Goal: Task Accomplishment & Management: Manage account settings

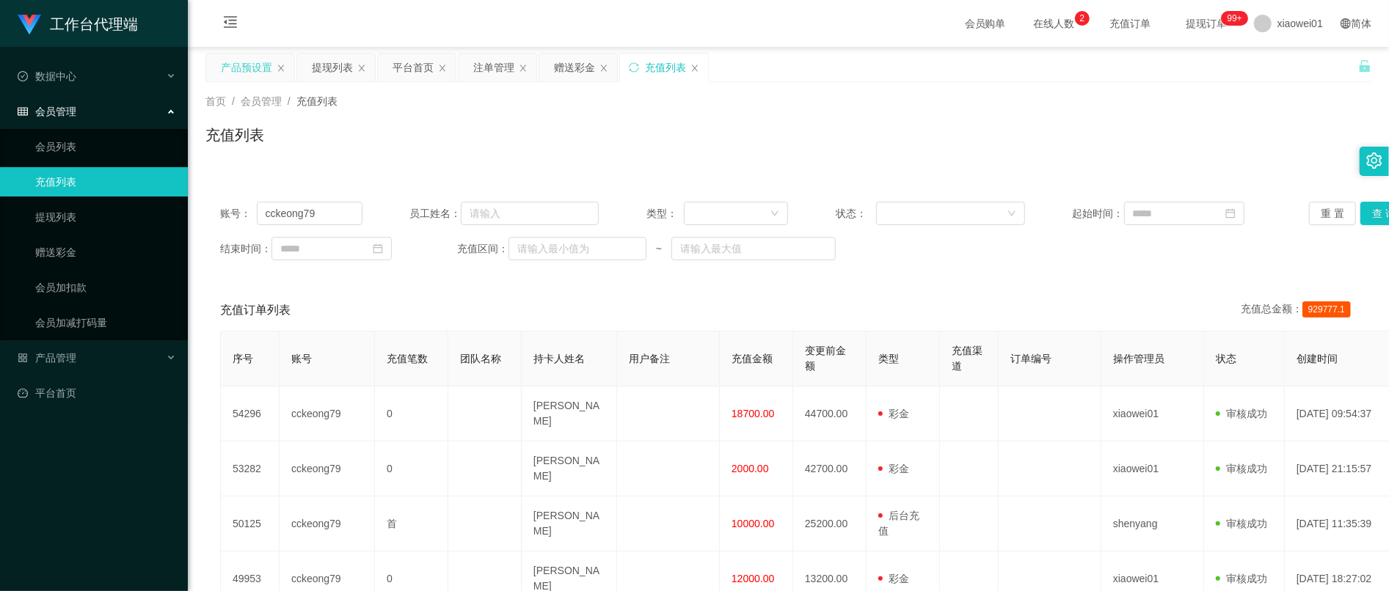
click at [247, 60] on div "产品预设置" at bounding box center [246, 68] width 51 height 28
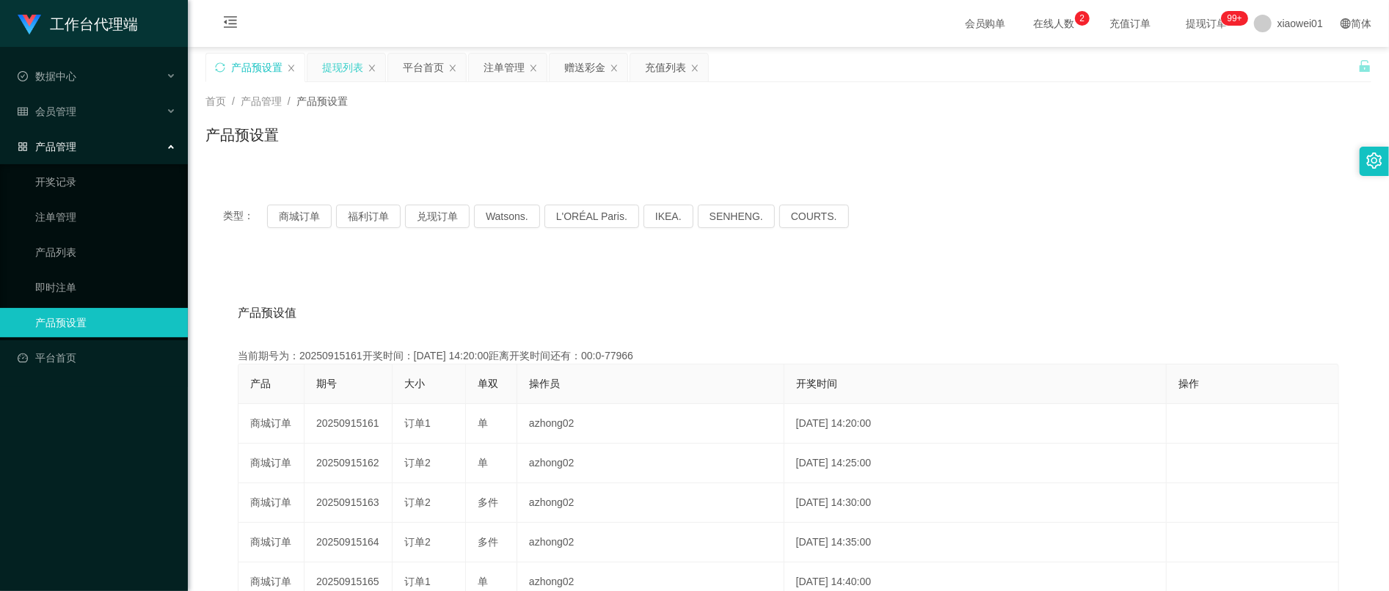
click at [341, 74] on div "提现列表" at bounding box center [342, 68] width 41 height 28
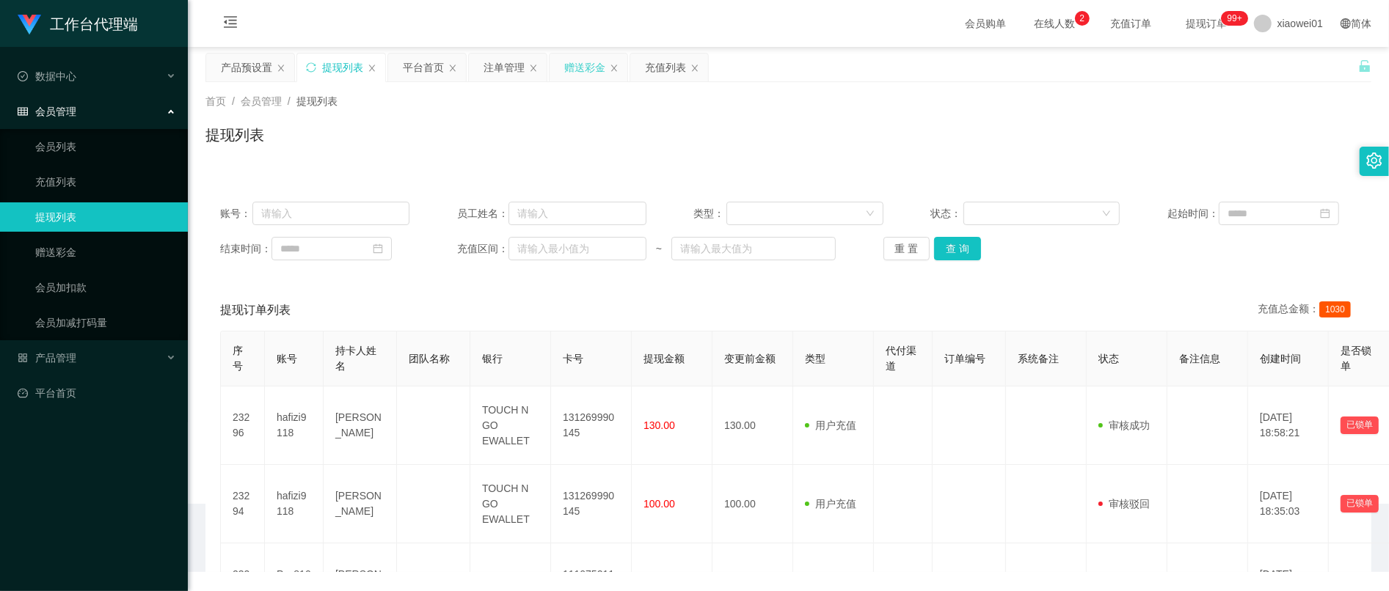
click at [590, 68] on div "赠送彩金" at bounding box center [584, 68] width 41 height 28
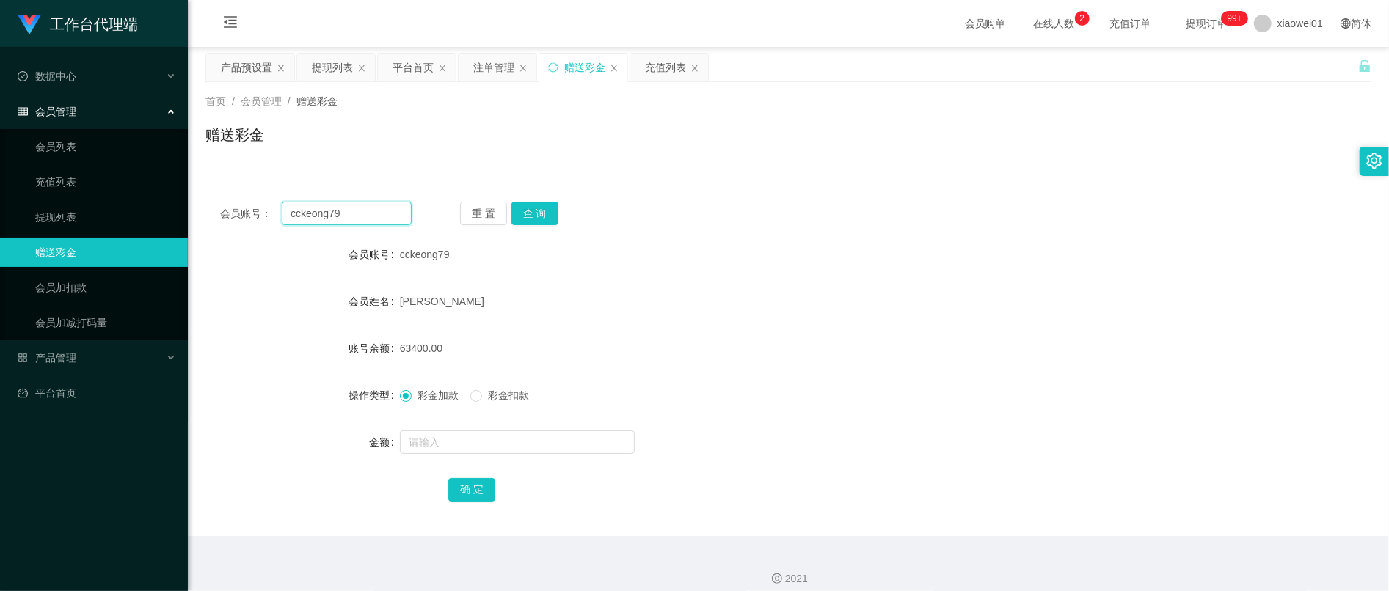
drag, startPoint x: 291, startPoint y: 210, endPoint x: 365, endPoint y: 206, distance: 74.9
click at [101, 183] on section "工作台代理端 数据中心 会员管理 会员列表 充值列表 提现列表 赠送彩金 会员加扣款 会员加减打码量 产品管理 开奖记录 注单管理 产品列表 即时注单 产品预…" at bounding box center [694, 302] width 1389 height 605
paste input "hiynn"
type input "chiynn"
click at [538, 213] on button "查 询" at bounding box center [534, 213] width 47 height 23
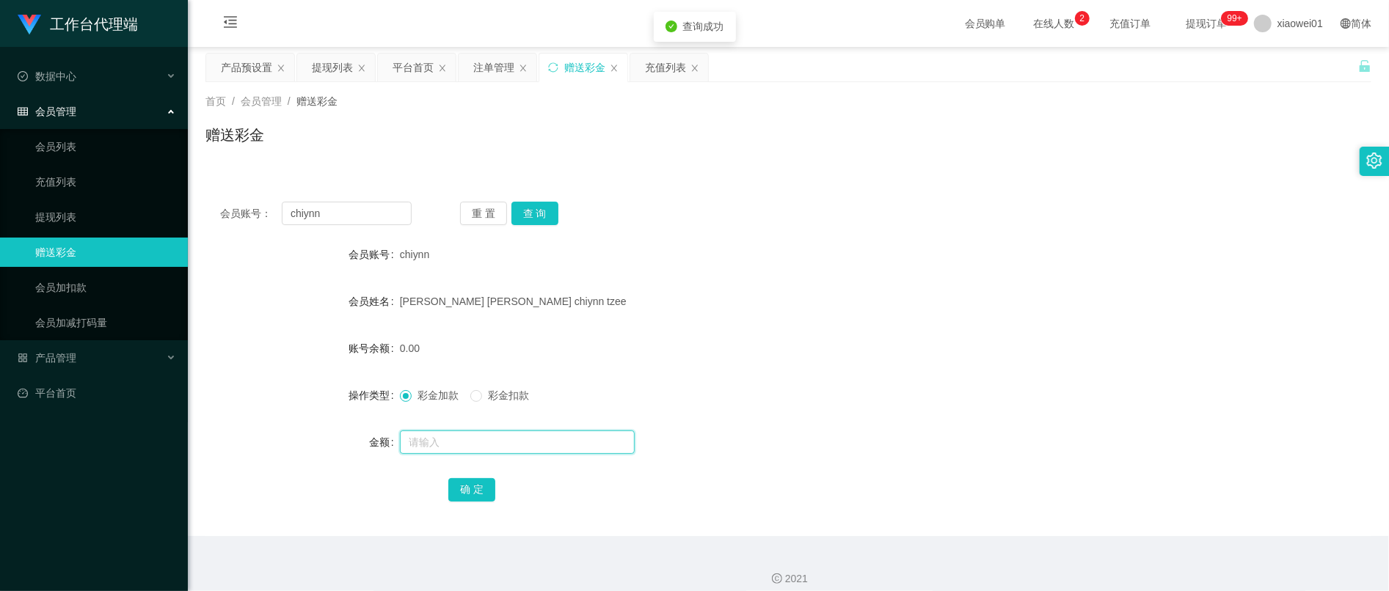
click at [468, 433] on input "text" at bounding box center [517, 442] width 235 height 23
type input "0"
type input "500"
click at [478, 495] on button "确 定" at bounding box center [471, 489] width 47 height 23
click at [837, 421] on form "会员账号 chiynn 会员姓名 alfred lee chiynn tzee 账号余额 0.00 操作类型 彩金加款 彩金扣款 金额 确 定" at bounding box center [788, 372] width 1166 height 264
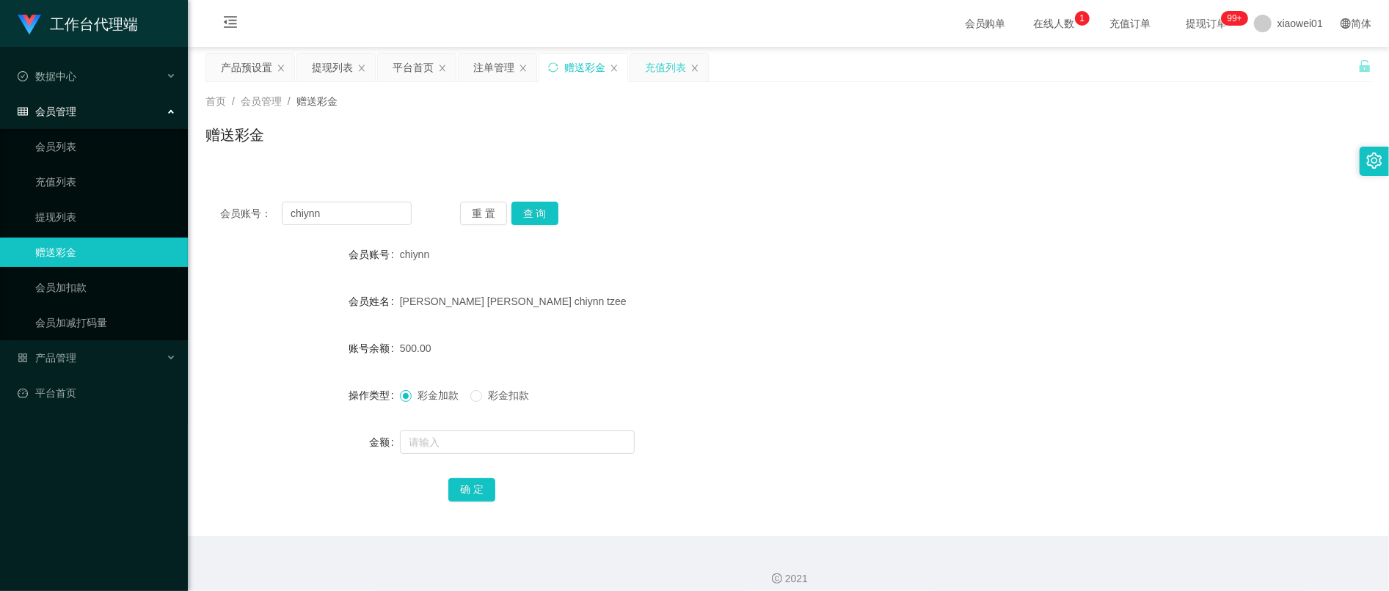
click at [649, 68] on div "充值列表" at bounding box center [665, 68] width 41 height 28
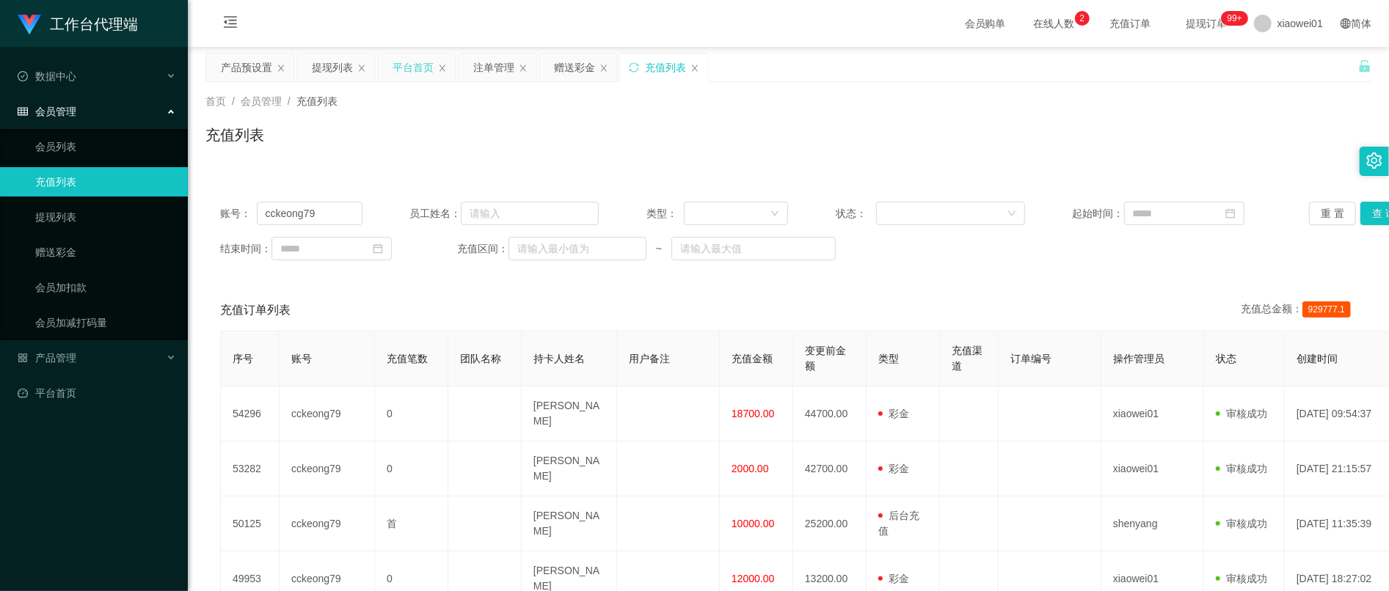
click at [388, 71] on div "平台首页" at bounding box center [417, 68] width 78 height 28
click at [409, 68] on div "平台首页" at bounding box center [413, 68] width 41 height 28
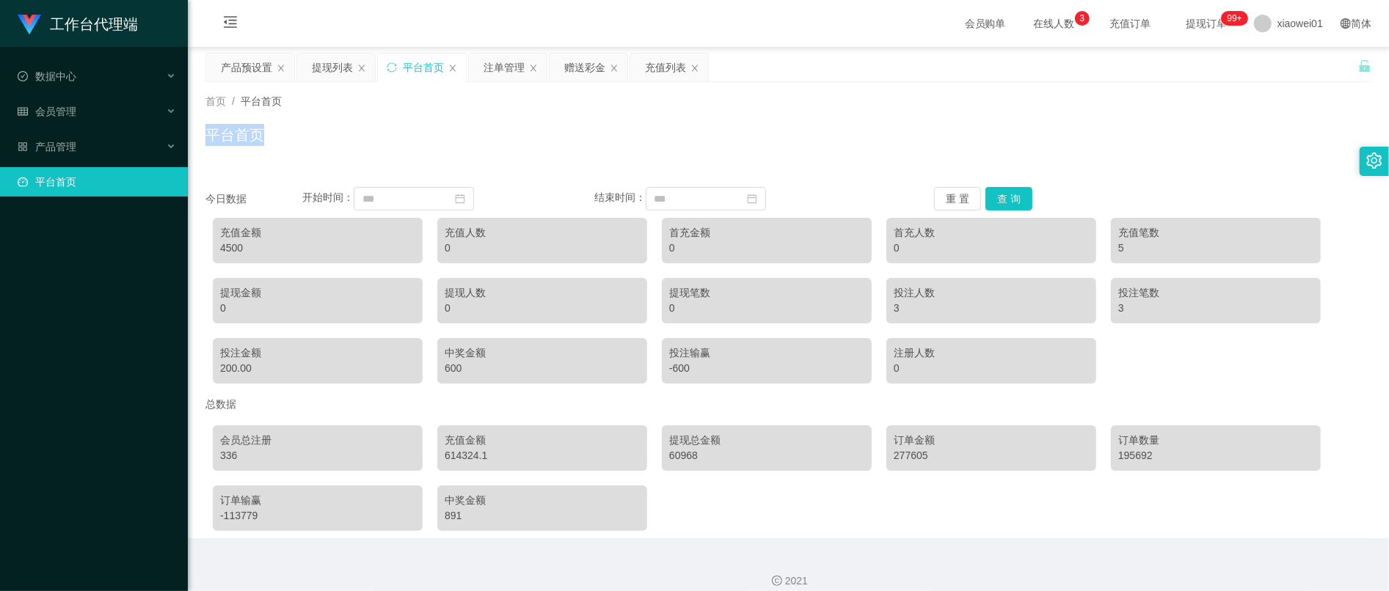
drag, startPoint x: 737, startPoint y: 98, endPoint x: 705, endPoint y: 119, distance: 38.1
click at [746, 92] on div "首页 / 平台首页 / 平台首页" at bounding box center [788, 125] width 1201 height 87
click at [568, 65] on div "赠送彩金" at bounding box center [584, 68] width 41 height 28
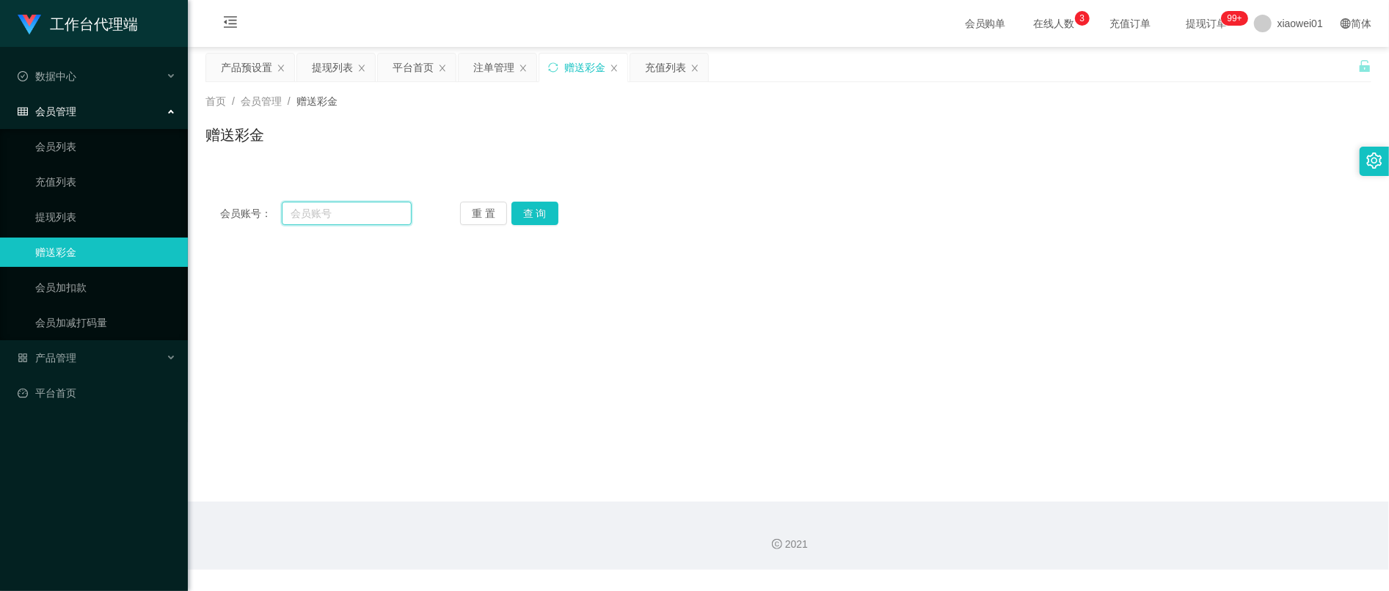
click at [385, 210] on input "text" at bounding box center [347, 213] width 130 height 23
paste input "cckeong79"
type input "cckeong79"
click at [546, 220] on button "查 询" at bounding box center [534, 213] width 47 height 23
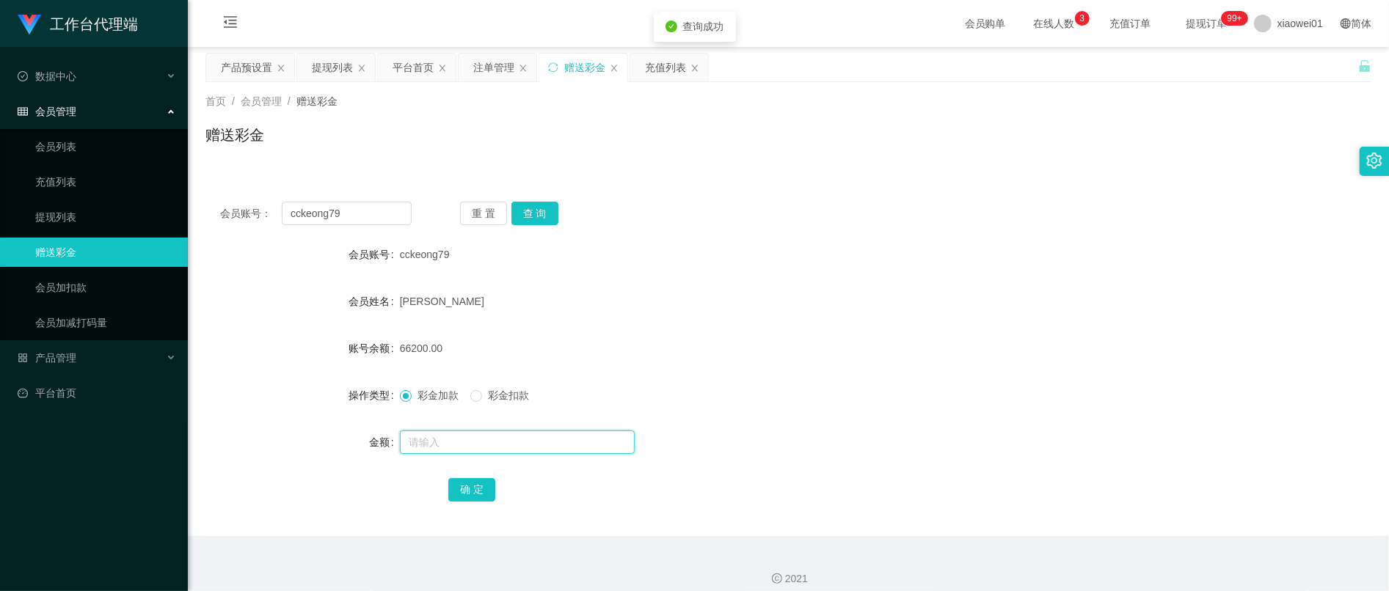
click at [479, 438] on input "text" at bounding box center [517, 442] width 235 height 23
type input "6820"
click at [465, 488] on button "确 定" at bounding box center [471, 489] width 47 height 23
click at [805, 306] on div "chong Chee Keong" at bounding box center [740, 301] width 680 height 29
drag, startPoint x: 365, startPoint y: 203, endPoint x: 145, endPoint y: 186, distance: 221.5
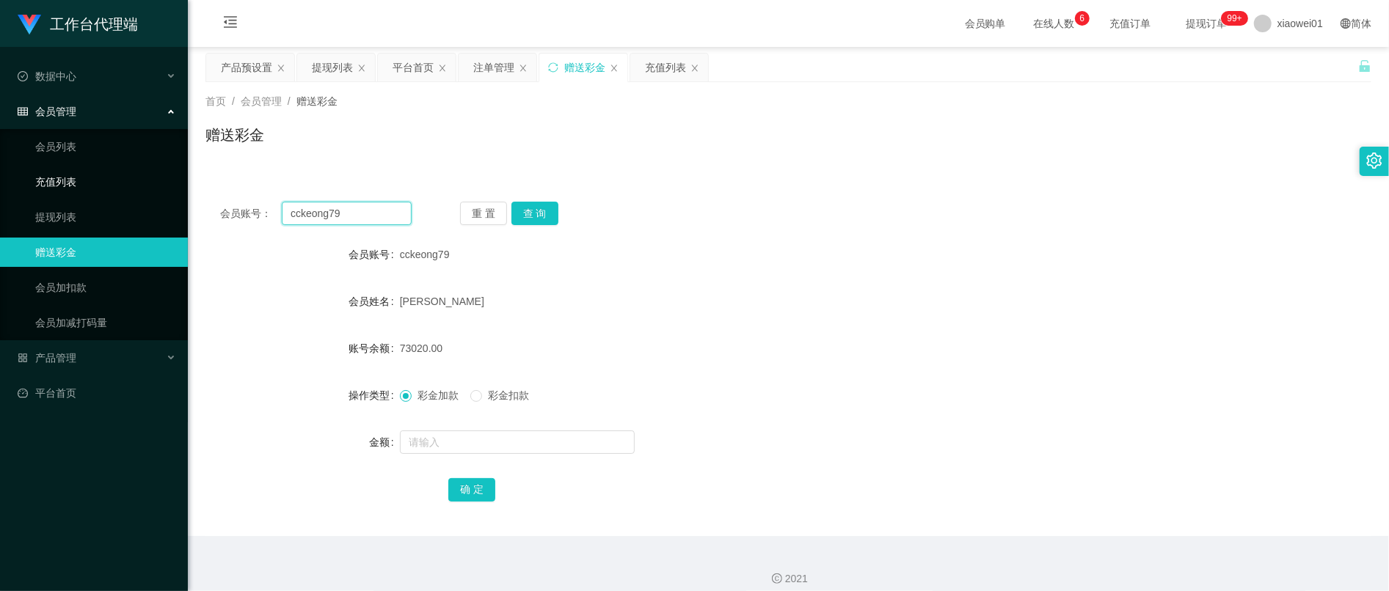
click at [119, 191] on section "工作台代理端 数据中心 会员管理 会员列表 充值列表 提现列表 赠送彩金 会员加扣款 会员加减打码量 产品管理 平台首页 保存配置 重置配置 整体风格设置 主…" at bounding box center [694, 302] width 1389 height 605
paste input "sharon8821"
type input "sharon8821"
click at [547, 212] on button "查 询" at bounding box center [534, 213] width 47 height 23
click at [502, 451] on input "text" at bounding box center [517, 442] width 235 height 23
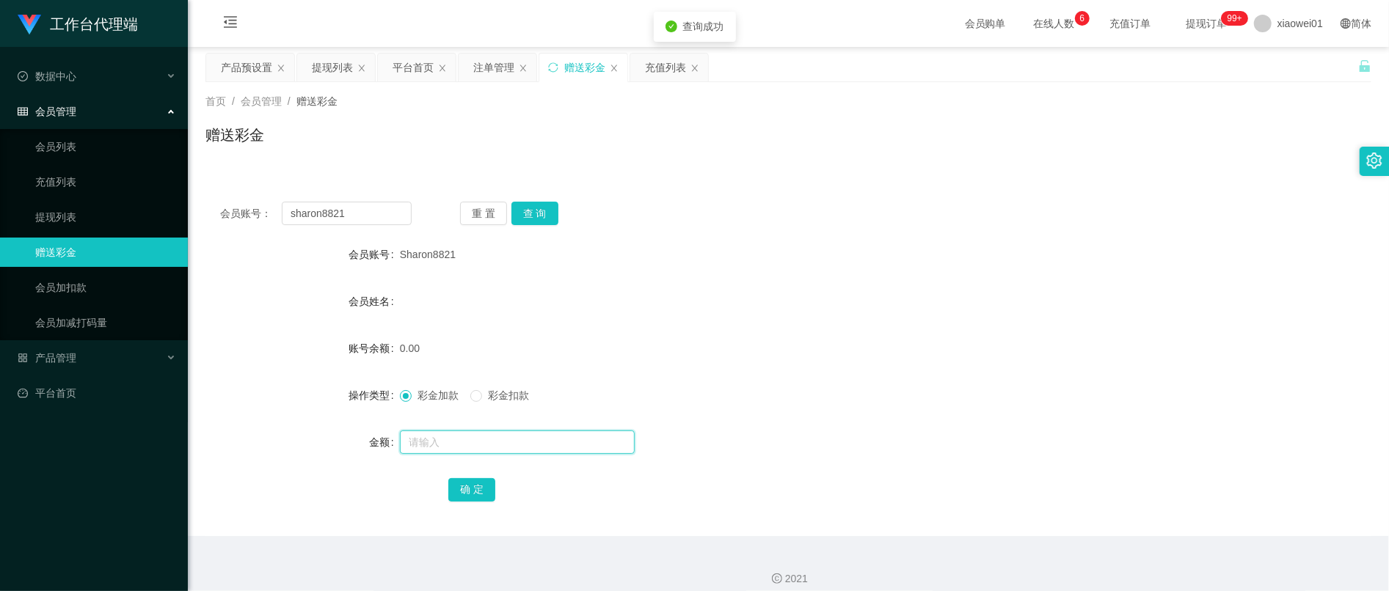
type input "."
type input "30"
click at [444, 476] on div "确 定" at bounding box center [788, 489] width 1166 height 29
click at [455, 491] on button "确 定" at bounding box center [471, 489] width 47 height 23
click at [771, 362] on div "0.00" at bounding box center [740, 348] width 680 height 29
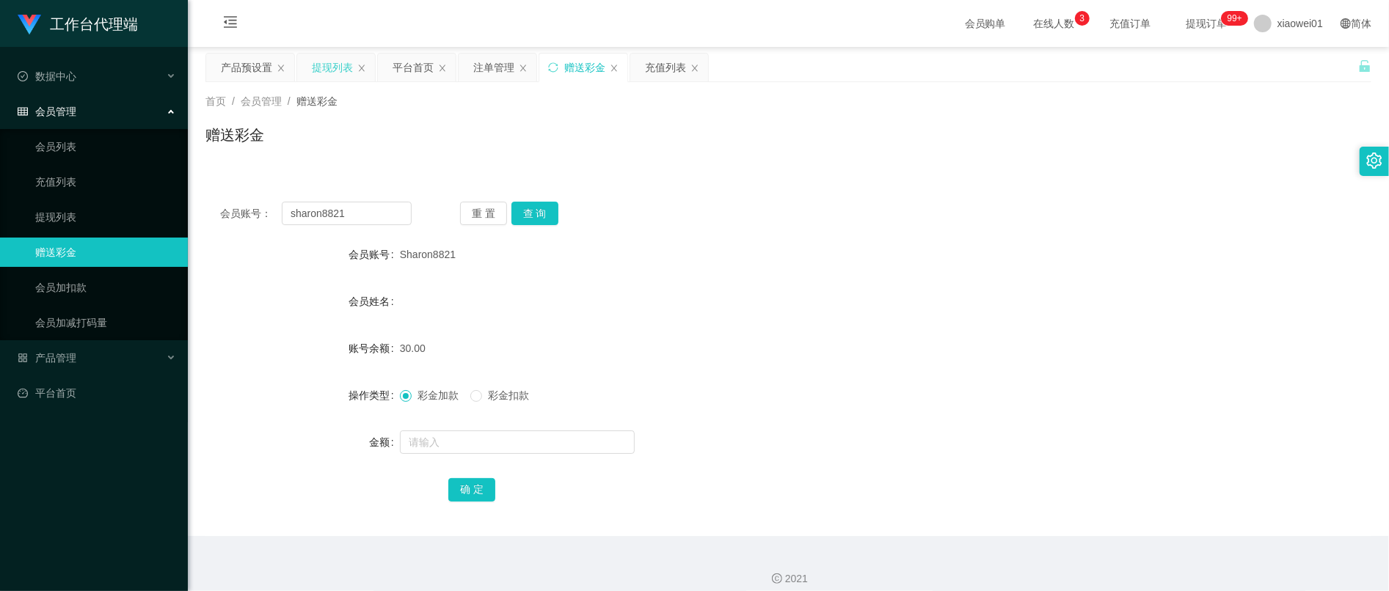
click at [335, 59] on div "提现列表" at bounding box center [332, 68] width 41 height 28
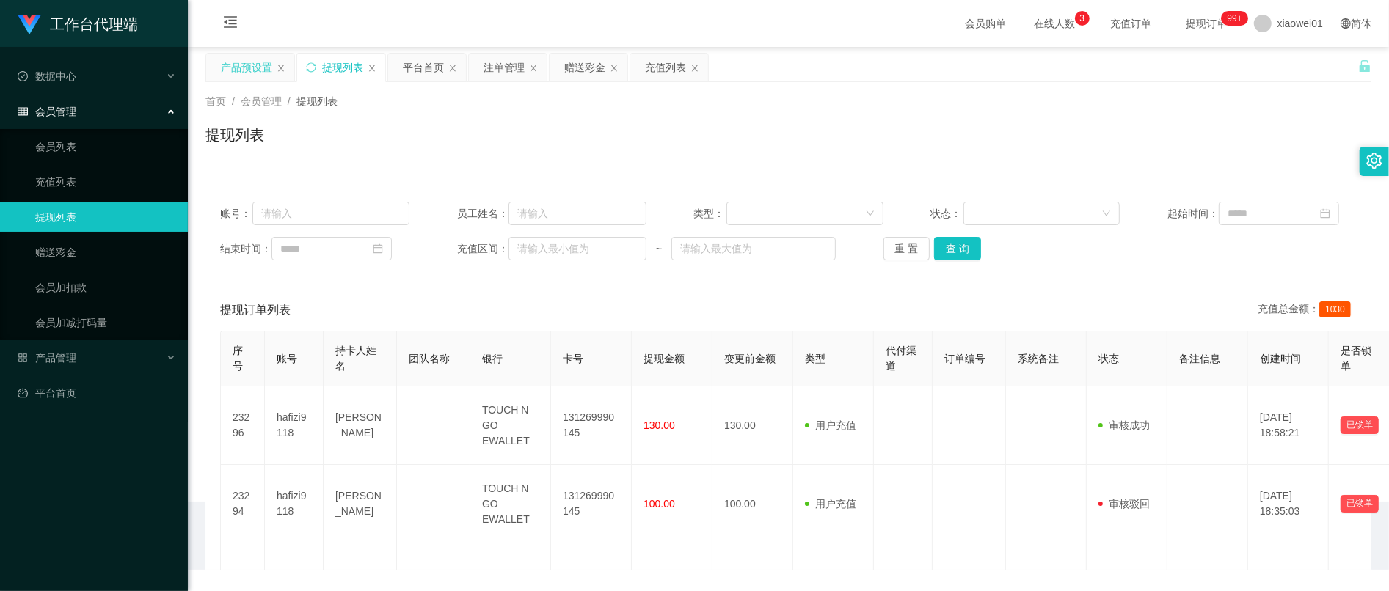
click at [251, 71] on div "产品预设置" at bounding box center [246, 68] width 51 height 28
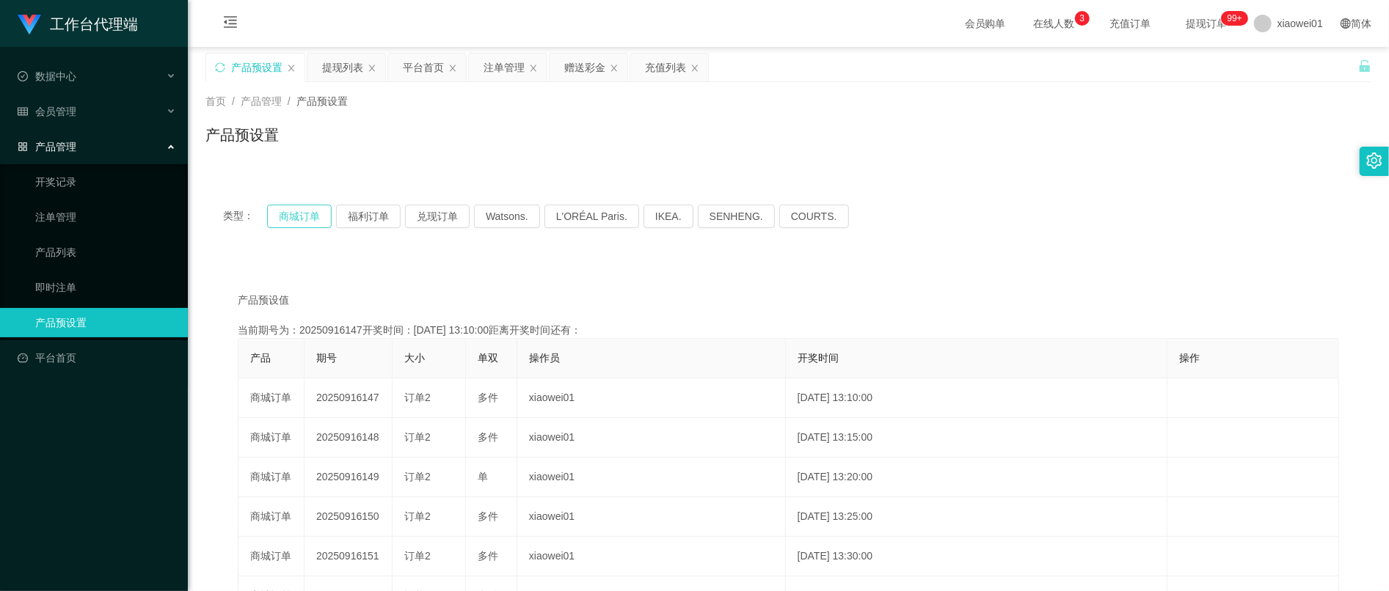
click at [299, 226] on button "商城订单" at bounding box center [299, 216] width 65 height 23
click at [518, 69] on div "注单管理" at bounding box center [504, 68] width 41 height 28
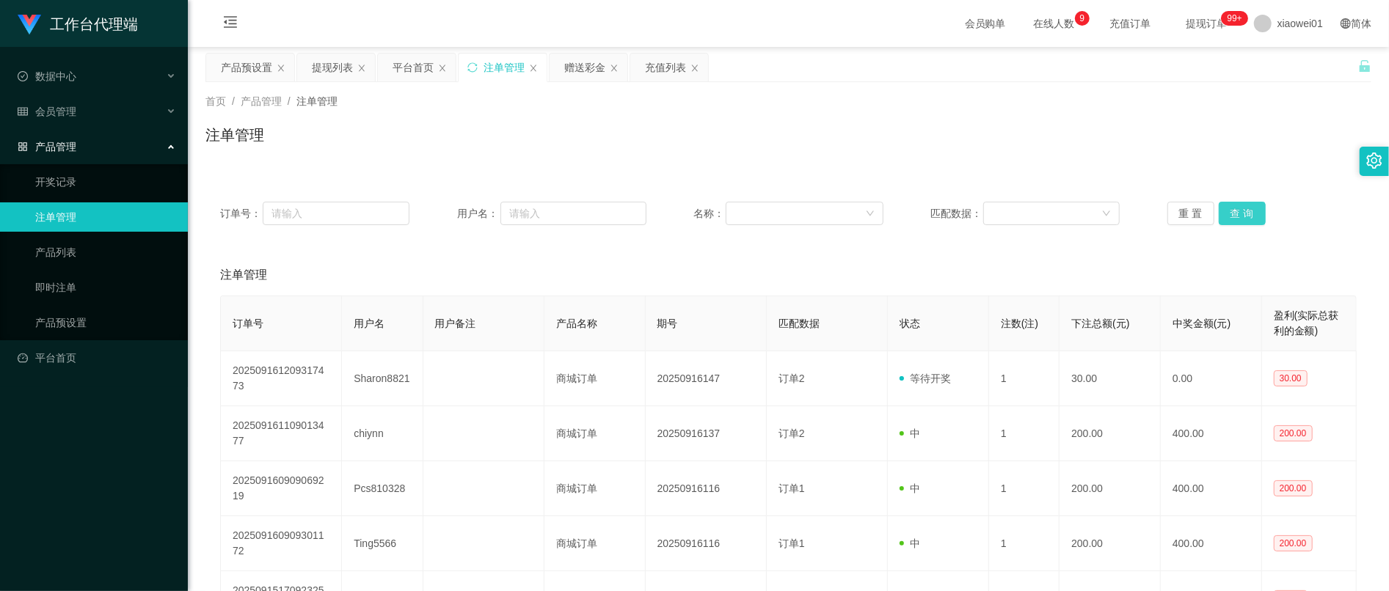
click at [1239, 207] on button "查 询" at bounding box center [1242, 213] width 47 height 23
click at [573, 70] on div "赠送彩金" at bounding box center [584, 68] width 41 height 28
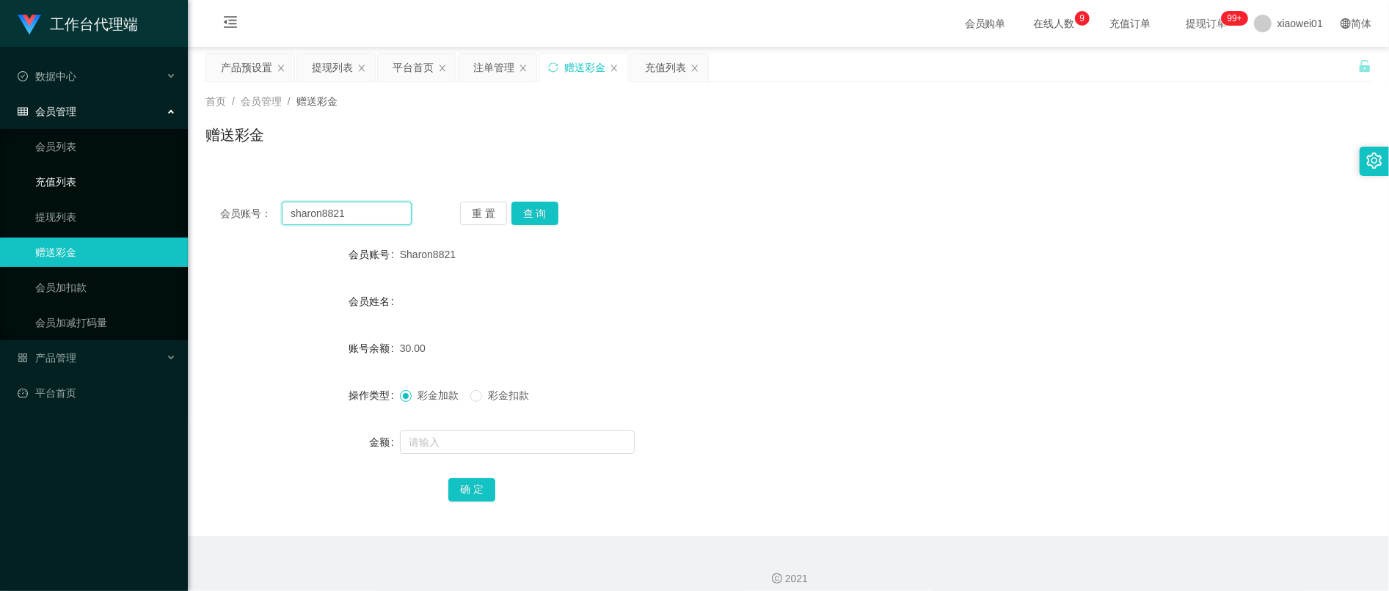
drag, startPoint x: 373, startPoint y: 203, endPoint x: 145, endPoint y: 192, distance: 228.5
click at [133, 192] on section "工作台代理端 数据中心 会员管理 会员列表 充值列表 提现列表 赠送彩金 会员加扣款 会员加减打码量 产品管理 开奖记录 注单管理 产品列表 即时注单 产品预…" at bounding box center [694, 302] width 1389 height 605
paste input "yongsent"
type input "yongsent"
click at [547, 203] on button "查 询" at bounding box center [534, 213] width 47 height 23
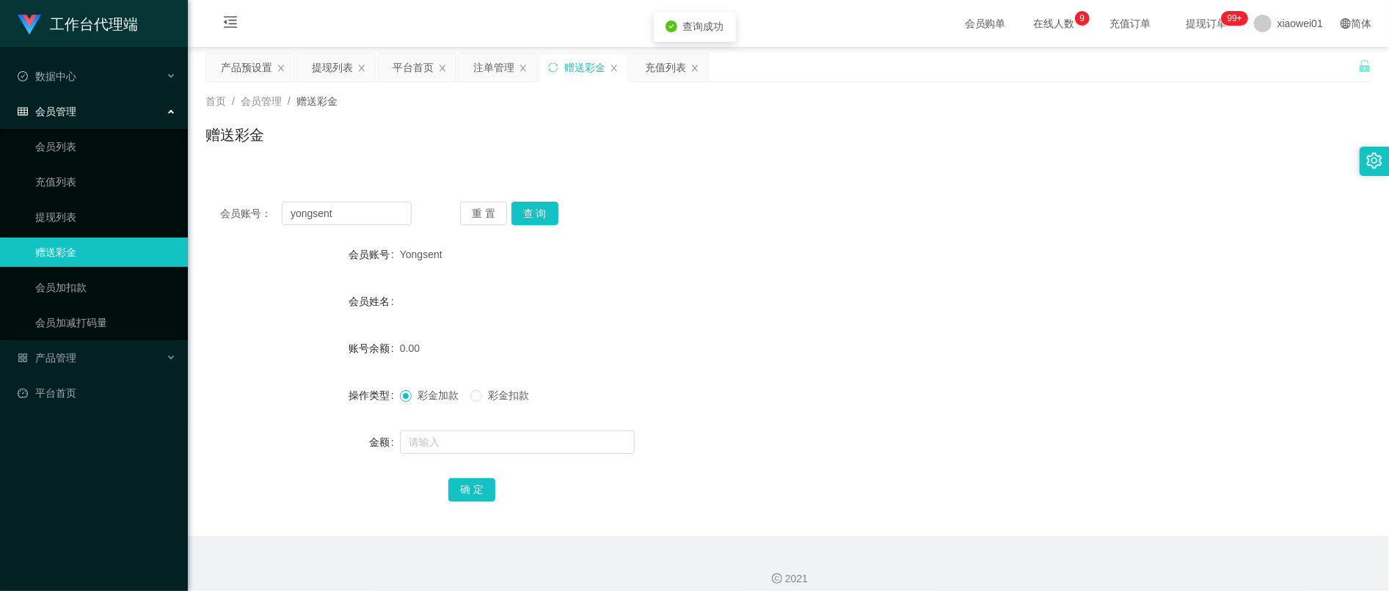
click at [550, 423] on form "会员账号 Yongsent 会员姓名 账号余额 0.00 操作类型 彩金加款 彩金扣款 金额 确 定" at bounding box center [788, 372] width 1166 height 264
click at [553, 435] on input "text" at bounding box center [517, 442] width 235 height 23
type input "30"
drag, startPoint x: 497, startPoint y: 476, endPoint x: 486, endPoint y: 480, distance: 11.9
click at [497, 476] on div "确 定" at bounding box center [788, 489] width 680 height 29
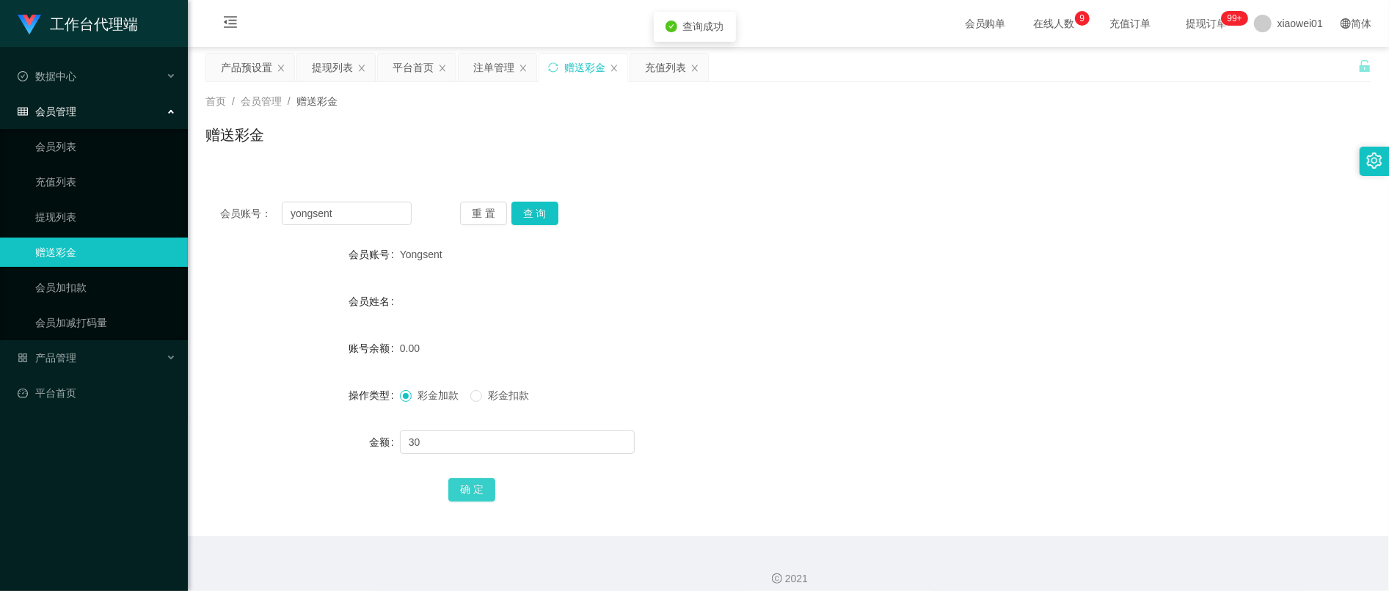
click at [484, 480] on button "确 定" at bounding box center [471, 489] width 47 height 23
click at [875, 377] on form "会员账号 Yongsent 会员姓名 账号余额 30.00 操作类型 彩金加款 彩金扣款 金额 确 定" at bounding box center [788, 372] width 1166 height 264
click at [259, 59] on div "产品预设置" at bounding box center [246, 68] width 51 height 28
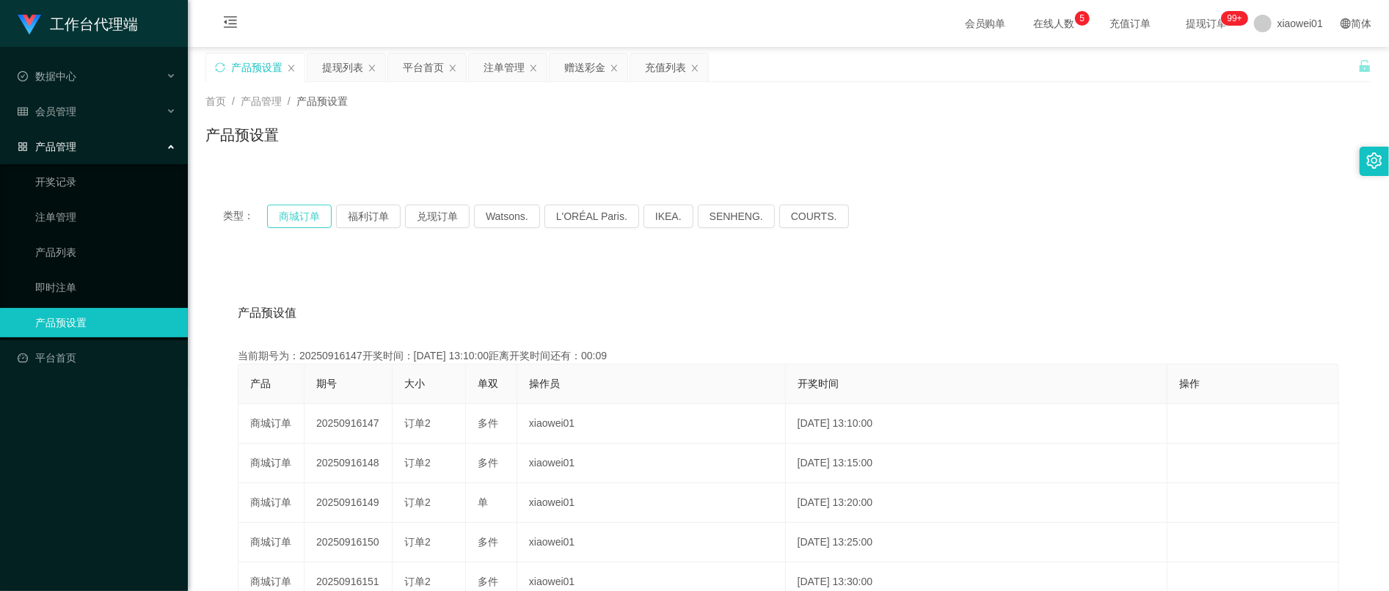
click at [294, 219] on button "商城订单" at bounding box center [299, 216] width 65 height 23
click at [288, 226] on button "商城订单" at bounding box center [299, 216] width 65 height 23
click at [306, 218] on button "商城订单" at bounding box center [299, 216] width 65 height 23
click at [364, 65] on div "提现列表" at bounding box center [346, 68] width 78 height 28
click at [345, 59] on div "提现列表" at bounding box center [342, 68] width 41 height 28
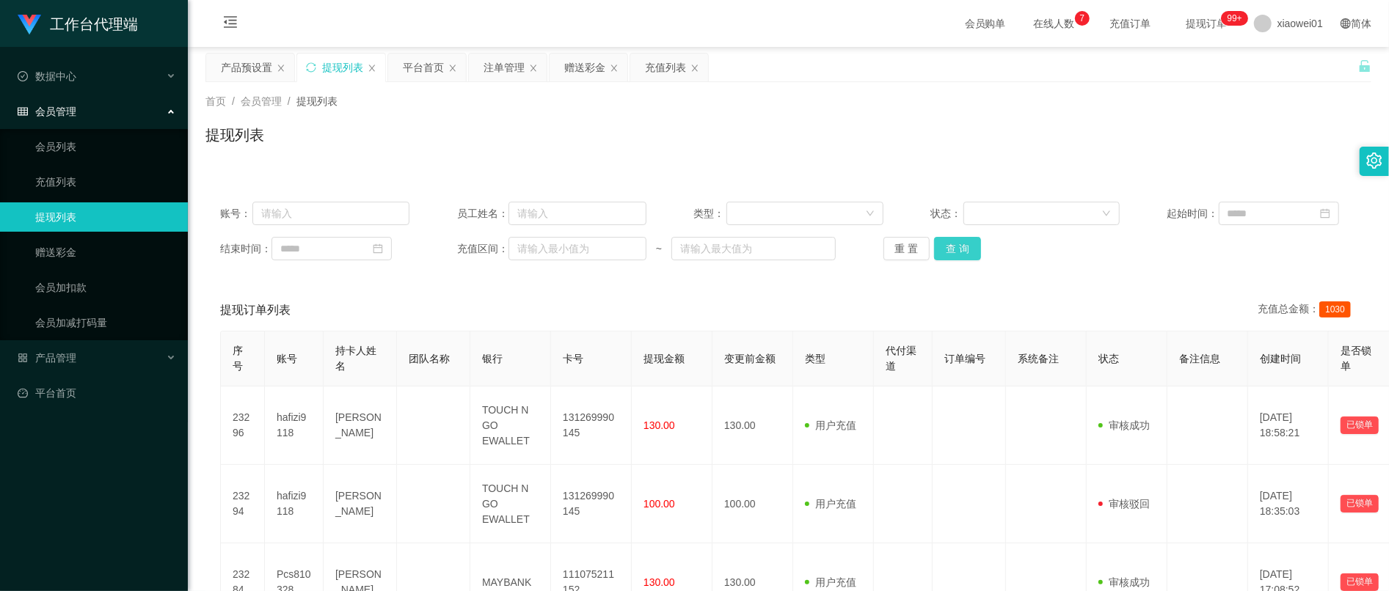
click at [951, 254] on button "查 询" at bounding box center [957, 248] width 47 height 23
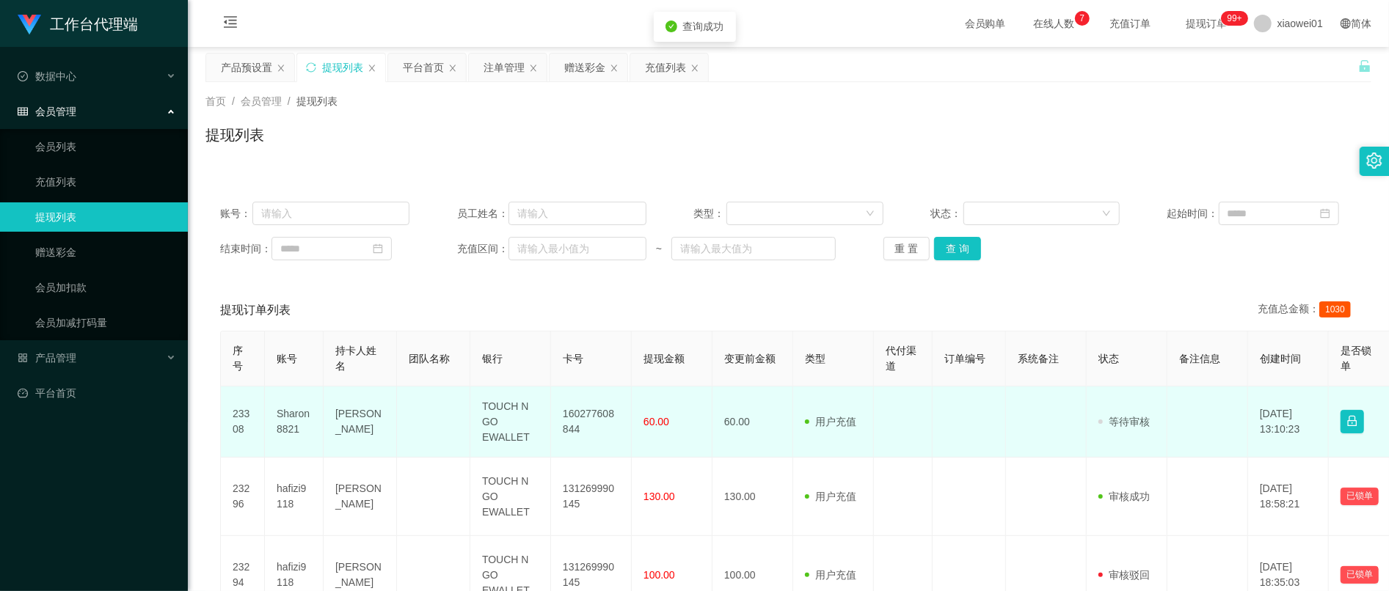
click at [572, 426] on td "160277608844" at bounding box center [591, 422] width 81 height 71
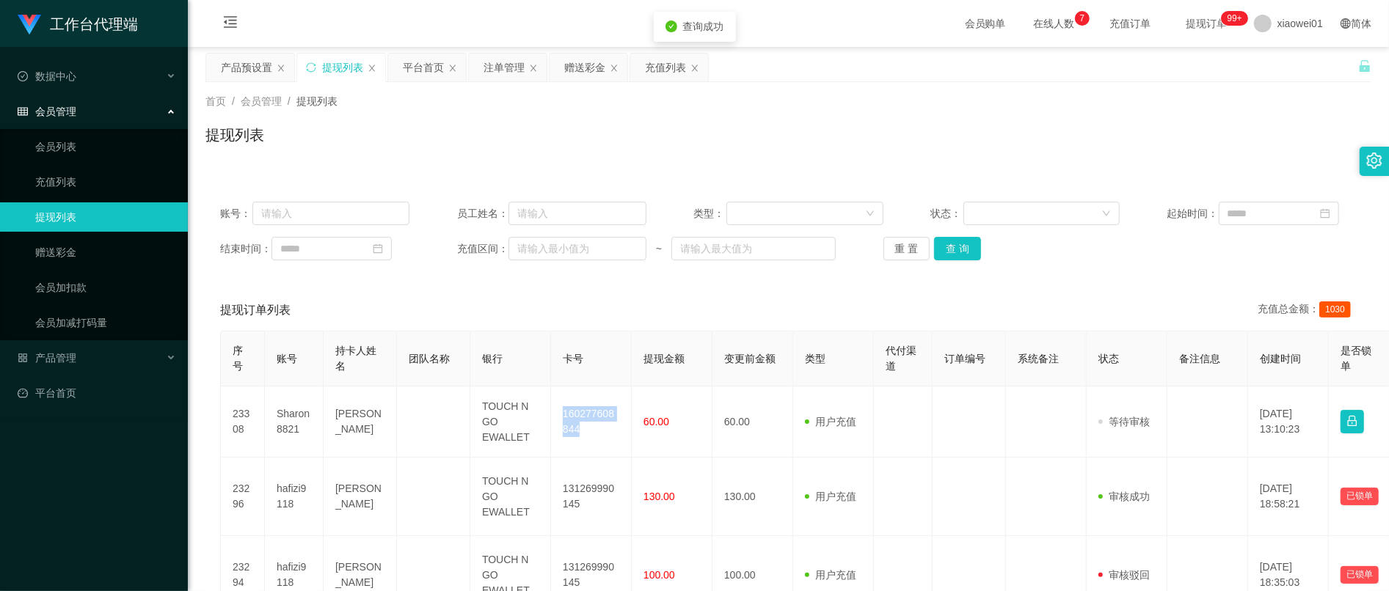
copy td "160277608844"
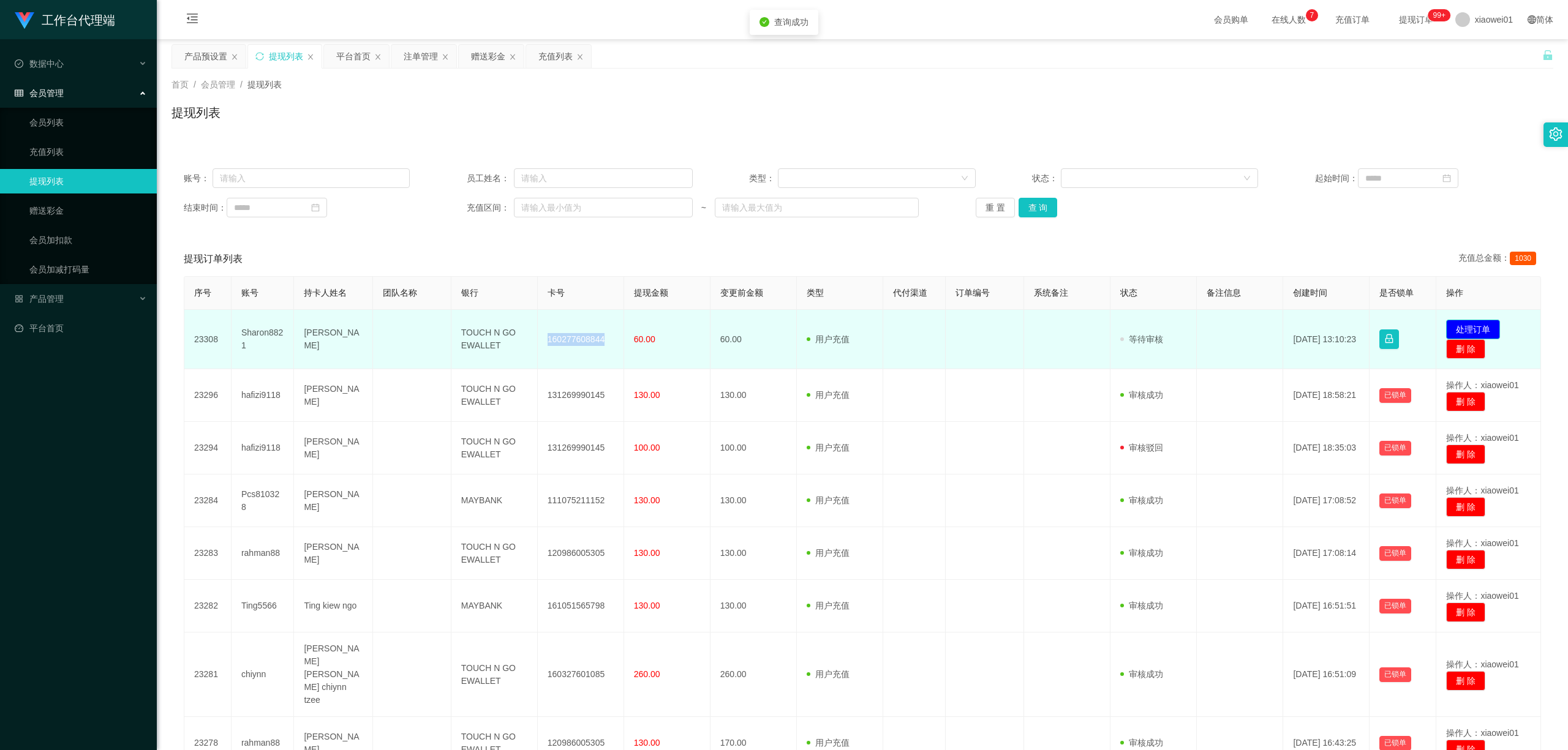
click at [1158, 320] on button "处理订单" at bounding box center [1473, 329] width 54 height 19
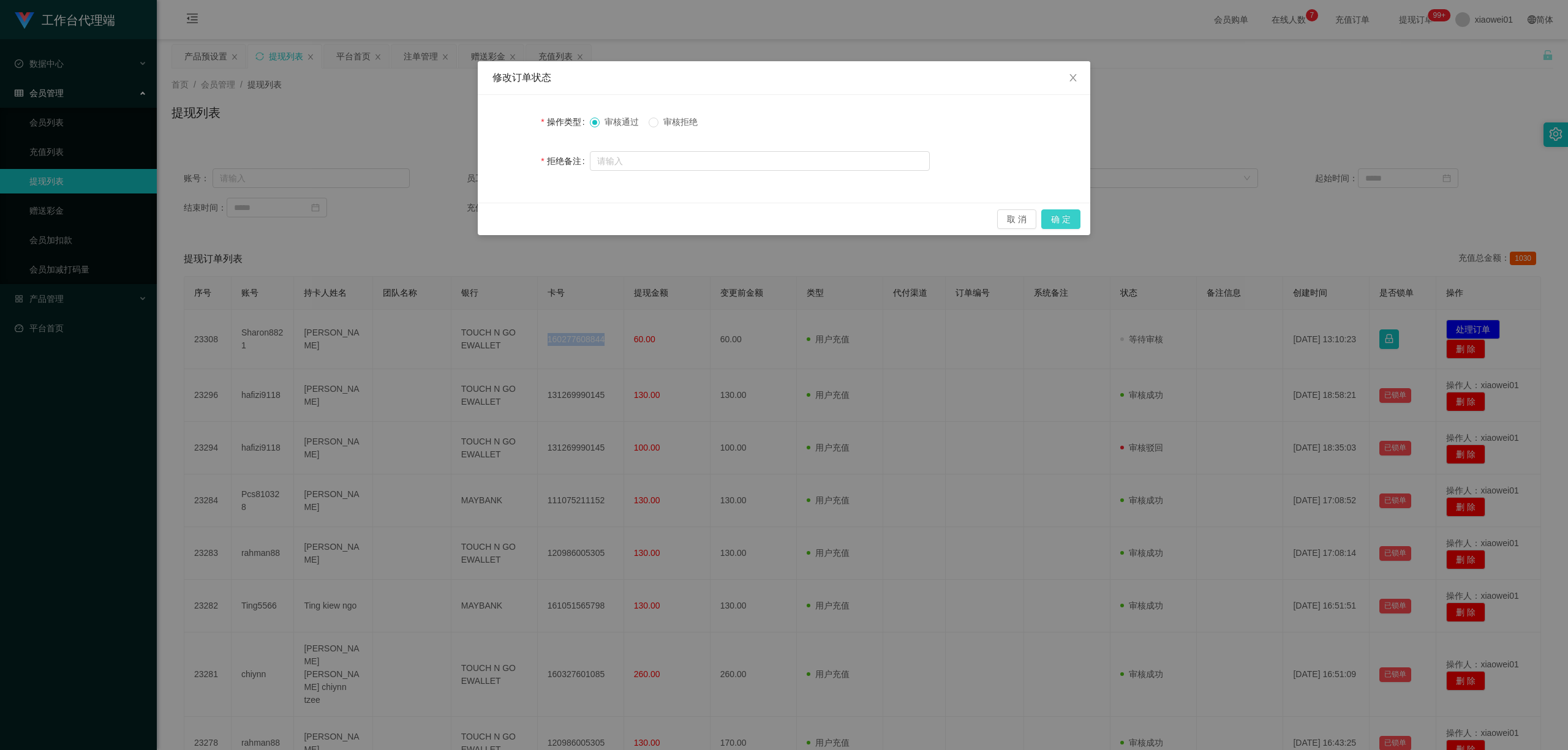
click at [1061, 217] on button "确 定" at bounding box center [1061, 219] width 39 height 19
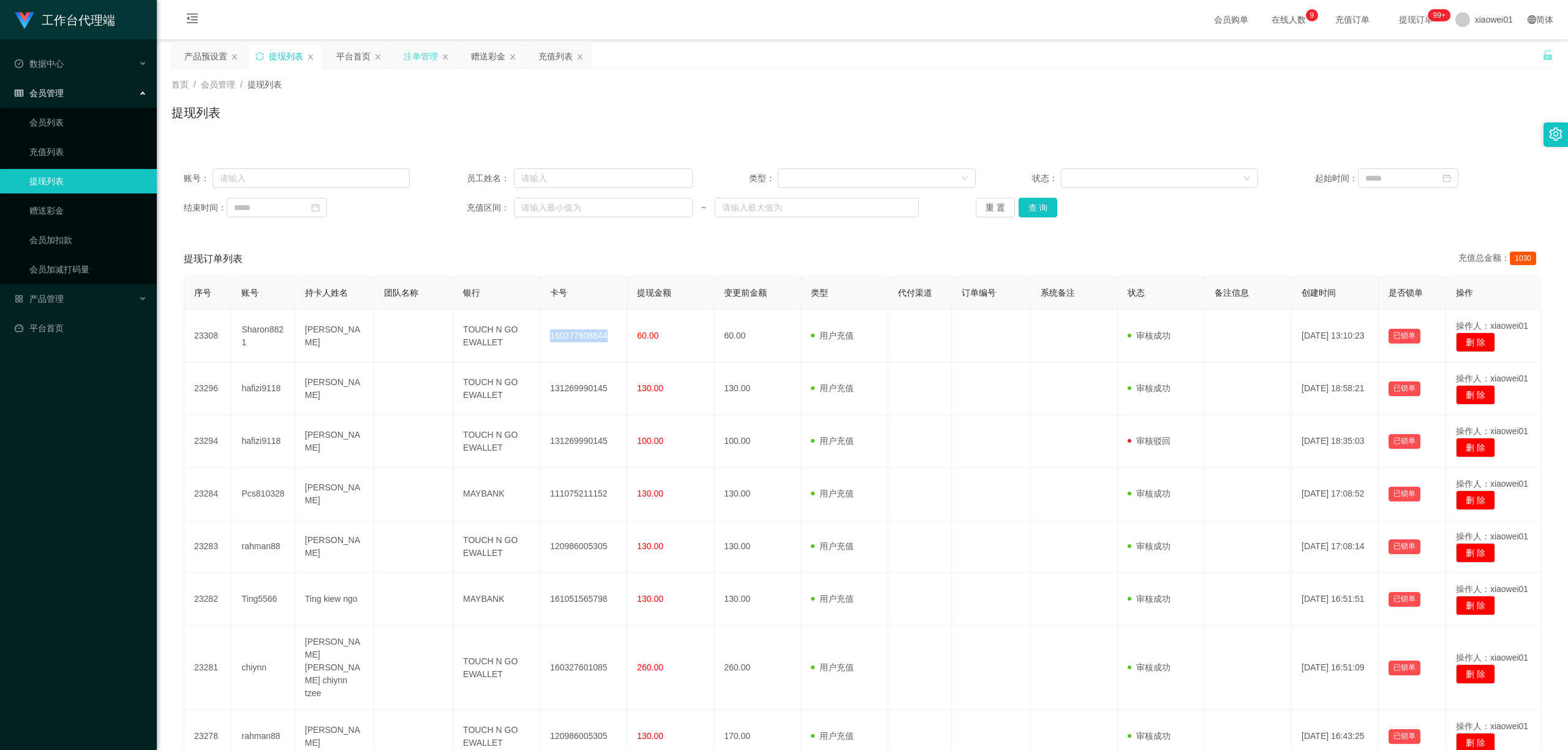
click at [415, 65] on div "注单管理" at bounding box center [421, 57] width 34 height 23
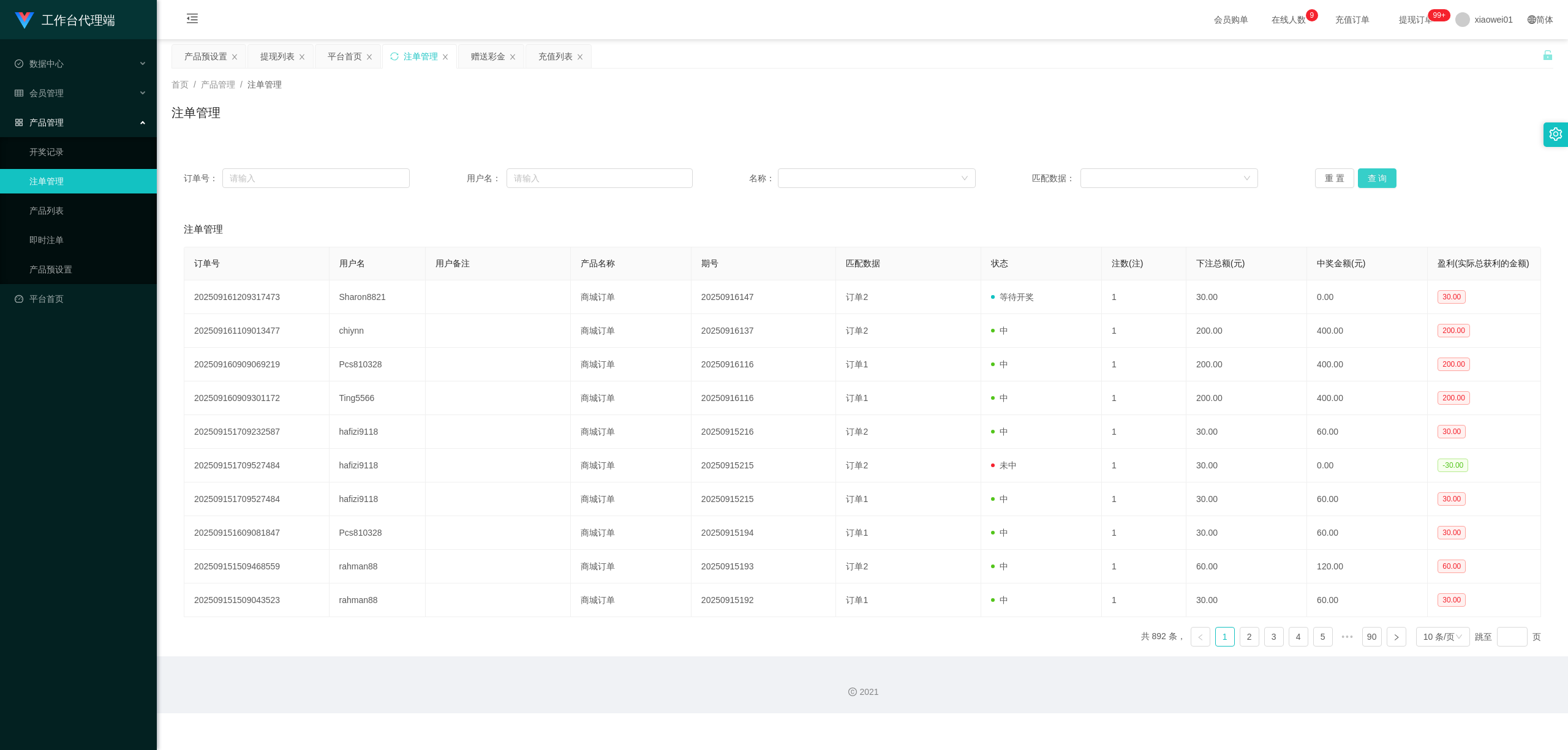
click at [1158, 188] on button "查 询" at bounding box center [1377, 178] width 39 height 19
drag, startPoint x: 293, startPoint y: 61, endPoint x: 336, endPoint y: 82, distance: 47.9
click at [336, 82] on div "关闭左侧 关闭右侧 关闭其它 刷新页面 产品预设置 提现列表 平台首页 注单管理 赠送彩金 充值列表 首页 / 产品管理 / 注单管理 / 注单管理 订单号：…" at bounding box center [862, 350] width 1382 height 612
click at [485, 55] on div "赠送彩金" at bounding box center [487, 57] width 34 height 23
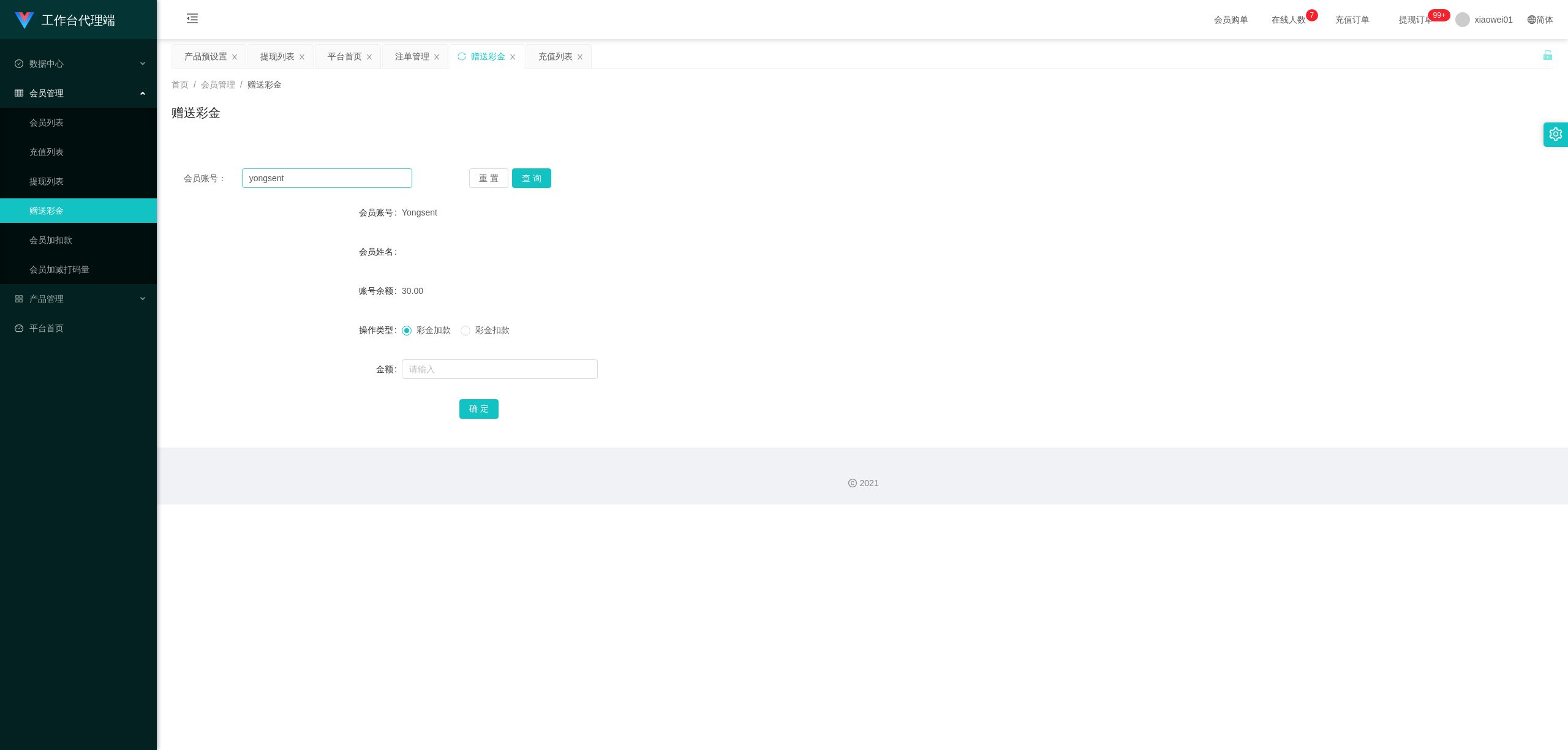
click at [346, 188] on div "会员账号： yongsent 重 置 查 询 会员账号 Yongsent 会员姓名 账号余额 30.00 操作类型 彩金加款 彩金扣款 金额 确 定" at bounding box center [862, 301] width 1382 height 291
drag, startPoint x: 329, startPoint y: 177, endPoint x: 104, endPoint y: 155, distance: 226.1
click at [105, 157] on section "工作台代理端 数据中心 会员管理 会员列表 充值列表 提现列表 赠送彩金 会员加扣款 会员加减打码量 产品管理 开奖记录 注单管理 产品列表 即时注单 产品预…" at bounding box center [784, 252] width 1568 height 505
paste input "0168625917"
type input "0168625917"
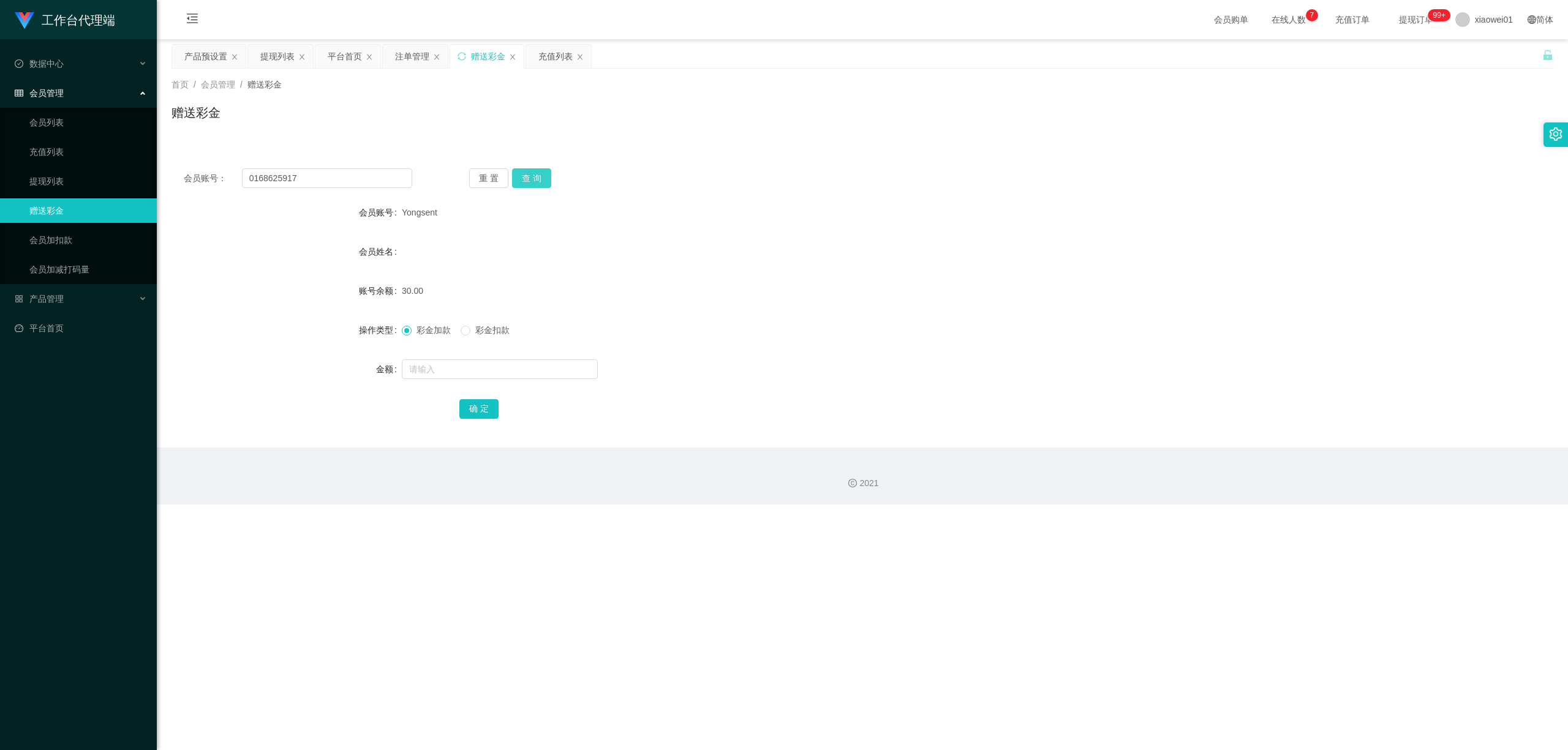
click at [535, 178] on button "查 询" at bounding box center [532, 178] width 39 height 19
click at [485, 362] on input "text" at bounding box center [499, 369] width 196 height 19
type input "30"
click at [501, 410] on div "确 定" at bounding box center [862, 408] width 806 height 24
click at [483, 402] on button "确 定" at bounding box center [478, 408] width 39 height 19
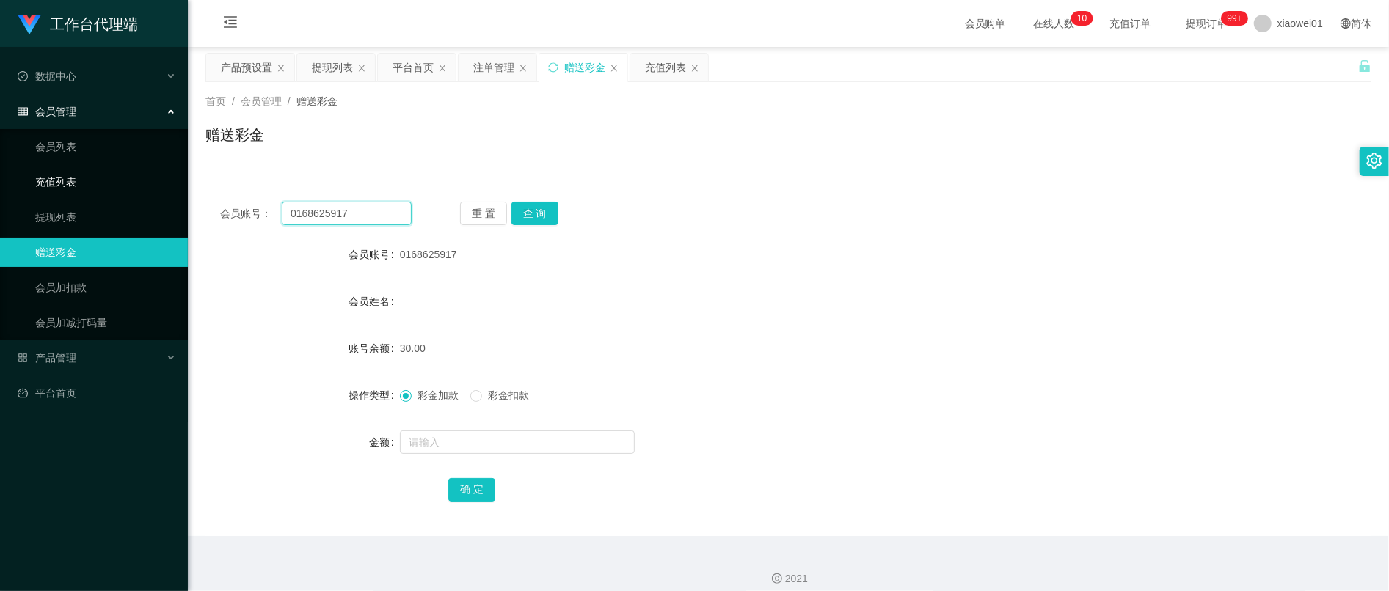
drag, startPoint x: 368, startPoint y: 208, endPoint x: 4, endPoint y: 166, distance: 365.7
click at [41, 176] on section "工作台代理端 数据中心 会员管理 会员列表 充值列表 提现列表 赠送彩金 会员加扣款 会员加减打码量 产品管理 开奖记录 注单管理 产品列表 即时注单 产品预…" at bounding box center [694, 302] width 1389 height 605
paste input "L12345"
type input "L12345"
drag, startPoint x: 529, startPoint y: 218, endPoint x: 523, endPoint y: 230, distance: 14.1
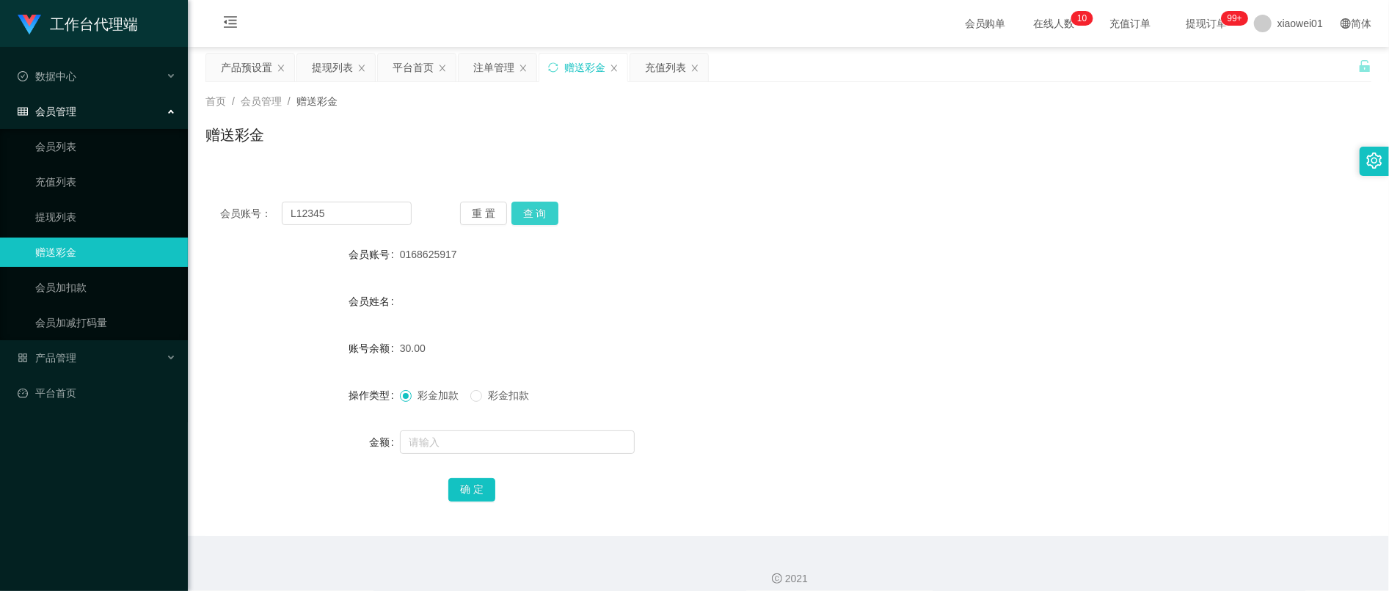
click at [529, 218] on button "查 询" at bounding box center [534, 213] width 47 height 23
click at [453, 455] on div at bounding box center [740, 442] width 680 height 29
click at [473, 438] on input "text" at bounding box center [517, 442] width 235 height 23
type input "30"
drag, startPoint x: 479, startPoint y: 481, endPoint x: 538, endPoint y: 478, distance: 58.8
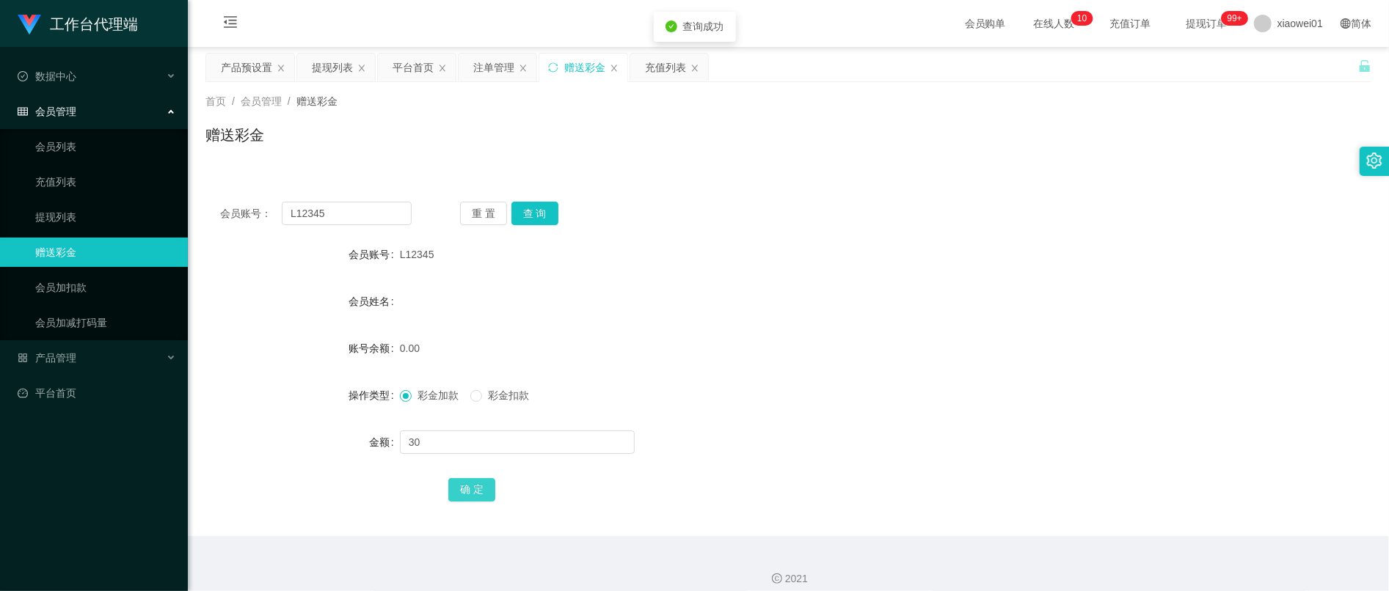
click at [479, 481] on button "确 定" at bounding box center [471, 489] width 47 height 23
click at [923, 391] on div "彩金加款 彩金扣款" at bounding box center [740, 395] width 680 height 29
click at [317, 79] on div "提现列表" at bounding box center [332, 68] width 41 height 28
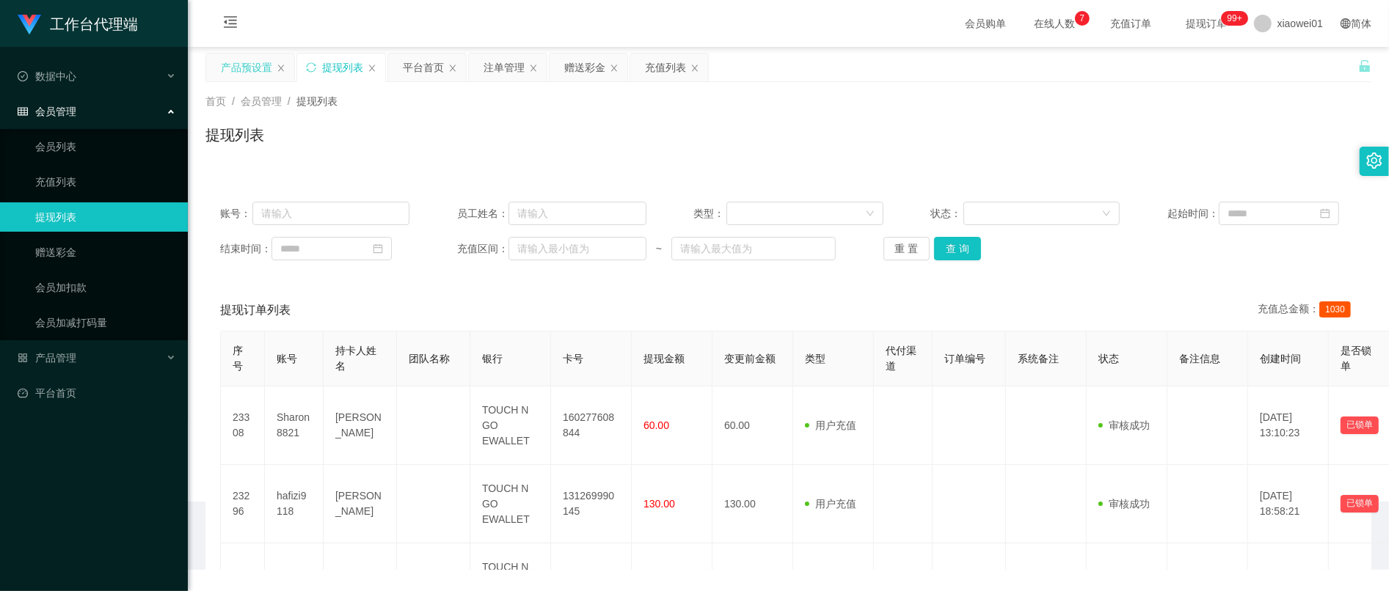
click at [270, 77] on div "产品预设置" at bounding box center [246, 68] width 51 height 28
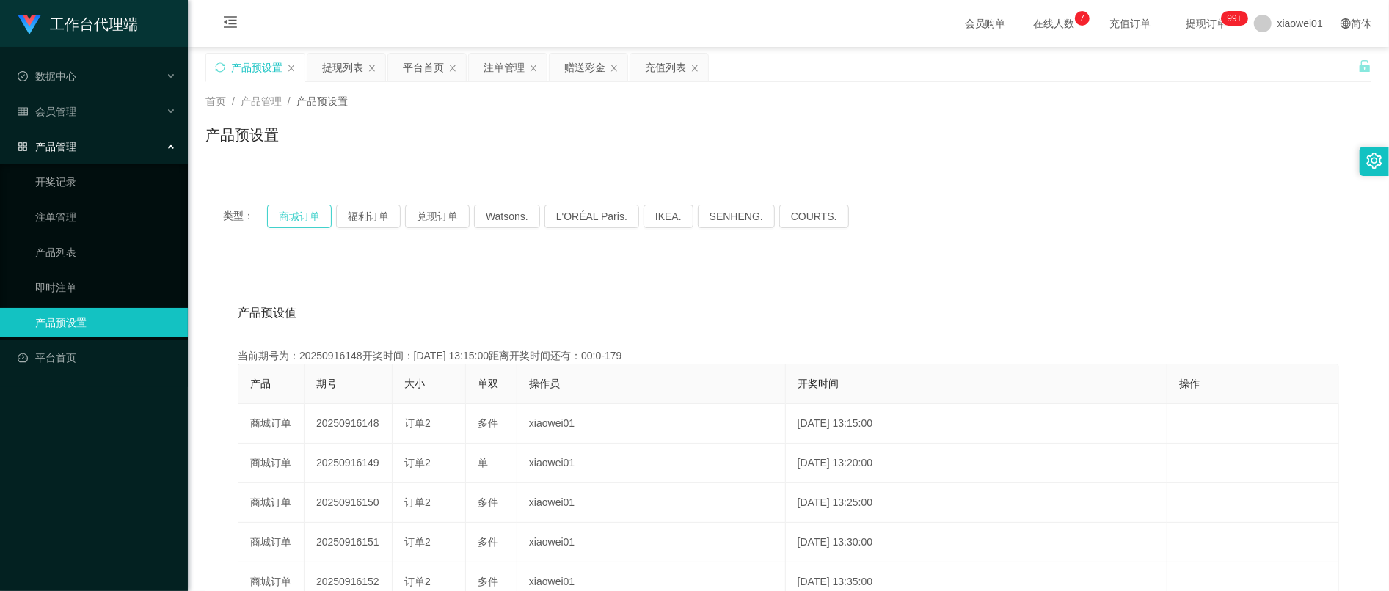
click at [305, 210] on button "商城订单" at bounding box center [299, 216] width 65 height 23
click at [343, 62] on div "提现列表" at bounding box center [342, 68] width 41 height 28
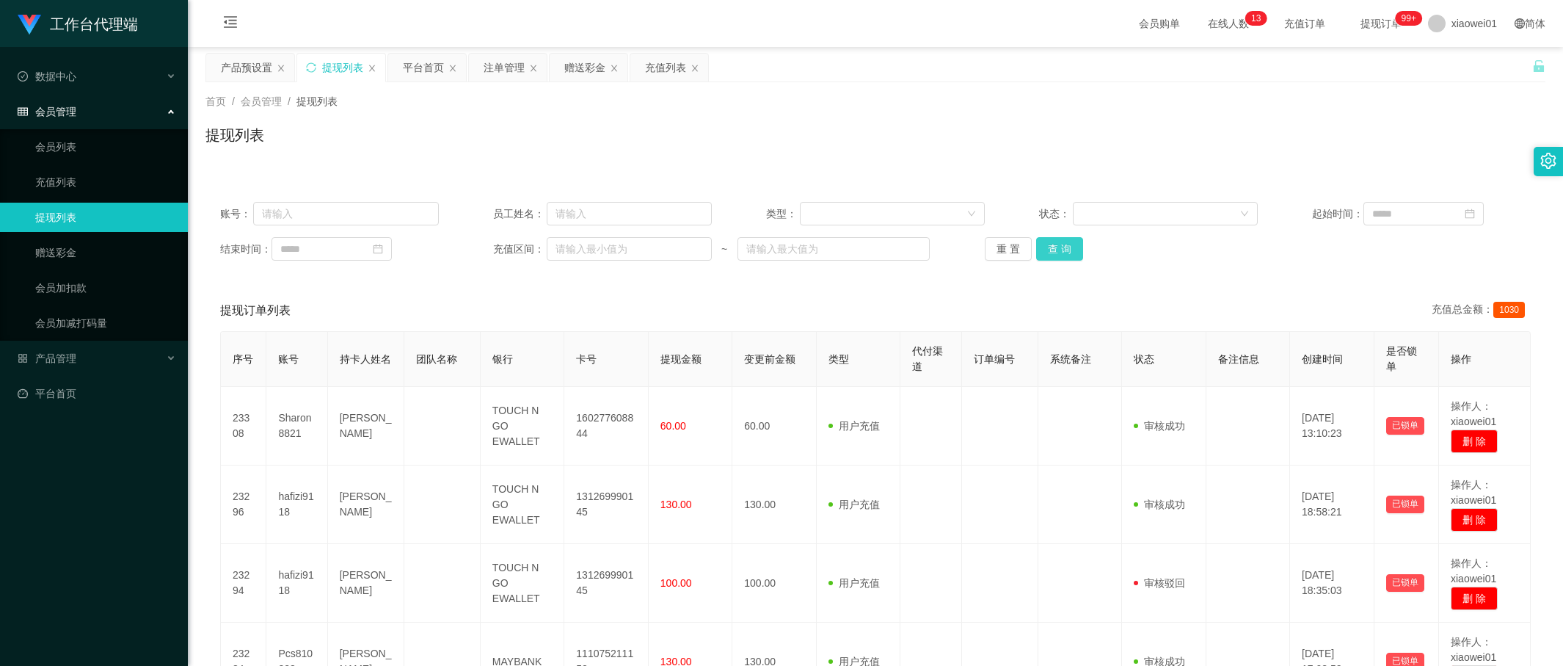
click at [1064, 247] on button "查 询" at bounding box center [1059, 248] width 47 height 23
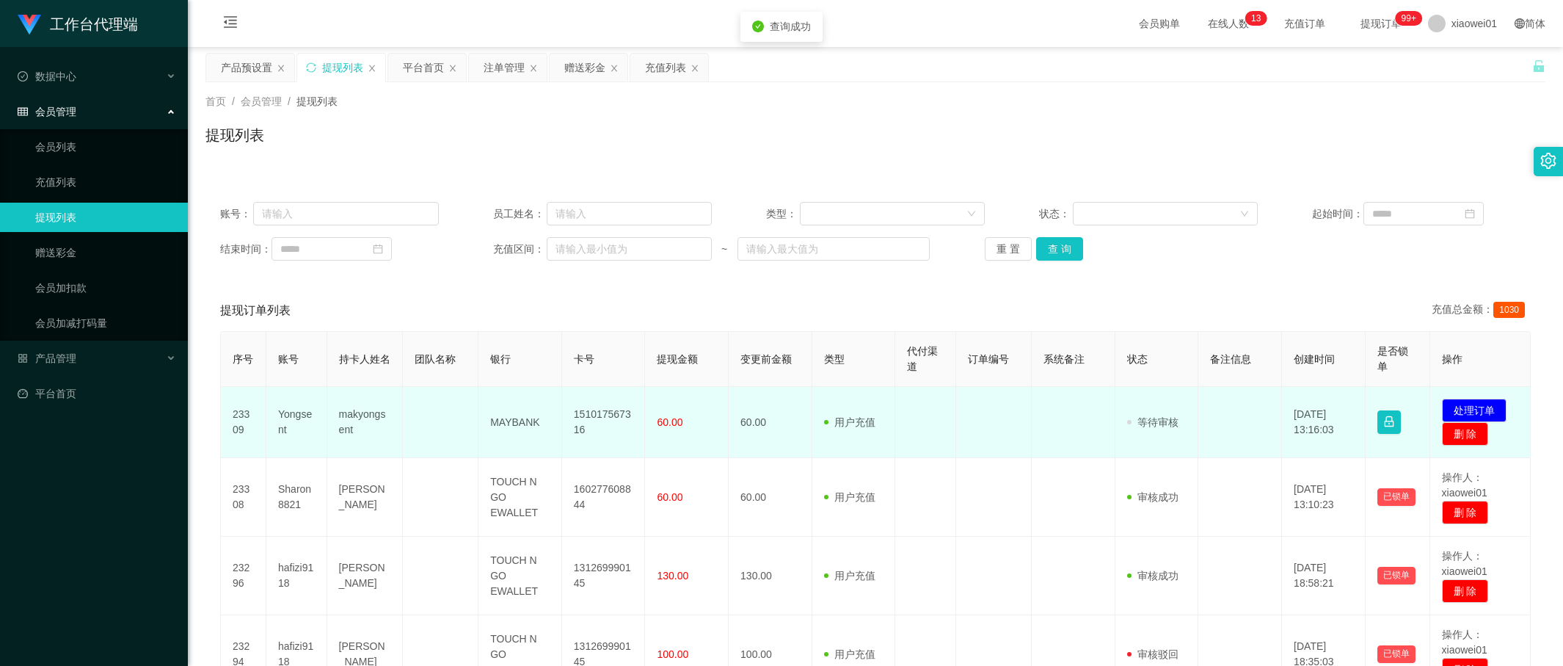
click at [562, 415] on td "151017567316" at bounding box center [604, 422] width 84 height 71
copy td "151017567316"
click at [1388, 399] on button "处理订单" at bounding box center [1474, 409] width 65 height 23
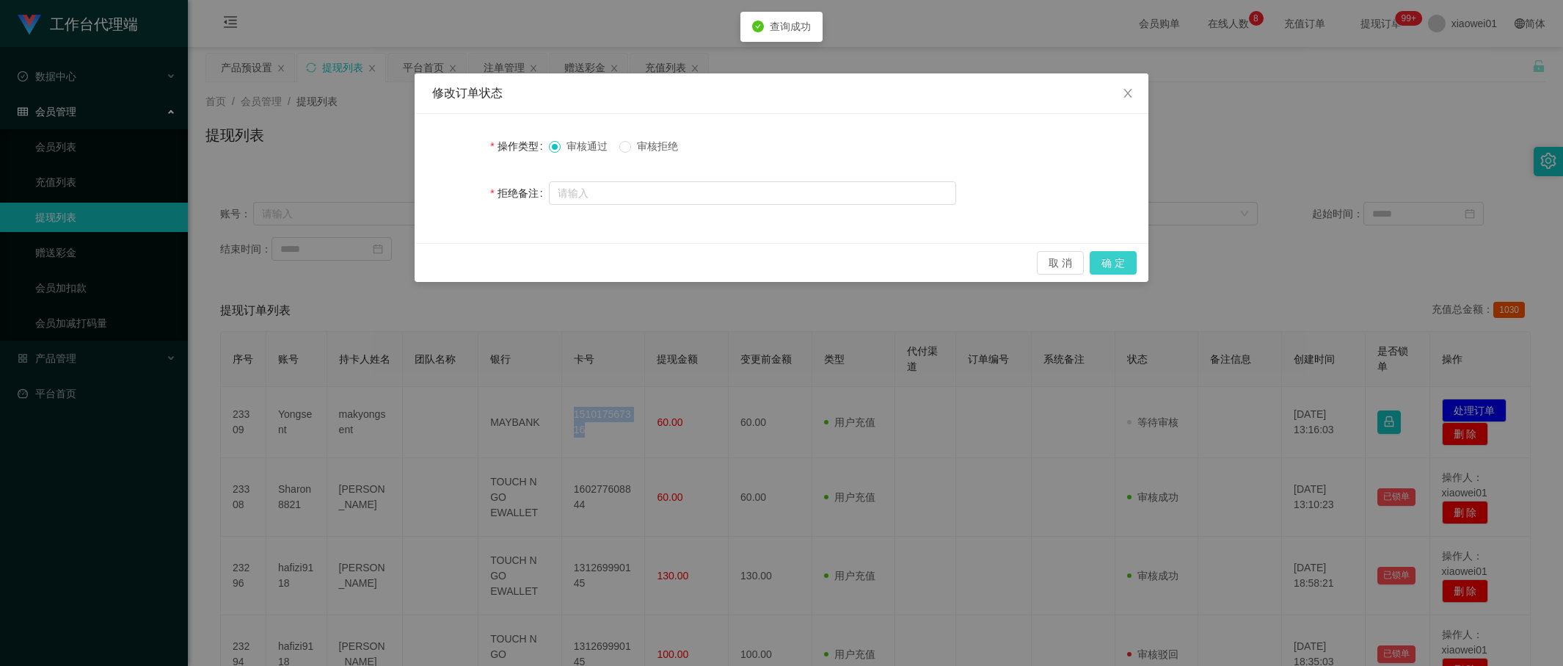
click at [1123, 261] on button "确 定" at bounding box center [1113, 262] width 47 height 23
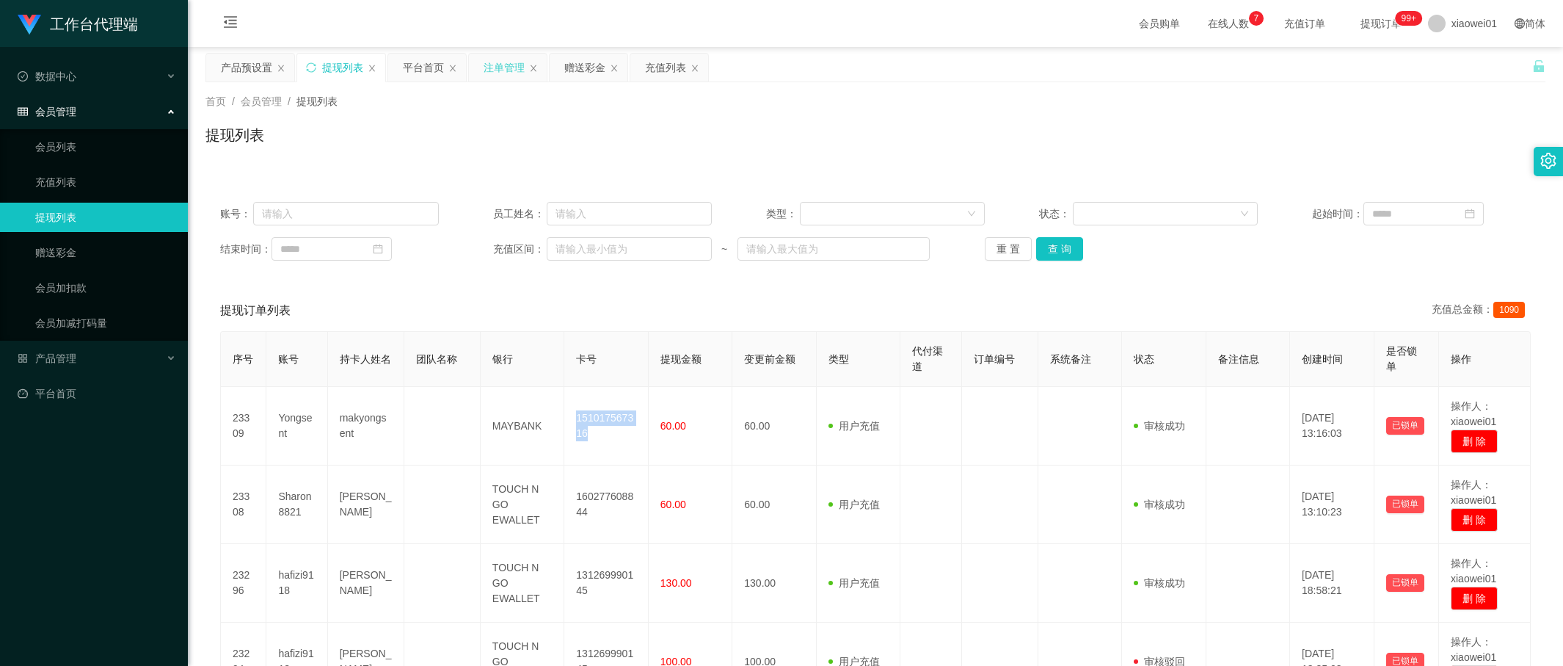
click at [504, 68] on div "注单管理" at bounding box center [504, 68] width 41 height 28
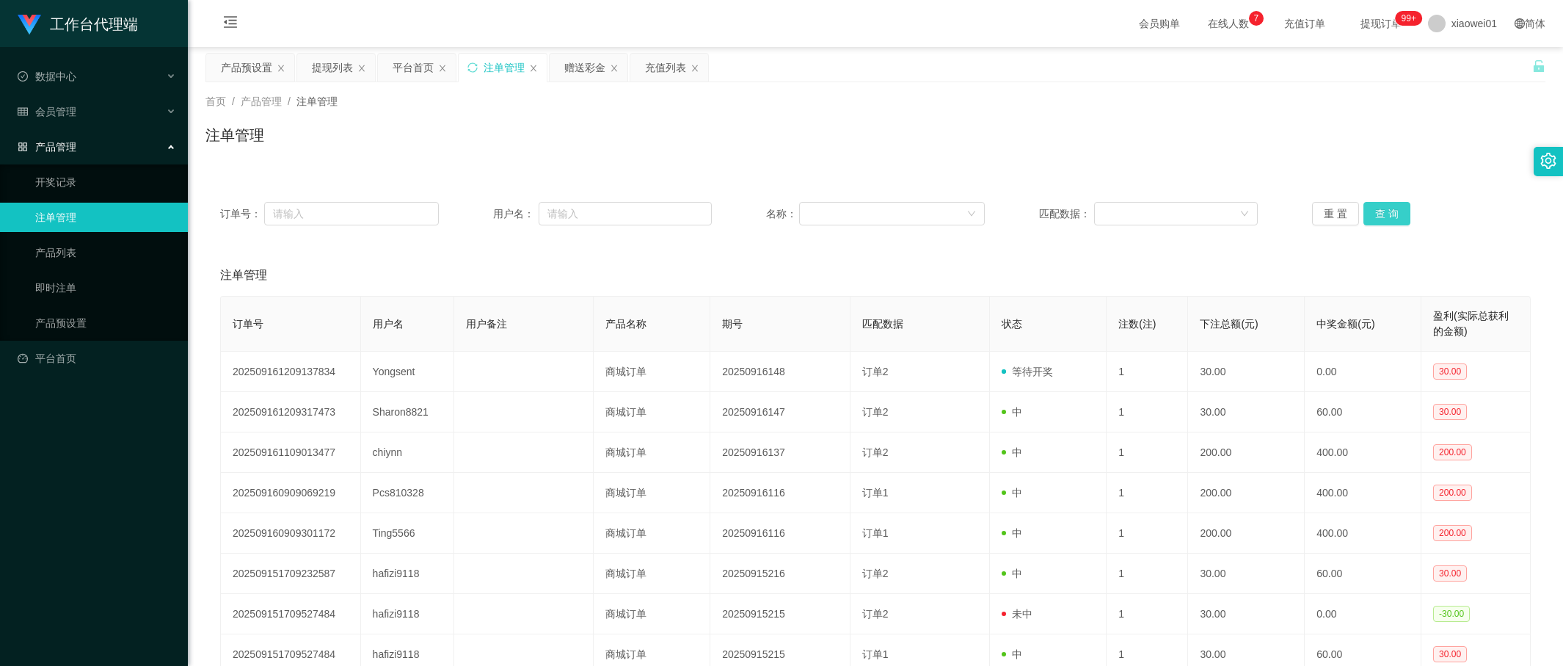
click at [1365, 218] on button "查 询" at bounding box center [1387, 213] width 47 height 23
click at [1365, 216] on div "重 置 查 询" at bounding box center [1421, 213] width 219 height 23
click at [583, 69] on div "赠送彩金" at bounding box center [584, 68] width 41 height 28
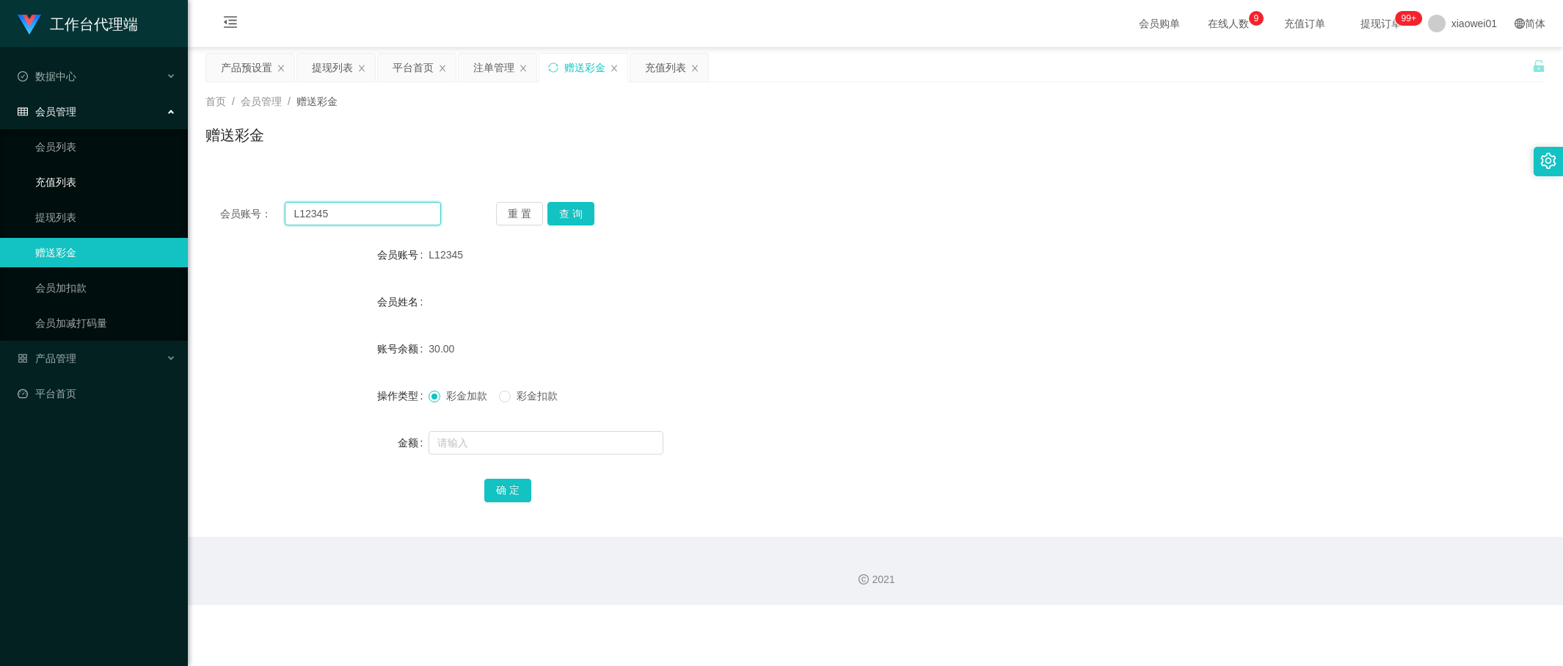
drag, startPoint x: 423, startPoint y: 220, endPoint x: 183, endPoint y: 190, distance: 241.9
click at [165, 192] on section "工作台代理端 数据中心 会员管理 会员列表 充值列表 提现列表 赠送彩金 会员加扣款 会员加减打码量 产品管理 开奖记录 注单管理 产品列表 即时注单 产品预…" at bounding box center [781, 302] width 1563 height 605
paste input "howeichun"
type input "howeichun"
click at [573, 209] on button "查 询" at bounding box center [570, 213] width 47 height 23
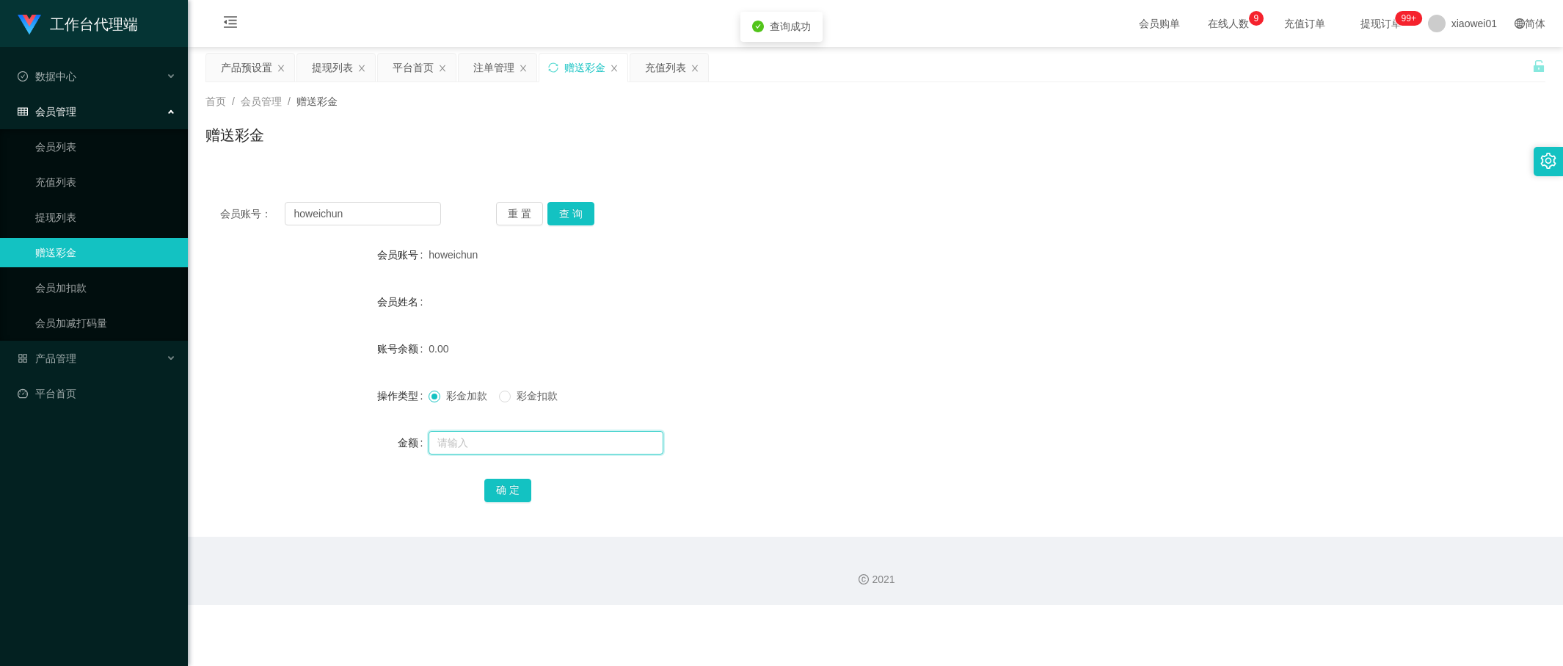
click at [496, 437] on input "text" at bounding box center [546, 442] width 235 height 23
type input "30"
click at [484, 496] on button "确 定" at bounding box center [507, 489] width 47 height 23
click at [859, 395] on div "彩金加款 彩金扣款" at bounding box center [820, 395] width 782 height 29
drag, startPoint x: 984, startPoint y: 256, endPoint x: 1260, endPoint y: 131, distance: 303.1
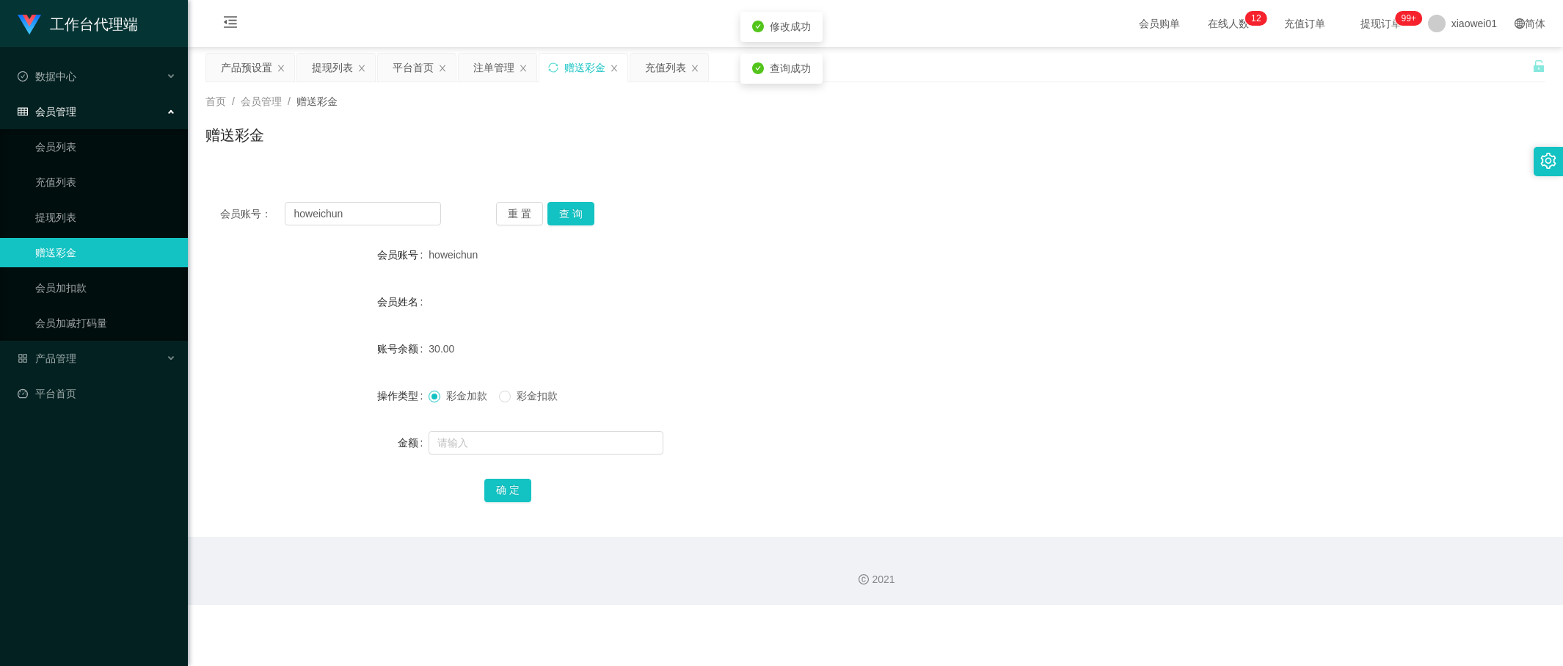
click at [1004, 249] on div "howeichun" at bounding box center [820, 254] width 782 height 29
click at [503, 73] on div "注单管理" at bounding box center [493, 68] width 41 height 28
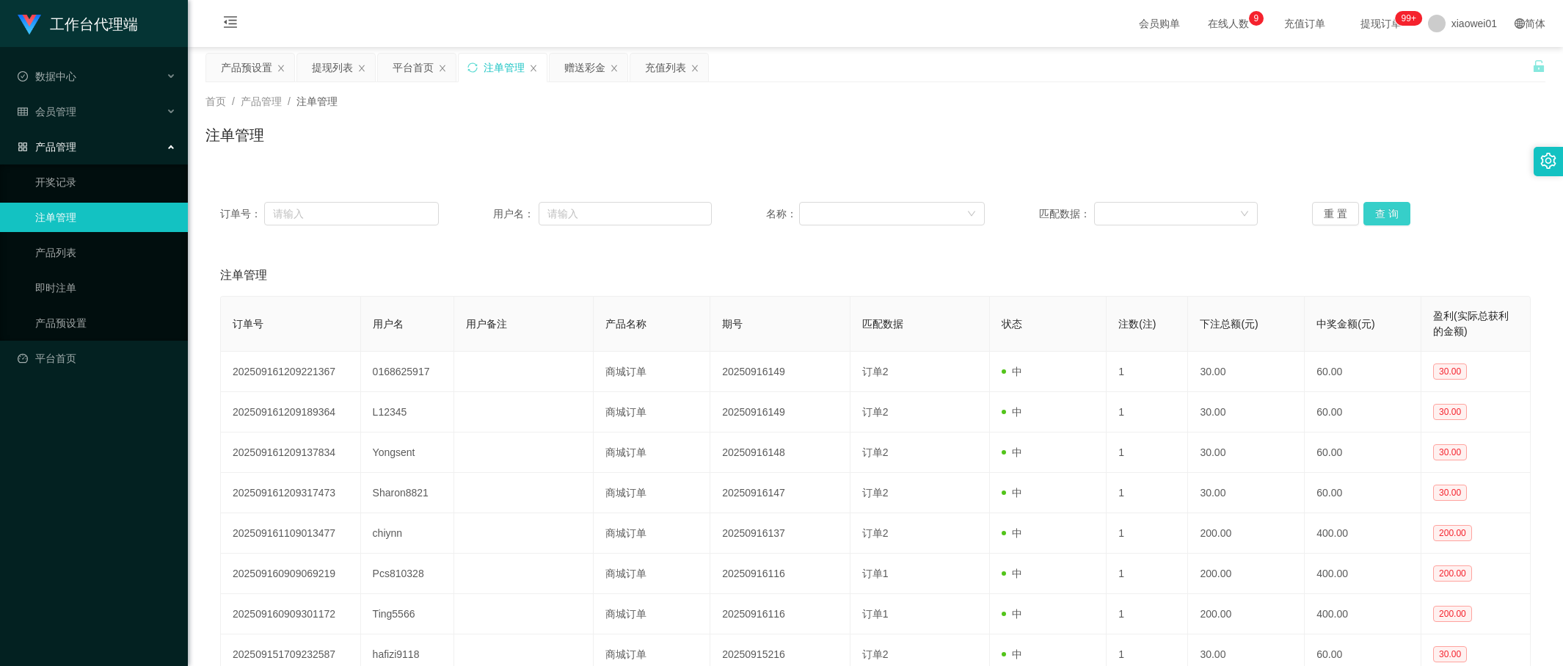
click at [1386, 203] on button "查 询" at bounding box center [1387, 213] width 47 height 23
click at [305, 69] on div "提现列表" at bounding box center [336, 68] width 78 height 28
click at [267, 70] on div "产品预设置" at bounding box center [246, 68] width 51 height 28
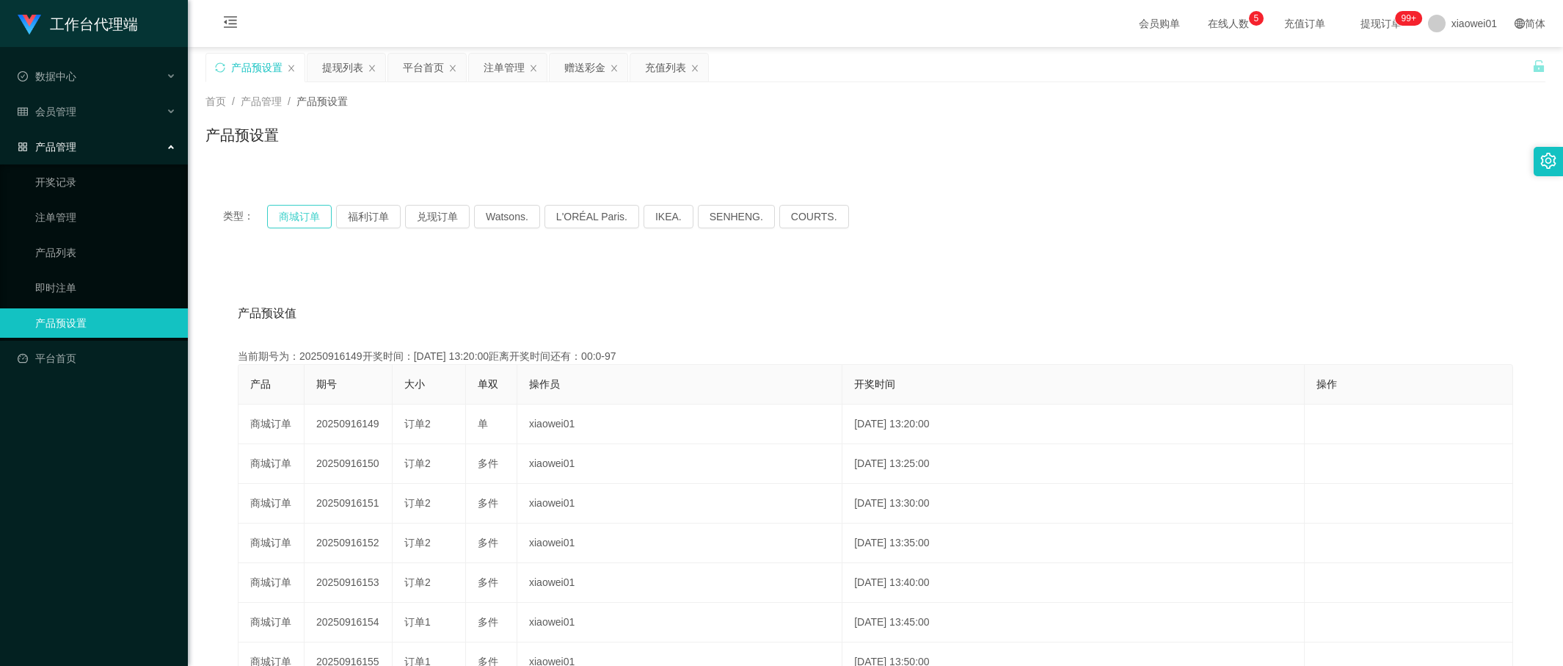
click at [296, 219] on button "商城订单" at bounding box center [299, 216] width 65 height 23
click at [586, 71] on div "赠送彩金" at bounding box center [584, 68] width 41 height 28
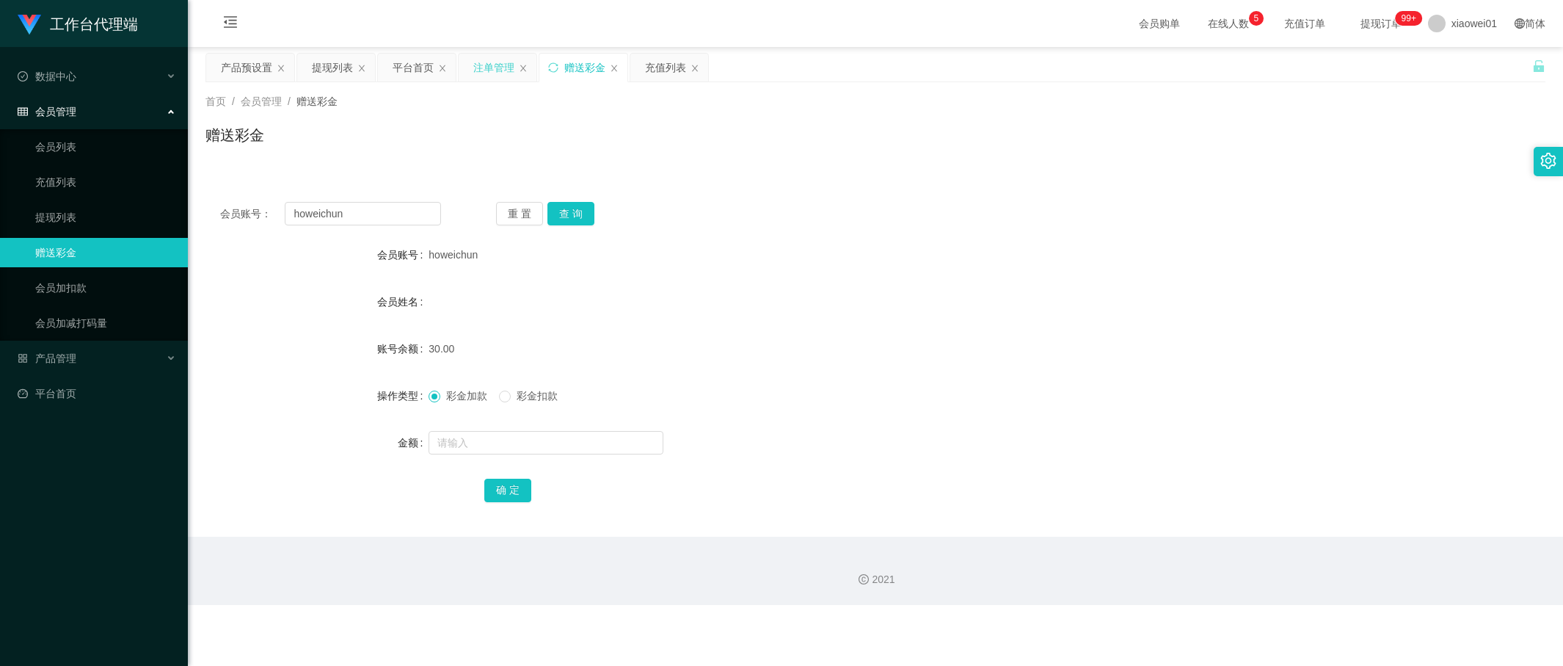
click at [496, 66] on div "注单管理" at bounding box center [493, 68] width 41 height 28
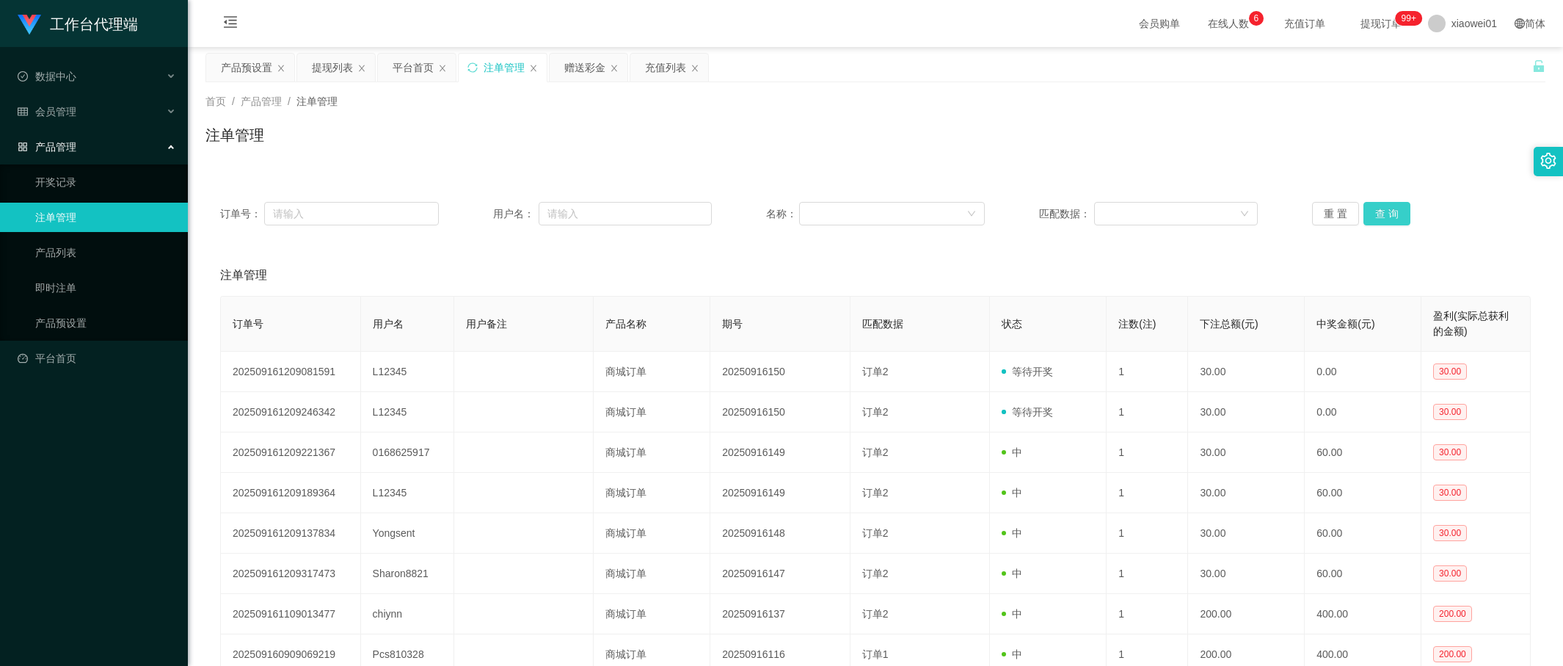
click at [1387, 216] on button "查 询" at bounding box center [1387, 213] width 47 height 23
click at [339, 68] on div "提现列表" at bounding box center [332, 68] width 41 height 28
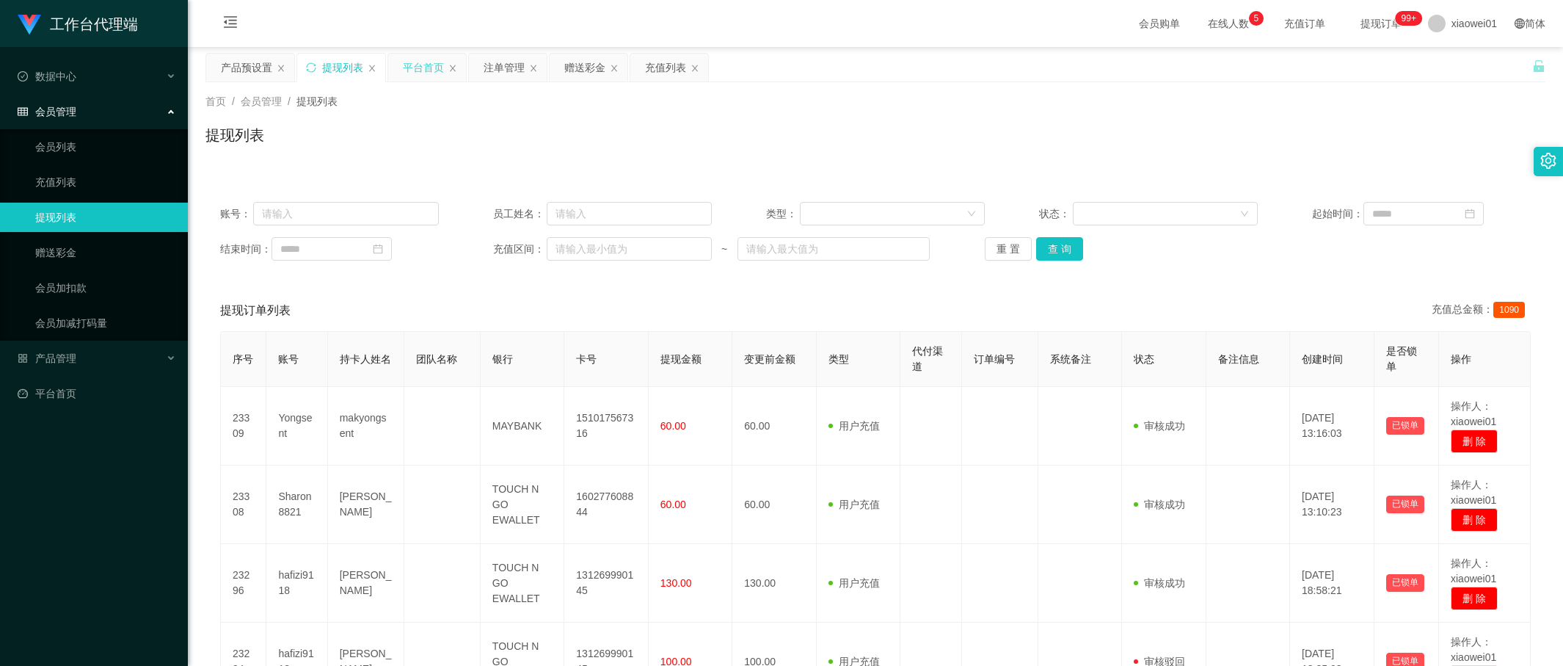
click at [423, 62] on div "平台首页" at bounding box center [423, 68] width 41 height 28
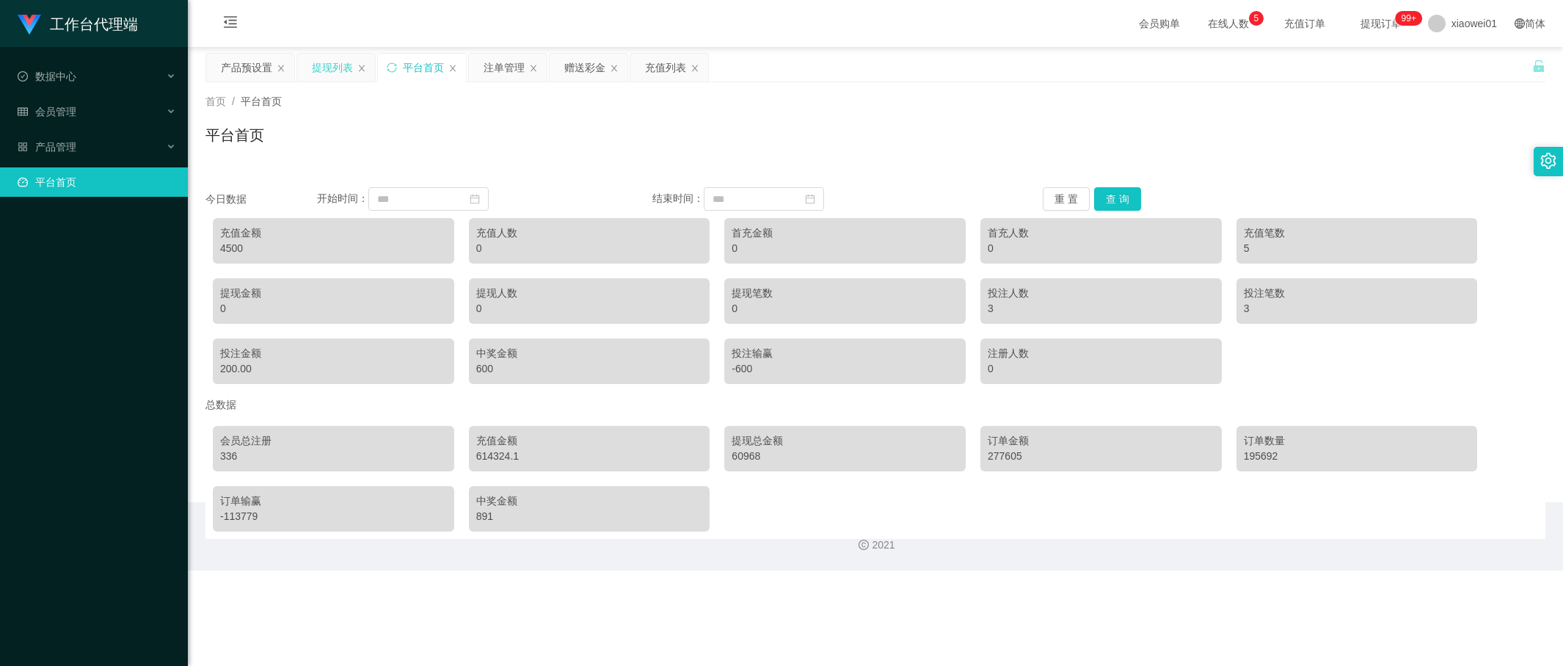
click at [346, 60] on div "提现列表" at bounding box center [332, 68] width 41 height 28
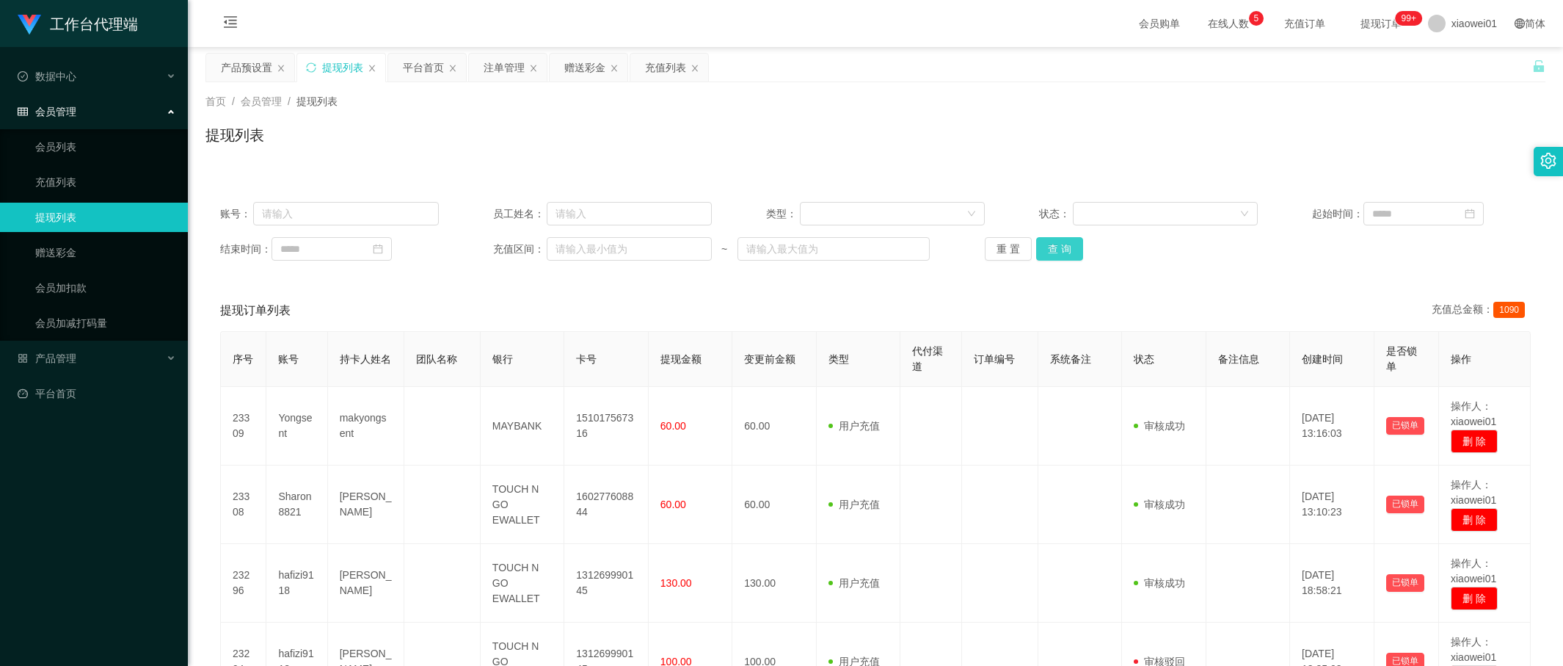
click at [1046, 239] on button "查 询" at bounding box center [1059, 248] width 47 height 23
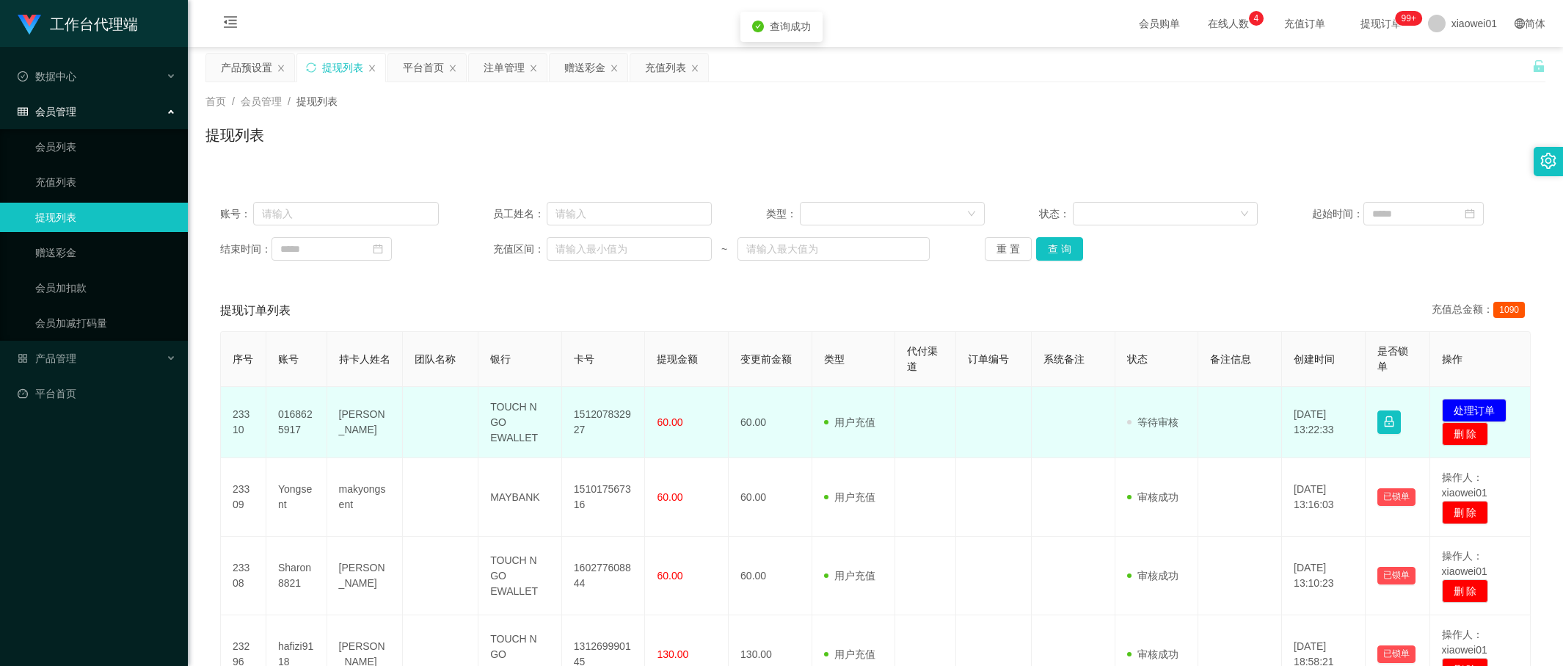
click at [616, 417] on td "151207832927" at bounding box center [604, 422] width 84 height 71
copy td "151207832927"
click at [1388, 409] on button "处理订单" at bounding box center [1474, 409] width 65 height 23
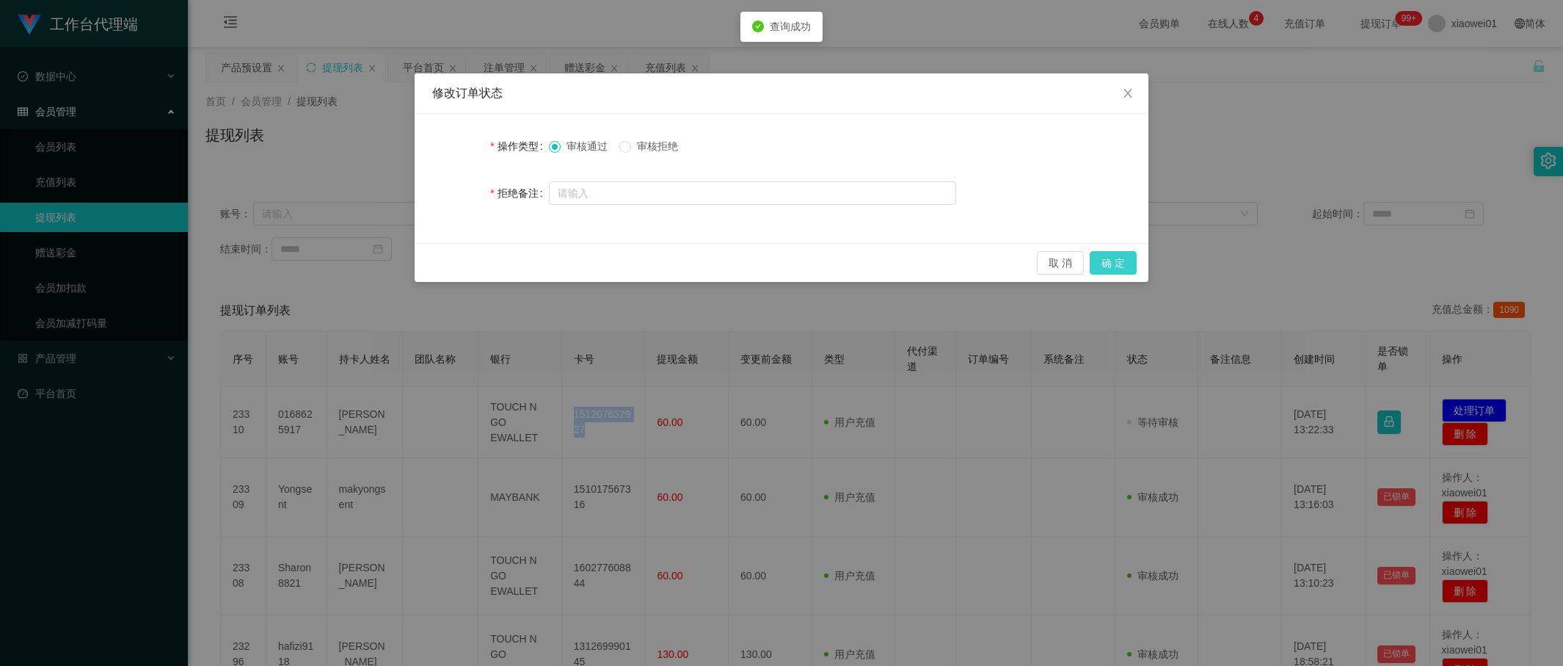
click at [1099, 256] on button "确 定" at bounding box center [1113, 262] width 47 height 23
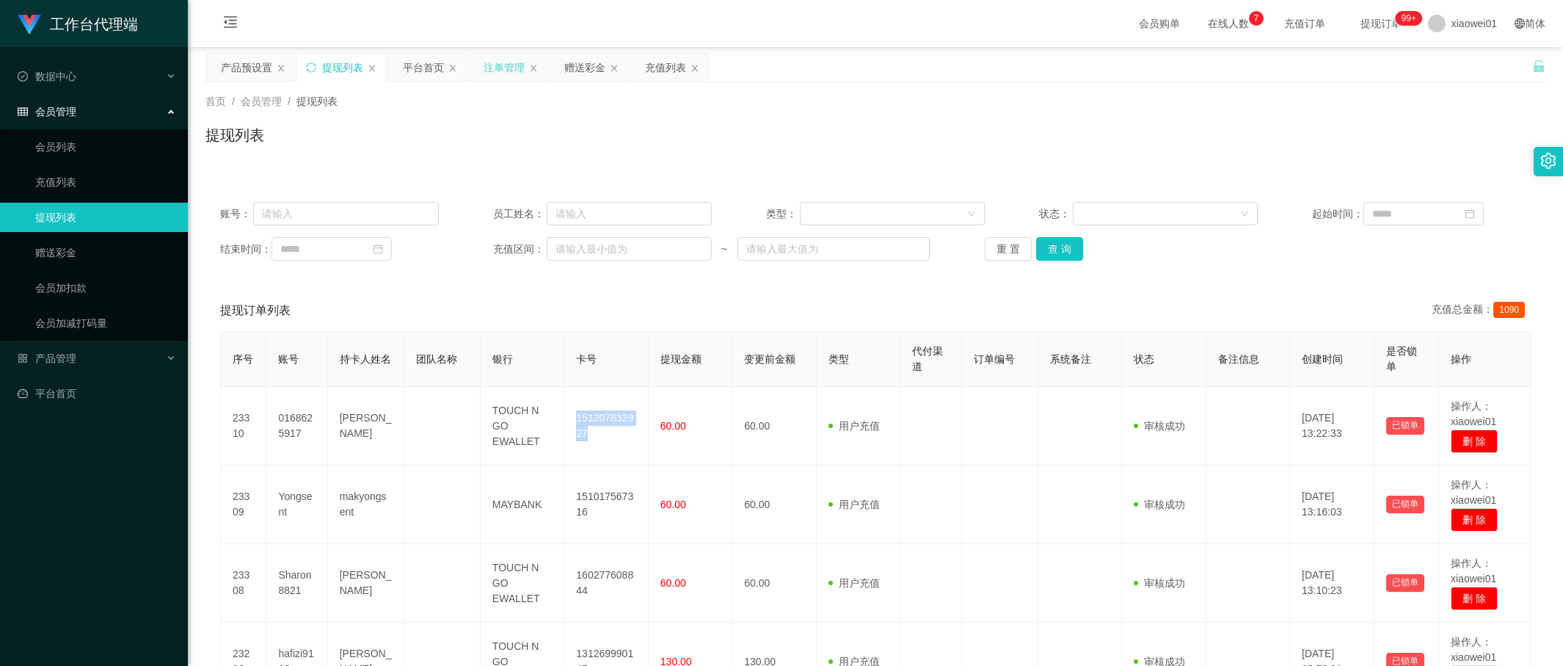
click at [518, 65] on div "注单管理" at bounding box center [504, 68] width 41 height 28
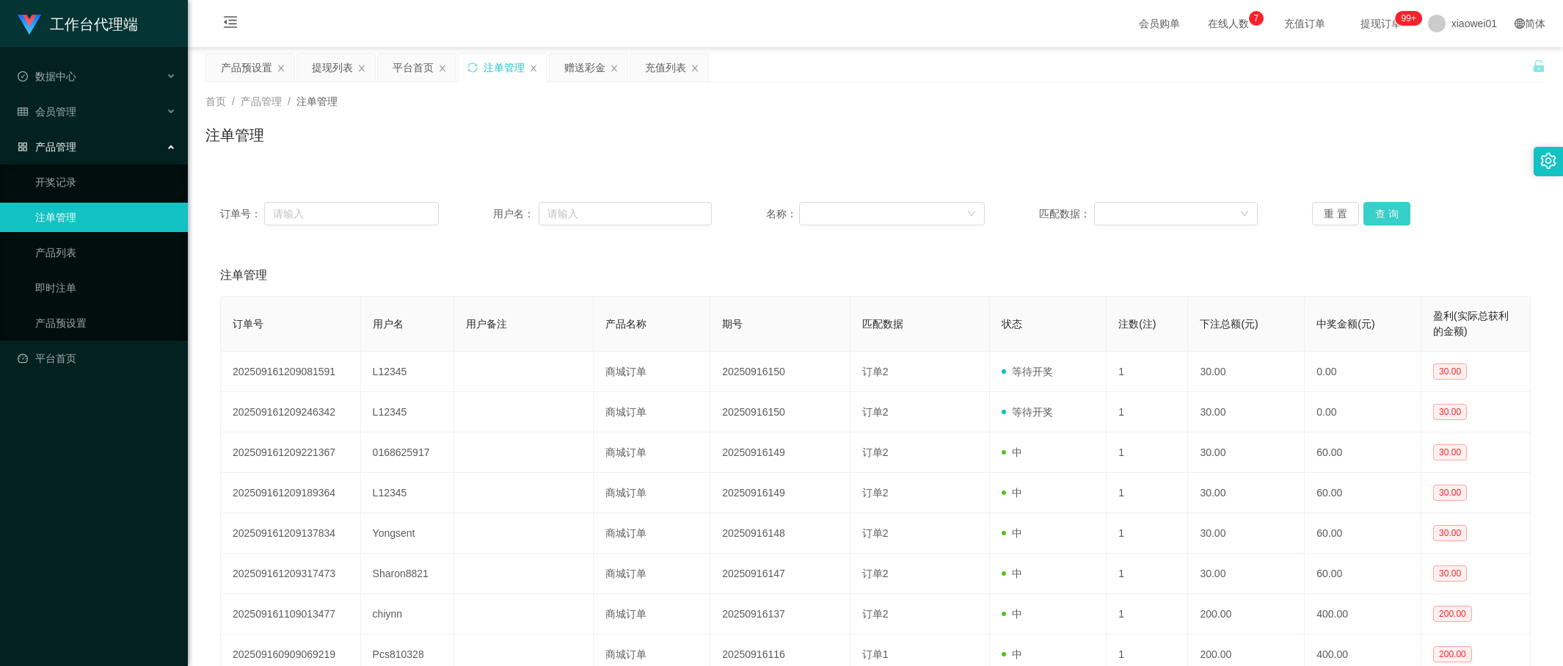
click at [1383, 221] on button "查 询" at bounding box center [1387, 213] width 47 height 23
drag, startPoint x: 324, startPoint y: 62, endPoint x: 275, endPoint y: 65, distance: 48.5
click at [276, 65] on div "产品预设置 提现列表 平台首页 注单管理 赠送彩金 充值列表" at bounding box center [457, 78] width 505 height 51
click at [233, 68] on div "产品预设置" at bounding box center [246, 68] width 51 height 28
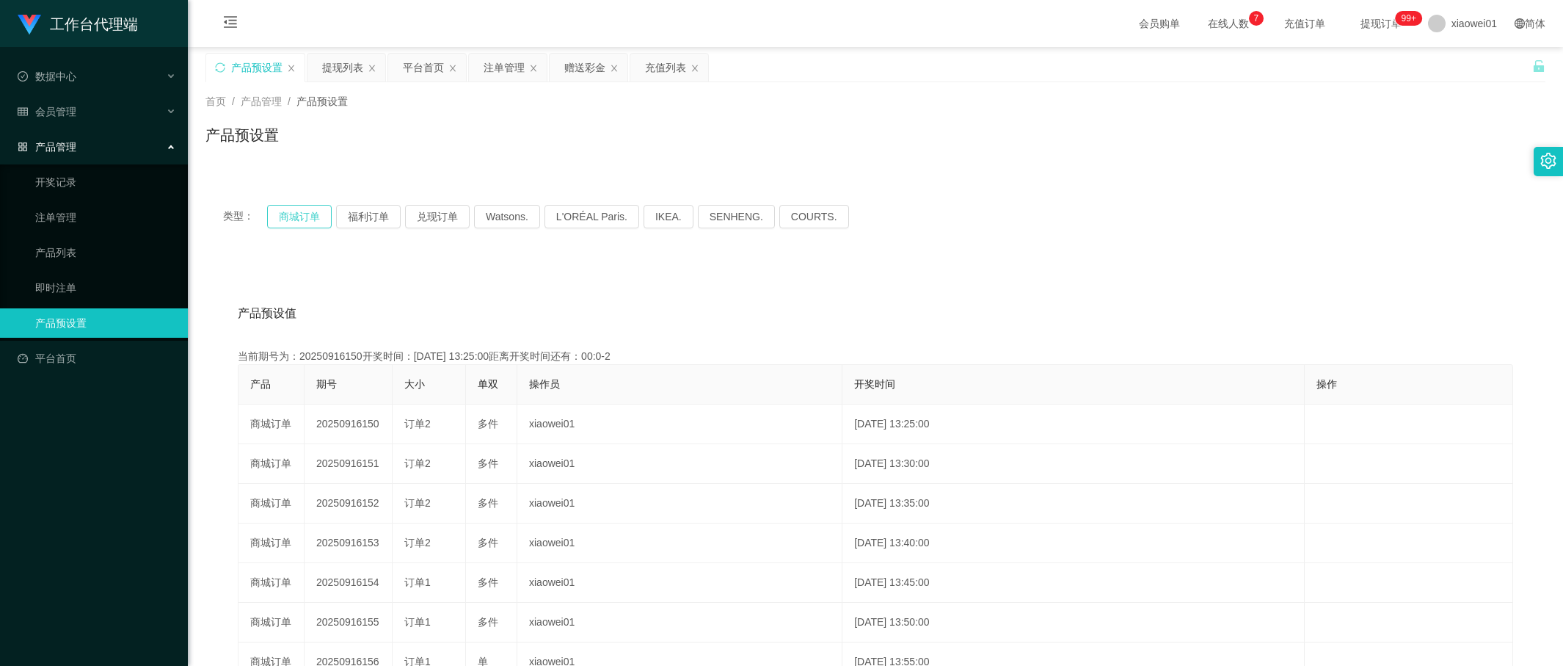
click at [286, 208] on button "商城订单" at bounding box center [299, 216] width 65 height 23
click at [305, 225] on button "商城订单" at bounding box center [299, 216] width 65 height 23
click at [504, 67] on div "注单管理" at bounding box center [504, 68] width 41 height 28
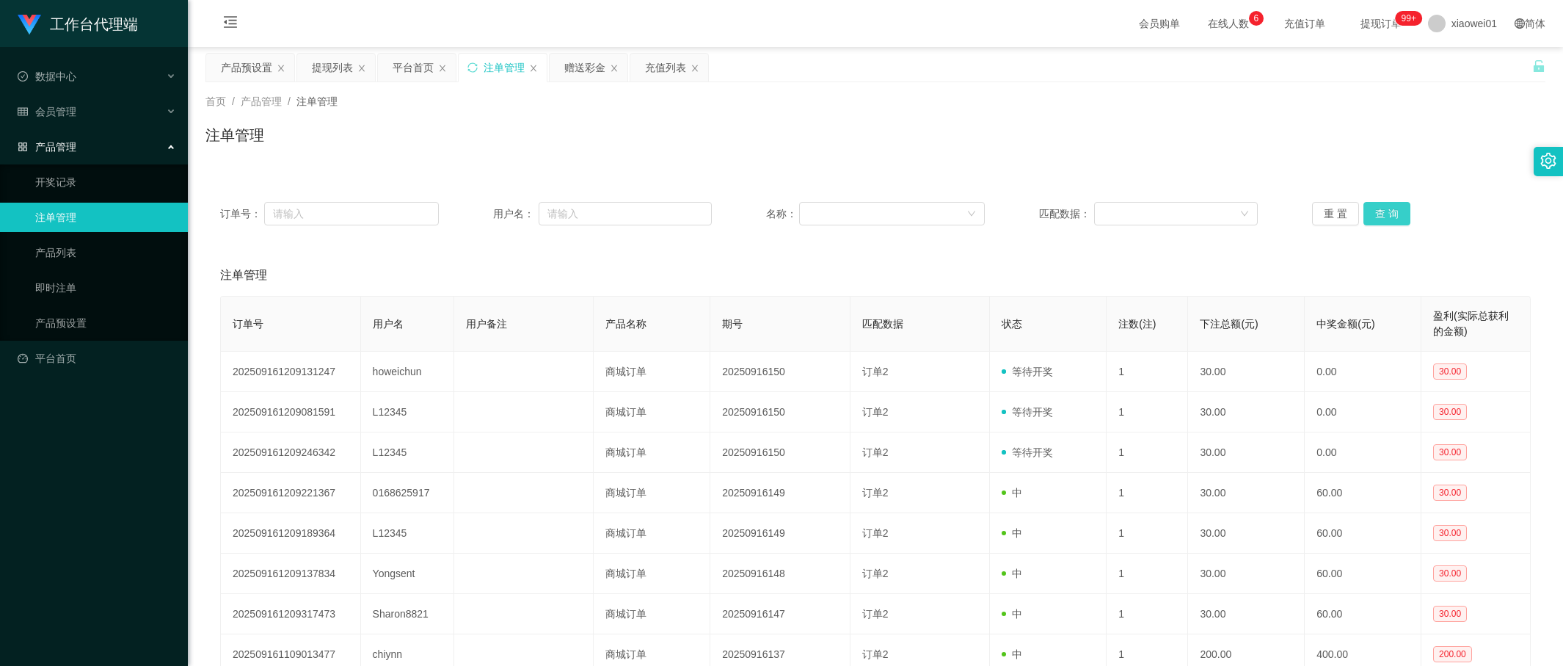
click at [1378, 214] on button "查 询" at bounding box center [1387, 213] width 47 height 23
click at [1388, 214] on button "查 询" at bounding box center [1387, 213] width 47 height 23
click at [329, 56] on div "提现列表" at bounding box center [332, 68] width 41 height 28
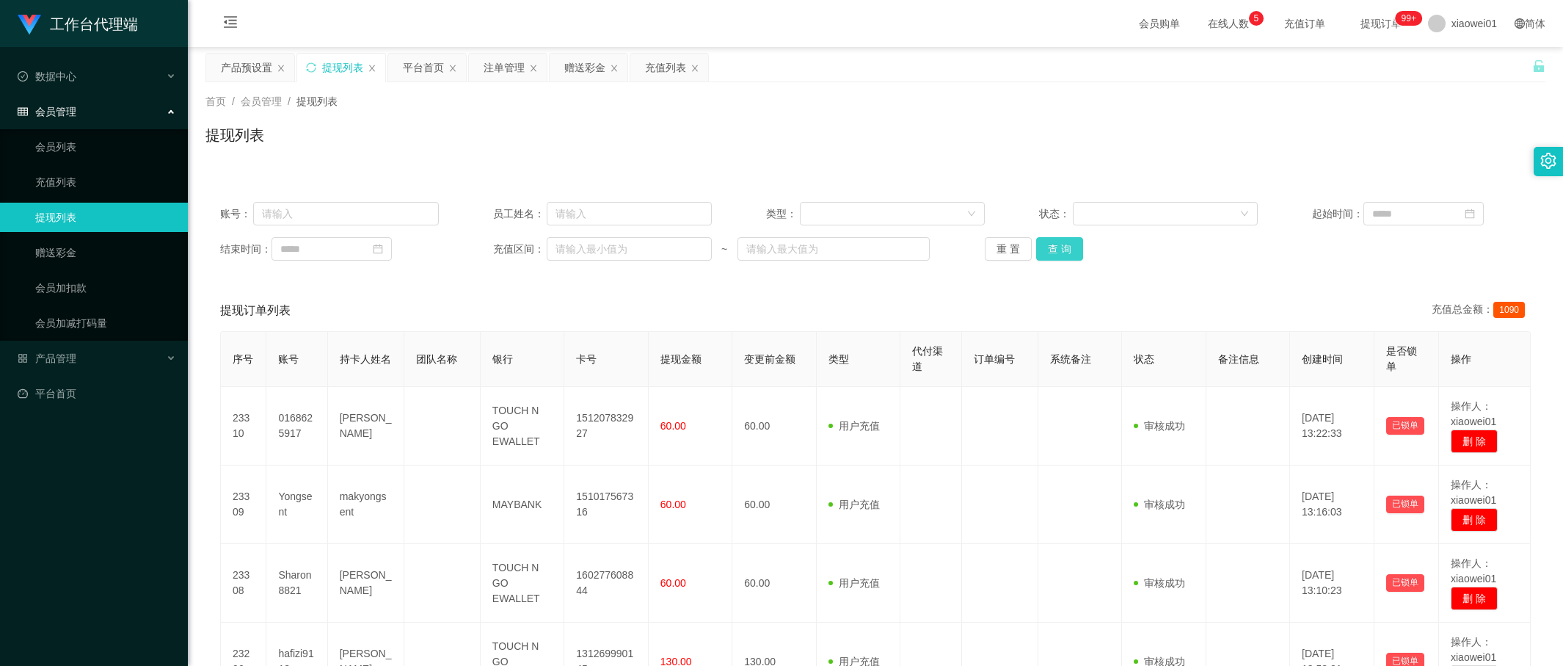
click at [1040, 251] on button "查 询" at bounding box center [1059, 248] width 47 height 23
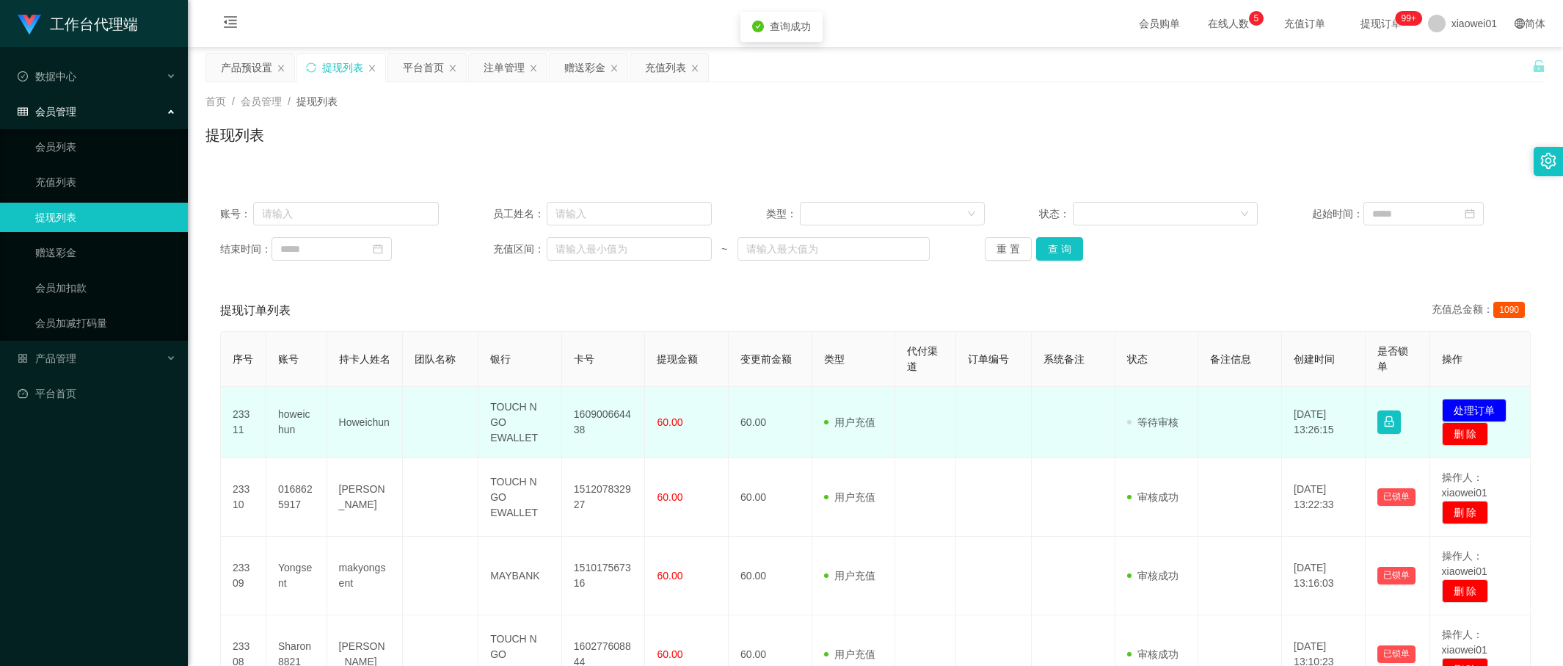
click at [608, 418] on td "160900664438" at bounding box center [604, 422] width 84 height 71
copy td "160900664438"
click at [1388, 401] on button "处理订单" at bounding box center [1474, 409] width 65 height 23
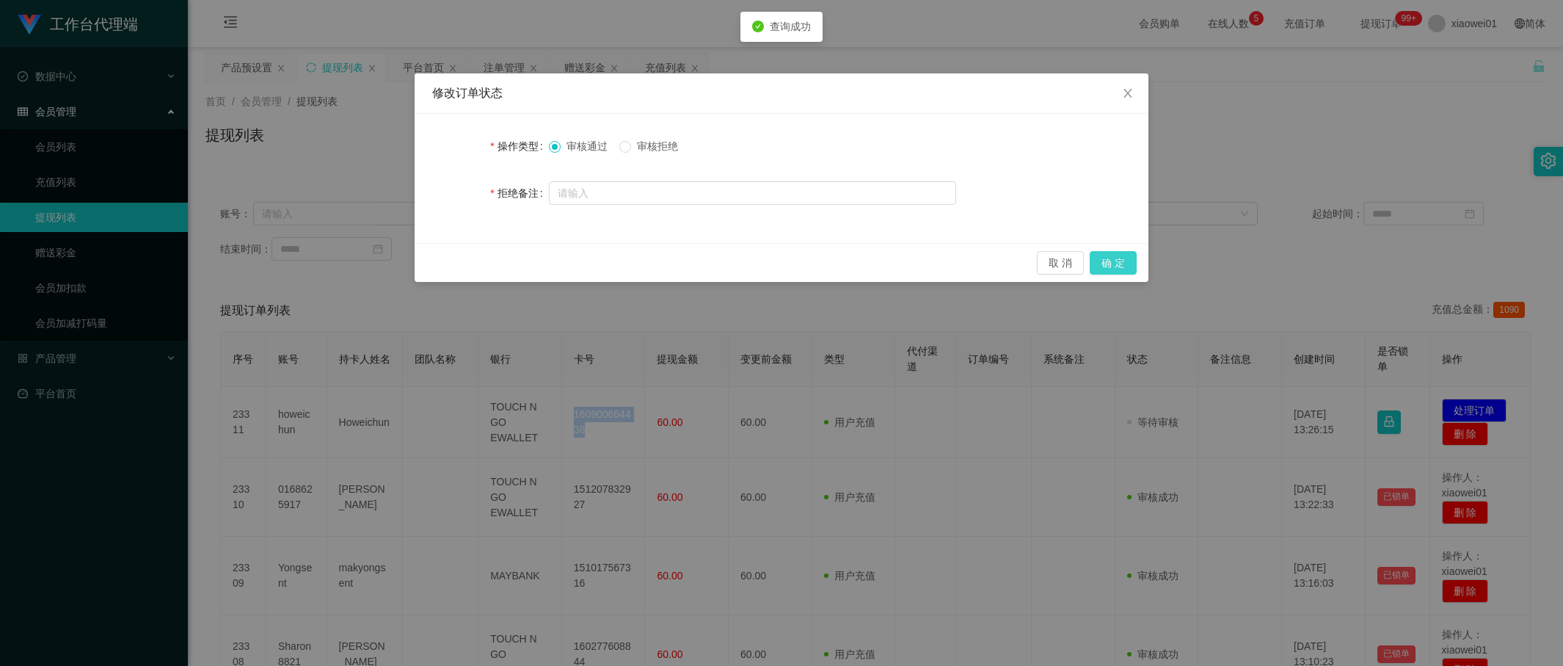
click at [1123, 264] on button "确 定" at bounding box center [1113, 262] width 47 height 23
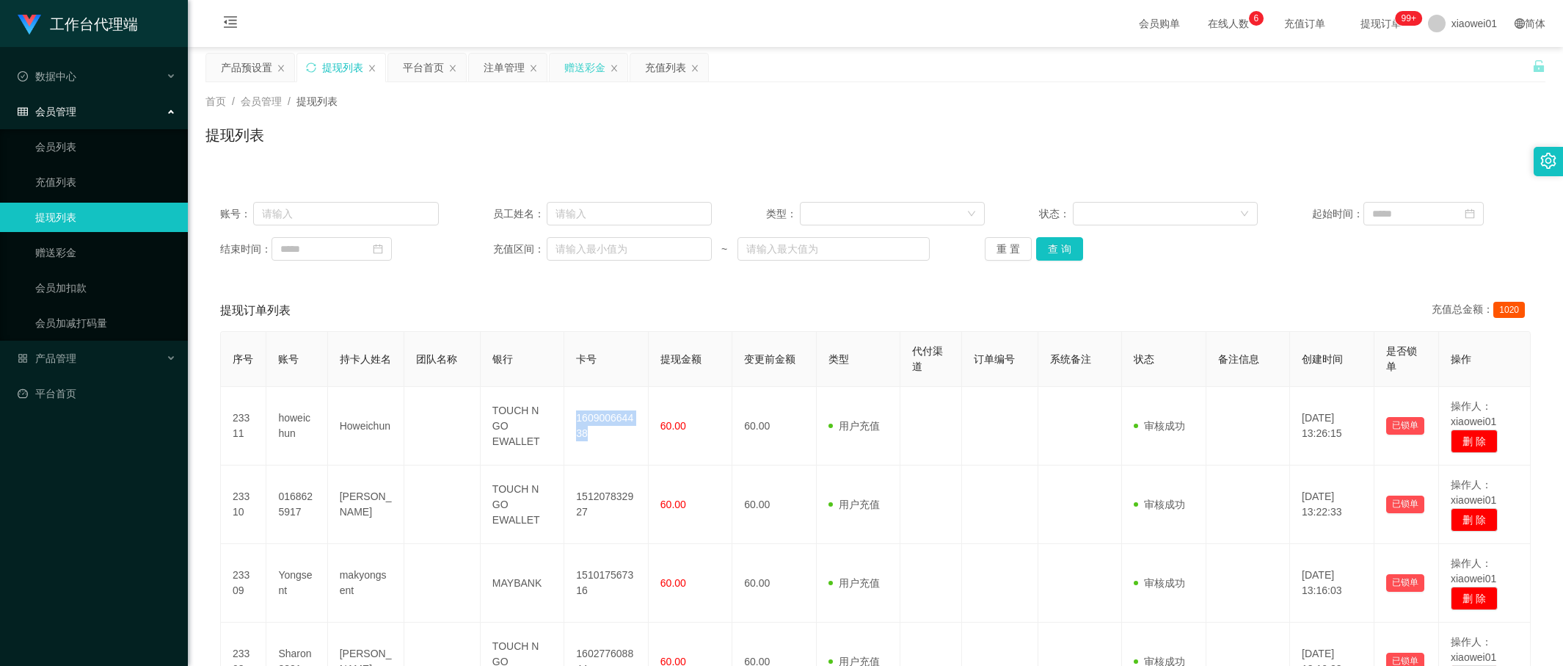
click at [586, 66] on div "赠送彩金" at bounding box center [584, 68] width 41 height 28
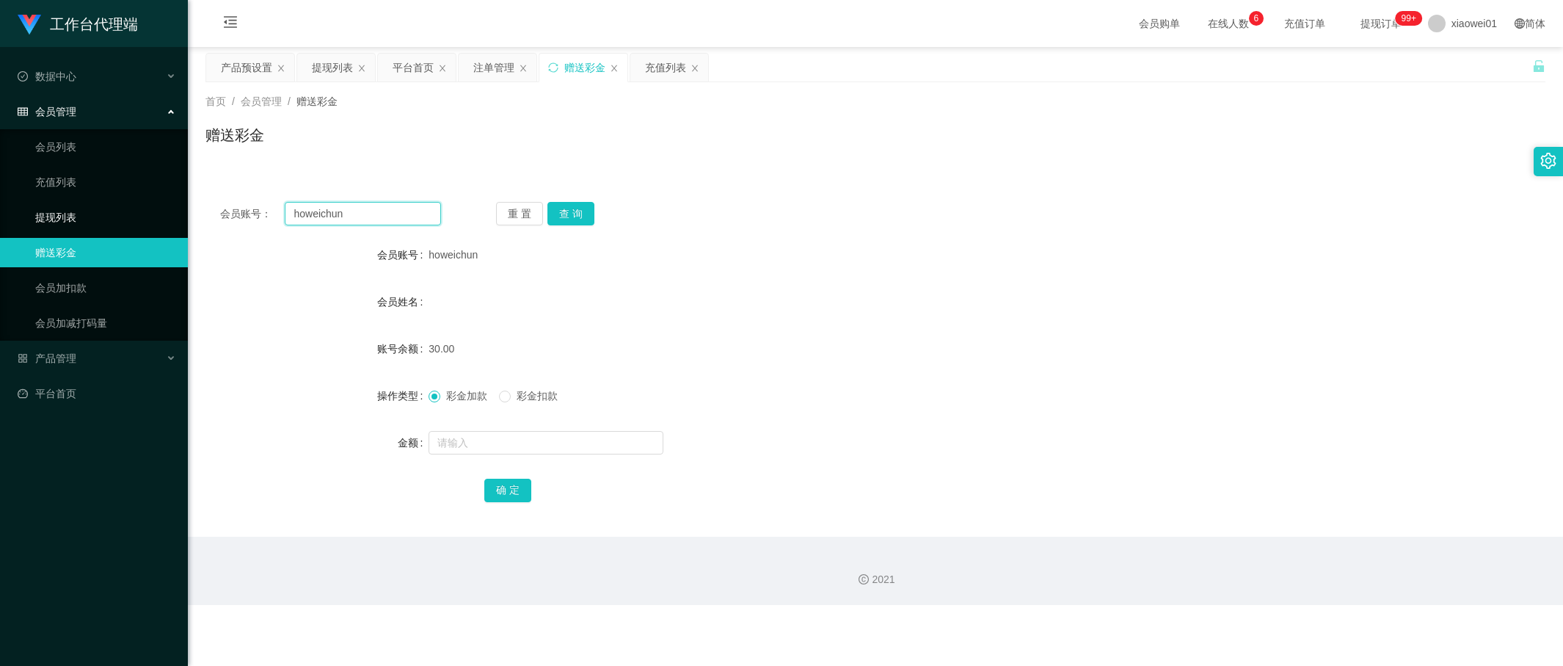
drag, startPoint x: 382, startPoint y: 210, endPoint x: 128, endPoint y: 203, distance: 253.3
click at [137, 205] on section "工作台代理端 数据中心 会员管理 会员列表 充值列表 提现列表 赠送彩金 会员加扣款 会员加减打码量 产品管理 开奖记录 注单管理 产品列表 即时注单 产品预…" at bounding box center [781, 302] width 1563 height 605
paste input "iwi"
type input "iwin"
click at [570, 211] on button "查 询" at bounding box center [570, 213] width 47 height 23
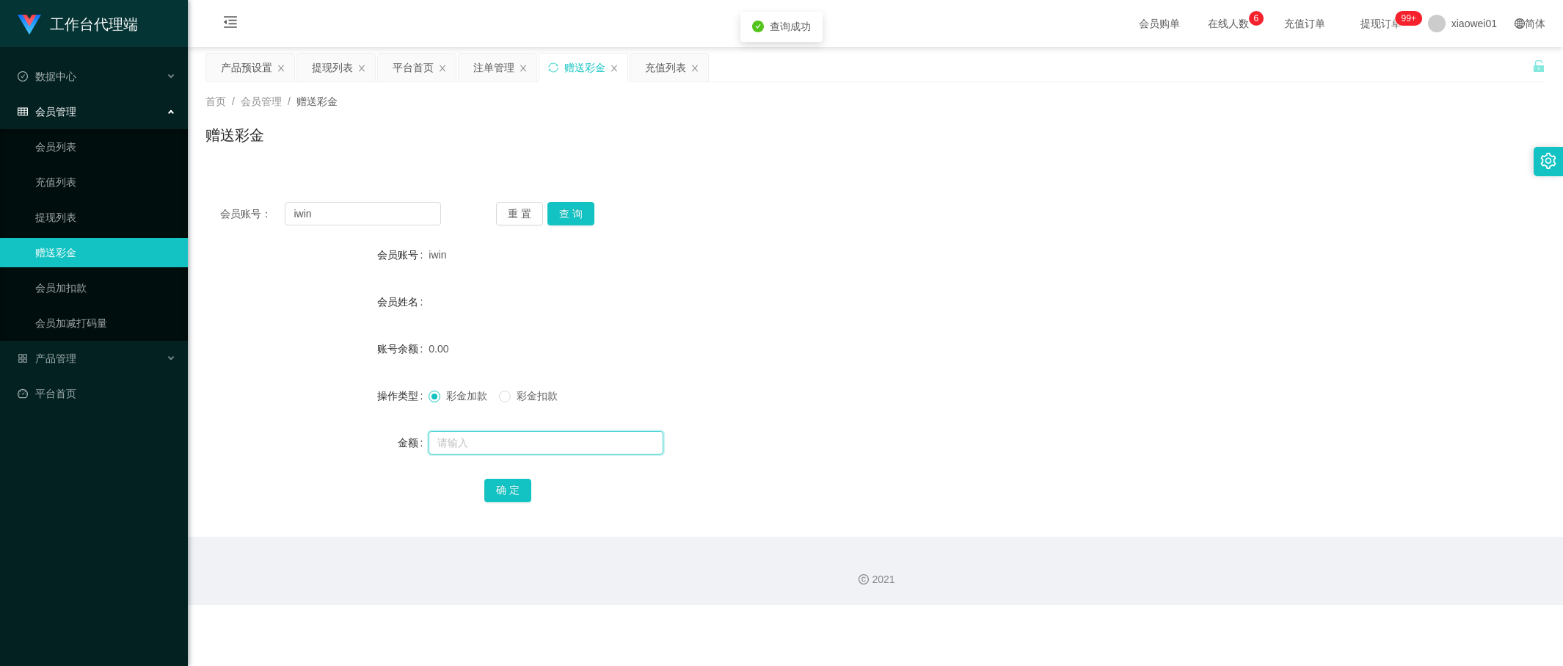
click at [549, 443] on input "text" at bounding box center [546, 442] width 235 height 23
type input "30"
click at [504, 482] on button "确 定" at bounding box center [507, 489] width 47 height 23
click at [842, 328] on form "会员账号 iwin 会员姓名 账号余额 0.00 操作类型 彩金加款 彩金扣款 金额 确 定" at bounding box center [875, 372] width 1340 height 264
drag, startPoint x: 359, startPoint y: 222, endPoint x: 168, endPoint y: 212, distance: 191.1
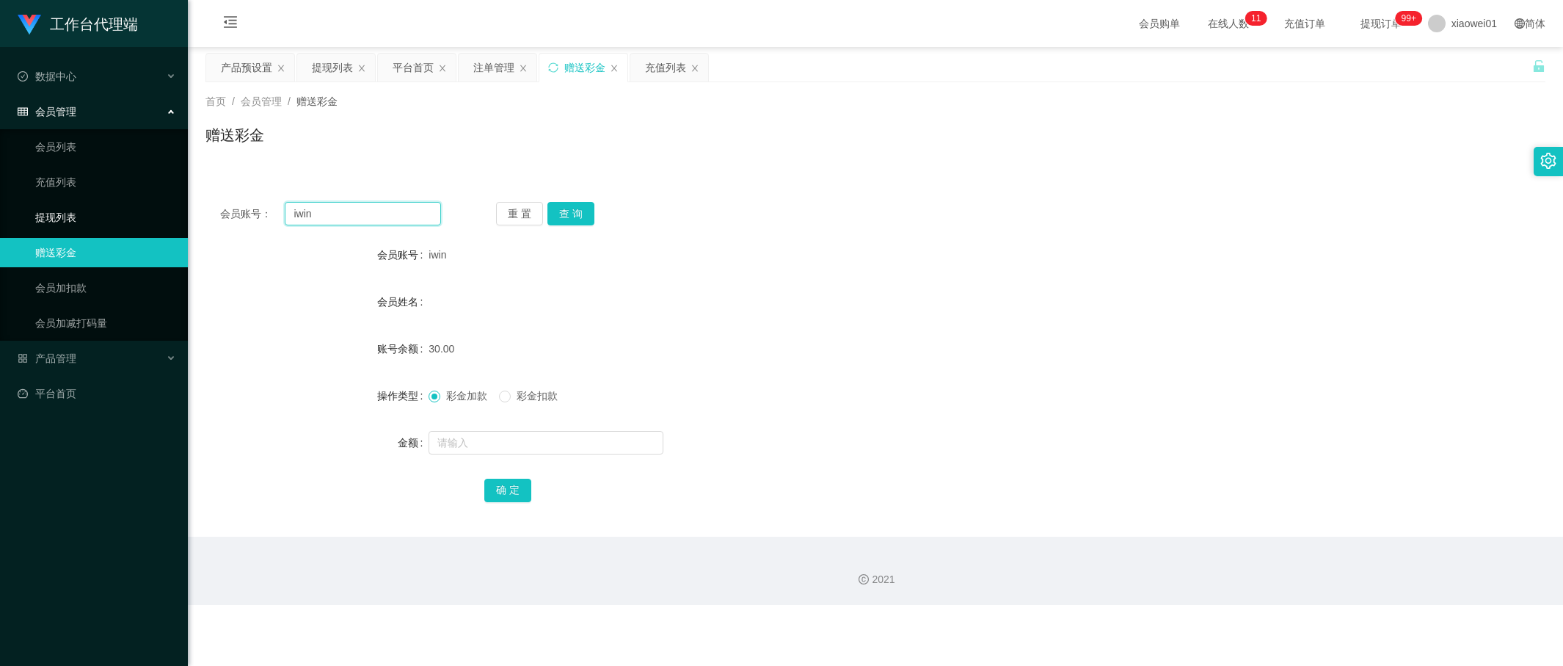
click at [54, 211] on section "工作台代理端 数据中心 会员管理 会员列表 充值列表 提现列表 赠送彩金 会员加扣款 会员加减打码量 产品管理 开奖记录 注单管理 产品列表 即时注单 产品预…" at bounding box center [781, 302] width 1563 height 605
paste input "abc8855"
type input "abc8855"
click at [562, 216] on button "查 询" at bounding box center [570, 213] width 47 height 23
click at [493, 445] on input "text" at bounding box center [546, 442] width 235 height 23
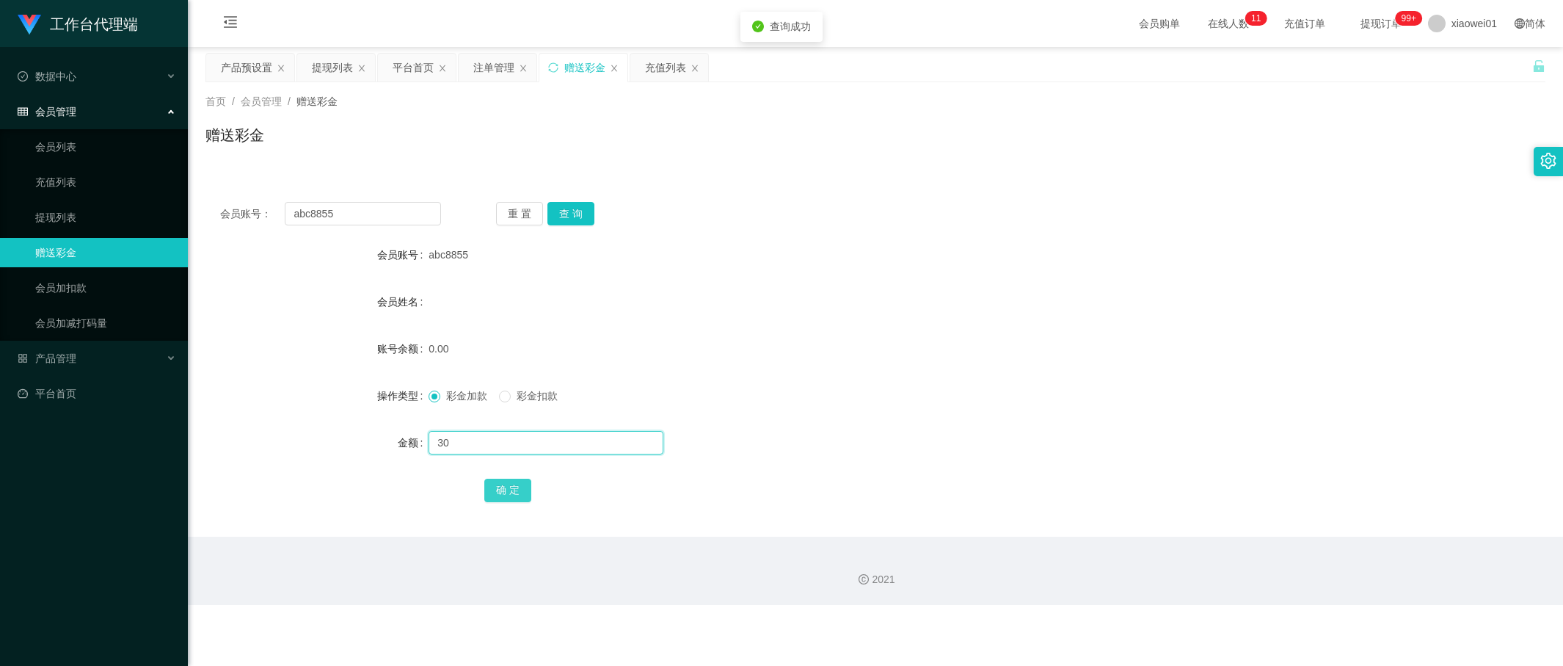
type input "30"
click at [506, 485] on button "确 定" at bounding box center [507, 489] width 47 height 23
click at [1052, 480] on div "确 定" at bounding box center [875, 489] width 782 height 29
click at [340, 66] on div "提现列表" at bounding box center [332, 68] width 41 height 28
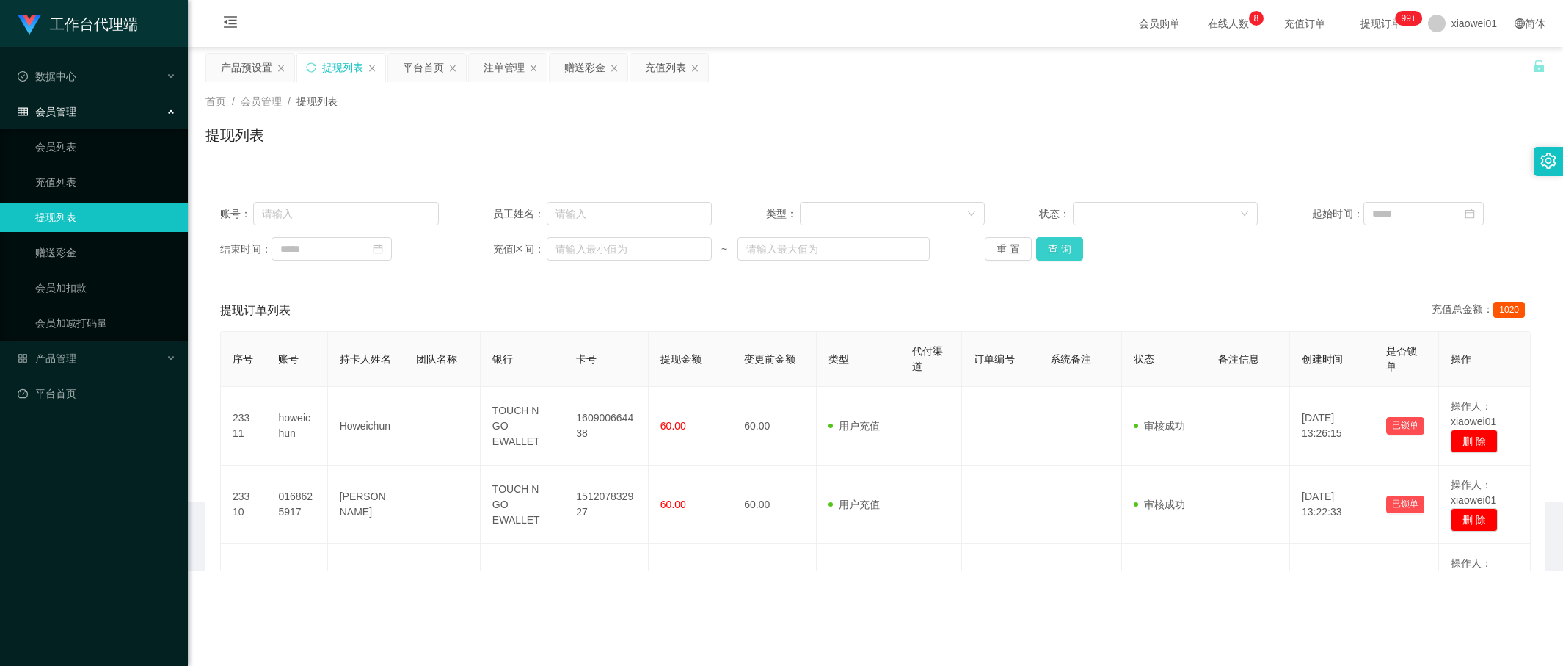
click at [1072, 236] on div "账号： 员工姓名： 类型： 状态： 起始时间： 结束时间： 充值区间： ~ 重 置 查 询" at bounding box center [875, 231] width 1340 height 88
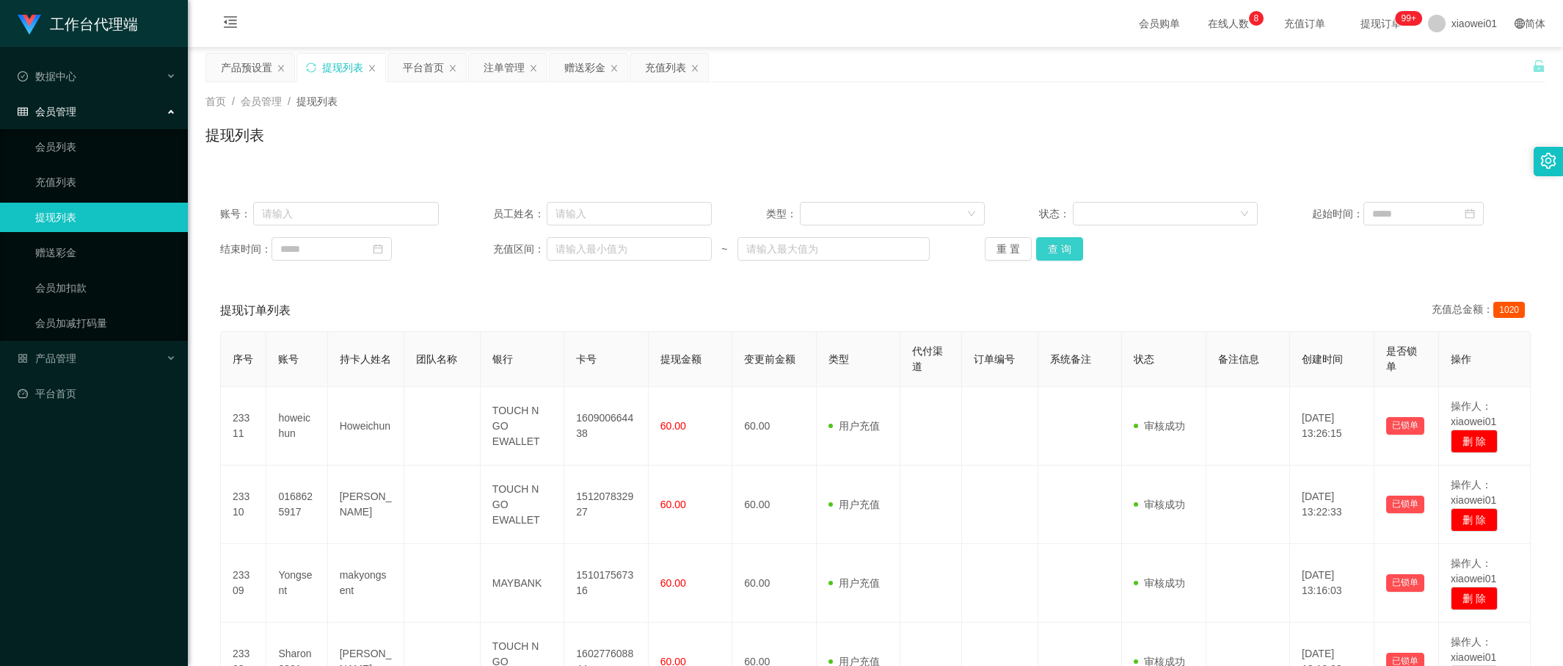
click at [1059, 245] on button "查 询" at bounding box center [1059, 248] width 47 height 23
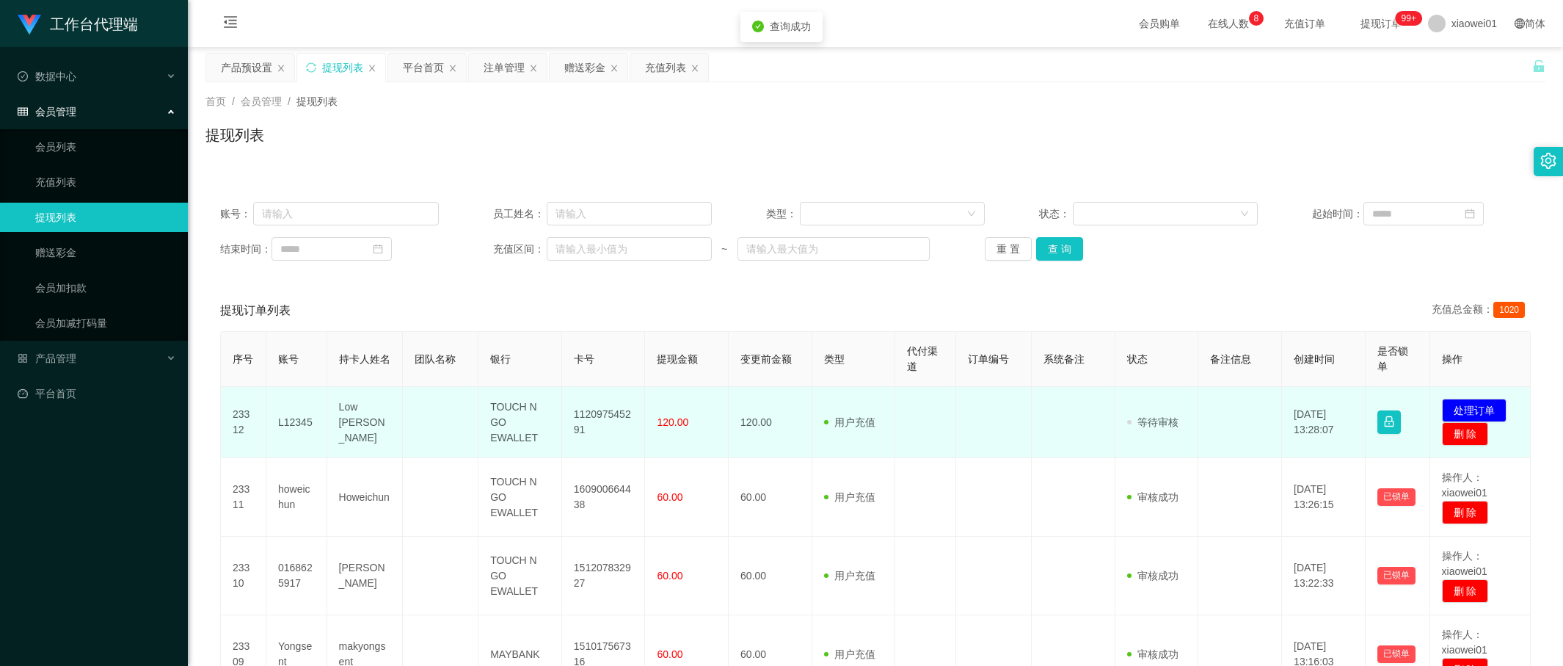
click at [612, 419] on td "112097545291" at bounding box center [604, 422] width 84 height 71
copy td "112097545291"
click at [1388, 406] on button "处理订单" at bounding box center [1474, 409] width 65 height 23
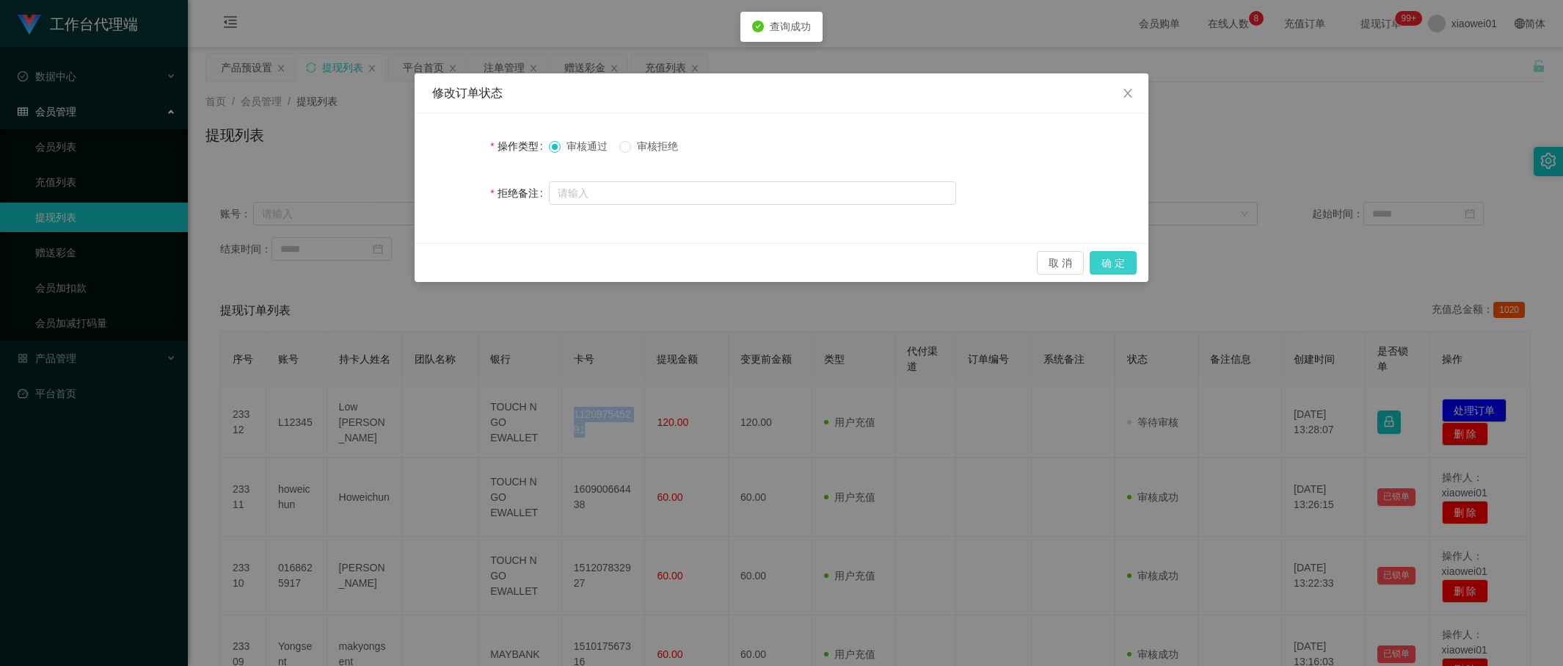
click at [1113, 265] on button "确 定" at bounding box center [1113, 262] width 47 height 23
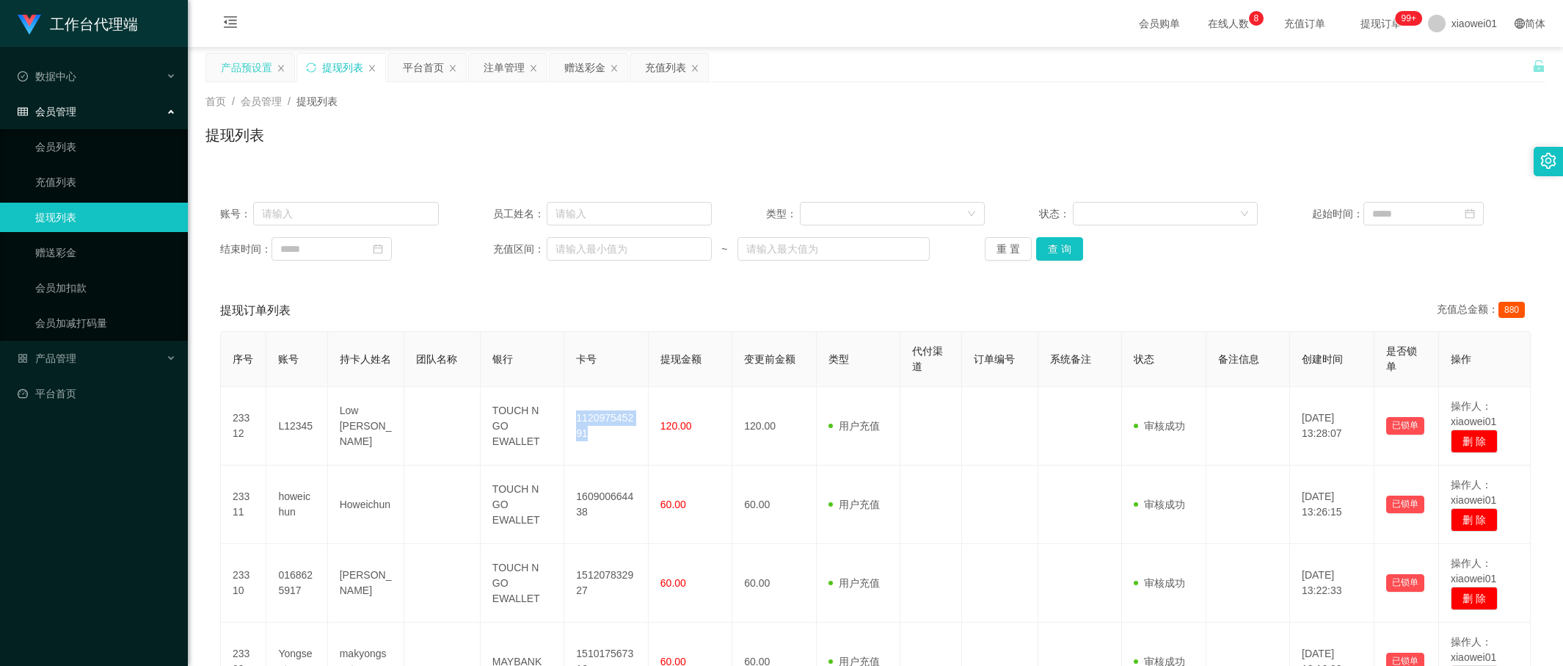
click at [247, 75] on div "产品预设置" at bounding box center [246, 68] width 51 height 28
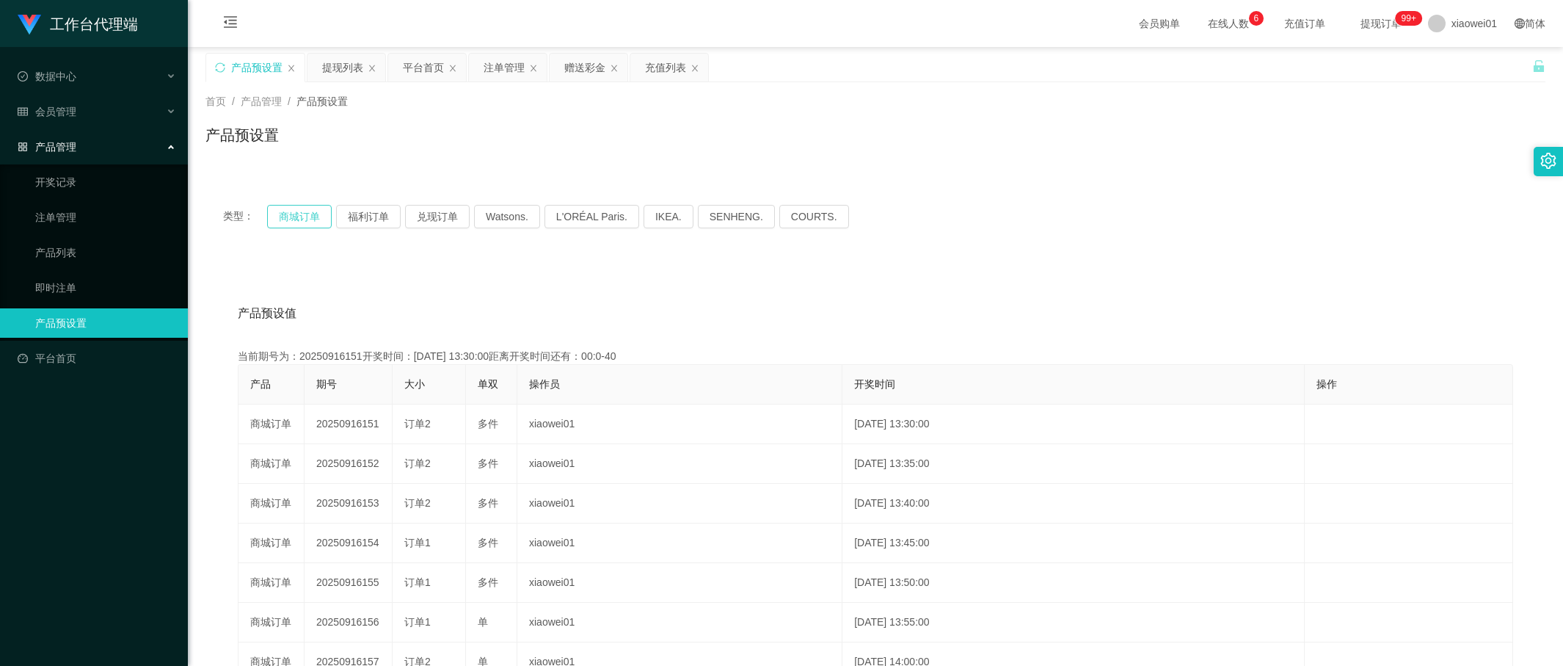
click at [313, 216] on button "商城订单" at bounding box center [299, 216] width 65 height 23
click at [340, 75] on div "提现列表" at bounding box center [342, 68] width 41 height 28
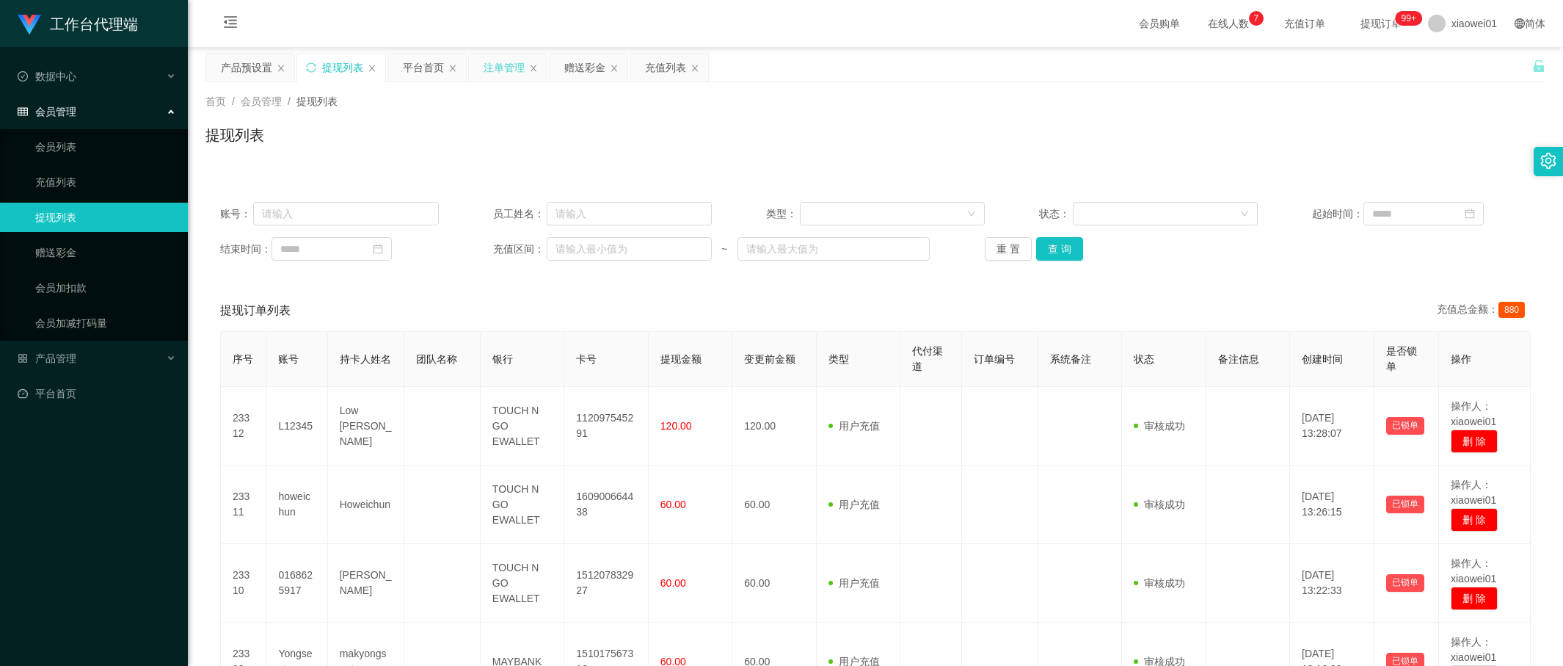
click at [523, 65] on div "注单管理" at bounding box center [504, 68] width 41 height 28
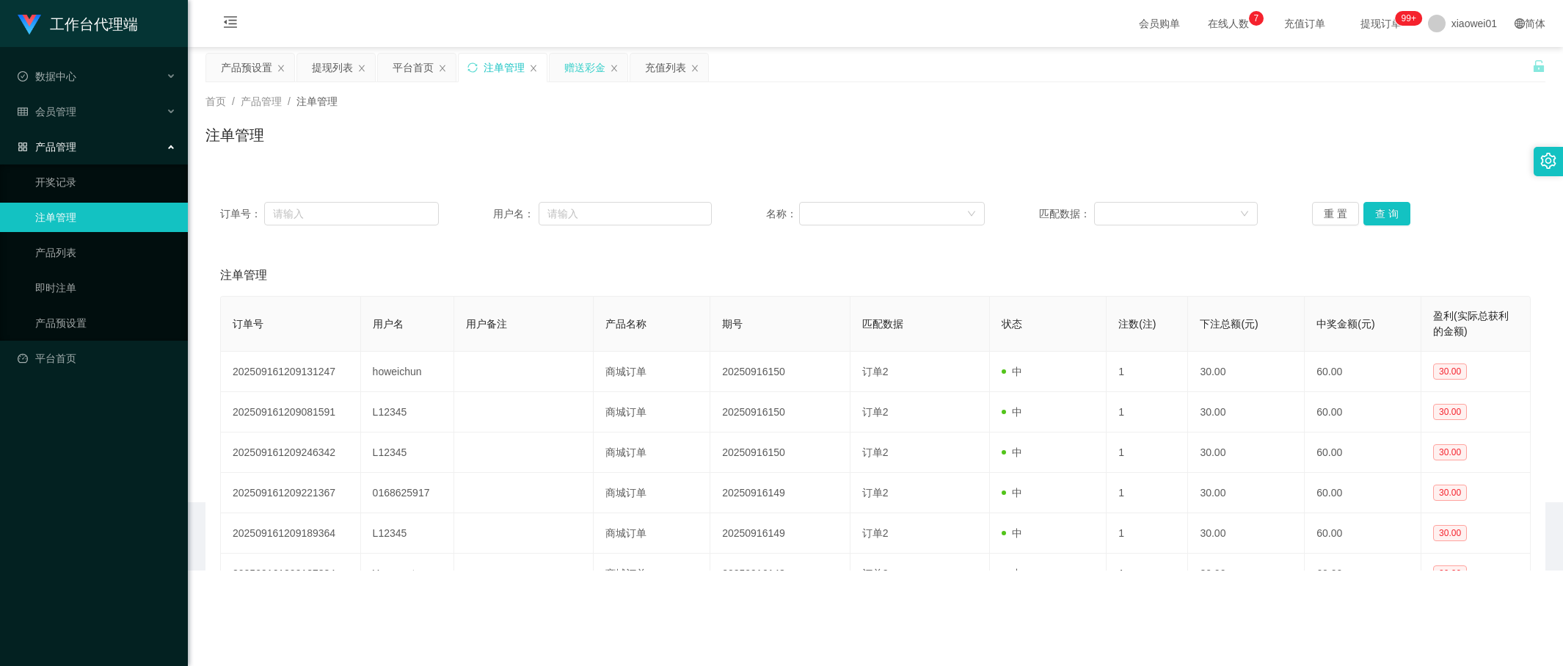
drag, startPoint x: 559, startPoint y: 73, endPoint x: 571, endPoint y: 73, distance: 11.8
click at [561, 73] on div "赠送彩金" at bounding box center [589, 68] width 78 height 28
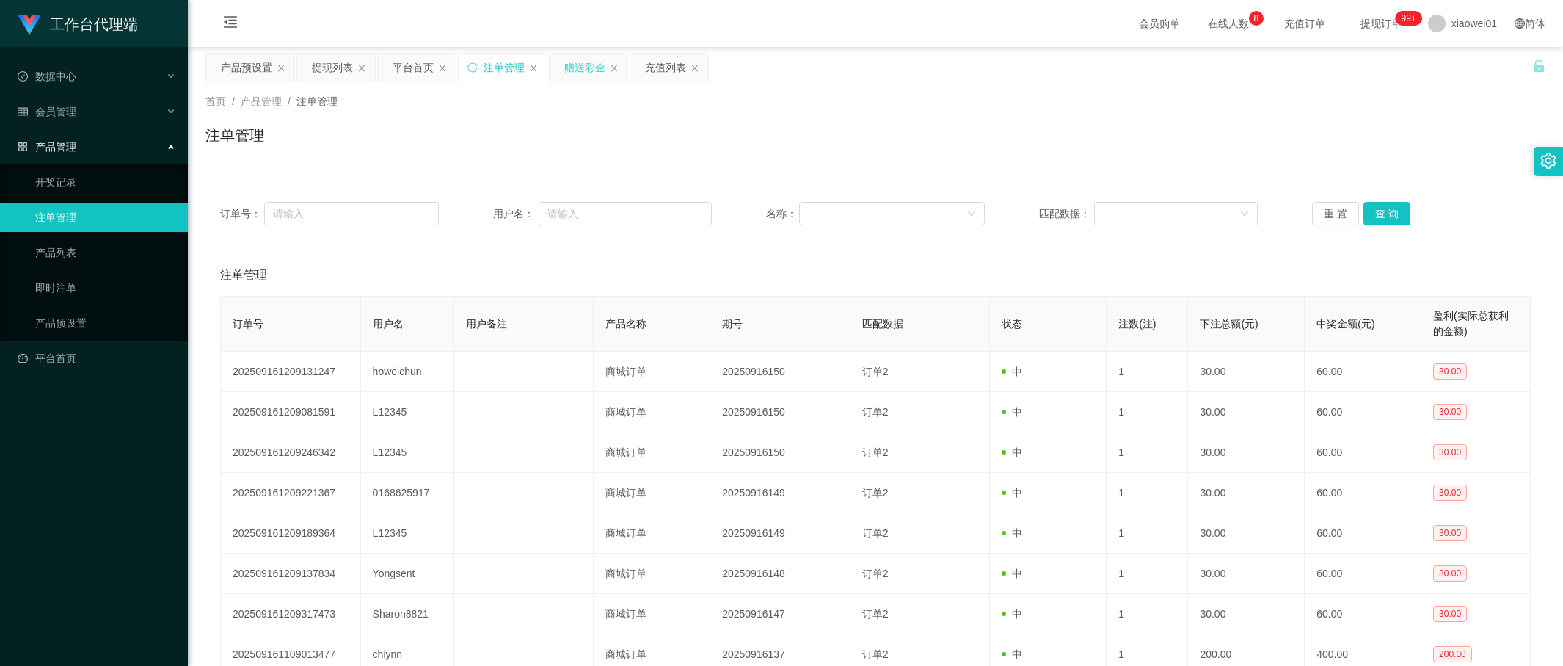
click at [581, 71] on div "赠送彩金" at bounding box center [584, 68] width 41 height 28
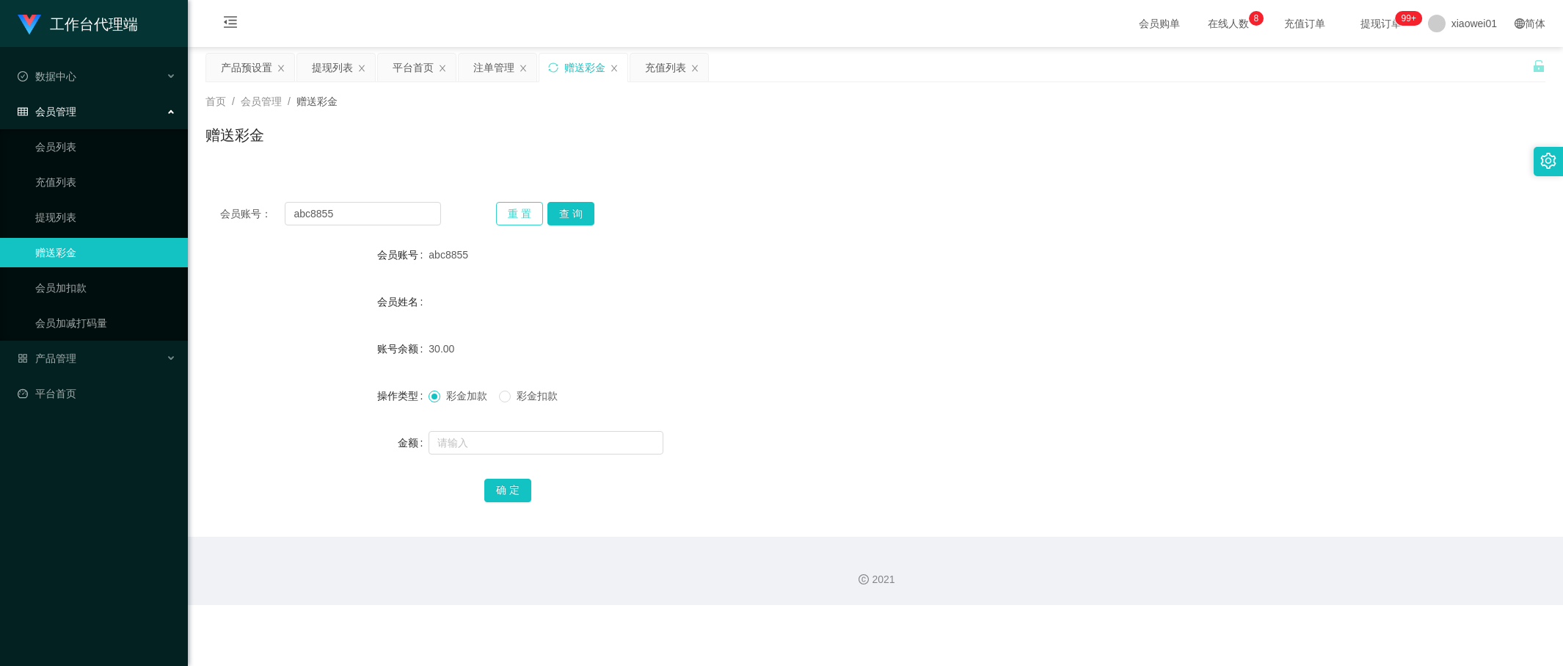
drag, startPoint x: 518, startPoint y: 209, endPoint x: 489, endPoint y: 209, distance: 28.6
click at [518, 209] on button "重 置" at bounding box center [519, 213] width 47 height 23
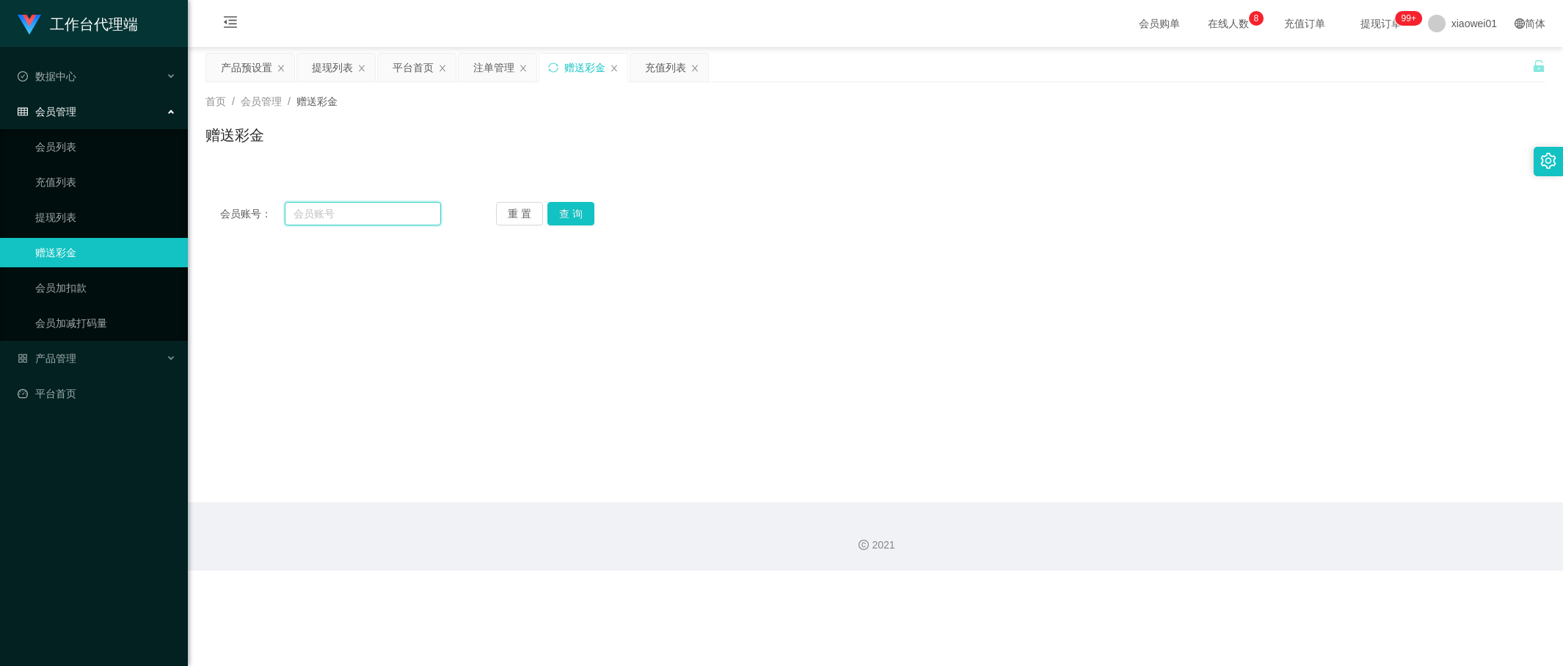
click at [349, 212] on input "text" at bounding box center [363, 213] width 156 height 23
paste input "Lawrence89"
type input "Lawrence89"
click at [562, 216] on button "查 询" at bounding box center [570, 213] width 47 height 23
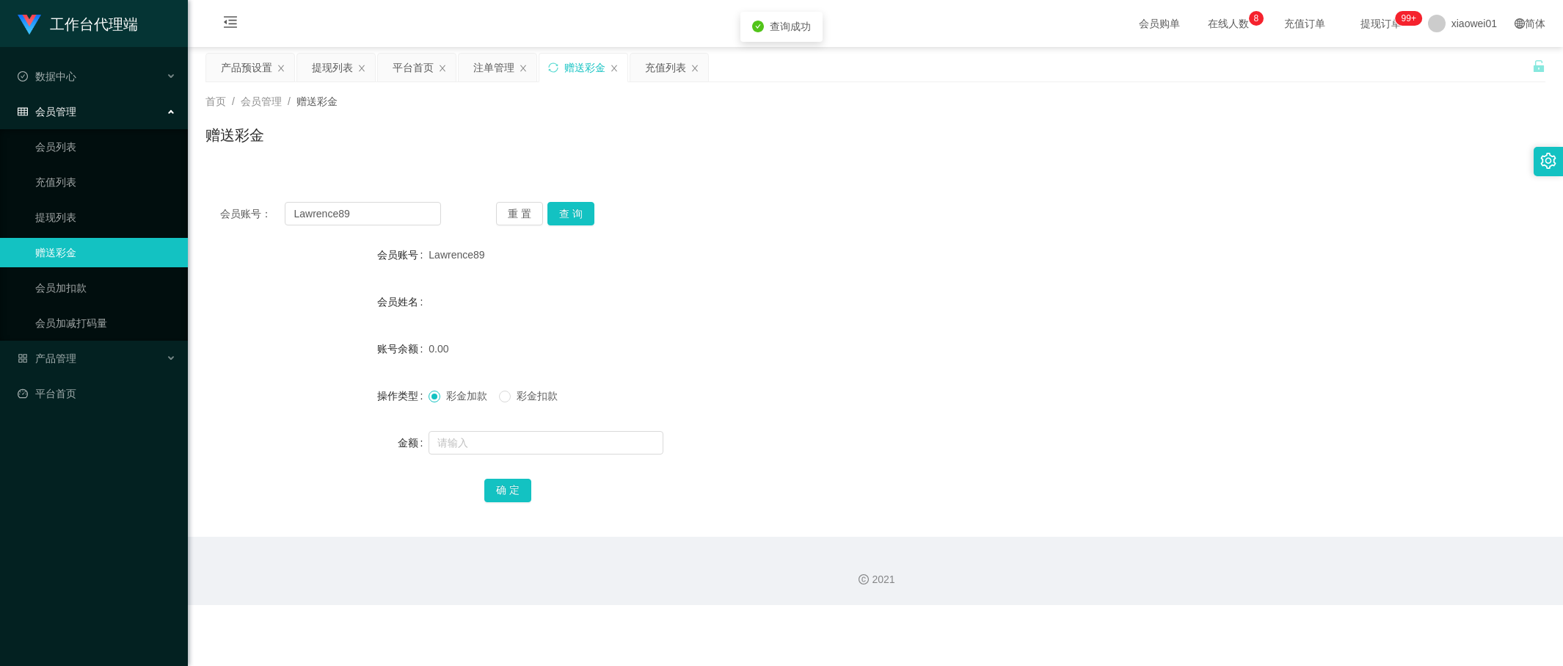
click at [520, 428] on div at bounding box center [820, 442] width 782 height 29
click at [560, 445] on input "text" at bounding box center [546, 442] width 235 height 23
type input "30"
click at [478, 487] on div "确 定" at bounding box center [875, 489] width 1340 height 29
click at [498, 487] on button "确 定" at bounding box center [507, 489] width 47 height 23
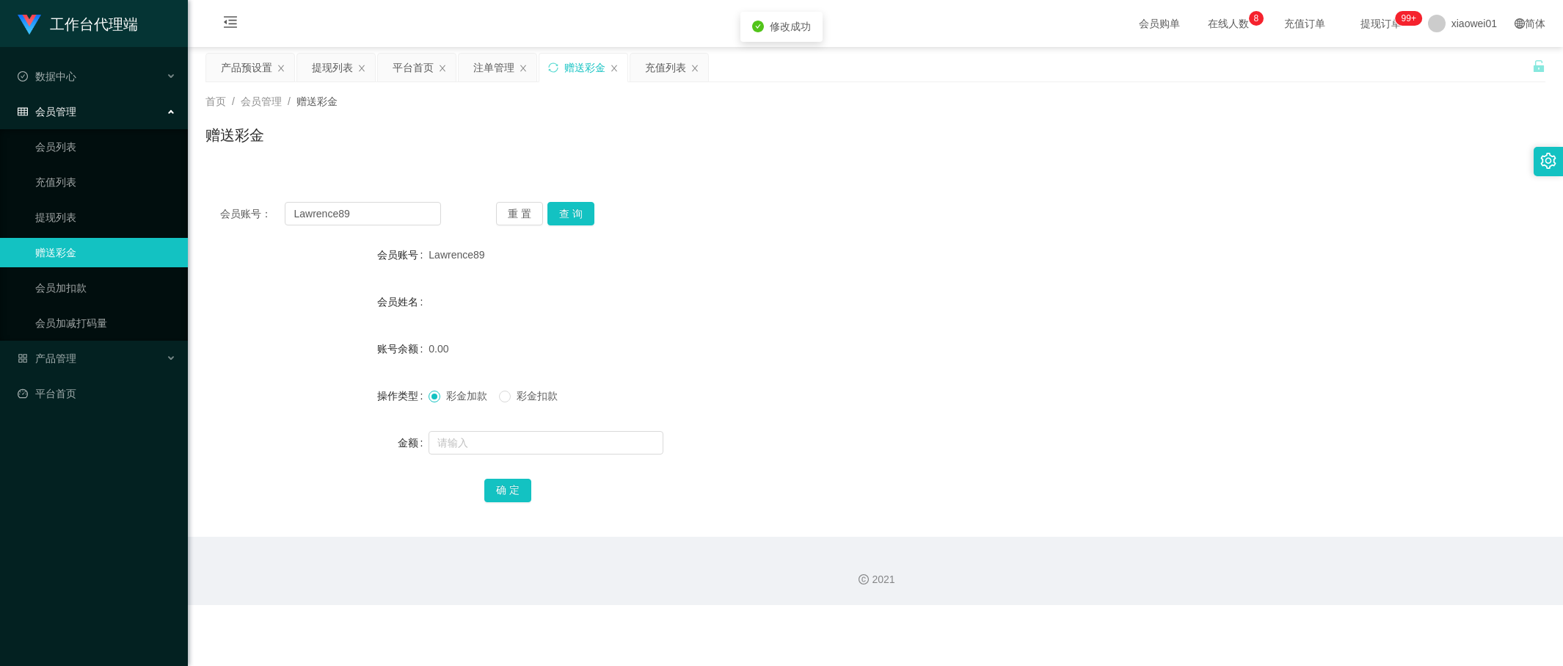
drag, startPoint x: 933, startPoint y: 361, endPoint x: 1017, endPoint y: 320, distance: 93.2
click at [936, 361] on div "0.00" at bounding box center [820, 348] width 782 height 29
click at [470, 82] on div "首页 / 会员管理 / 赠送彩金 / 赠送彩金" at bounding box center [875, 125] width 1375 height 87
click at [498, 58] on div "注单管理" at bounding box center [493, 68] width 41 height 28
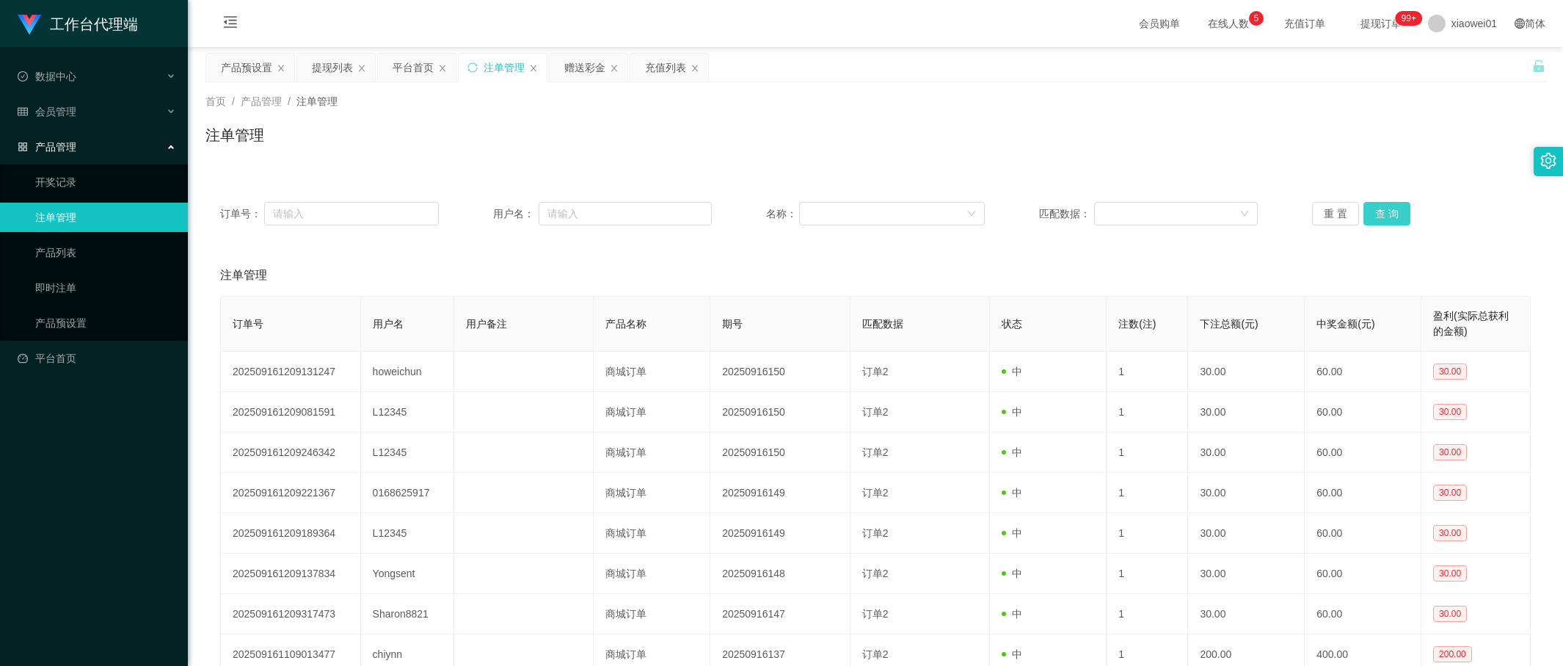
click at [1367, 203] on button "查 询" at bounding box center [1387, 213] width 47 height 23
click at [1388, 216] on button "查 询" at bounding box center [1387, 213] width 47 height 23
click at [1379, 212] on button "查 询" at bounding box center [1387, 213] width 47 height 23
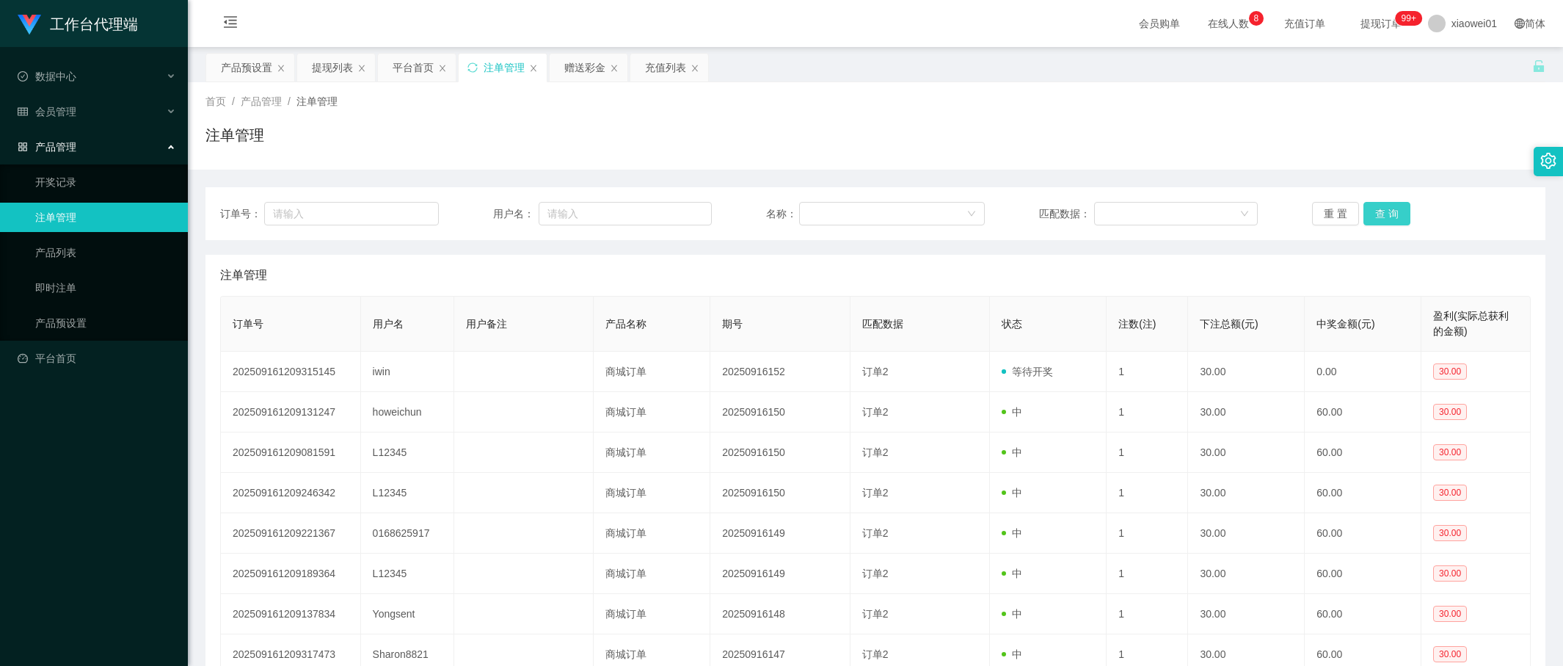
click at [1380, 216] on button "查 询" at bounding box center [1387, 213] width 47 height 23
click at [269, 68] on div "产品预设置" at bounding box center [246, 68] width 51 height 28
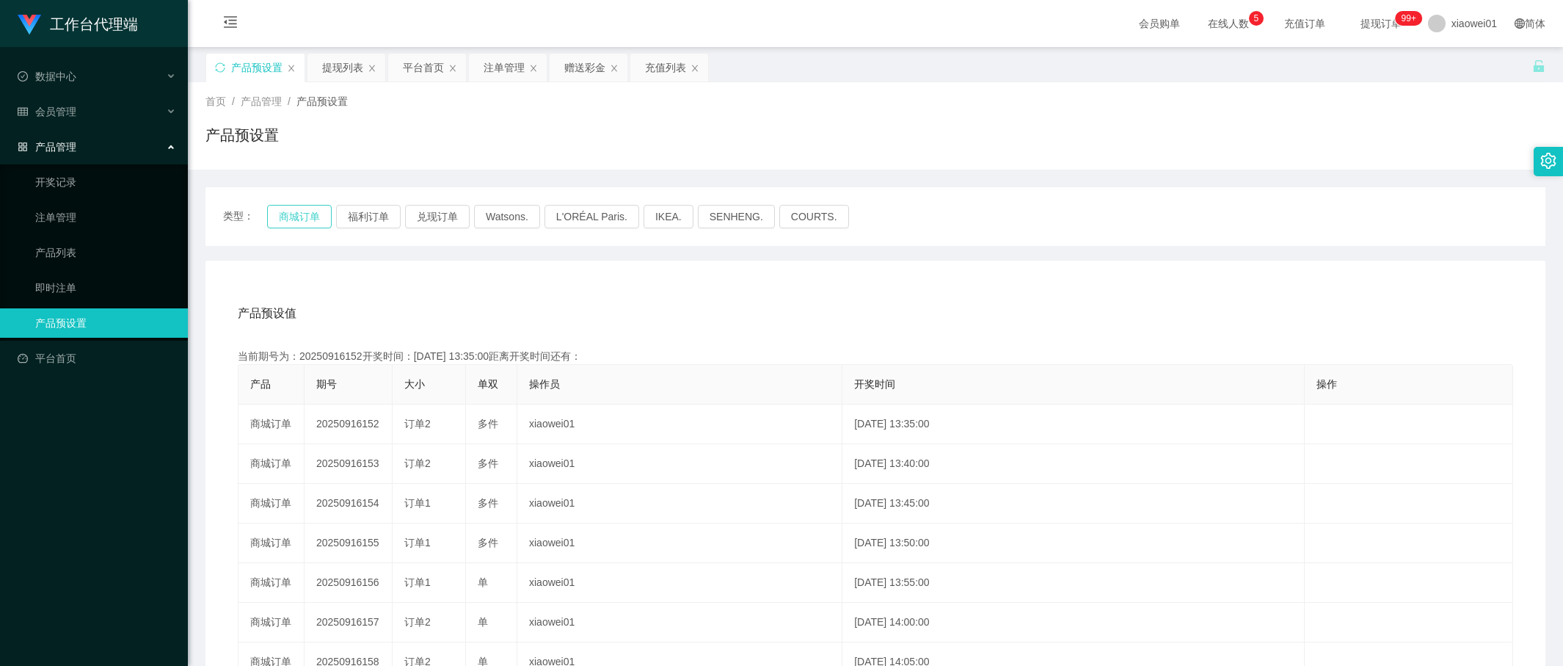
click at [288, 216] on button "商城订单" at bounding box center [299, 216] width 65 height 23
click at [350, 71] on div "提现列表" at bounding box center [342, 68] width 41 height 28
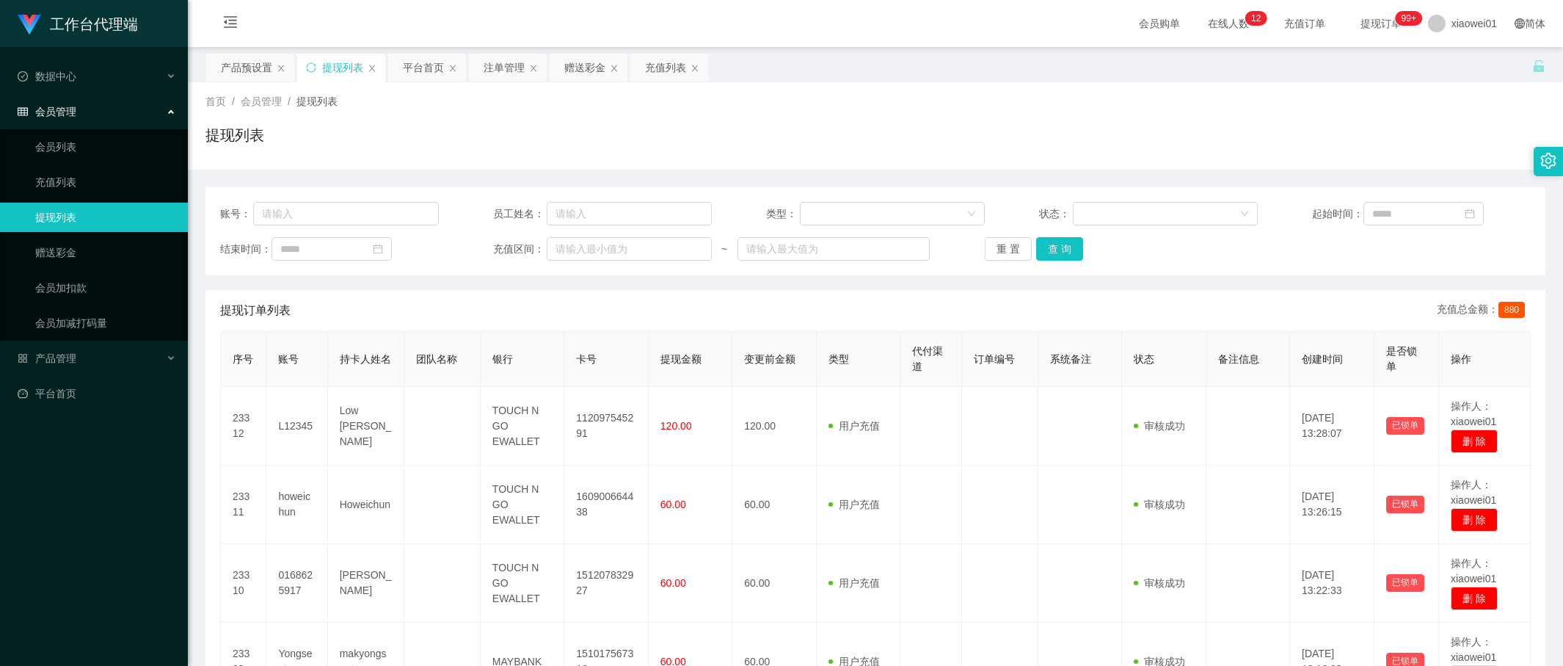
click at [1057, 264] on div "账号： 员工姓名： 类型： 状态： 起始时间： 结束时间： 充值区间： ~ 重 置 查 询" at bounding box center [875, 231] width 1340 height 88
click at [1062, 247] on button "查 询" at bounding box center [1059, 248] width 47 height 23
click at [1059, 256] on button "查 询" at bounding box center [1059, 248] width 47 height 23
click at [503, 76] on div "注单管理" at bounding box center [504, 68] width 41 height 28
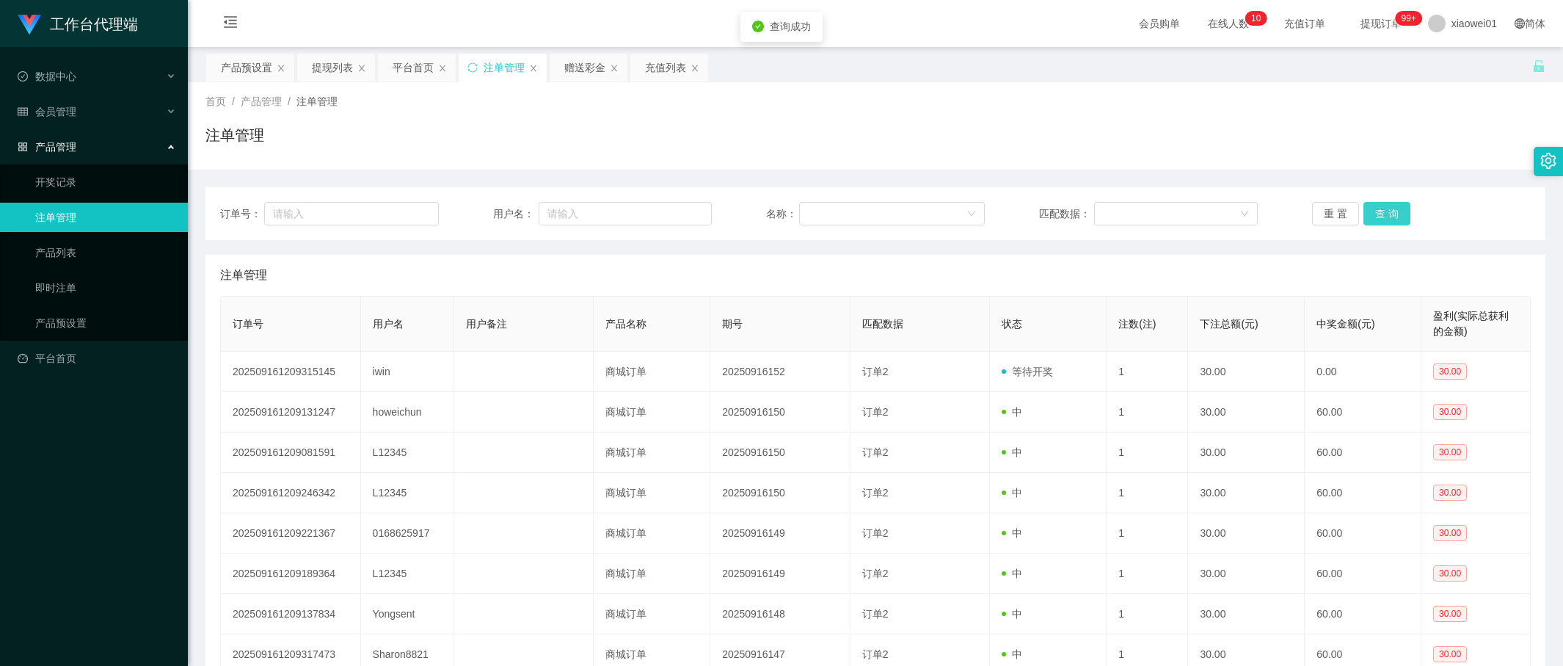
click at [1389, 205] on button "查 询" at bounding box center [1387, 213] width 47 height 23
click at [1389, 209] on button "查 询" at bounding box center [1387, 213] width 47 height 23
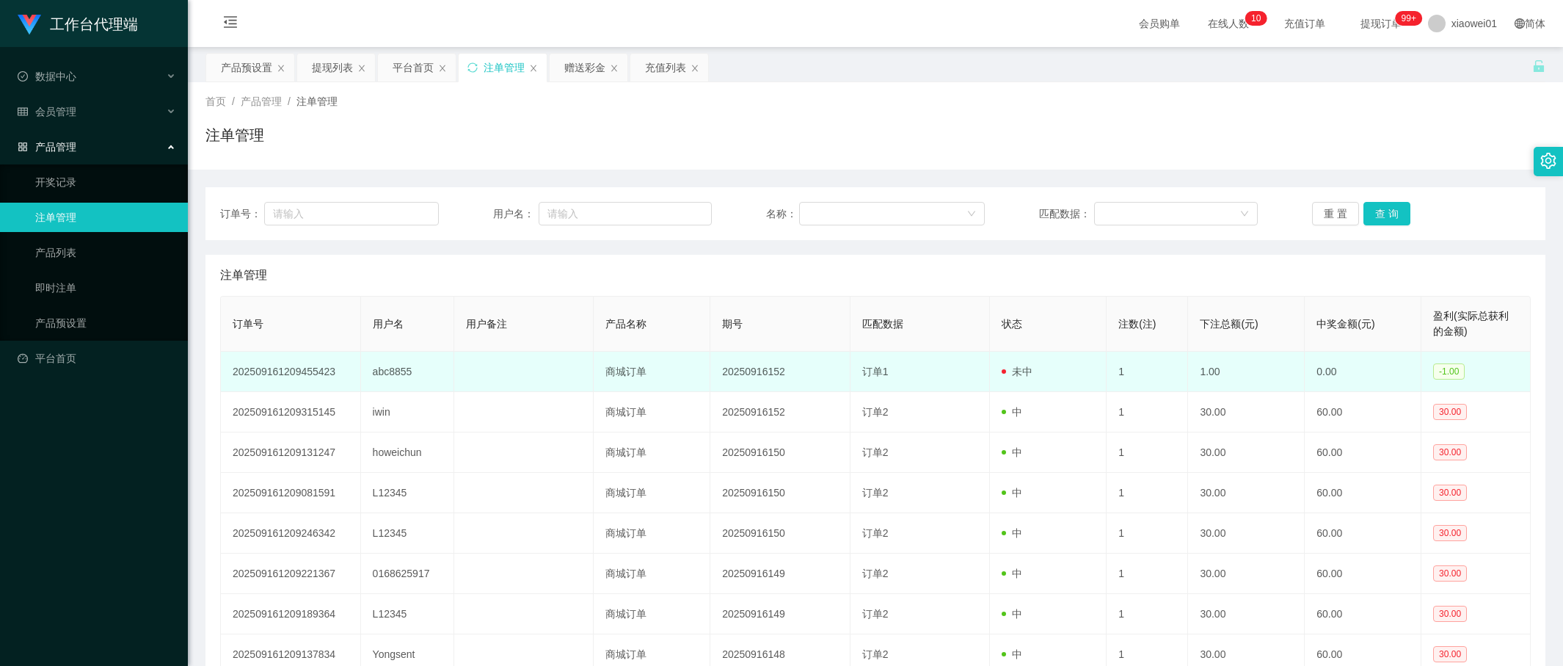
click at [363, 376] on td "abc8855" at bounding box center [407, 372] width 93 height 40
click at [384, 368] on td "abc8855" at bounding box center [407, 372] width 93 height 40
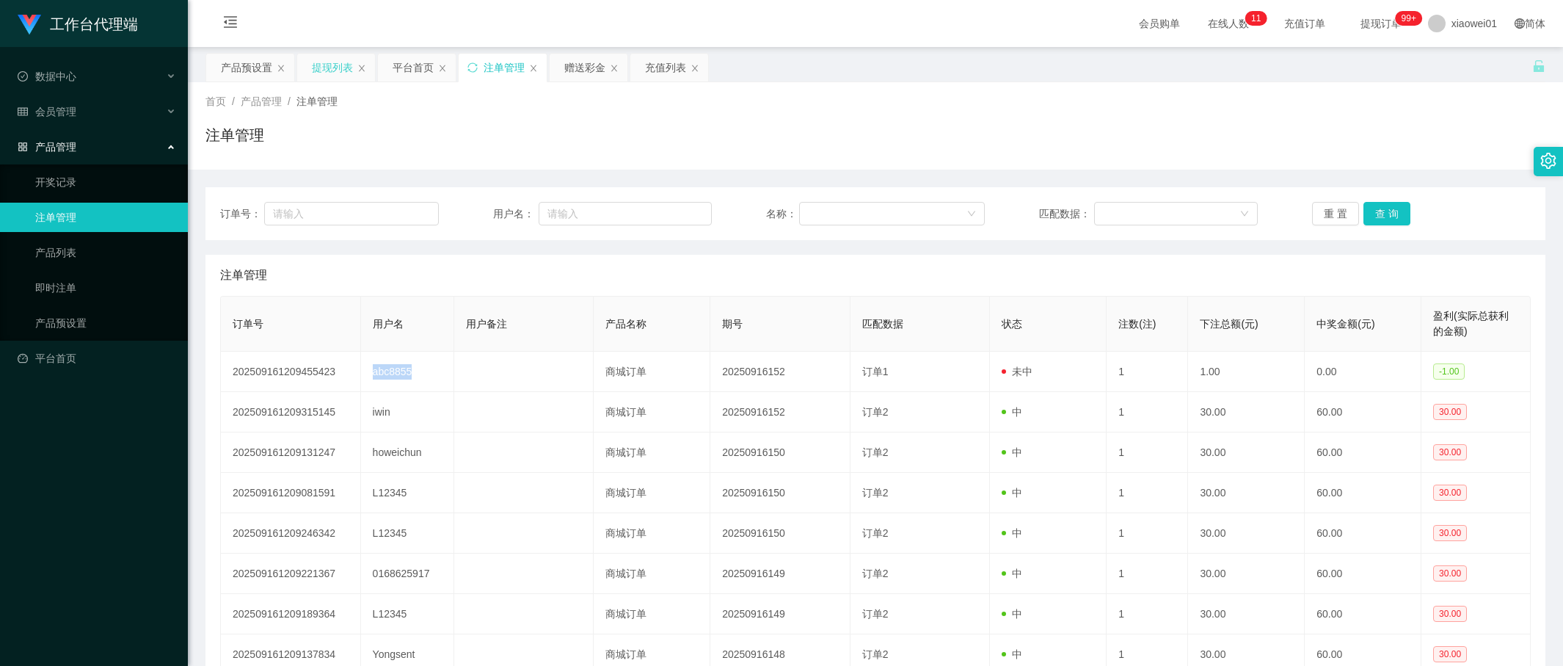
copy td "abc8855"
click at [595, 64] on div "赠送彩金" at bounding box center [584, 68] width 41 height 28
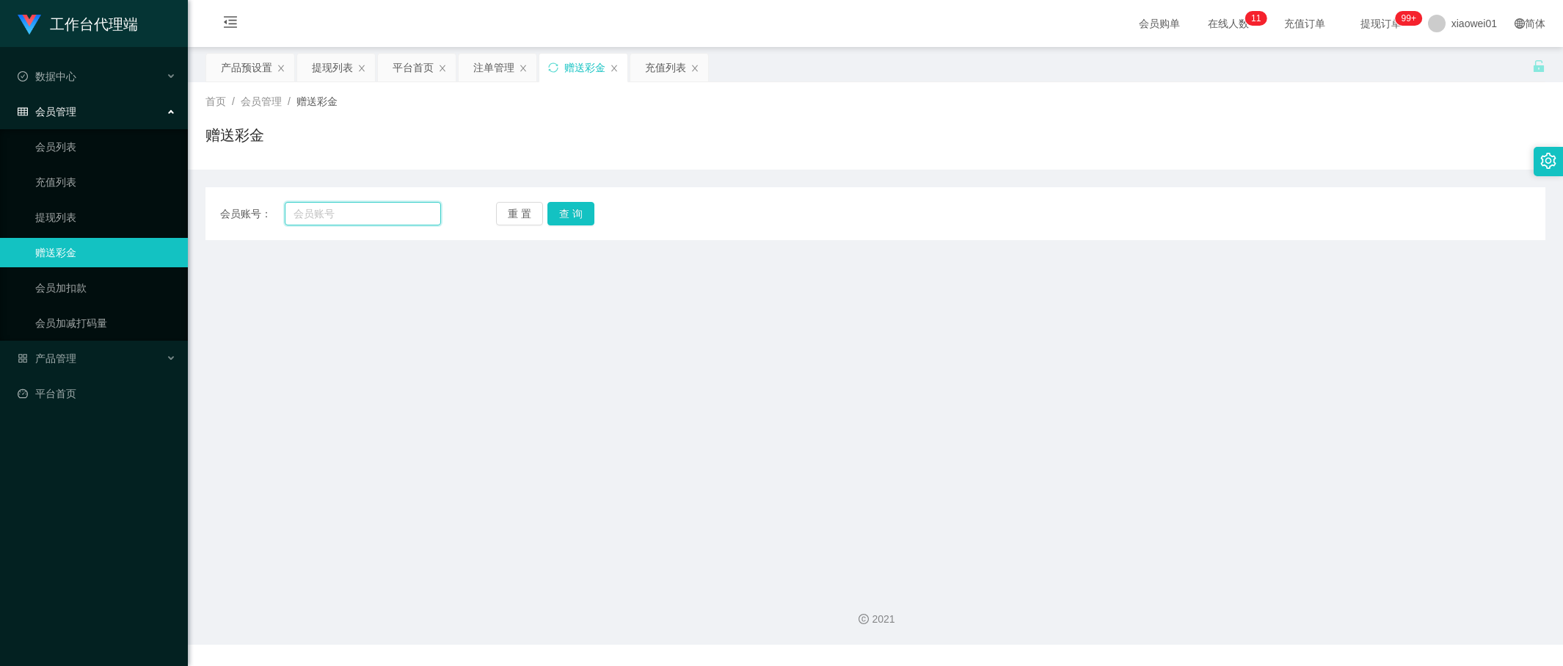
click at [377, 222] on input "text" at bounding box center [363, 213] width 156 height 23
paste input "abc8855"
type input "abc8855"
click at [564, 216] on button "查 询" at bounding box center [570, 213] width 47 height 23
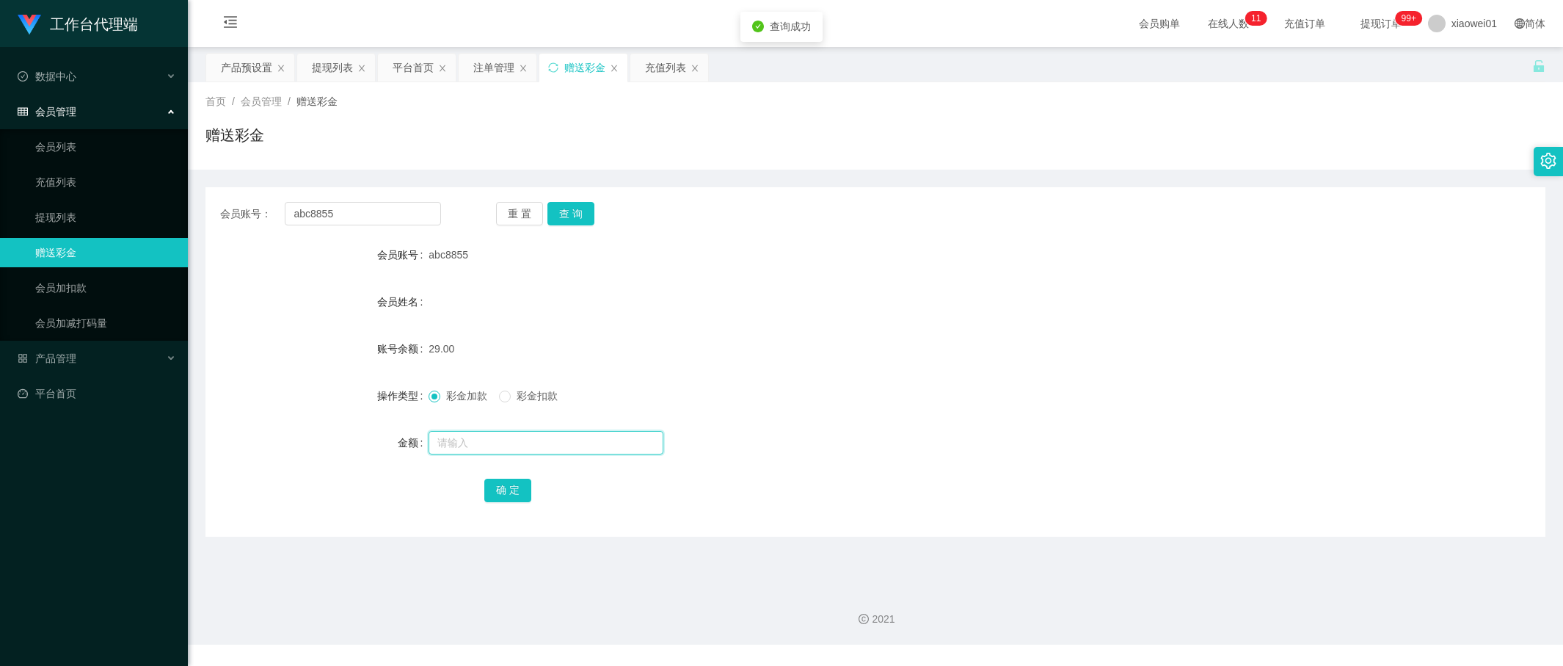
click at [536, 439] on input "text" at bounding box center [546, 442] width 235 height 23
type input "6"
click at [515, 492] on button "确 定" at bounding box center [507, 489] width 47 height 23
drag, startPoint x: 332, startPoint y: 208, endPoint x: 125, endPoint y: 194, distance: 207.4
click at [125, 194] on section "工作台代理端 数据中心 会员管理 会员列表 充值列表 提现列表 赠送彩金 会员加扣款 会员加减打码量 产品管理 开奖记录 注单管理 产品列表 即时注单 产品预…" at bounding box center [781, 322] width 1563 height 644
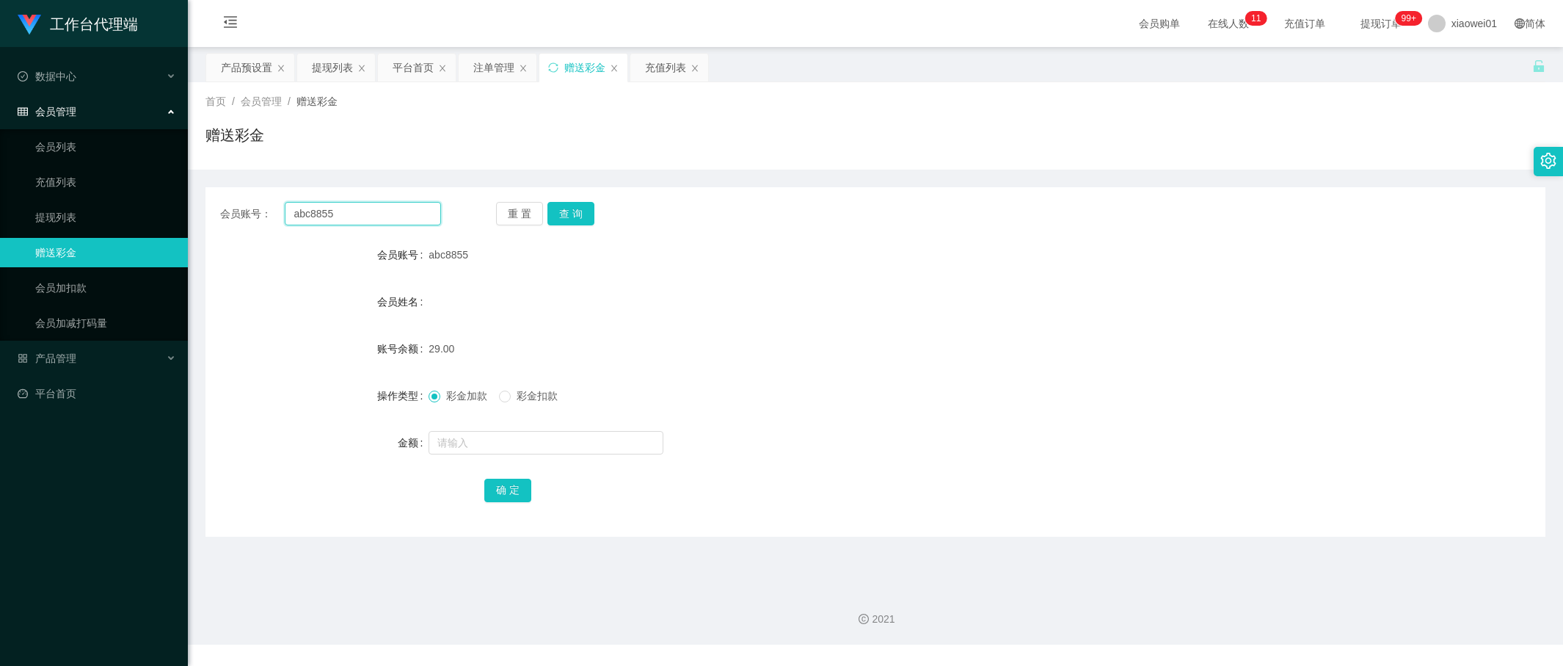
paste input "iwin"
type input "iwin"
click at [586, 210] on button "查 询" at bounding box center [570, 213] width 47 height 23
click at [509, 67] on div "注单管理" at bounding box center [493, 68] width 41 height 28
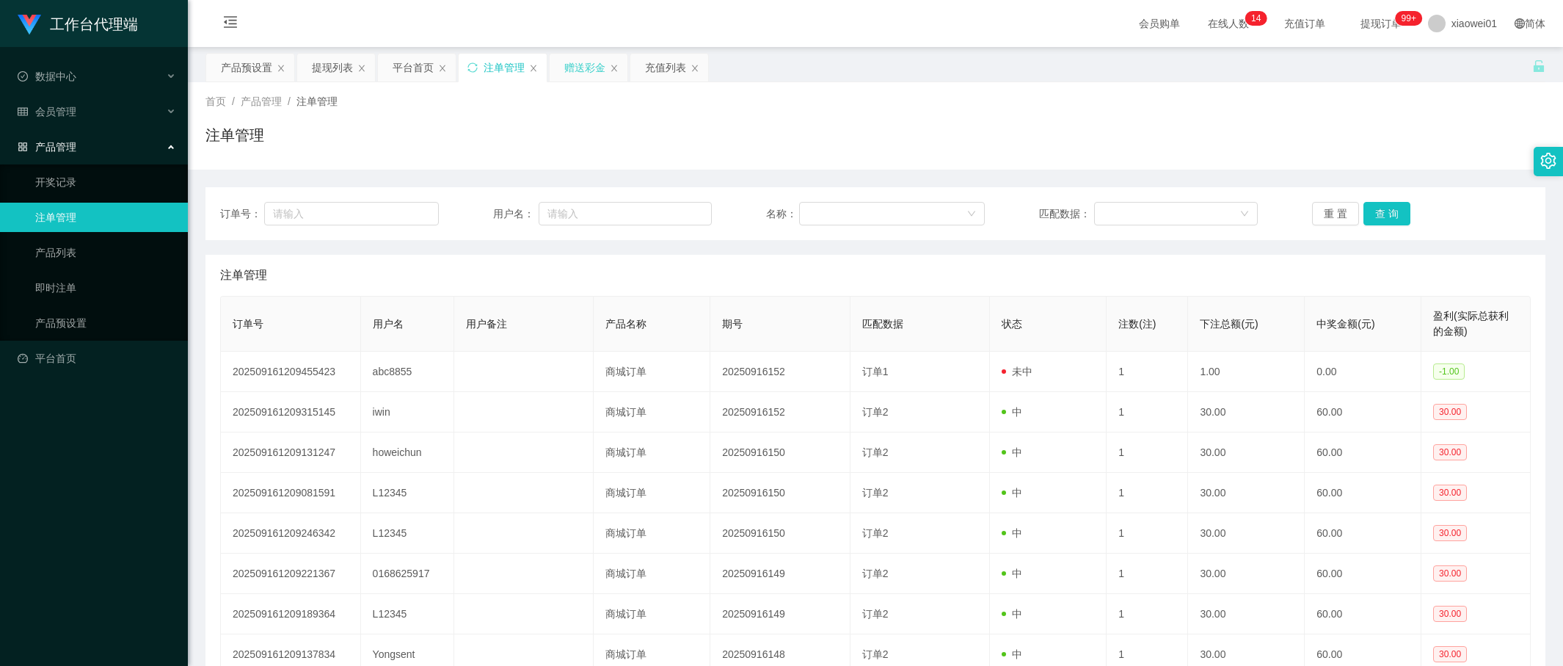
click at [579, 71] on div "赠送彩金" at bounding box center [584, 68] width 41 height 28
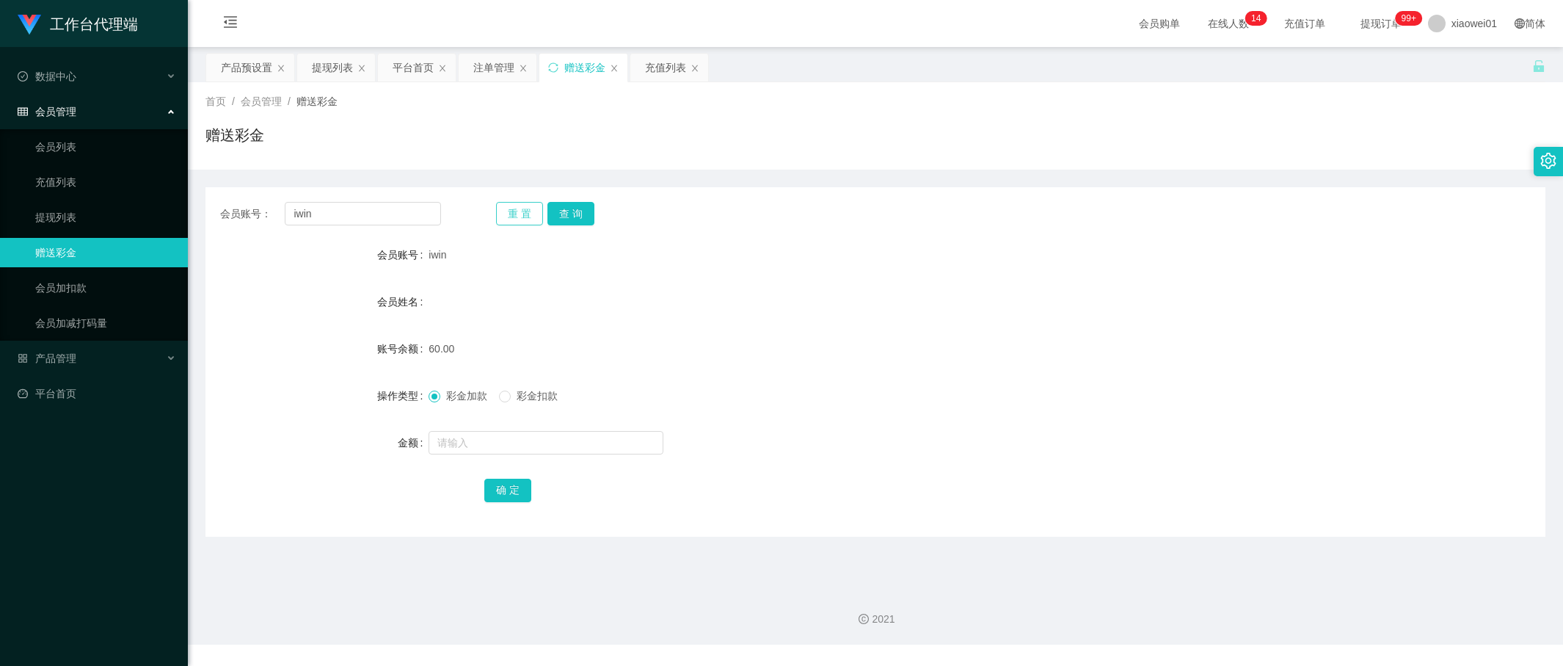
drag, startPoint x: 520, startPoint y: 216, endPoint x: 476, endPoint y: 211, distance: 45.1
click at [522, 216] on button "重 置" at bounding box center [519, 213] width 47 height 23
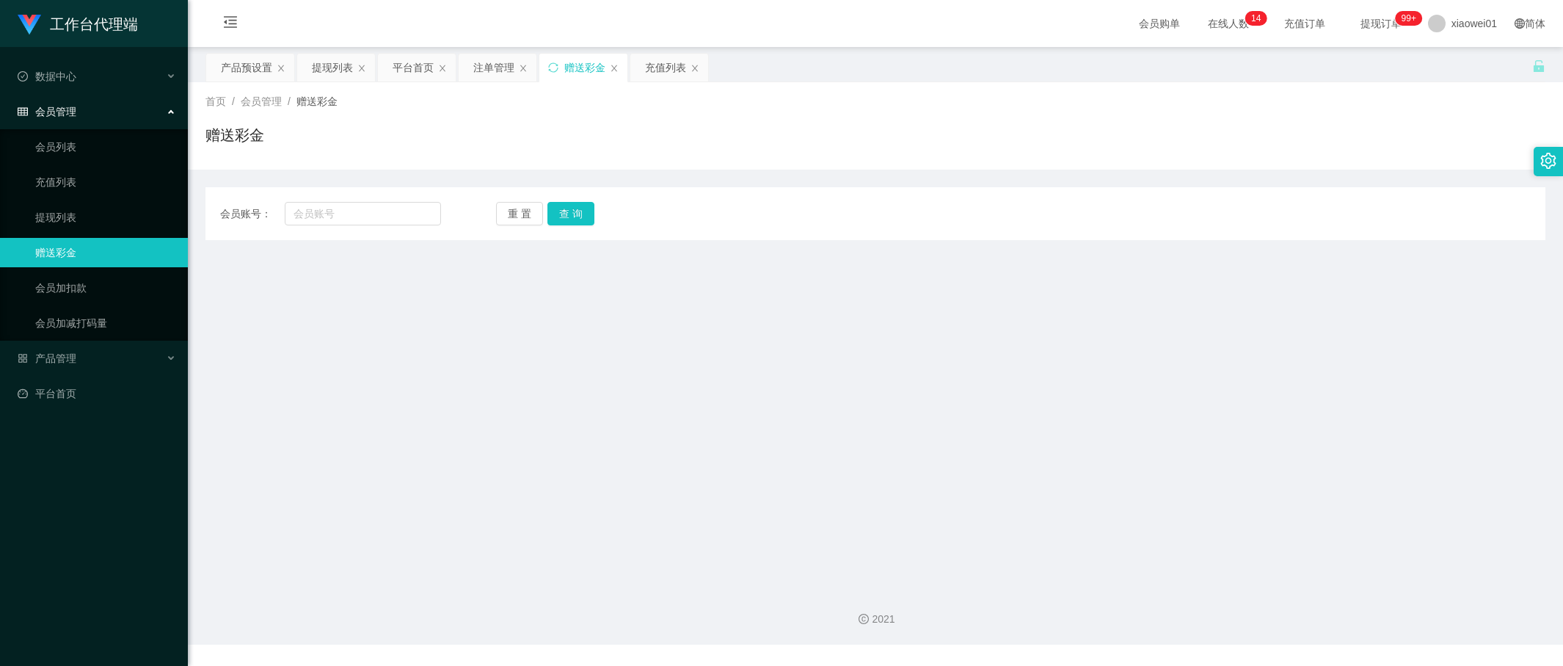
click at [337, 190] on div "会员账号： 重 置 查 询 会员账号 iwin 会员姓名 账号余额 60.00 操作类型 彩金加款 彩金扣款 金额 确 定" at bounding box center [875, 213] width 1340 height 53
click at [418, 214] on input "text" at bounding box center [363, 213] width 156 height 23
paste input "yap8657"
type input "yap8657"
click at [571, 210] on button "查 询" at bounding box center [570, 213] width 47 height 23
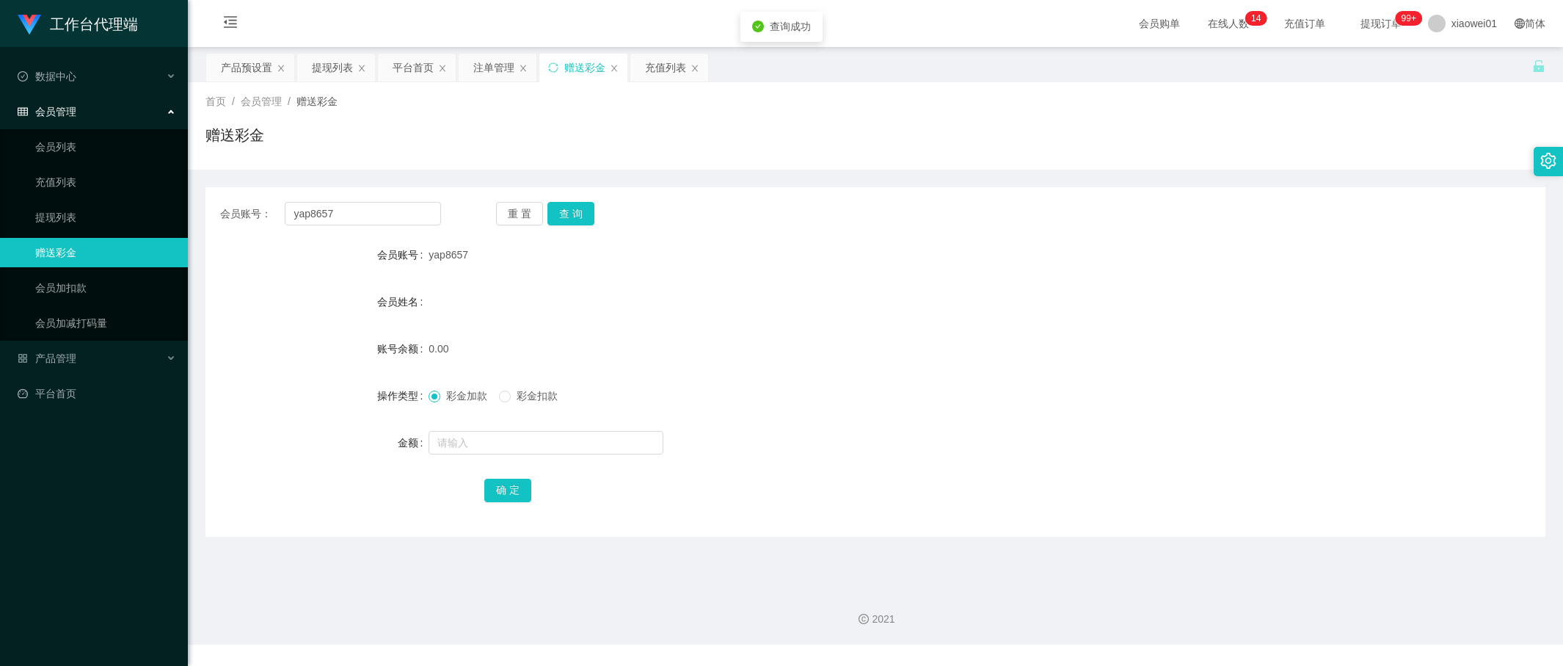
click at [498, 426] on form "会员账号 yap8657 会员姓名 账号余额 0.00 操作类型 彩金加款 彩金扣款 金额 确 定" at bounding box center [875, 372] width 1340 height 264
click at [513, 443] on input "text" at bounding box center [546, 442] width 235 height 23
type input "30"
click at [511, 487] on button "确 定" at bounding box center [507, 489] width 47 height 23
click at [953, 363] on div "0.00" at bounding box center [820, 348] width 782 height 29
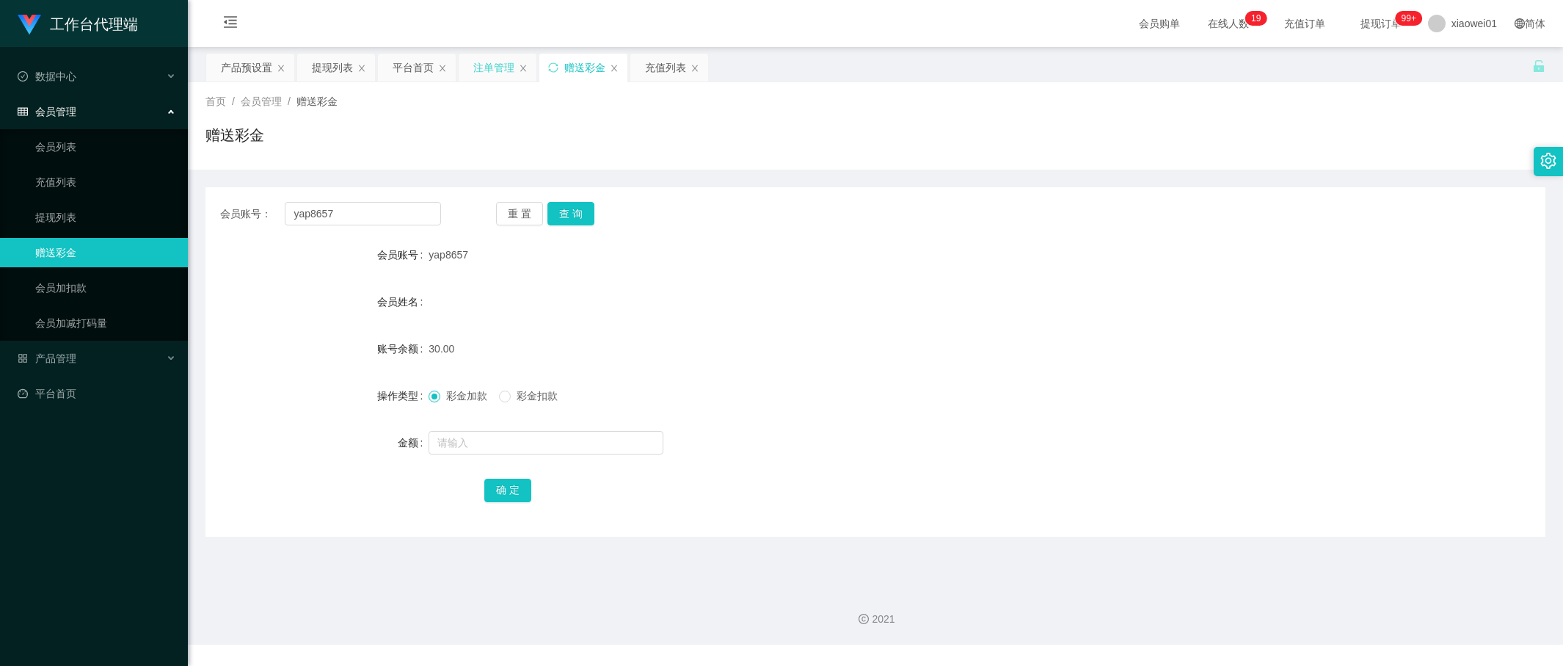
click at [489, 65] on div "注单管理" at bounding box center [493, 68] width 41 height 28
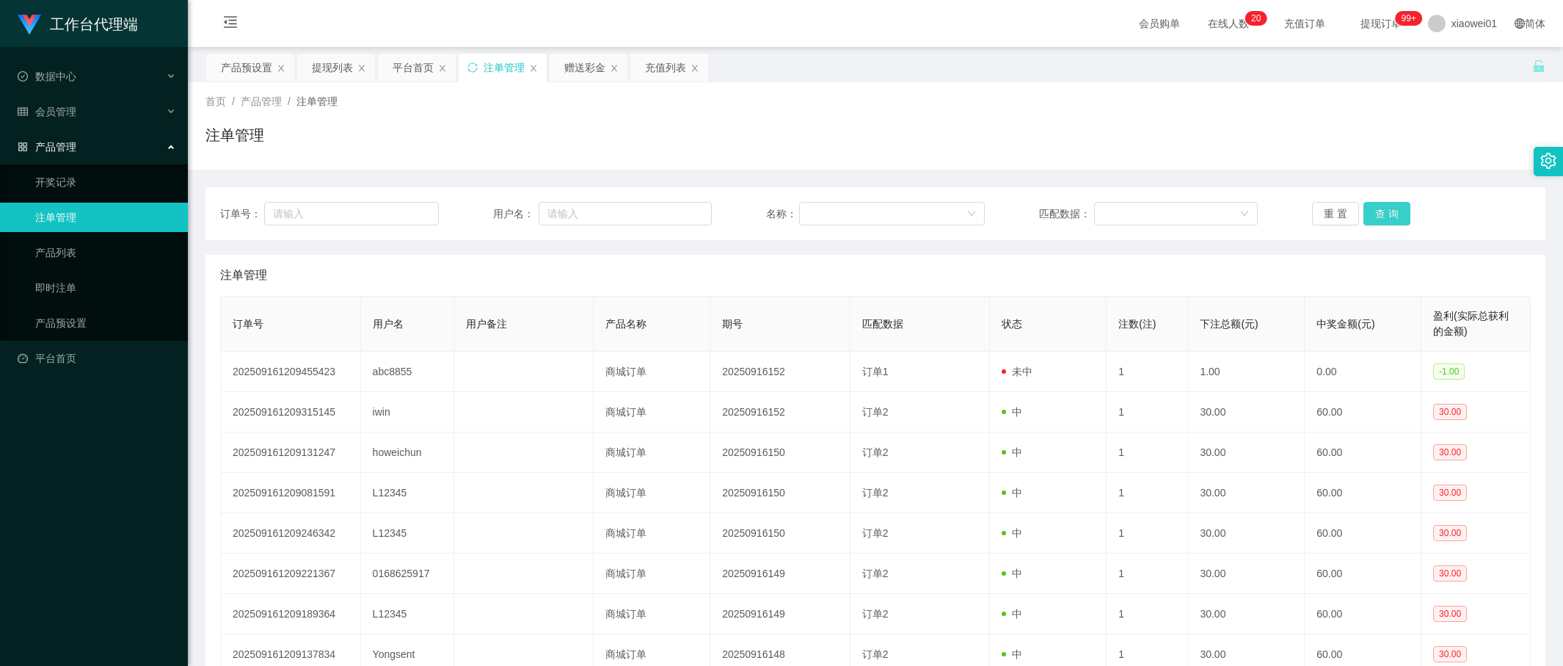
click at [1383, 214] on button "查 询" at bounding box center [1387, 213] width 47 height 23
click at [258, 66] on div "产品预设置" at bounding box center [246, 68] width 51 height 28
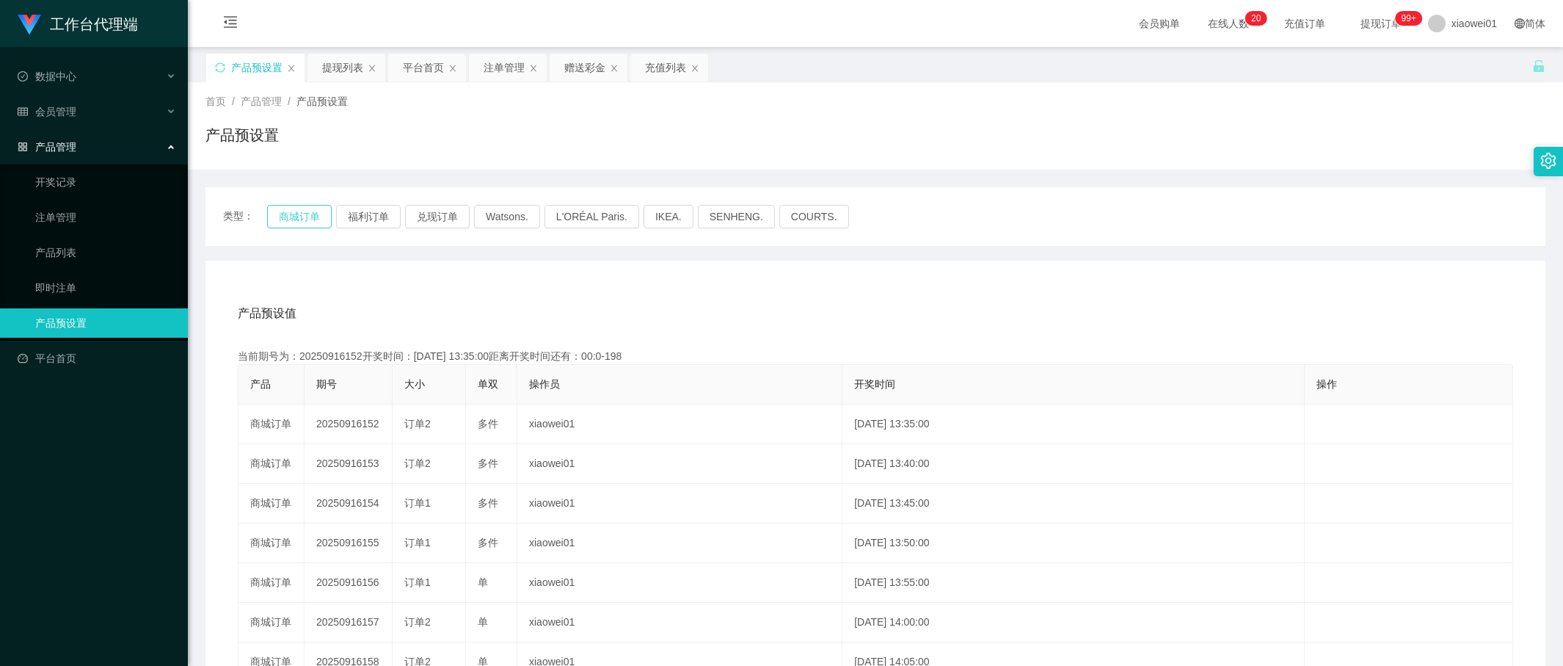
click at [287, 214] on button "商城订单" at bounding box center [299, 216] width 65 height 23
click at [592, 67] on div "赠送彩金" at bounding box center [584, 68] width 41 height 28
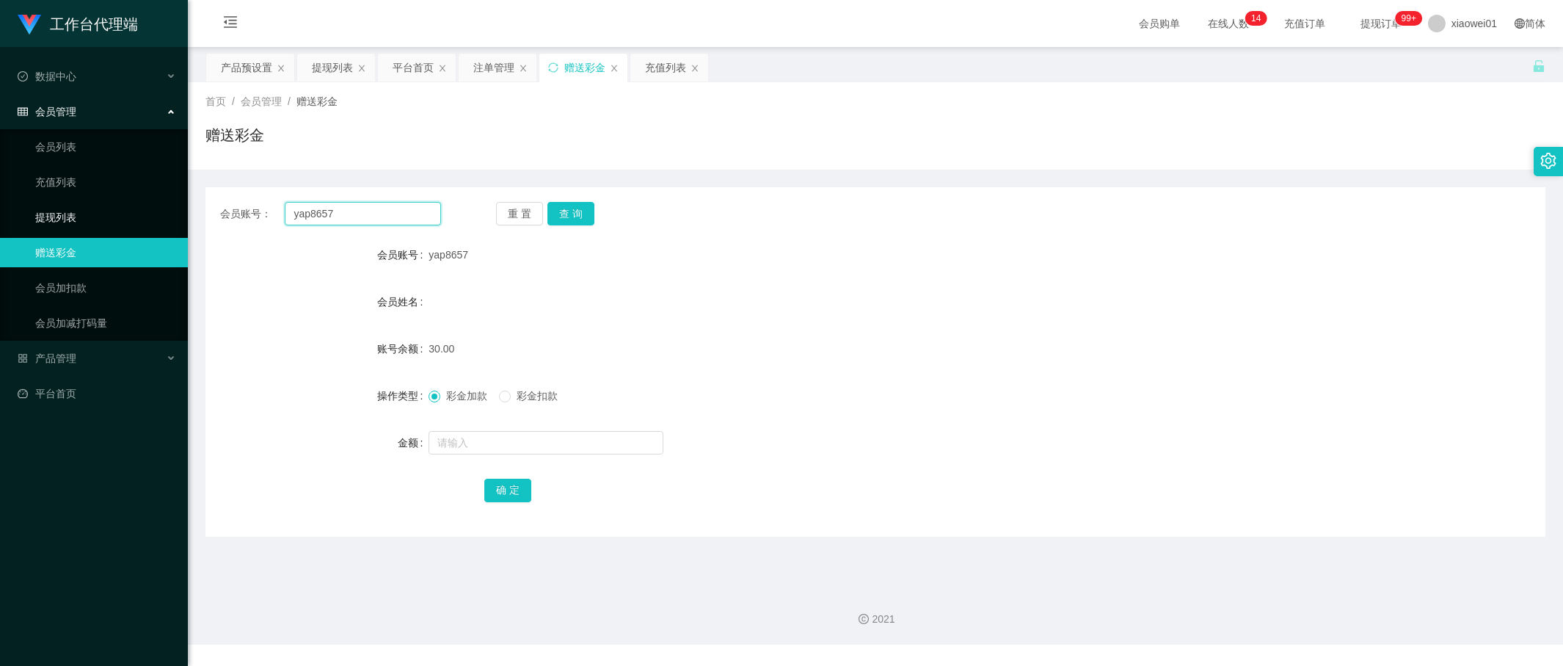
drag, startPoint x: 199, startPoint y: 218, endPoint x: 143, endPoint y: 209, distance: 56.5
click at [143, 210] on section "工作台代理端 数据中心 会员管理 会员列表 充值列表 提现列表 赠送彩金 会员加扣款 会员加减打码量 产品管理 开奖记录 注单管理 产品列表 即时注单 产品预…" at bounding box center [781, 322] width 1563 height 644
paste input "abc8855"
type input "abc8855"
click at [567, 216] on button "查 询" at bounding box center [570, 213] width 47 height 23
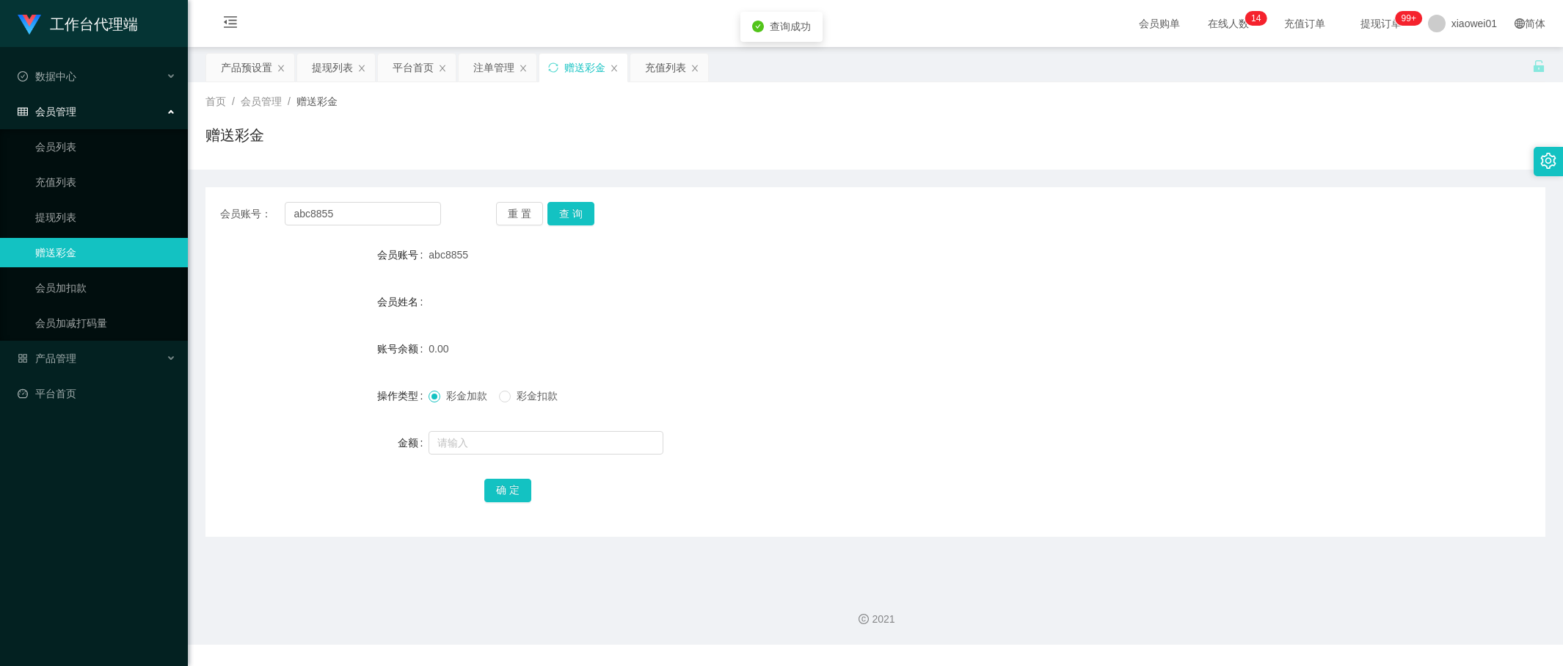
drag, startPoint x: 500, startPoint y: 427, endPoint x: 503, endPoint y: 447, distance: 20.0
click at [500, 429] on form "会员账号 abc8855 会员姓名 账号余额 0.00 操作类型 彩金加款 彩金扣款 金额 确 定" at bounding box center [875, 372] width 1340 height 264
click at [504, 448] on input "text" at bounding box center [546, 442] width 235 height 23
type input "60"
click at [498, 482] on button "确 定" at bounding box center [507, 489] width 47 height 23
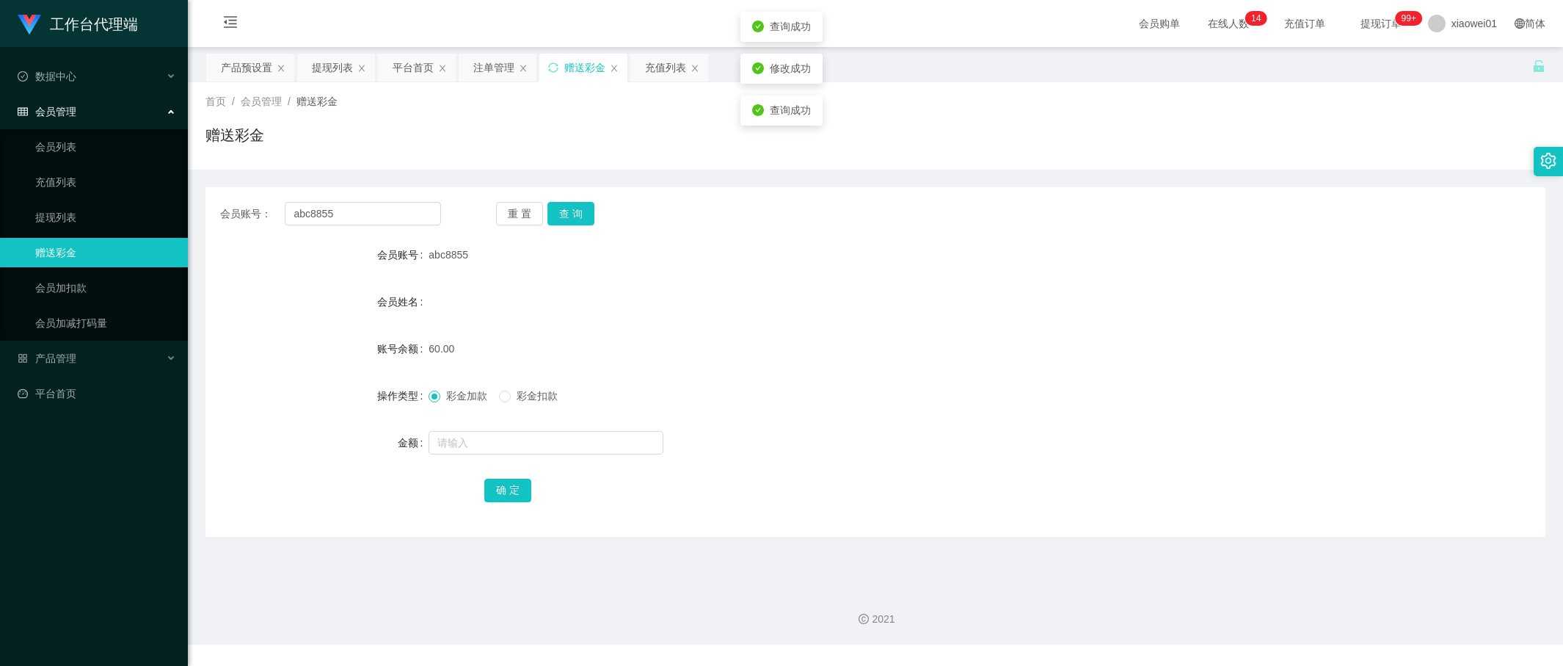
click at [1009, 375] on form "会员账号 abc8855 会员姓名 账号余额 60.00 操作类型 彩金加款 彩金扣款 金额 确 定" at bounding box center [875, 372] width 1340 height 264
click at [346, 71] on div "提现列表" at bounding box center [332, 68] width 41 height 28
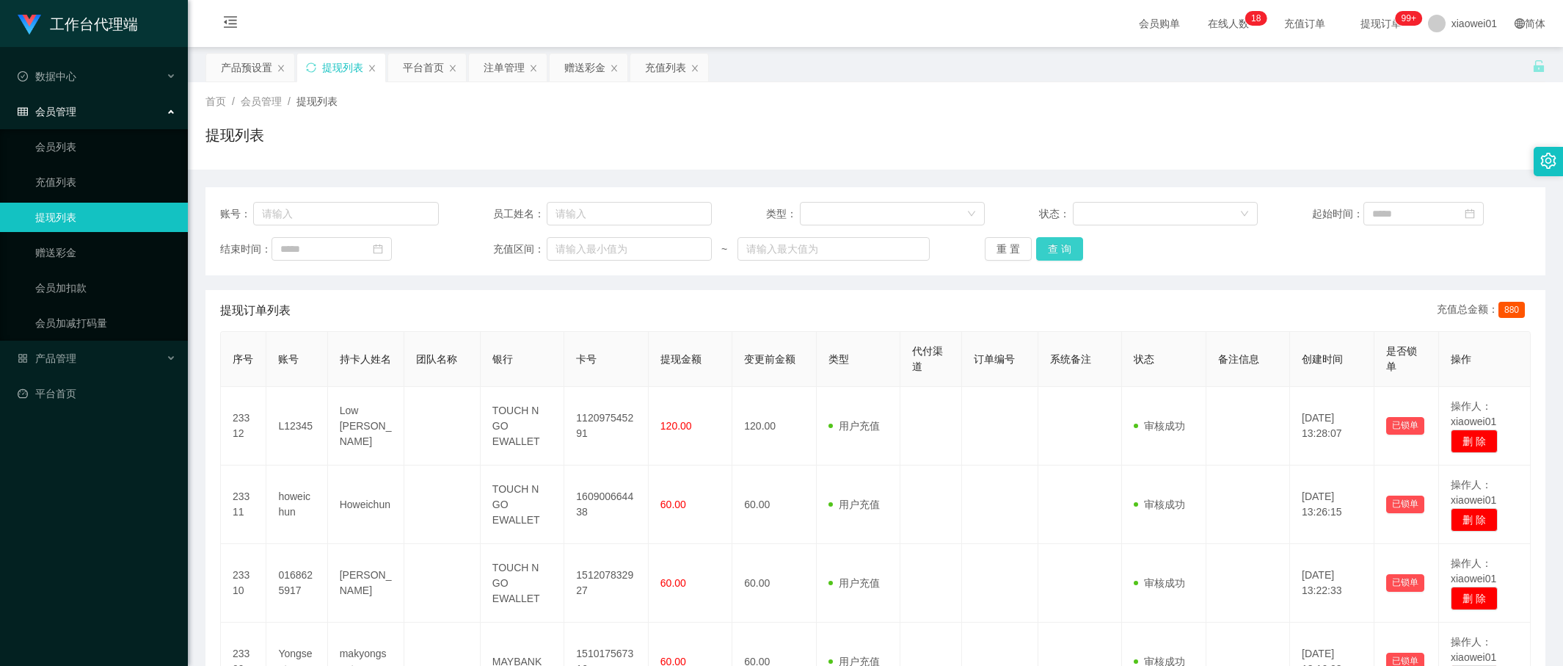
click at [1064, 250] on button "查 询" at bounding box center [1059, 248] width 47 height 23
click at [584, 65] on div "赠送彩金" at bounding box center [584, 68] width 41 height 28
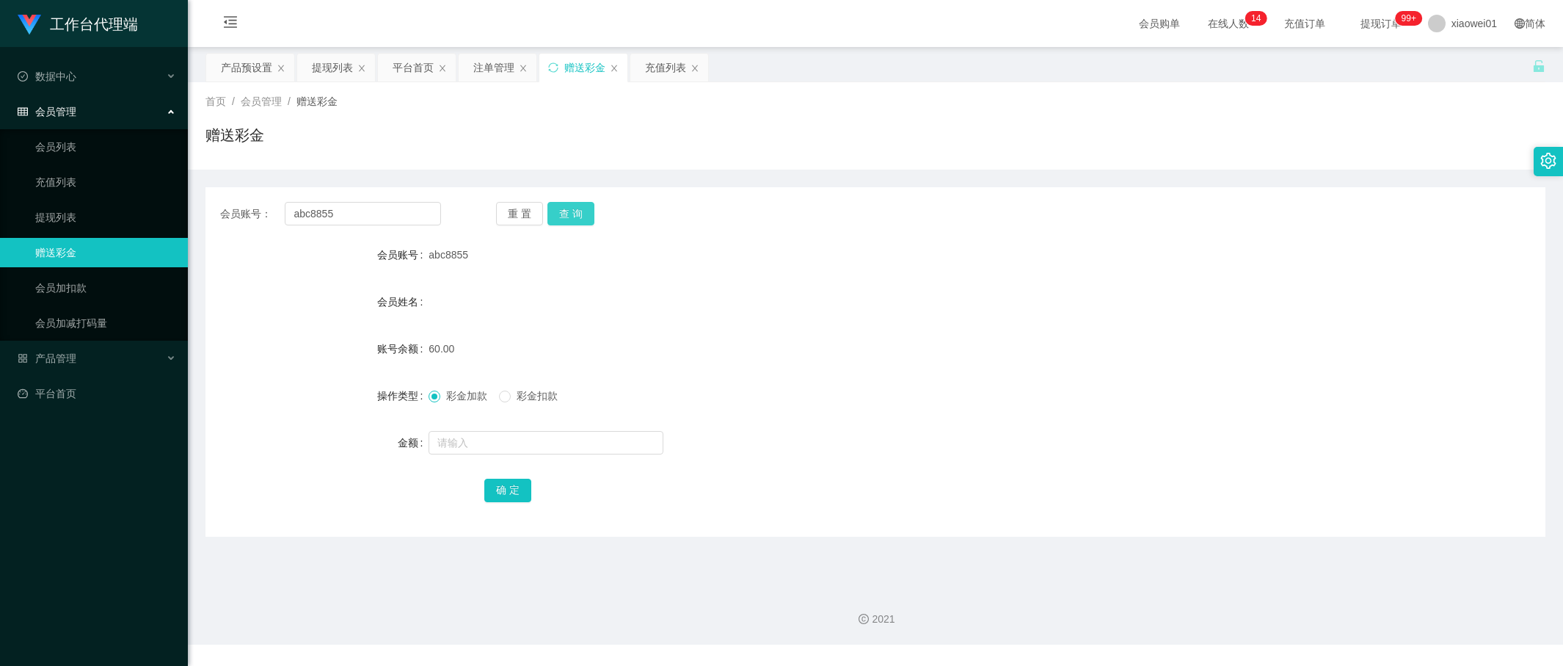
click at [575, 219] on button "查 询" at bounding box center [570, 213] width 47 height 23
click at [315, 73] on div "提现列表" at bounding box center [332, 68] width 41 height 28
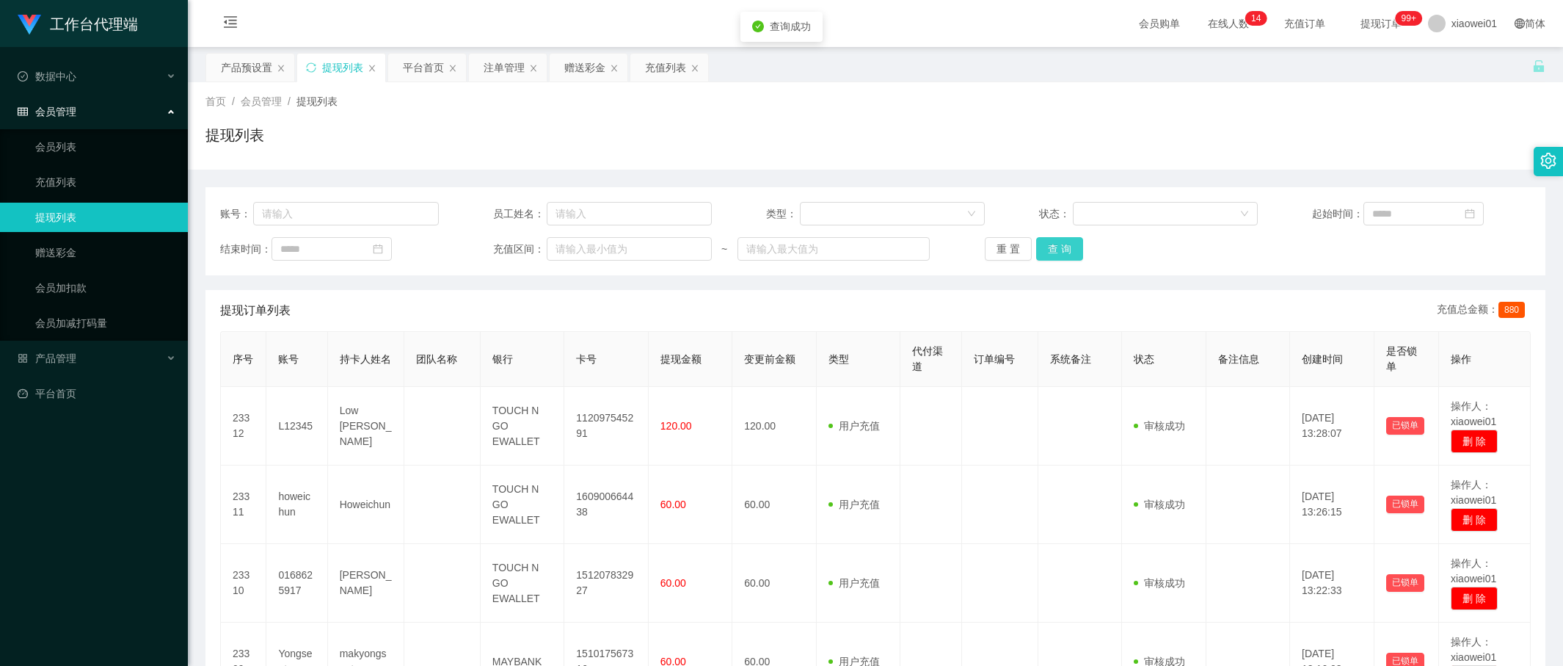
click at [1042, 253] on button "查 询" at bounding box center [1059, 248] width 47 height 23
click at [1051, 252] on button "查 询" at bounding box center [1059, 248] width 47 height 23
click at [1042, 242] on button "查 询" at bounding box center [1059, 248] width 47 height 23
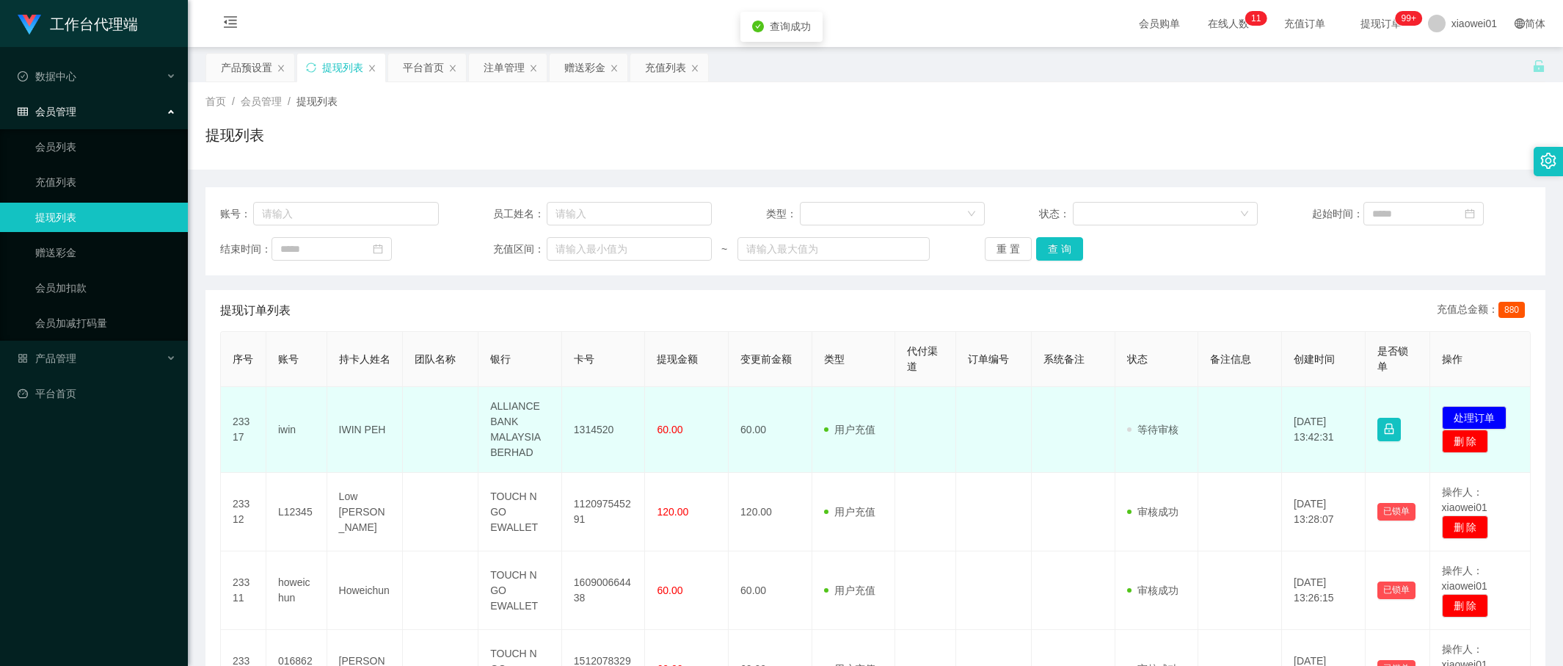
click at [577, 434] on td "1314520" at bounding box center [604, 430] width 84 height 86
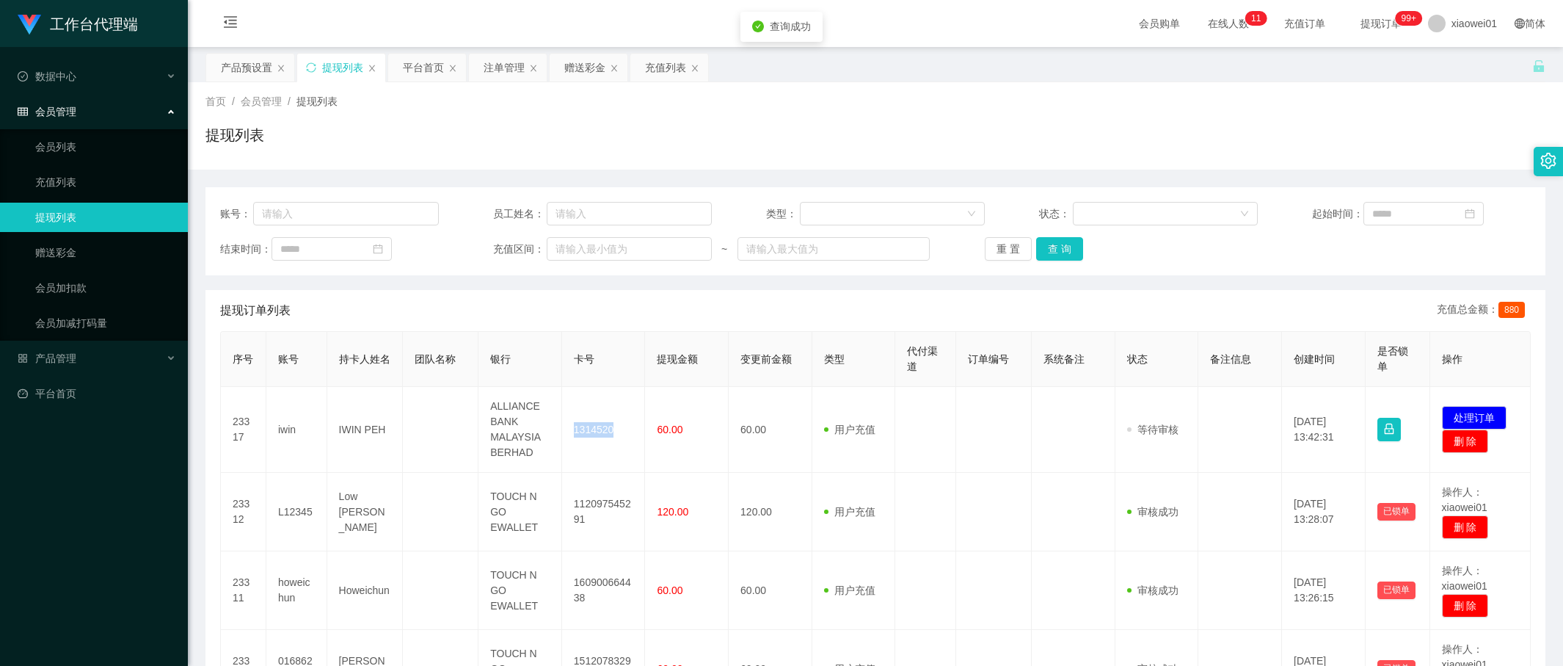
copy td "1314520"
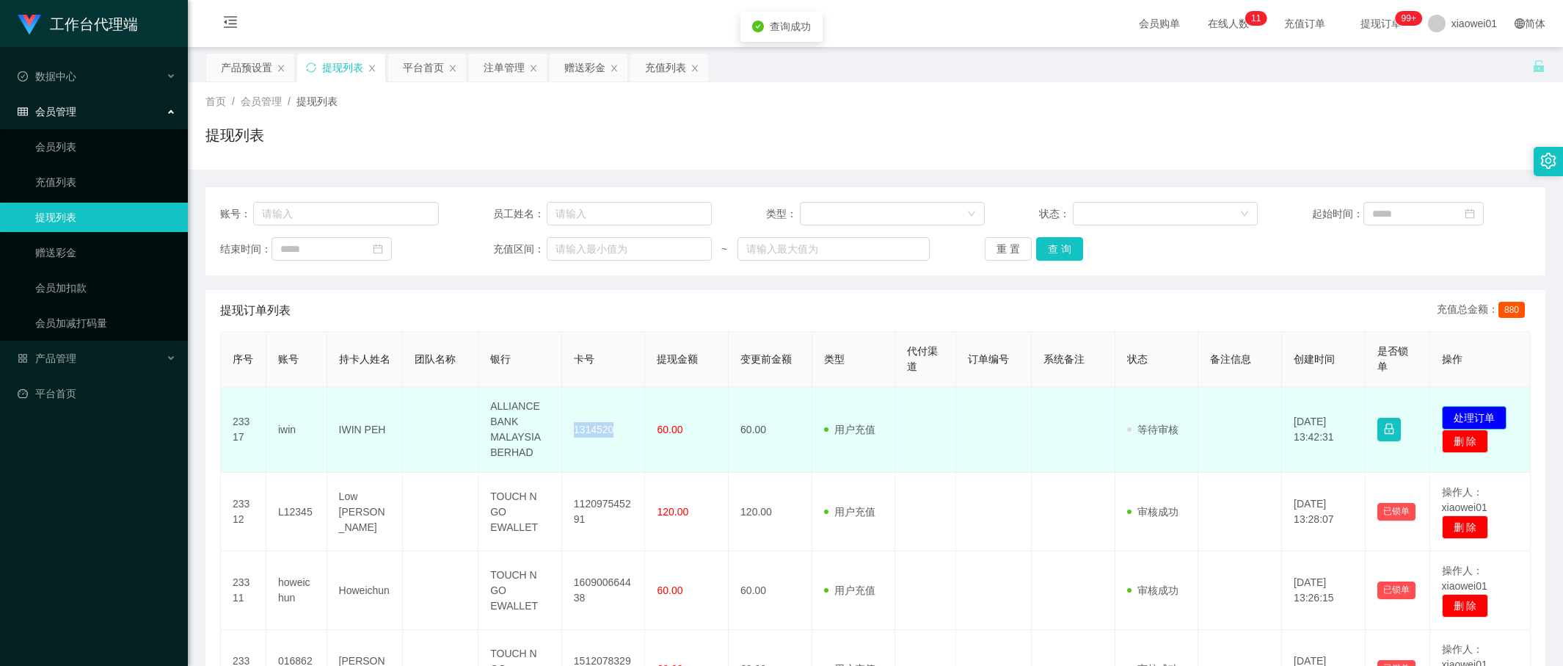
click at [1442, 416] on button "处理订单" at bounding box center [1474, 417] width 65 height 23
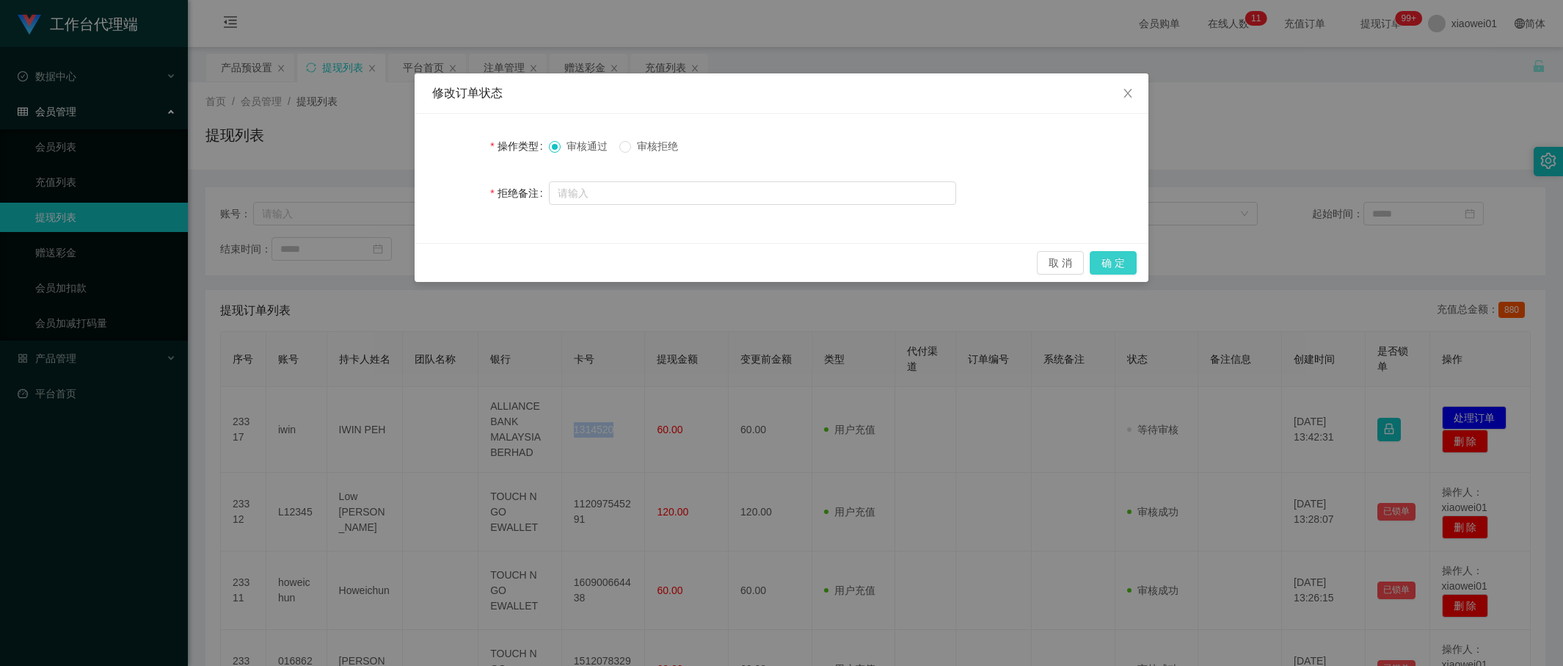
click at [1128, 263] on button "确 定" at bounding box center [1113, 262] width 47 height 23
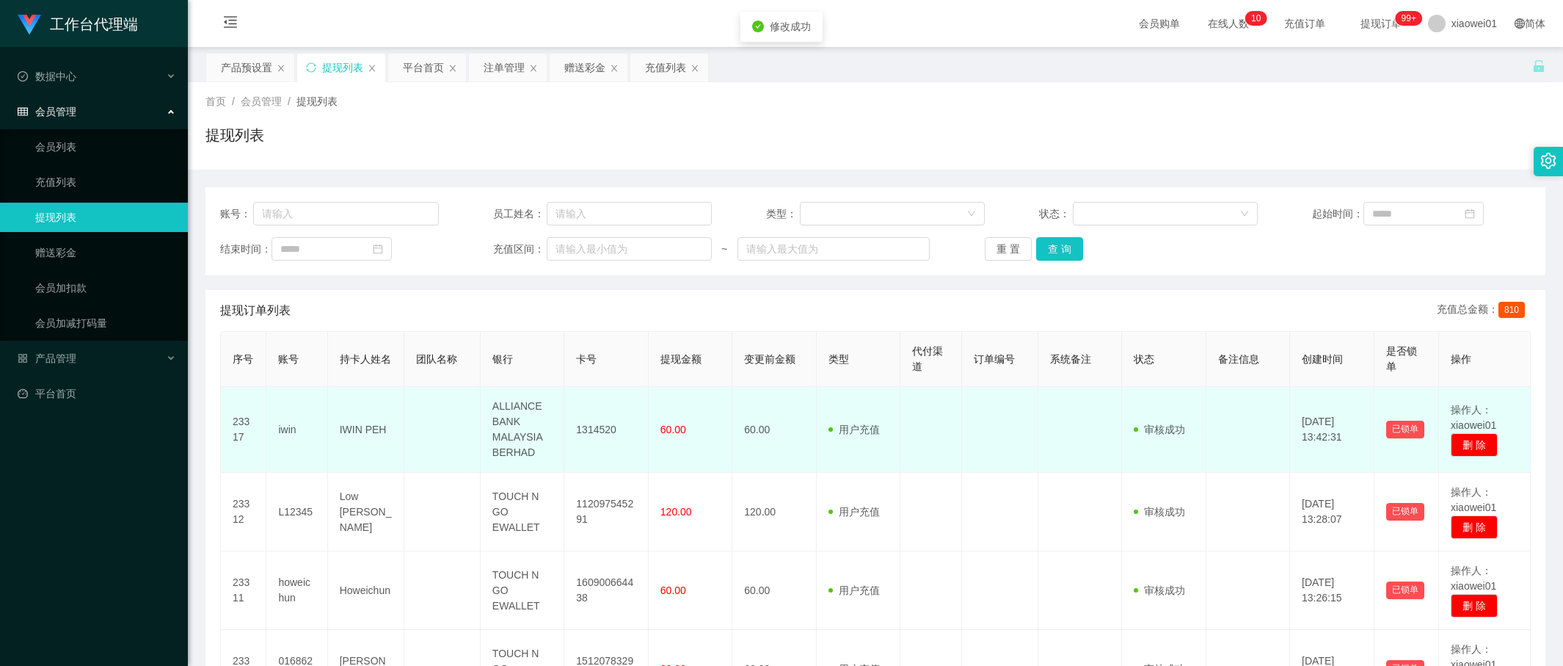
click at [340, 425] on td "IWIN PEH" at bounding box center [366, 430] width 76 height 86
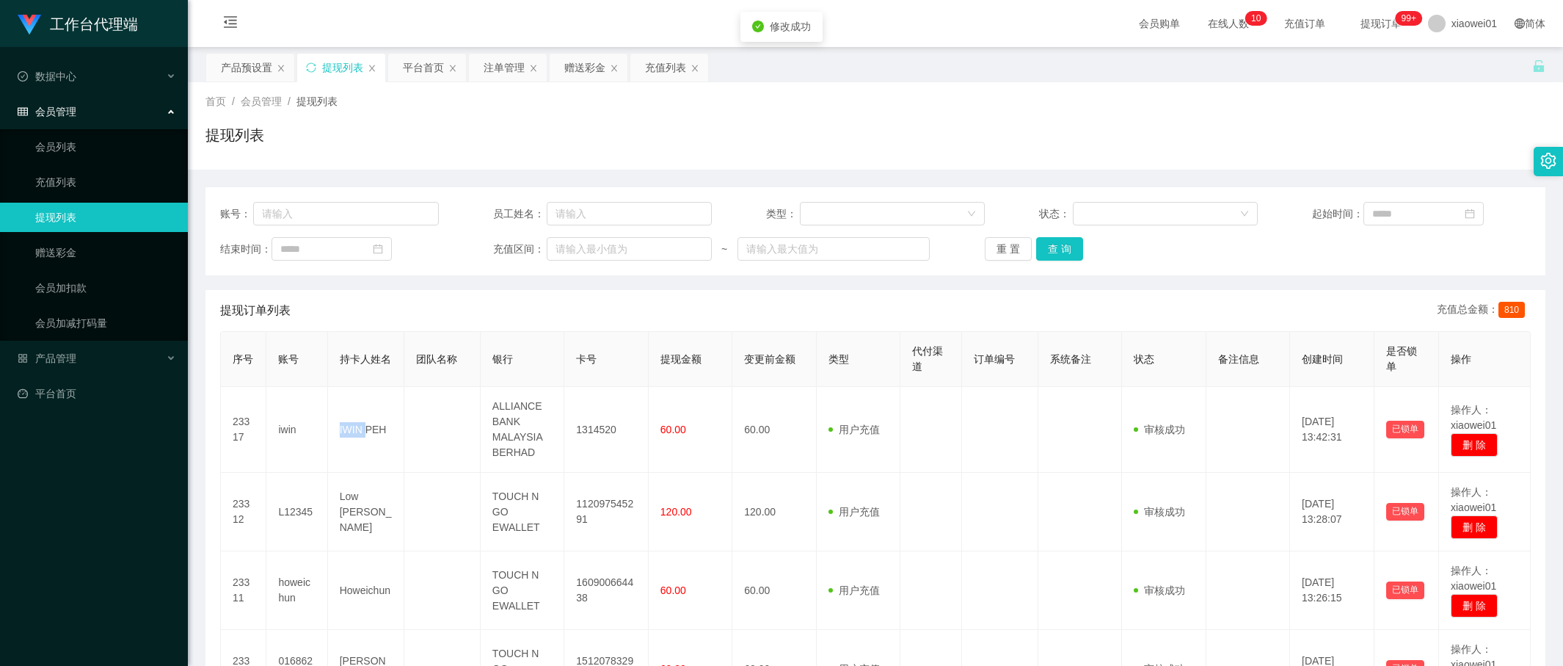
copy td "IWIN"
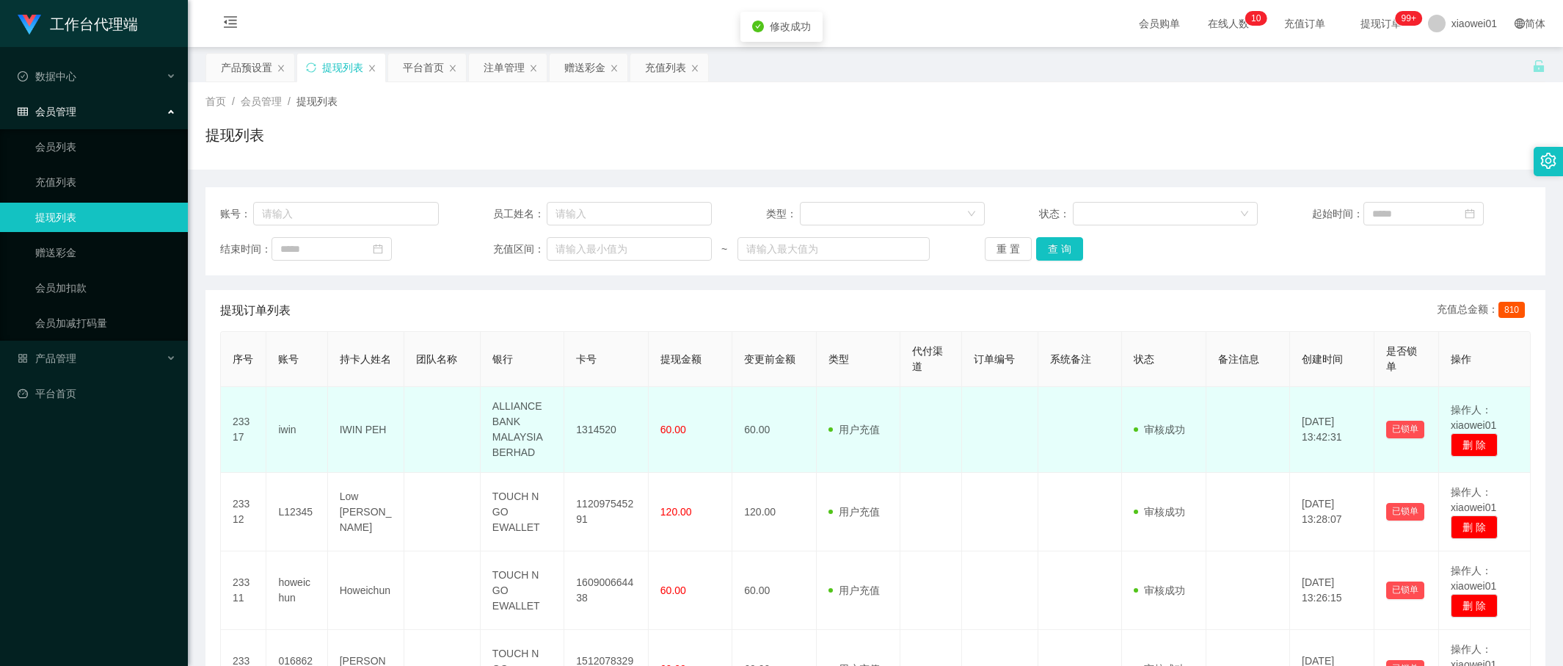
click at [287, 416] on td "iwin" at bounding box center [296, 430] width 61 height 86
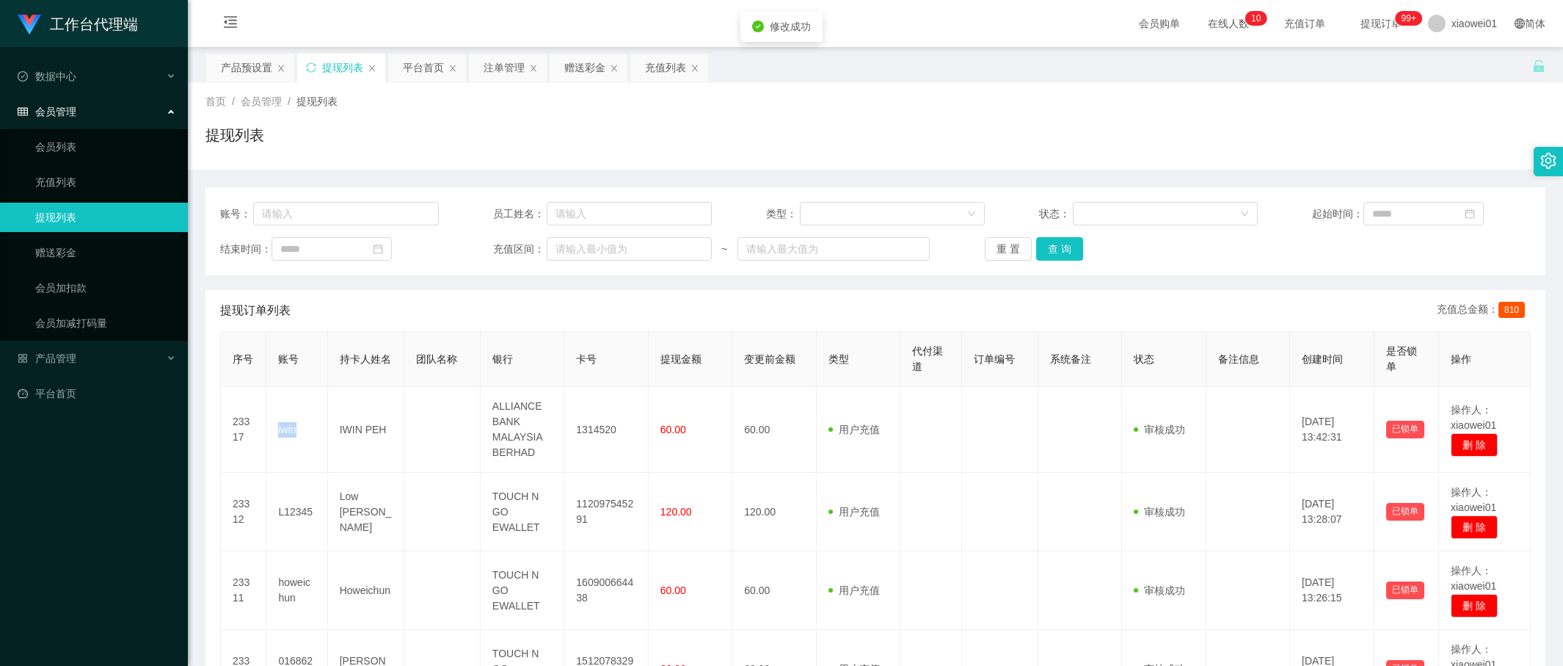
copy td "iwin"
click at [250, 62] on div "产品预设置" at bounding box center [246, 68] width 51 height 28
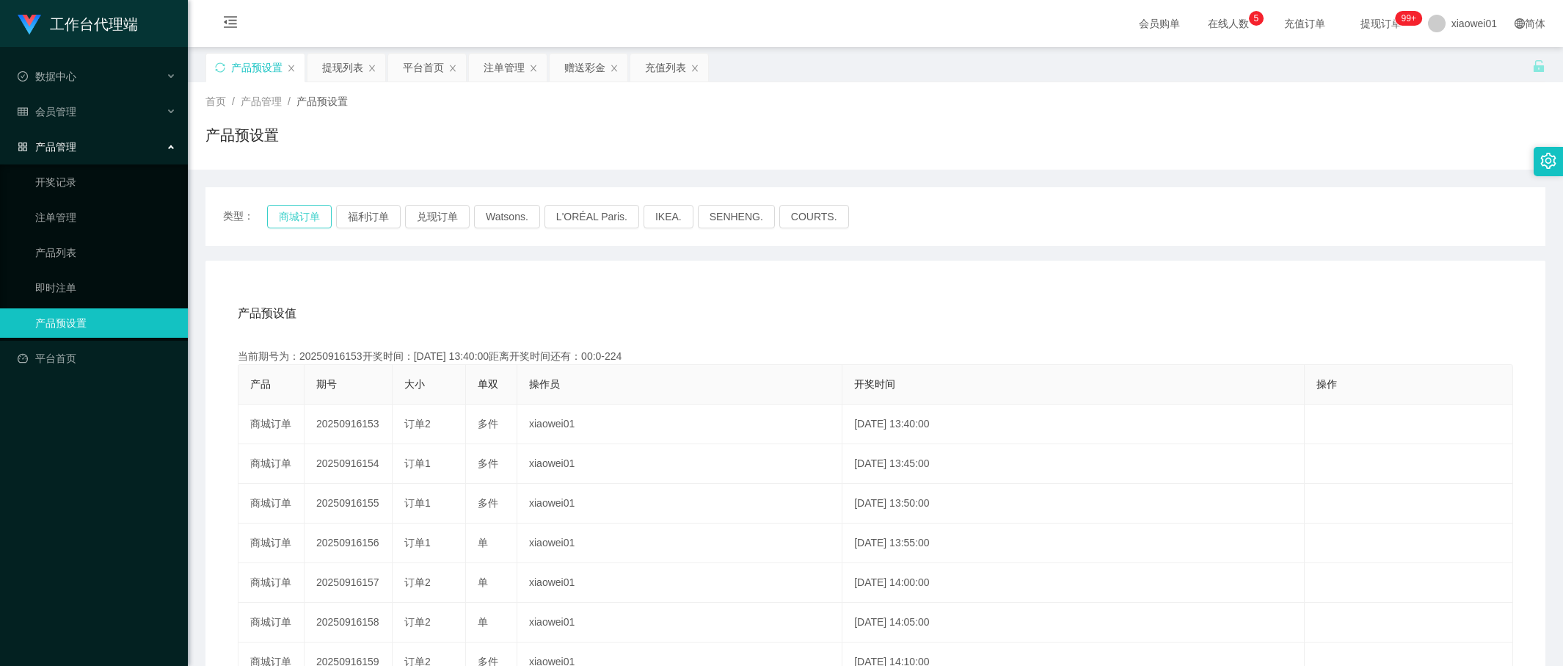
click at [311, 211] on button "商城订单" at bounding box center [299, 216] width 65 height 23
click at [588, 71] on div "赠送彩金" at bounding box center [584, 68] width 41 height 28
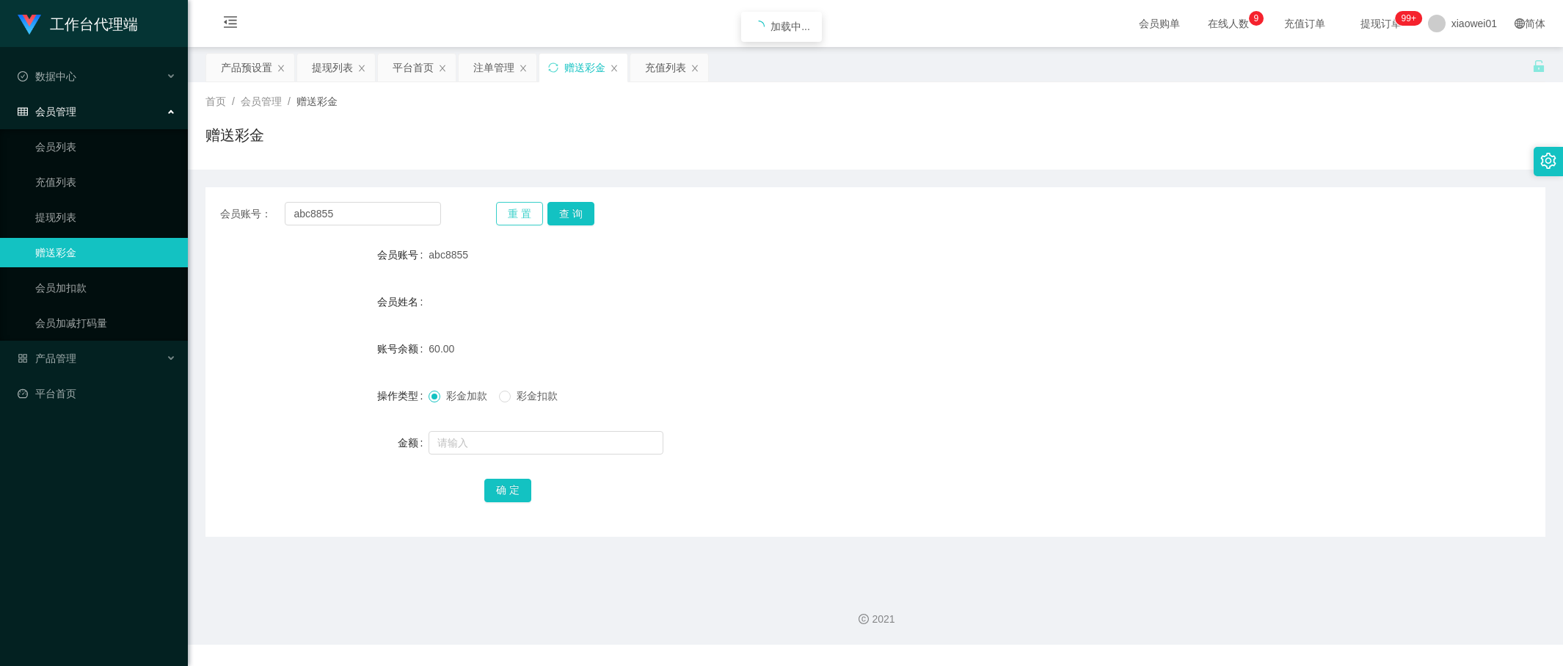
click at [516, 208] on button "重 置" at bounding box center [519, 213] width 47 height 23
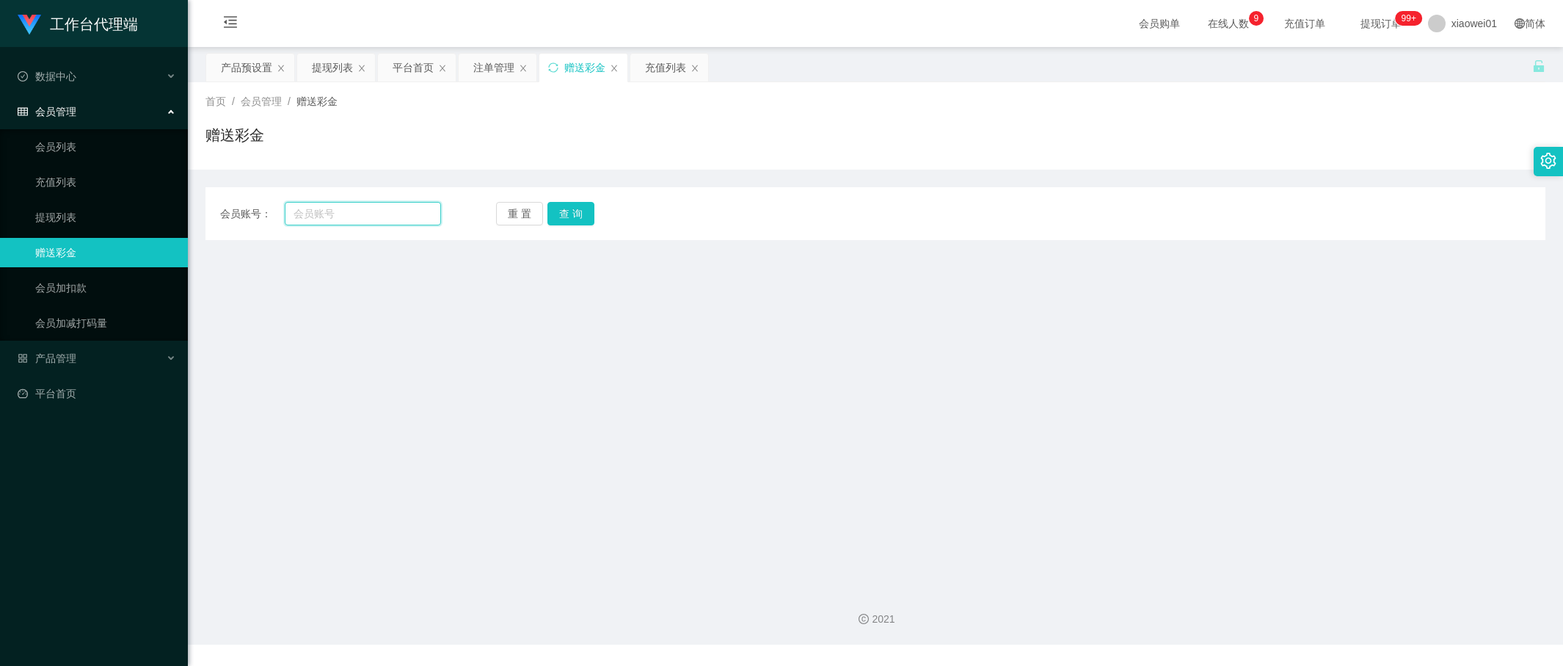
drag, startPoint x: 338, startPoint y: 203, endPoint x: 362, endPoint y: 203, distance: 24.2
click at [338, 203] on input "text" at bounding box center [363, 213] width 156 height 23
paste input "con1234567"
type input "con1234567"
click at [593, 209] on button "查 询" at bounding box center [570, 213] width 47 height 23
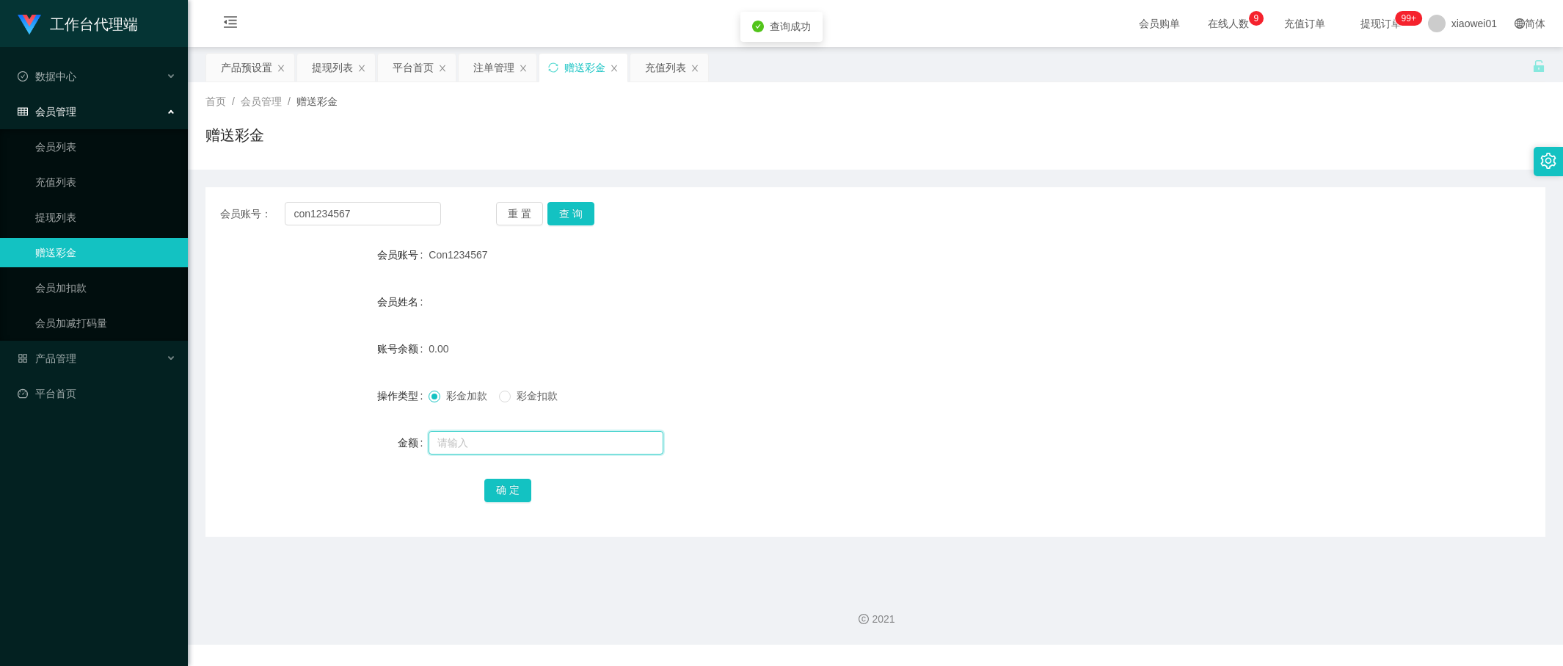
click at [540, 434] on input "text" at bounding box center [546, 442] width 235 height 23
type input "30"
click at [542, 493] on div "确 定" at bounding box center [875, 489] width 782 height 29
click at [511, 484] on button "确 定" at bounding box center [507, 489] width 47 height 23
click at [821, 379] on form "会员账号 Con1234567 会员姓名 账号余额 0.00 操作类型 彩金加款 彩金扣款 金额 30 确 定" at bounding box center [875, 372] width 1340 height 264
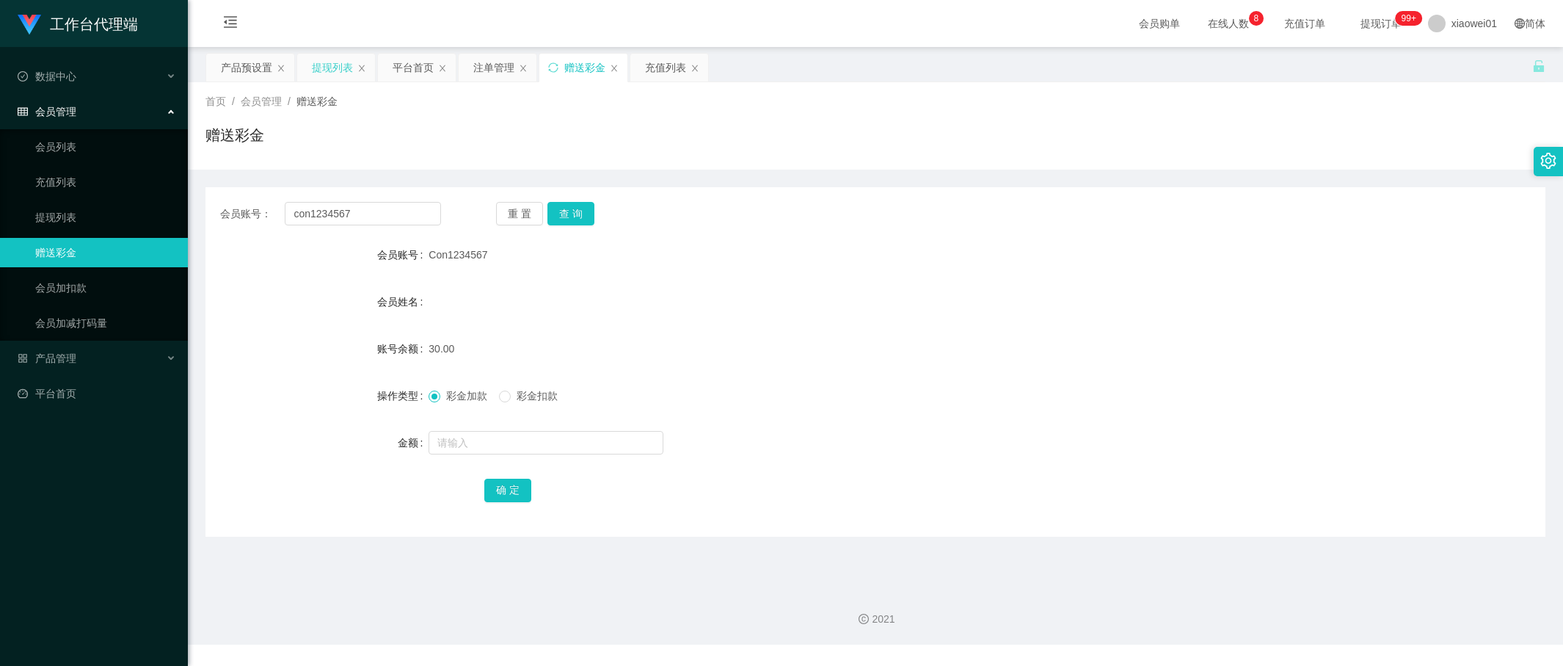
click at [333, 71] on div "提现列表" at bounding box center [332, 68] width 41 height 28
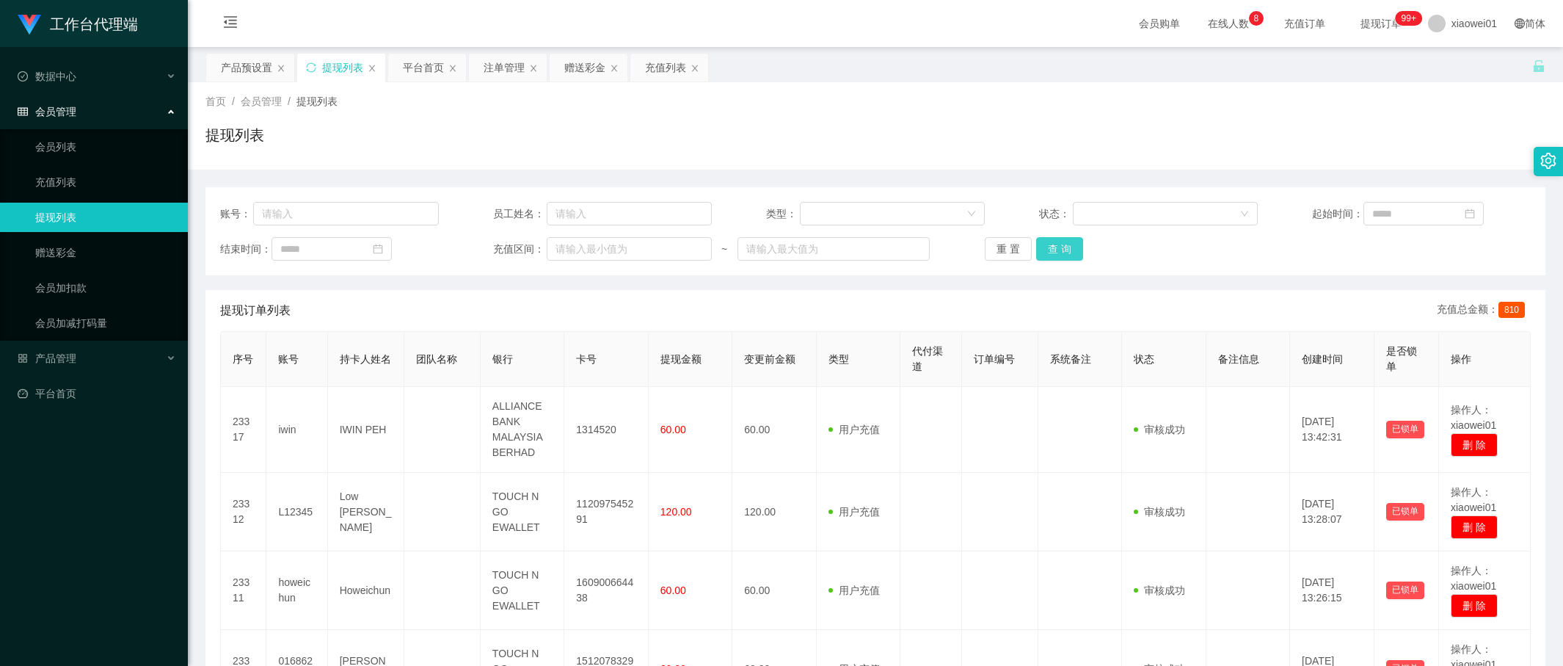
click at [1068, 253] on button "查 询" at bounding box center [1059, 248] width 47 height 23
click at [582, 78] on div "赠送彩金" at bounding box center [584, 68] width 41 height 28
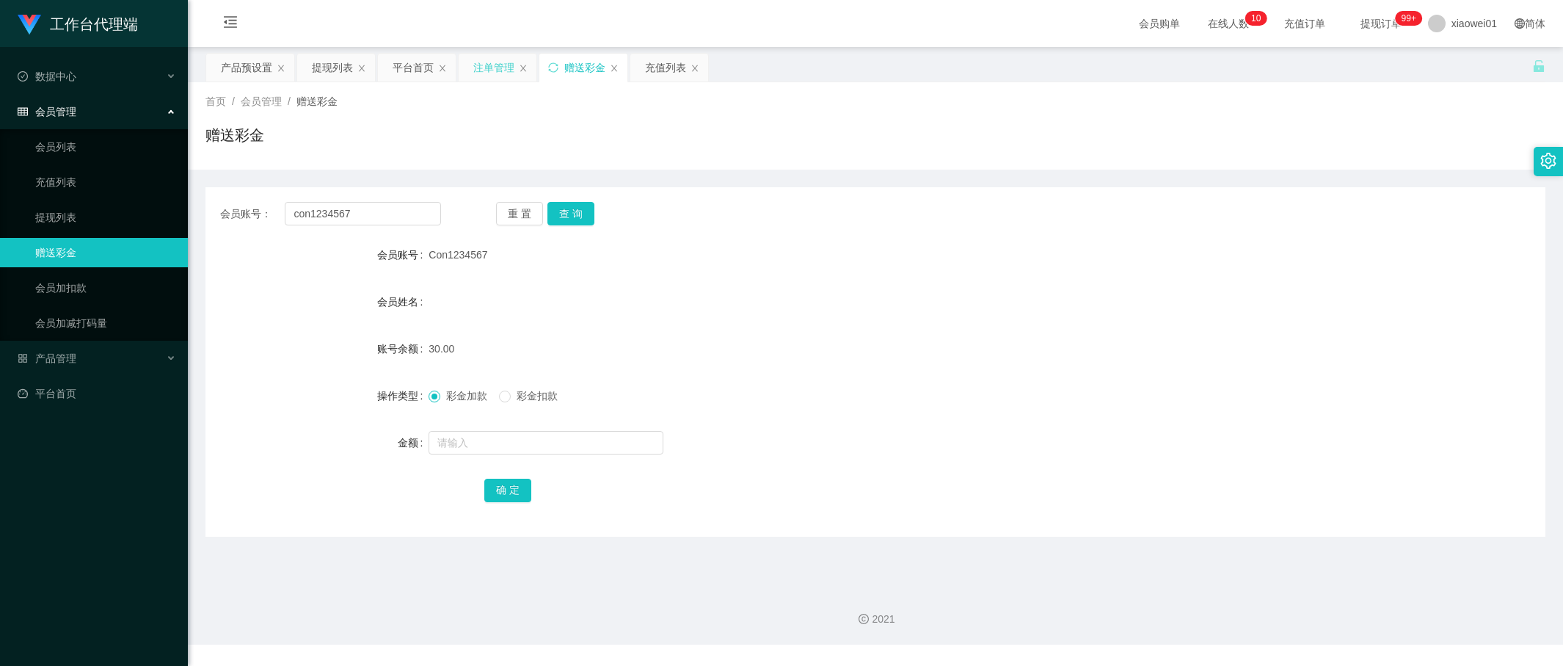
click at [496, 73] on div "注单管理" at bounding box center [493, 68] width 41 height 28
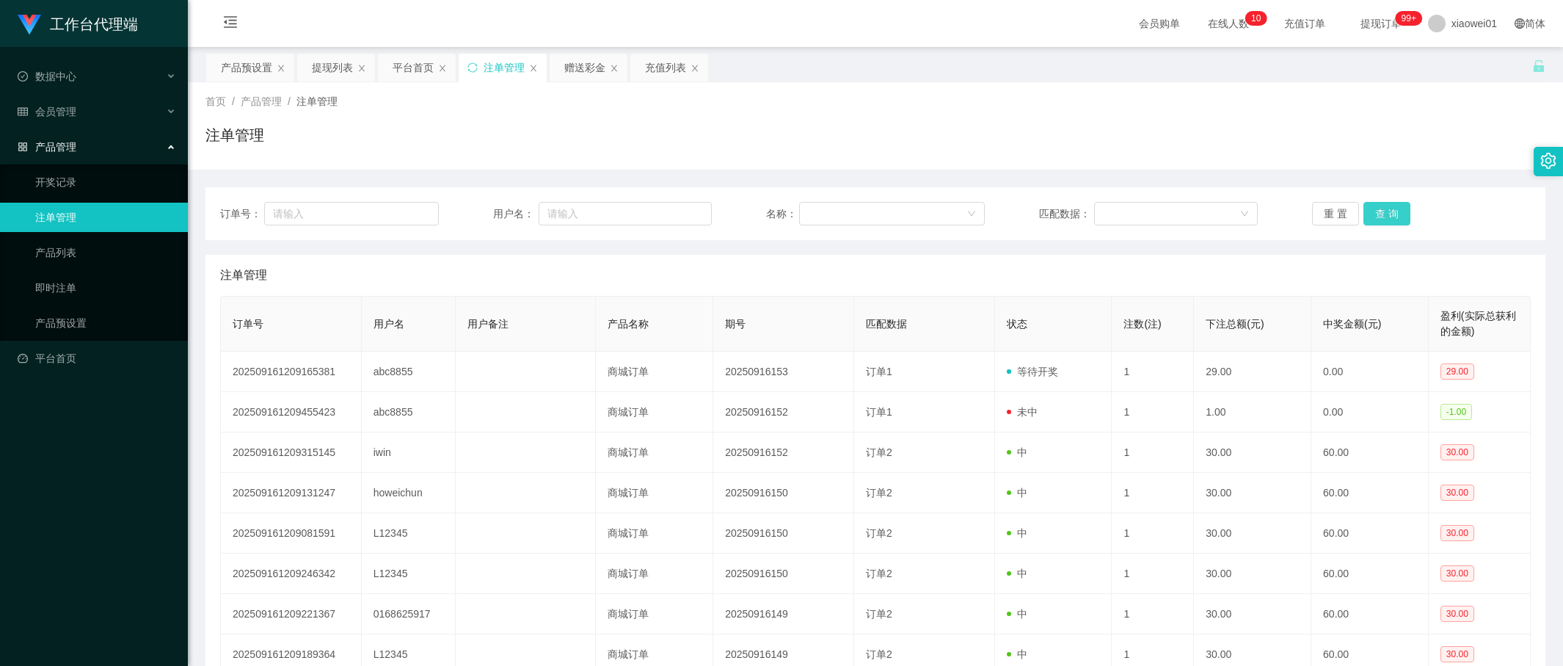
click at [1370, 205] on button "查 询" at bounding box center [1387, 213] width 47 height 23
click at [1094, 186] on div "订单号： 用户名： 名称： 匹配数据： 重 置 查 询 注单管理 订单号 用户名 用户备注 产品名称 期号 匹配数据 状态 注数(注) 下注总额(元) 中奖金…" at bounding box center [875, 486] width 1340 height 633
click at [260, 68] on div "产品预设置" at bounding box center [246, 68] width 51 height 28
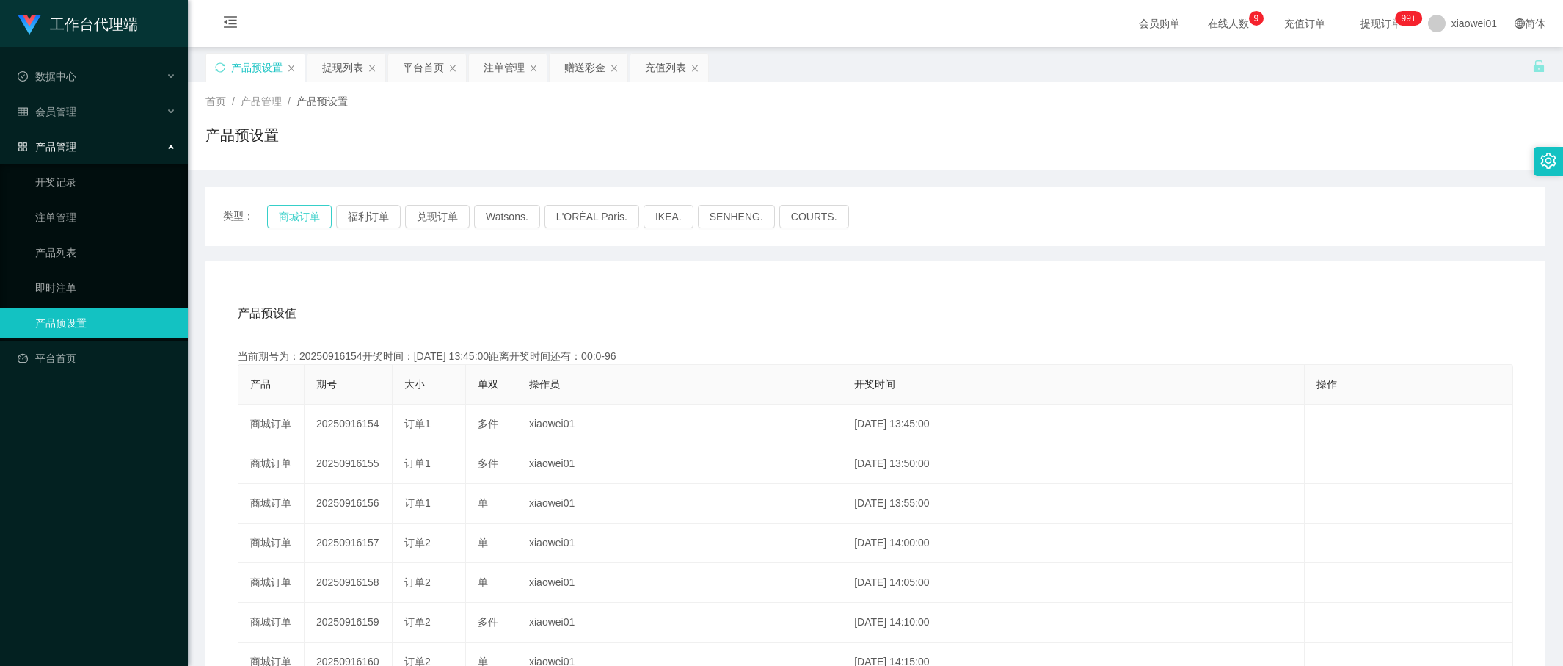
click at [280, 207] on button "商城订单" at bounding box center [299, 216] width 65 height 23
drag, startPoint x: 1185, startPoint y: 258, endPoint x: 746, endPoint y: 253, distance: 438.9
click at [1187, 258] on div "类型： 商城订单 福利订单 兑现订单 Watsons. L'ORÉAL Paris. IKEA. [GEOGRAPHIC_DATA]. COURTS. 产品预…" at bounding box center [875, 526] width 1340 height 678
click at [252, 68] on div "产品预设置" at bounding box center [256, 68] width 51 height 28
click at [593, 67] on div "赠送彩金" at bounding box center [584, 68] width 41 height 28
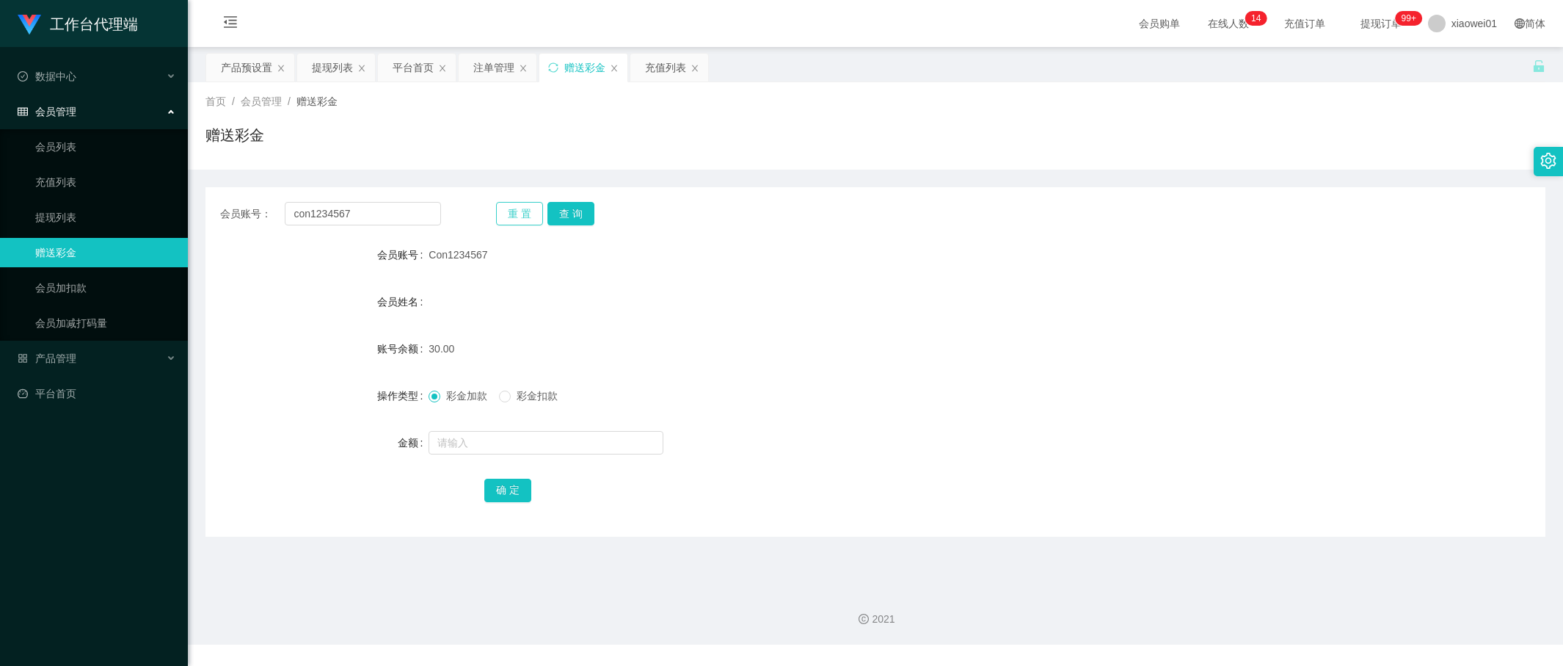
click at [496, 207] on button "重 置" at bounding box center [519, 213] width 47 height 23
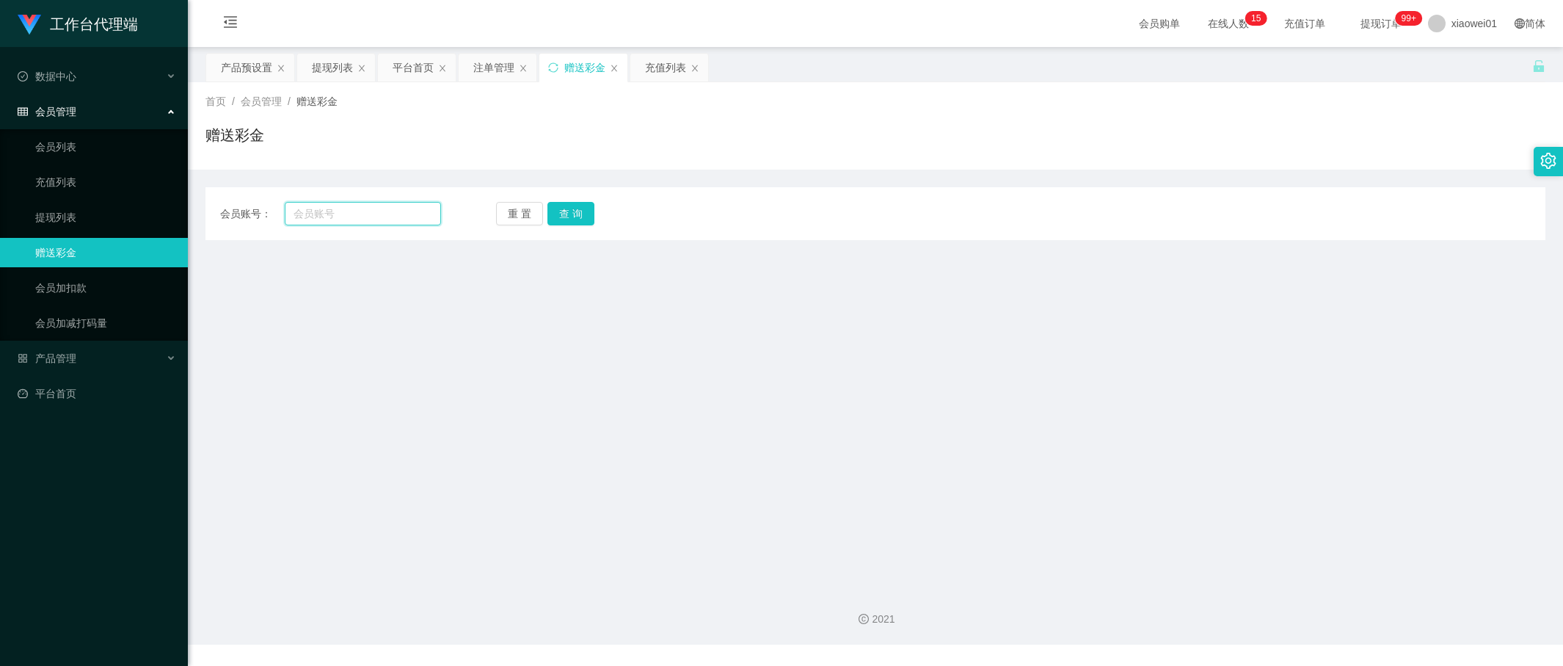
drag, startPoint x: 396, startPoint y: 221, endPoint x: 440, endPoint y: 219, distance: 44.1
click at [396, 221] on input "text" at bounding box center [363, 213] width 156 height 23
paste input "yap8657"
type input "yap8657"
click at [580, 209] on button "查 询" at bounding box center [570, 213] width 47 height 23
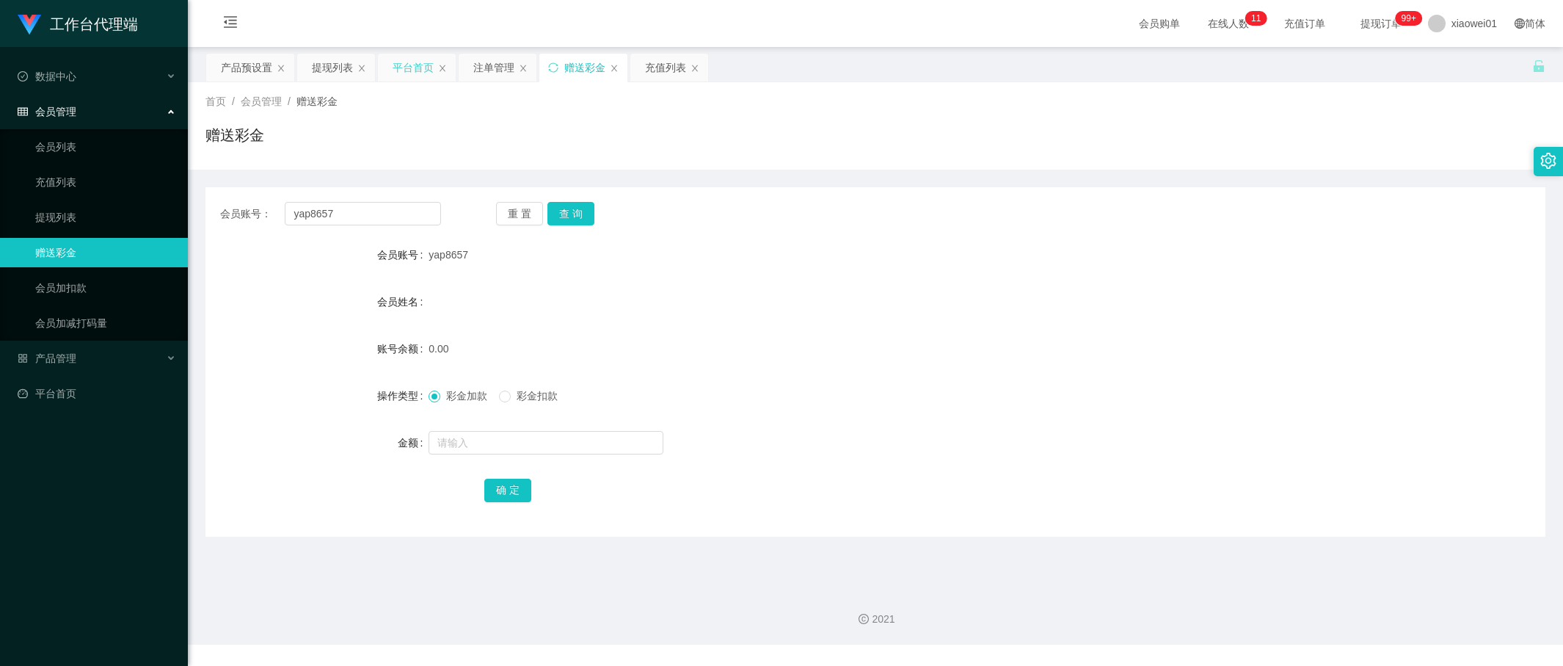
click at [408, 64] on div "平台首页" at bounding box center [413, 68] width 41 height 28
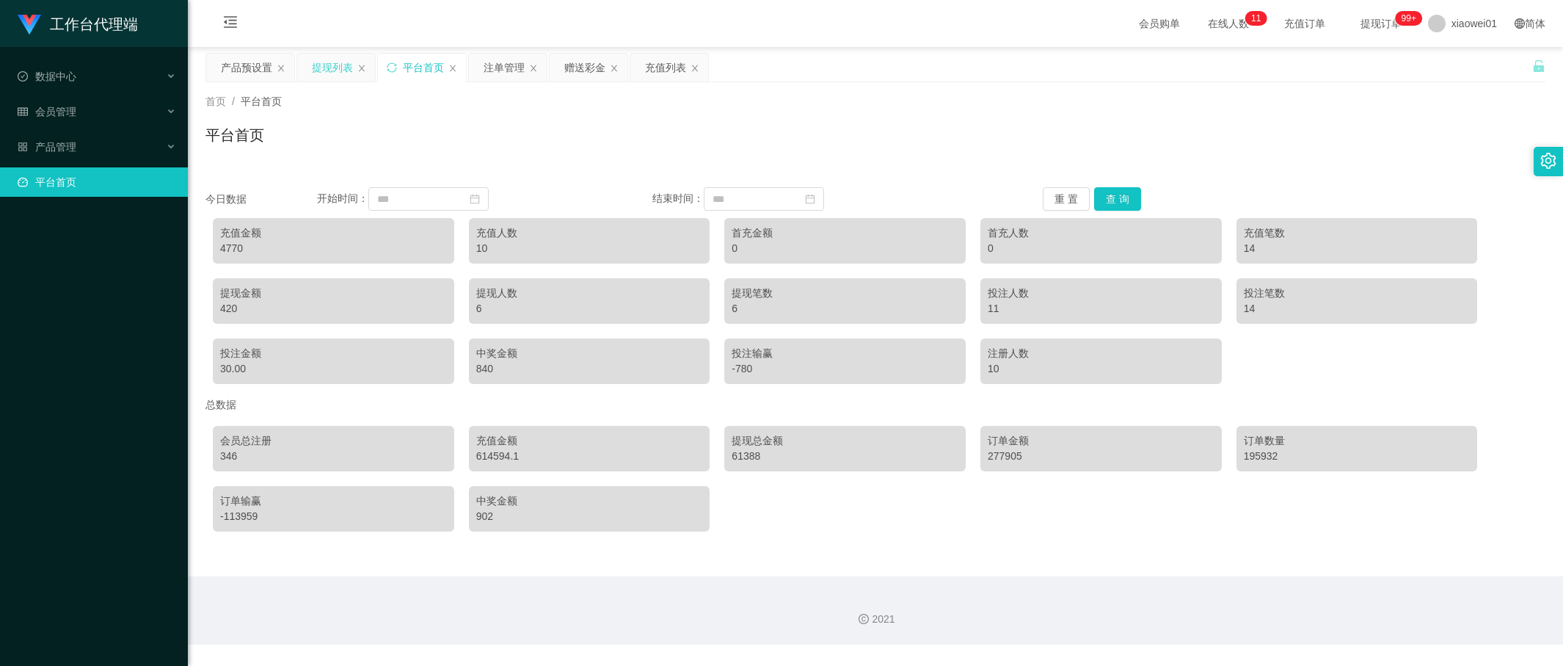
click at [319, 68] on div "提现列表" at bounding box center [332, 68] width 41 height 28
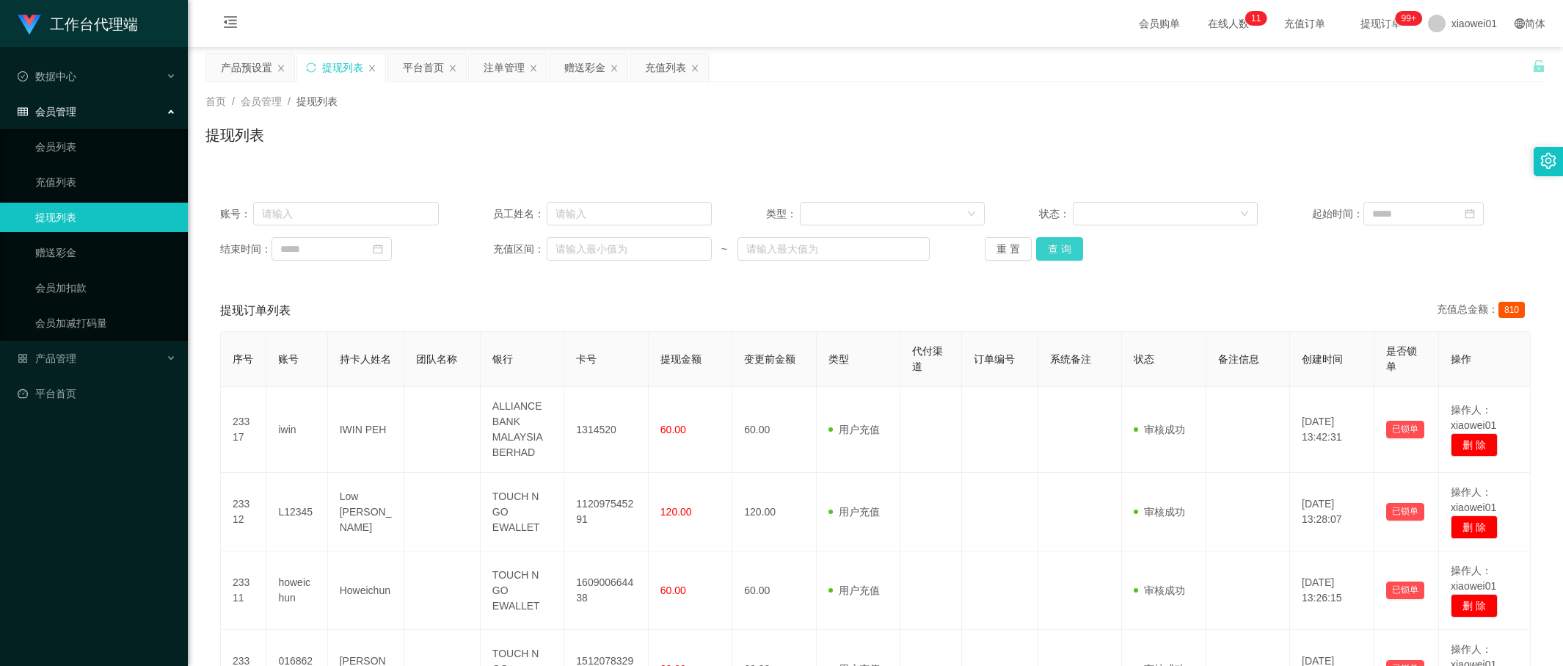
click at [1070, 250] on button "查 询" at bounding box center [1059, 248] width 47 height 23
click at [1068, 252] on button "查 询" at bounding box center [1059, 248] width 47 height 23
click at [1055, 242] on button "查 询" at bounding box center [1059, 248] width 47 height 23
click at [1061, 245] on div "重 置 查 询" at bounding box center [1094, 248] width 219 height 23
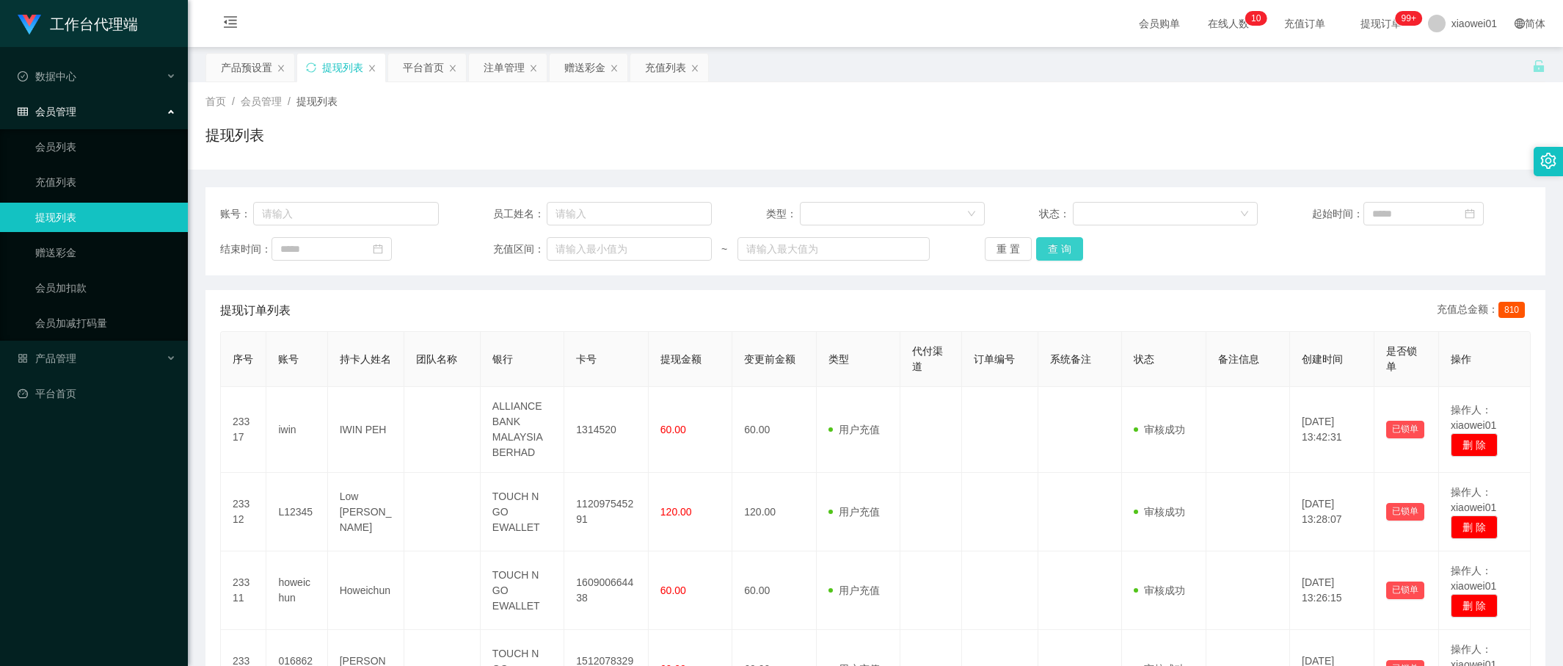
click at [1055, 260] on div "账号： 员工姓名： 类型： 状态： 起始时间： 结束时间： 充值区间： ~ 重 置 查 询" at bounding box center [875, 231] width 1340 height 88
click at [1064, 254] on button "查 询" at bounding box center [1059, 248] width 47 height 23
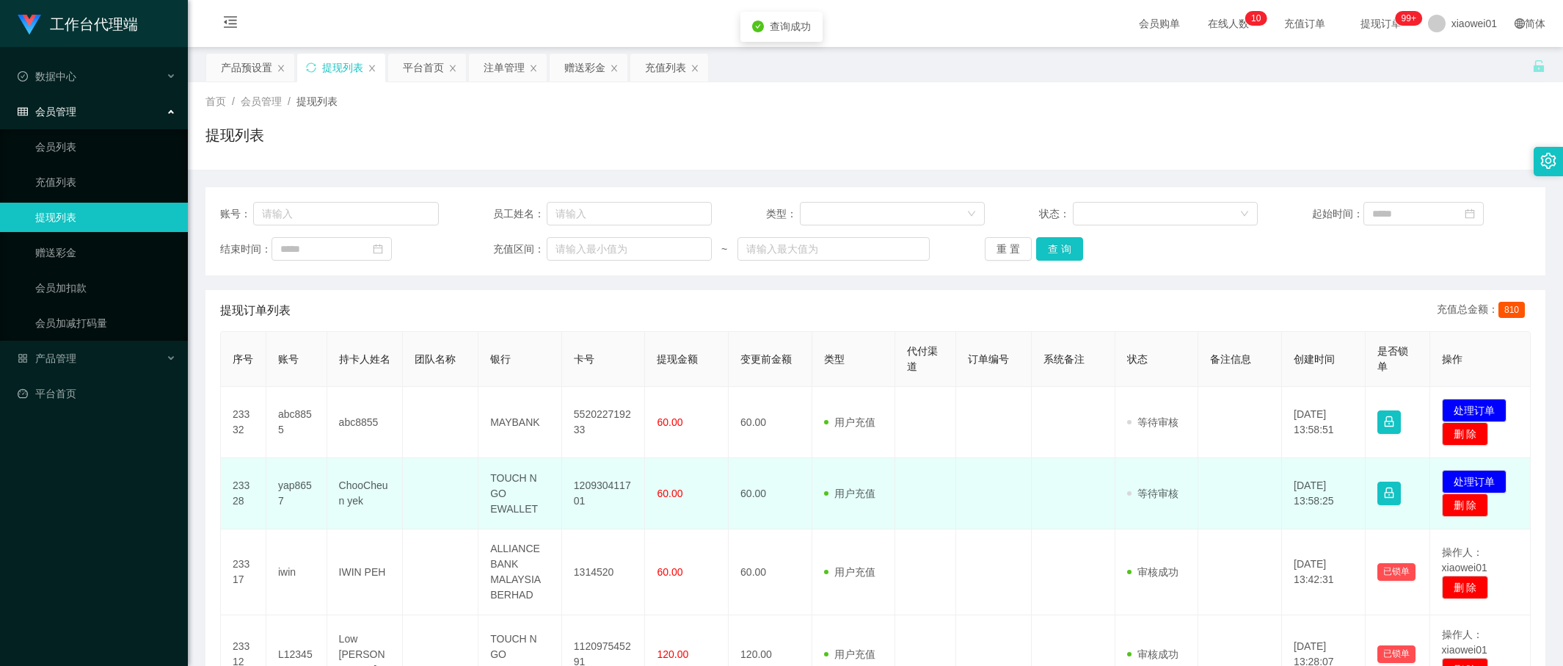
click at [590, 483] on td "120930411701" at bounding box center [604, 493] width 84 height 71
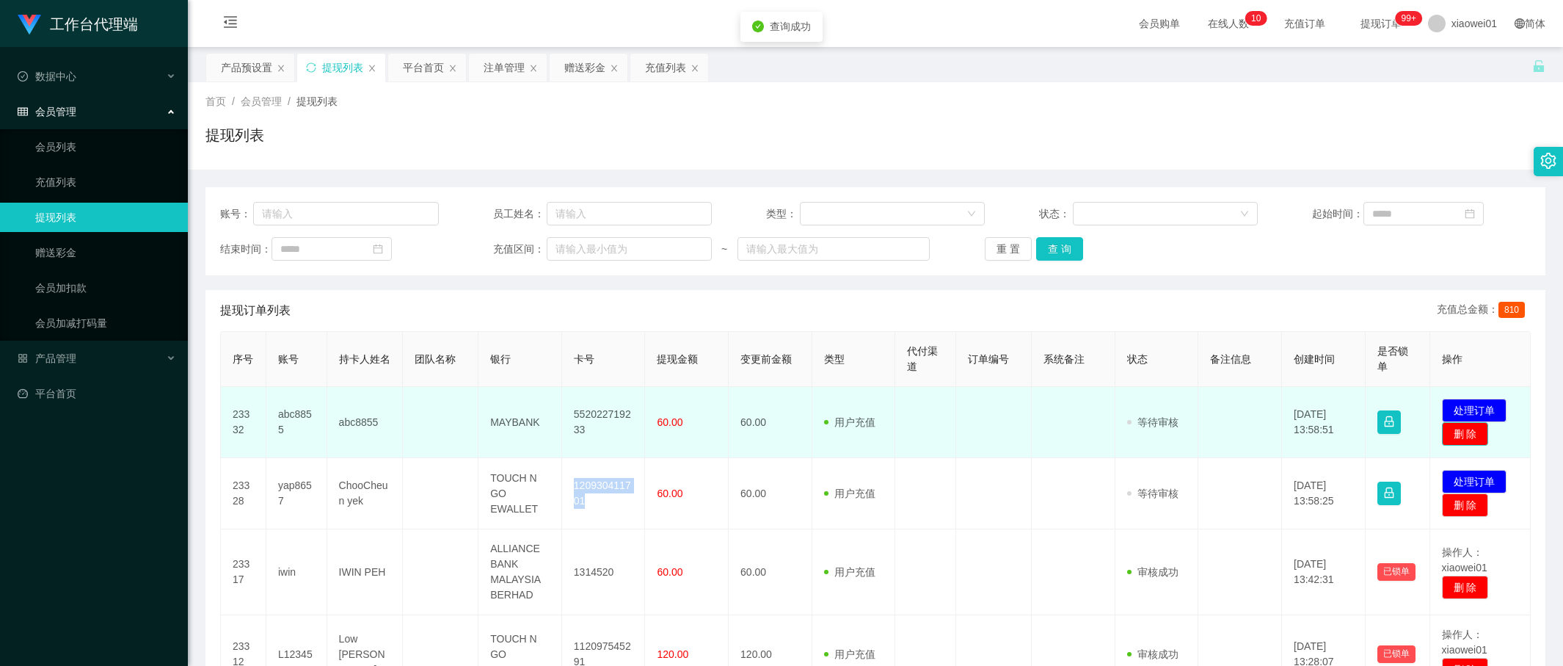
copy td "120930411701"
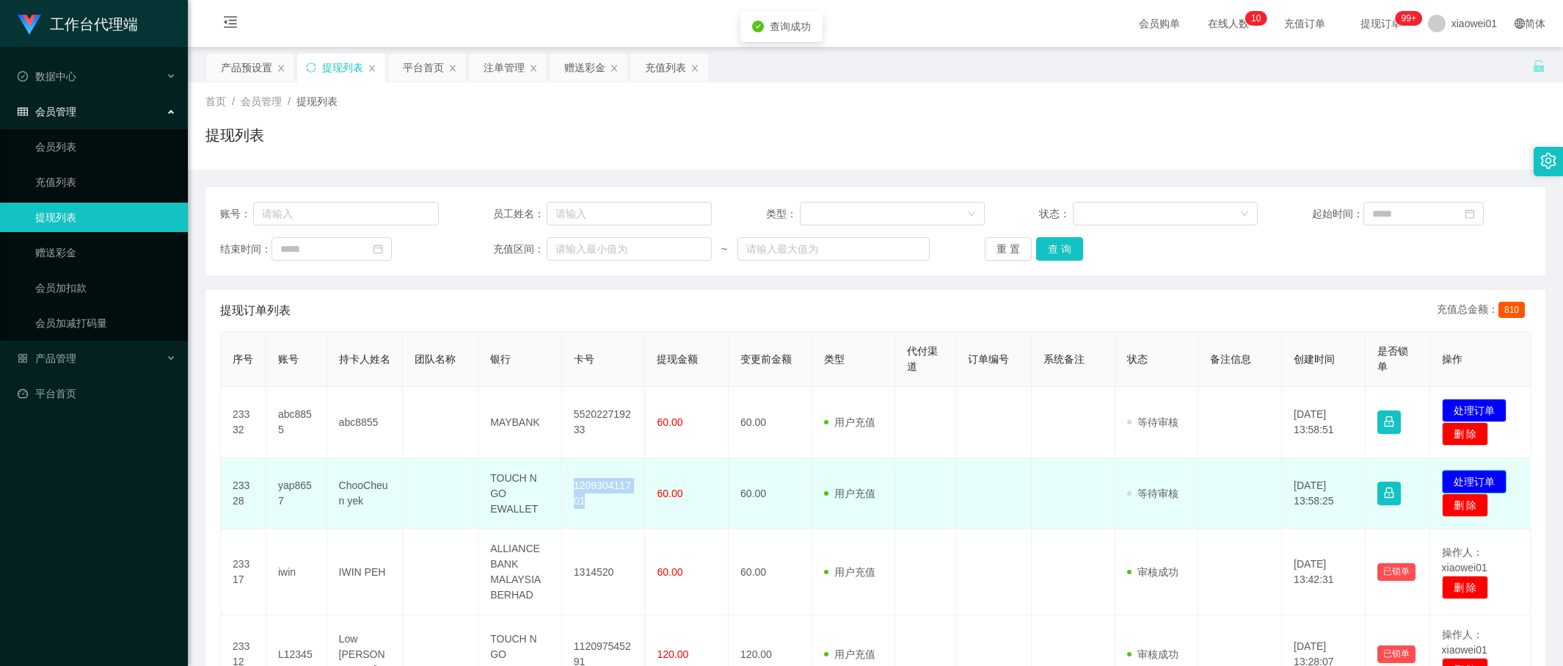
click at [1471, 485] on button "处理订单" at bounding box center [1474, 481] width 65 height 23
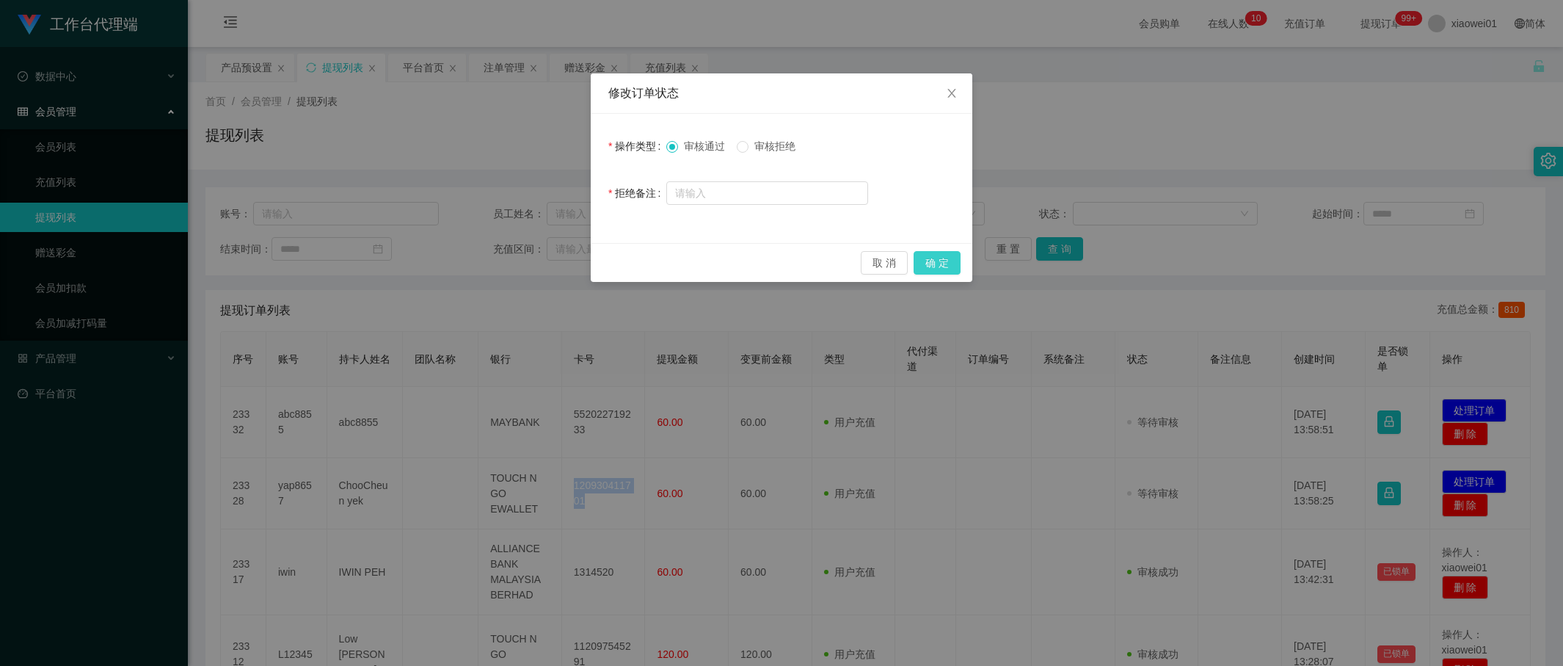
click at [922, 255] on button "确 定" at bounding box center [937, 262] width 47 height 23
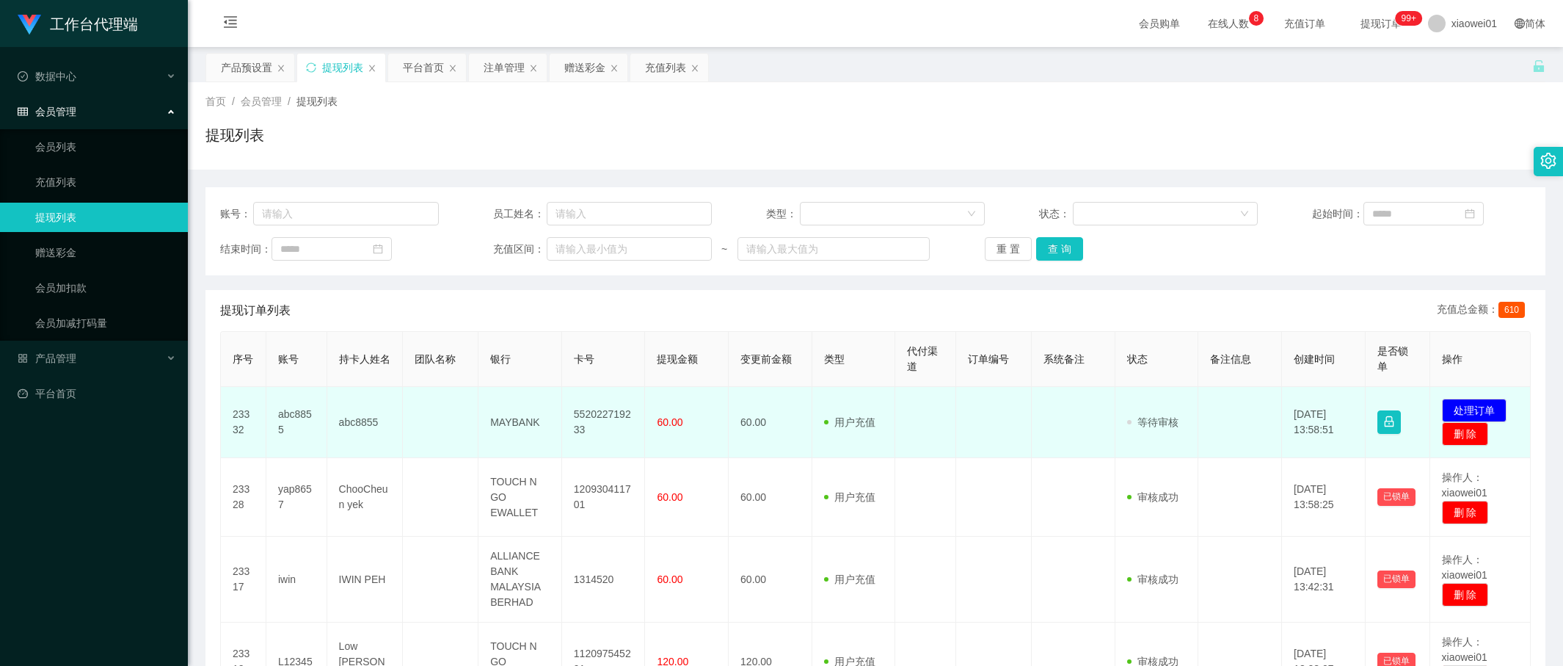
click at [551, 416] on td "MAYBANK" at bounding box center [520, 422] width 84 height 71
click at [580, 412] on td "552022719233" at bounding box center [604, 422] width 84 height 71
copy td "552022719233"
click at [1471, 401] on button "处理订单" at bounding box center [1474, 409] width 65 height 23
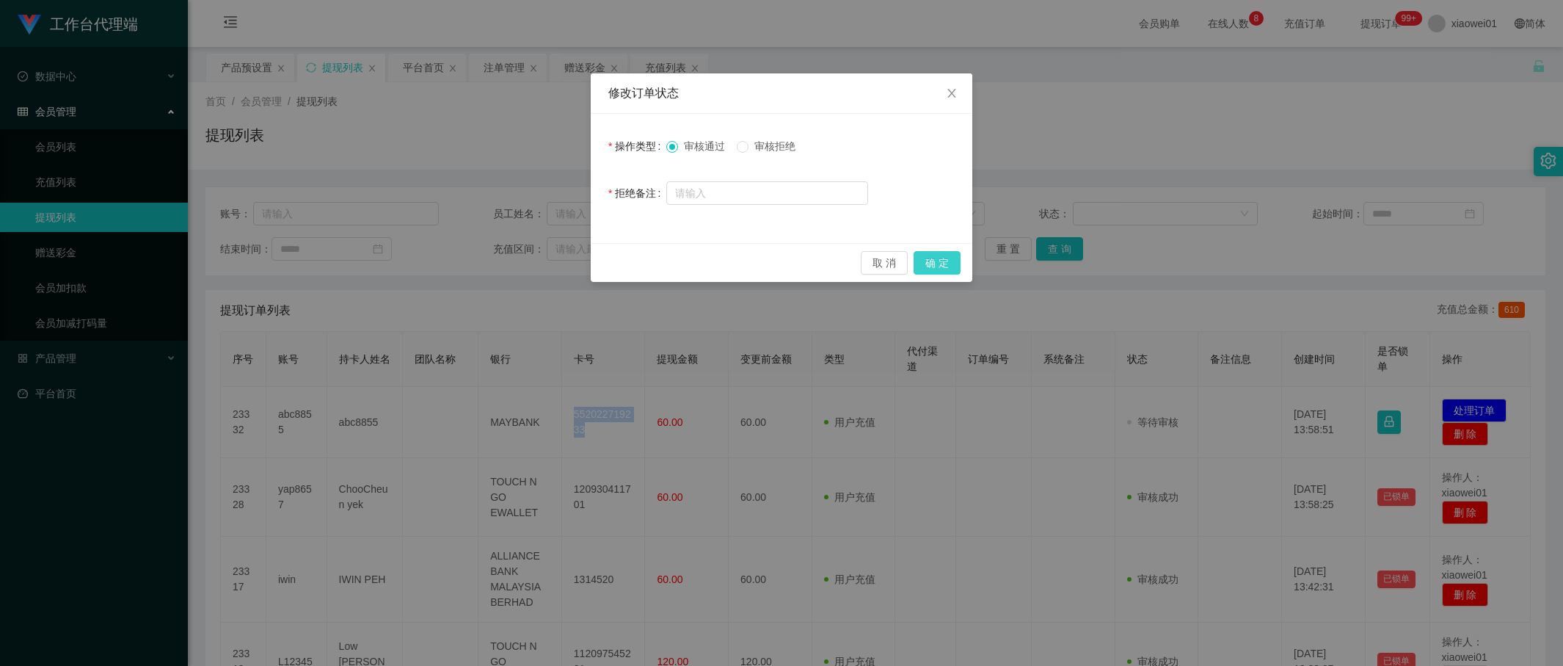
click at [933, 258] on button "确 定" at bounding box center [937, 262] width 47 height 23
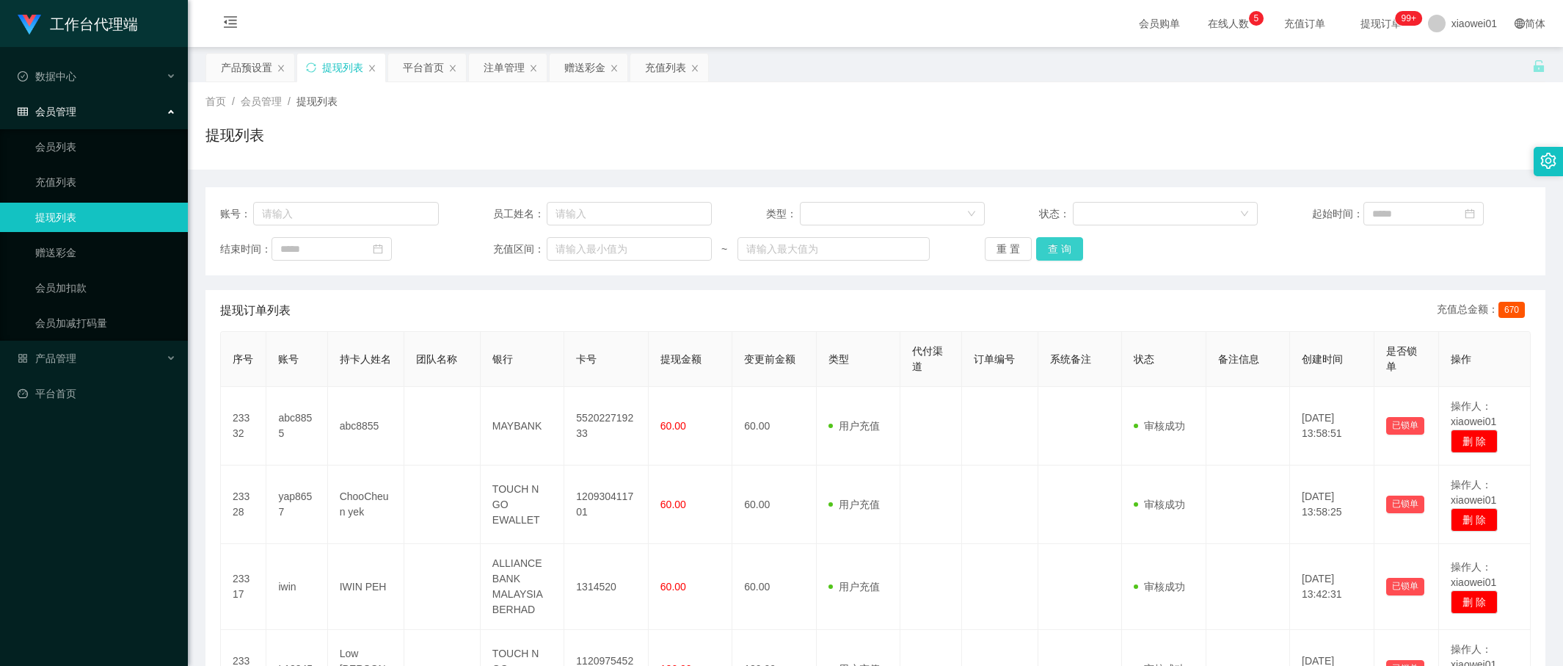
click at [1077, 247] on div "重 置 查 询" at bounding box center [1094, 248] width 219 height 23
click at [1052, 247] on button "查 询" at bounding box center [1059, 248] width 47 height 23
click at [1052, 245] on button "查 询" at bounding box center [1059, 248] width 47 height 23
click at [236, 67] on div "产品预设置" at bounding box center [246, 68] width 51 height 28
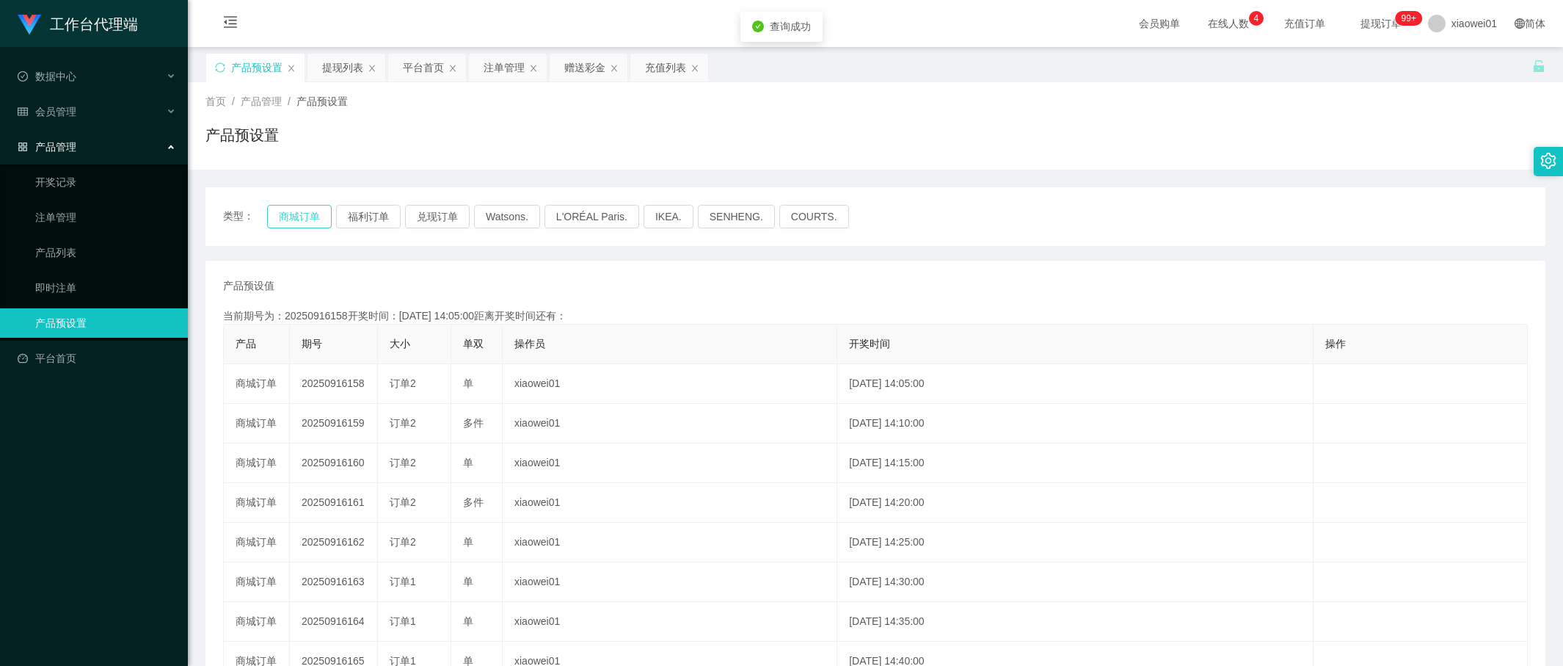
click at [299, 212] on button "商城订单" at bounding box center [299, 216] width 65 height 23
click at [498, 67] on div "注单管理" at bounding box center [504, 68] width 41 height 28
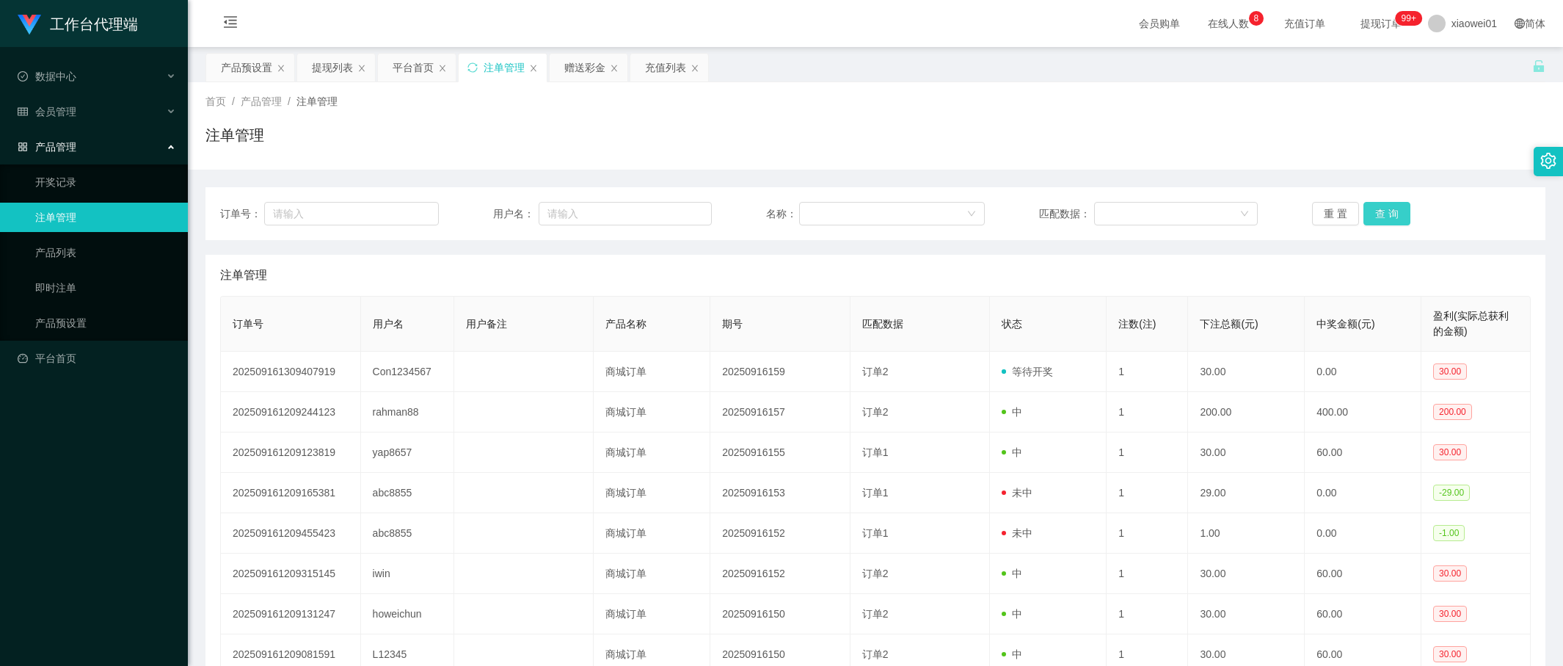
click at [1401, 214] on button "查 询" at bounding box center [1387, 213] width 47 height 23
click at [250, 80] on div "产品预设置" at bounding box center [246, 68] width 51 height 28
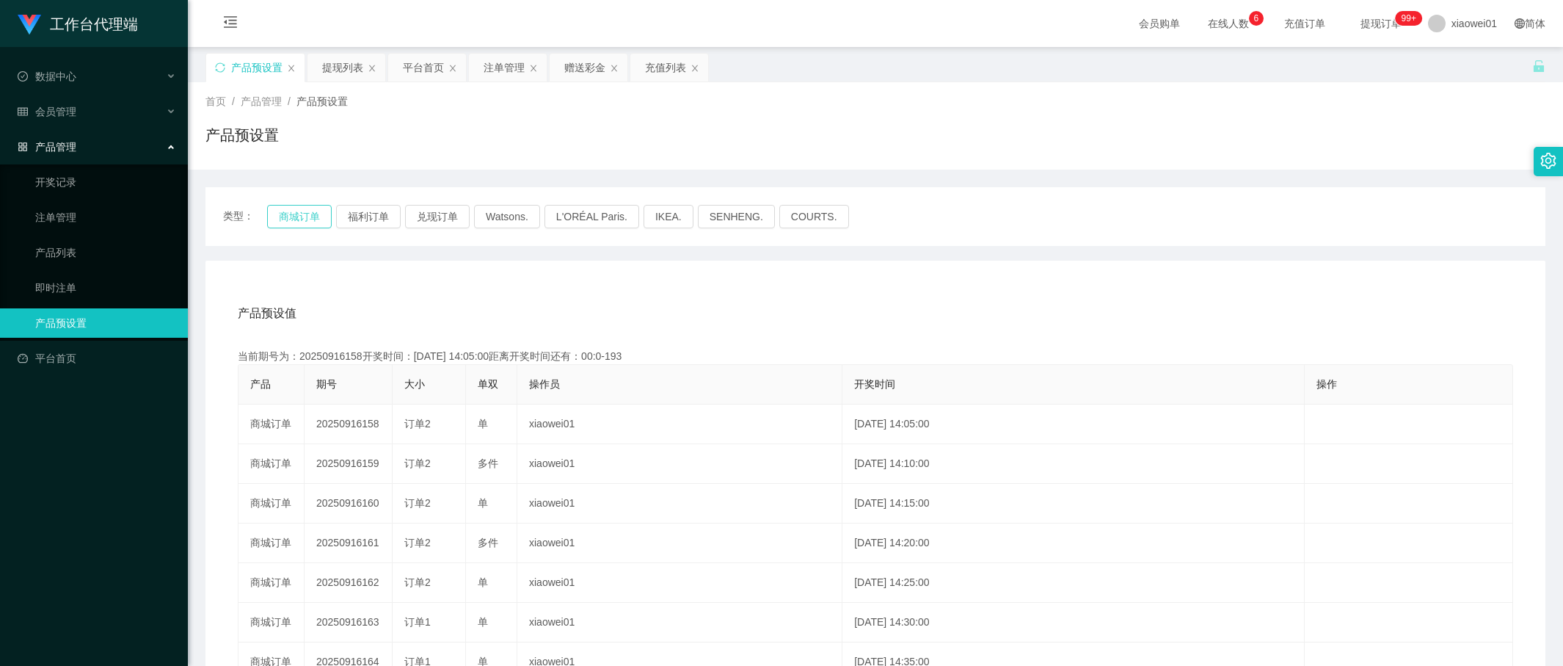
click at [274, 209] on button "商城订单" at bounding box center [299, 216] width 65 height 23
click at [418, 67] on div "平台首页" at bounding box center [423, 68] width 41 height 28
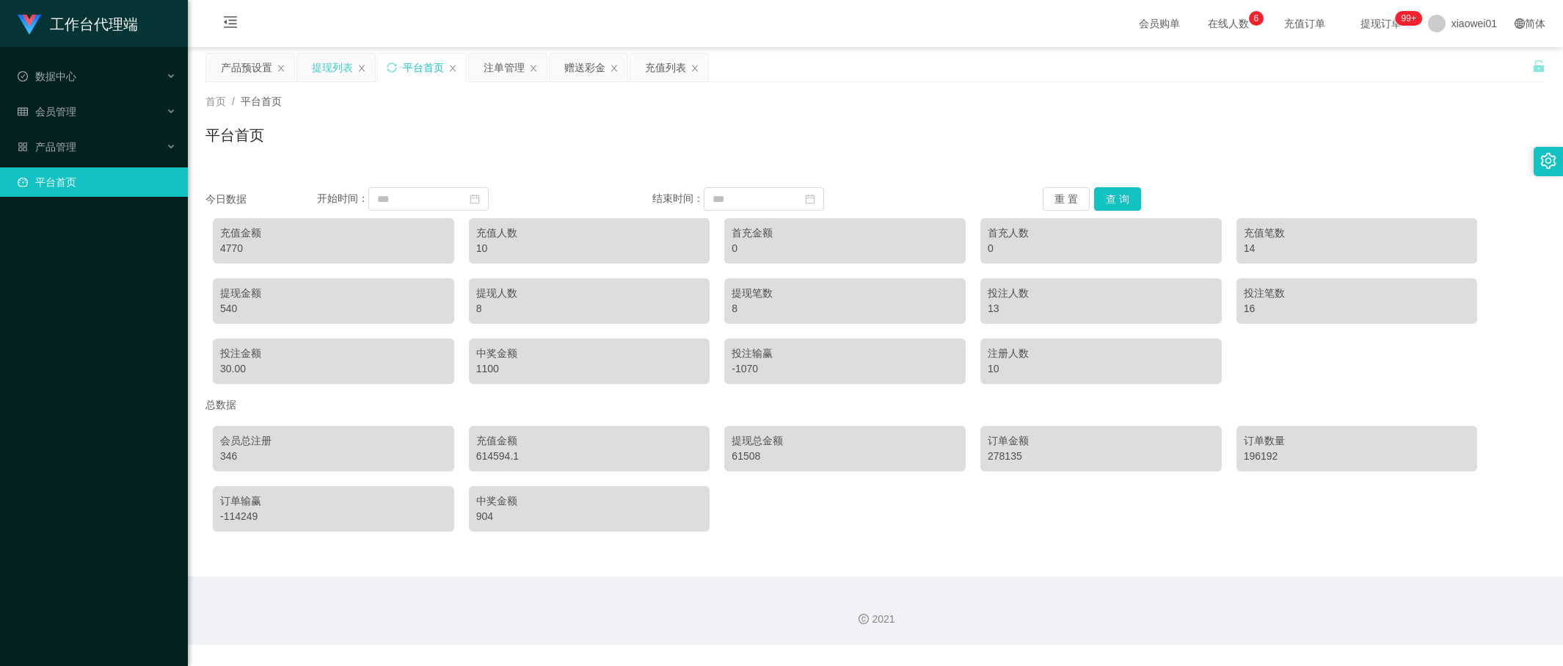
click at [341, 75] on div "提现列表" at bounding box center [332, 68] width 41 height 28
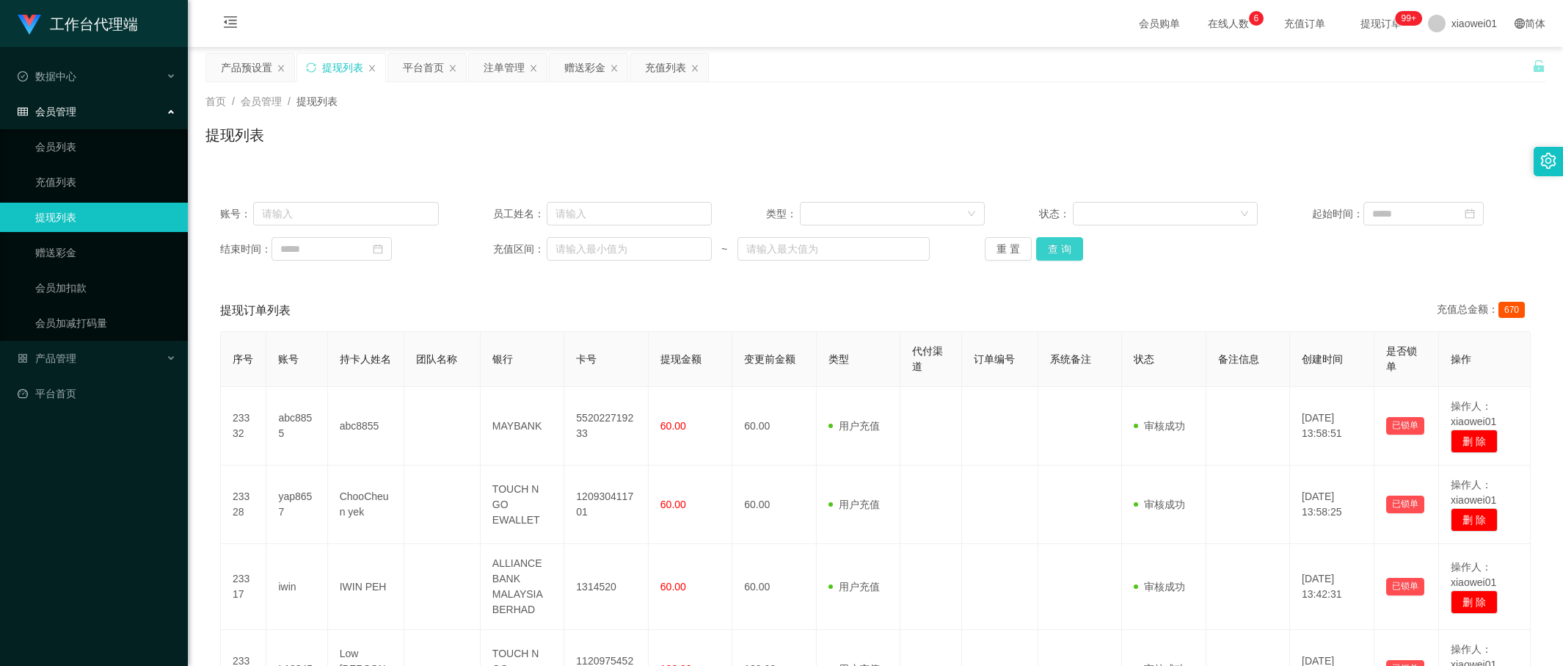
click at [1039, 239] on button "查 询" at bounding box center [1059, 248] width 47 height 23
click at [1038, 249] on button "查 询" at bounding box center [1059, 248] width 47 height 23
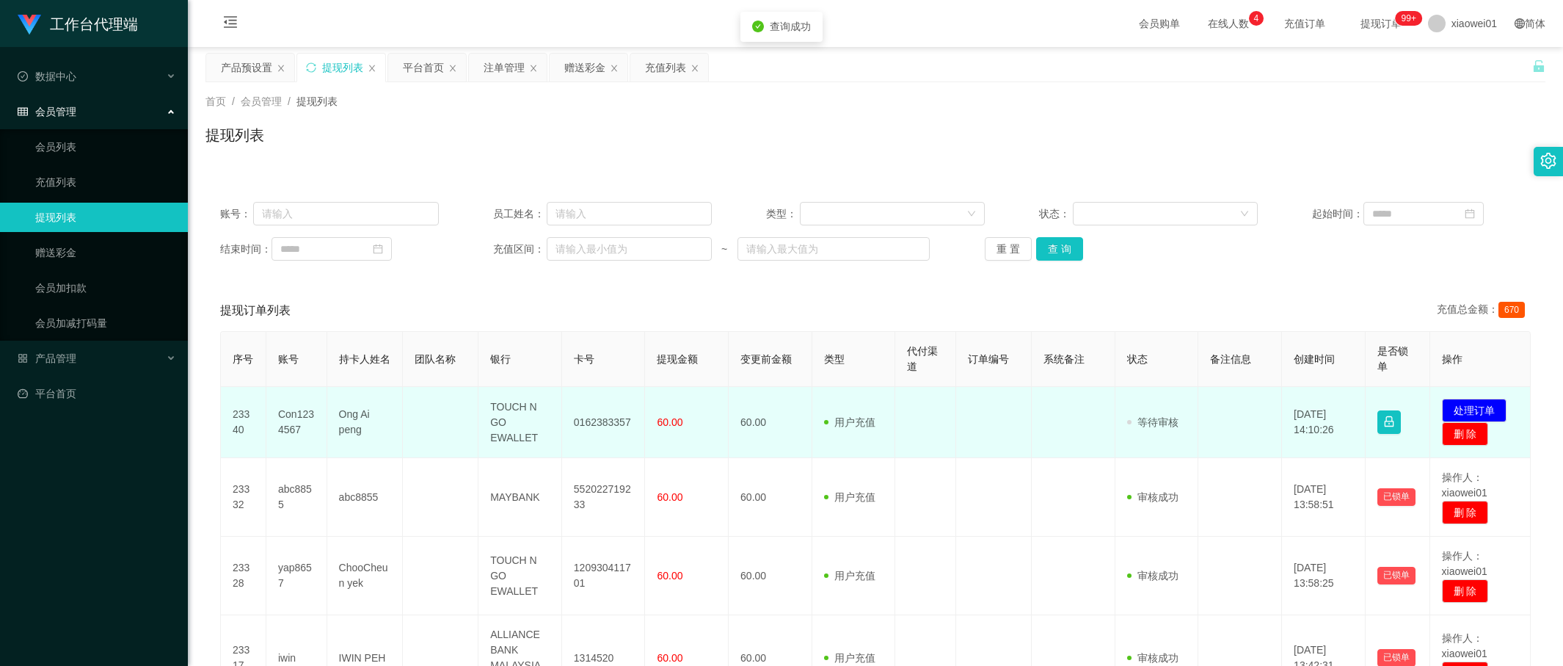
click at [562, 425] on td "0162383357" at bounding box center [604, 422] width 84 height 71
copy td "0162383357"
click at [1457, 401] on button "处理订单" at bounding box center [1474, 409] width 65 height 23
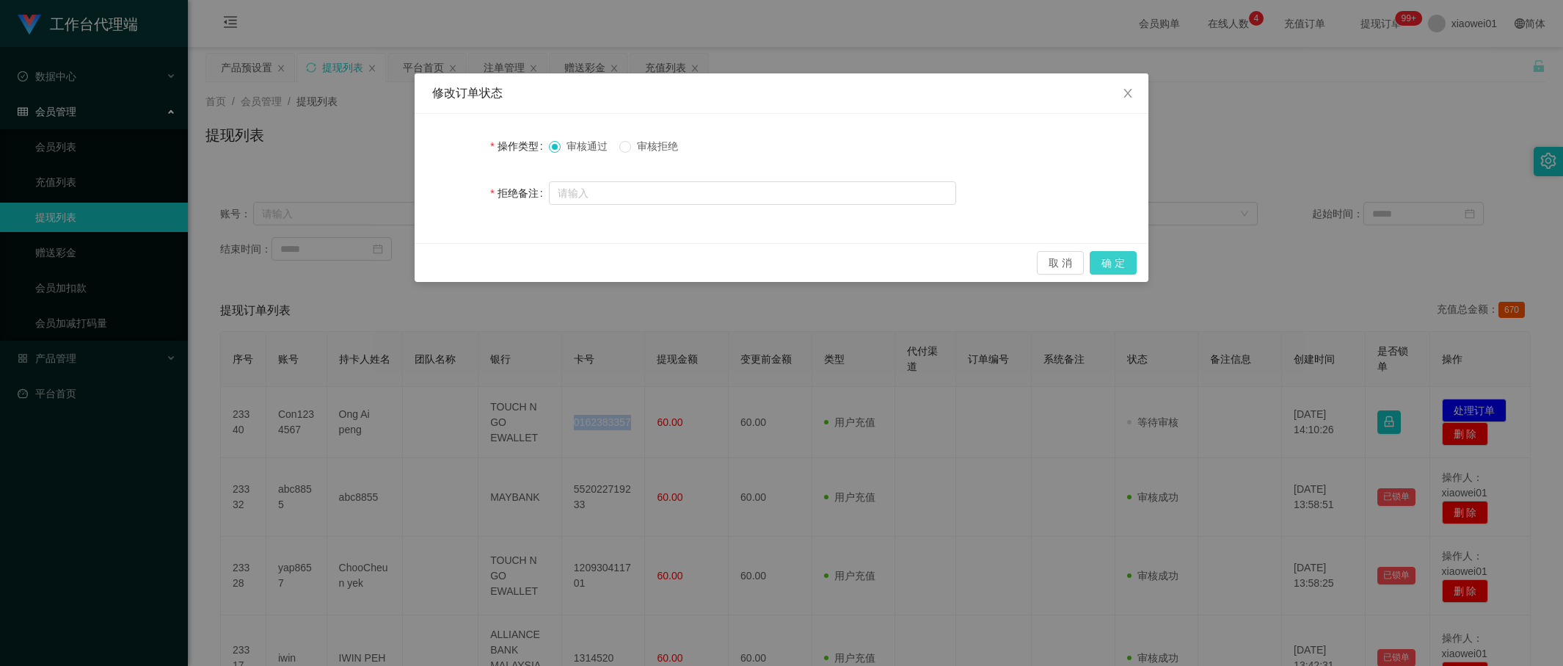
click at [1116, 263] on button "确 定" at bounding box center [1113, 262] width 47 height 23
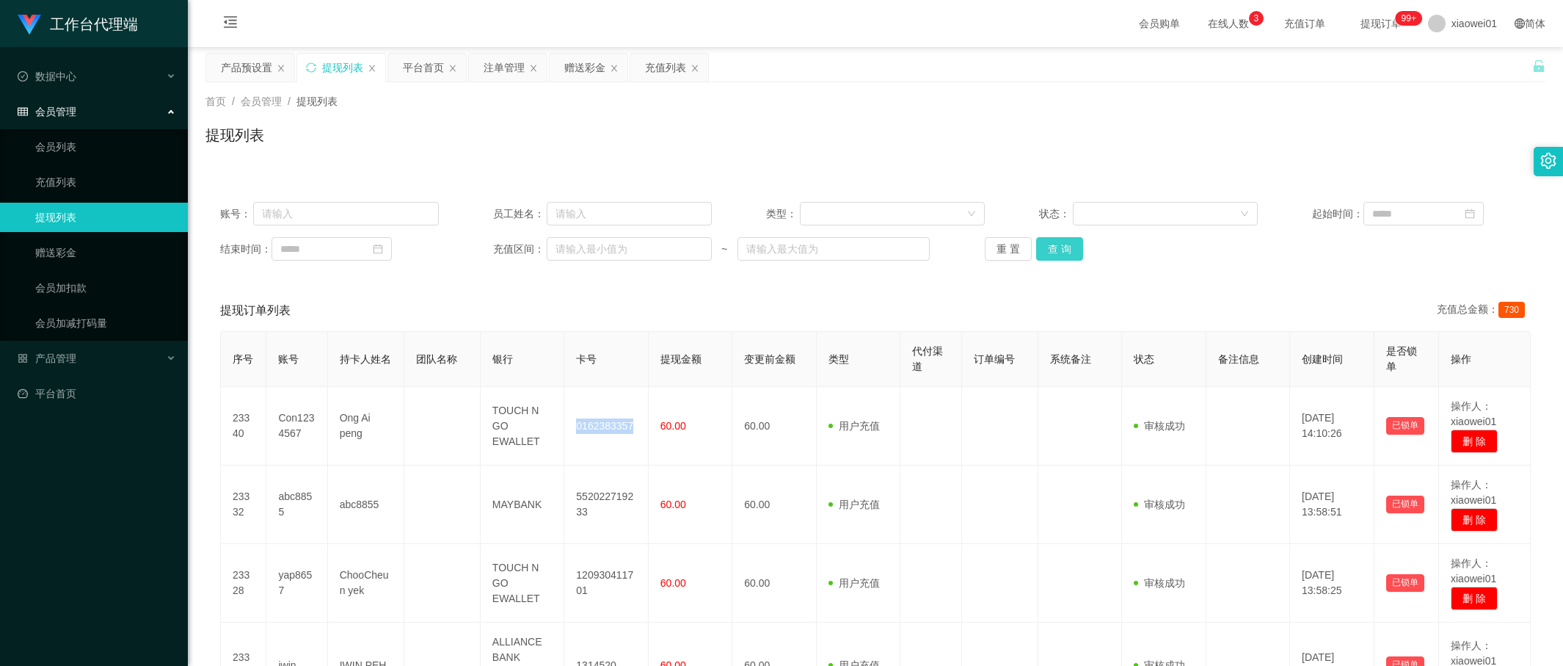
click at [1061, 253] on button "查 询" at bounding box center [1059, 248] width 47 height 23
click at [1077, 260] on button "查 询" at bounding box center [1059, 248] width 47 height 23
click at [252, 64] on div "产品预设置" at bounding box center [246, 68] width 51 height 28
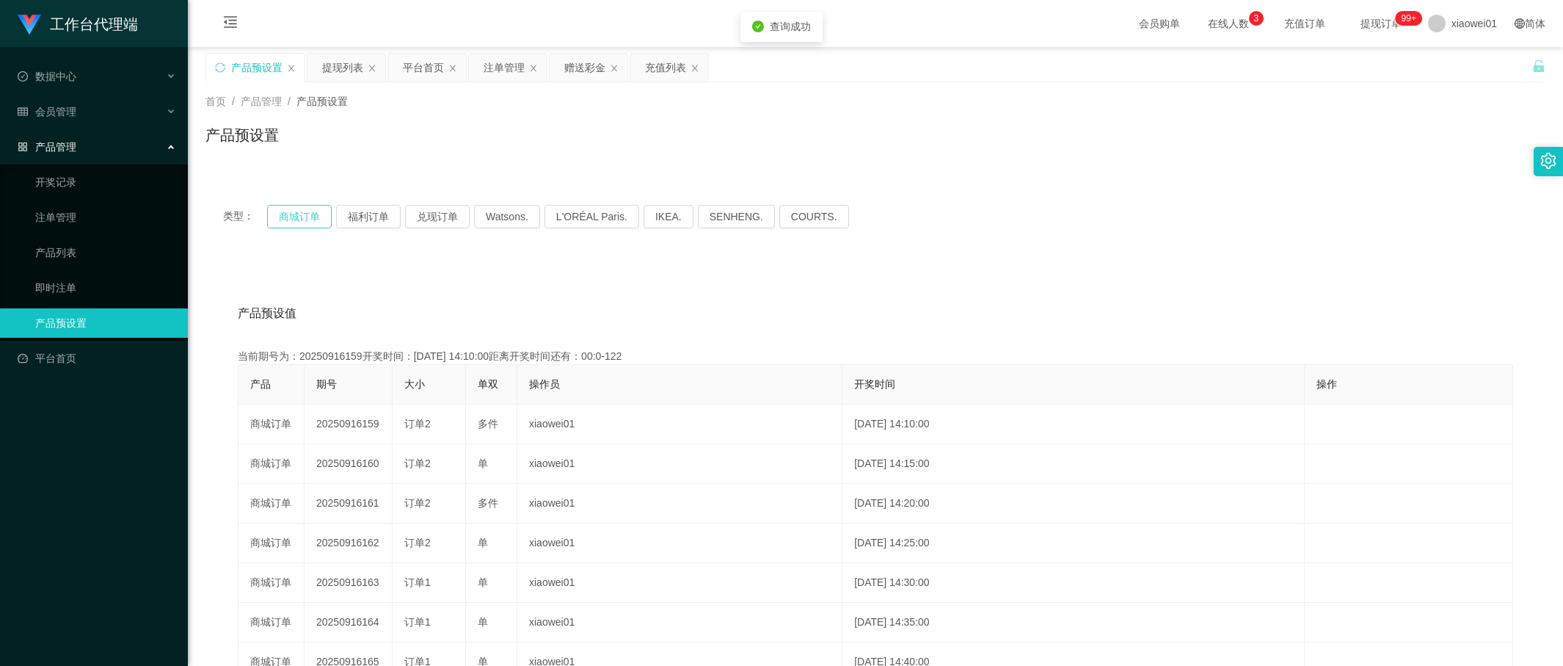
click at [285, 207] on button "商城订单" at bounding box center [299, 216] width 65 height 23
click at [575, 68] on div "赠送彩金" at bounding box center [584, 68] width 41 height 28
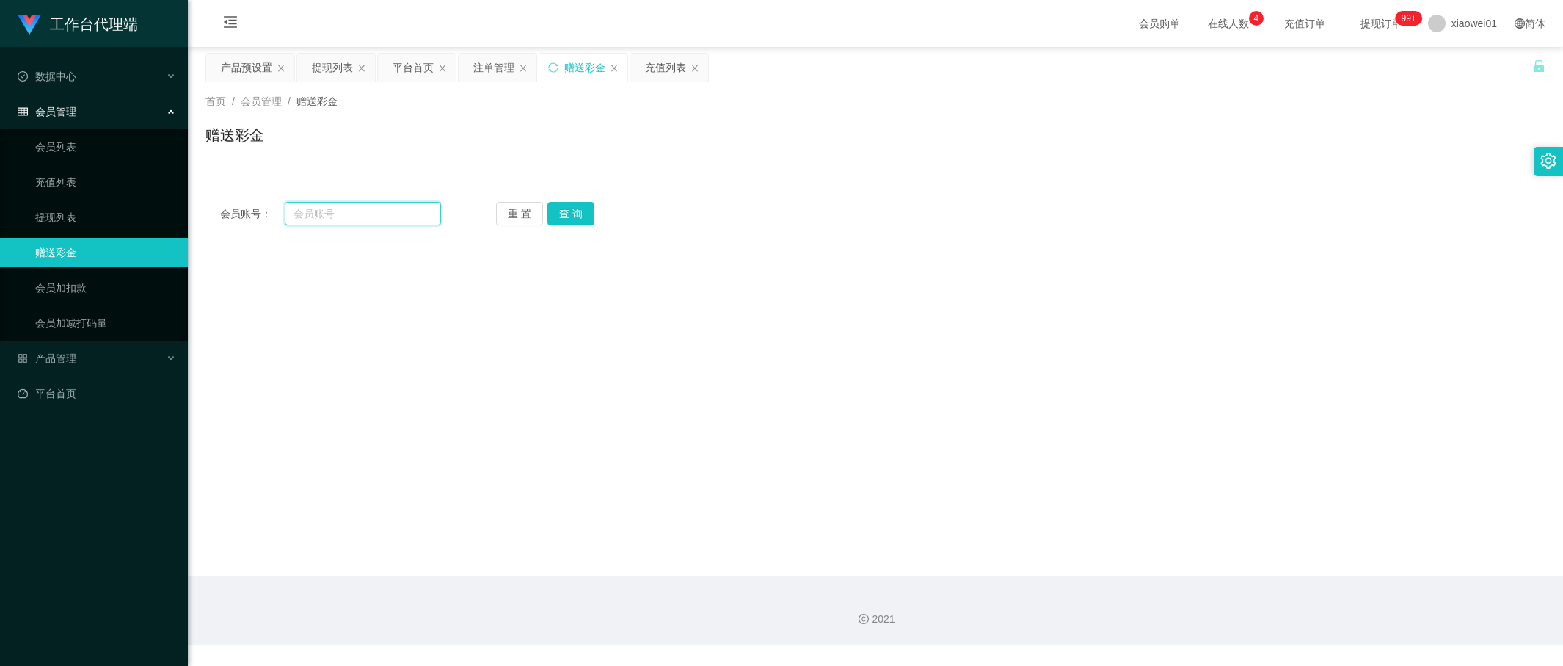
click at [366, 219] on input "text" at bounding box center [363, 213] width 156 height 23
paste input "Lawrence89"
type input "Lawrence89"
click at [580, 218] on button "查 询" at bounding box center [570, 213] width 47 height 23
click at [494, 73] on div "注单管理" at bounding box center [493, 68] width 41 height 28
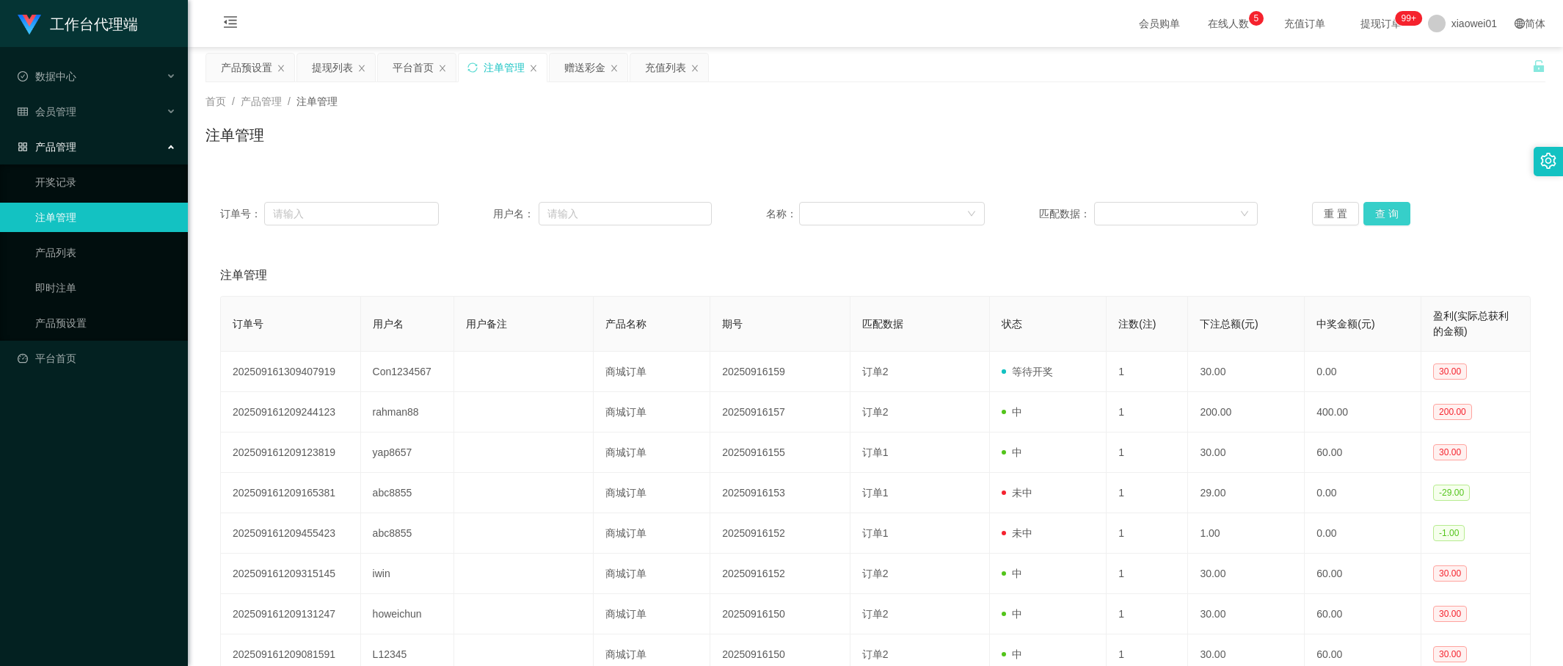
click at [1377, 203] on button "查 询" at bounding box center [1387, 213] width 47 height 23
click at [253, 64] on div "产品预设置" at bounding box center [246, 68] width 51 height 28
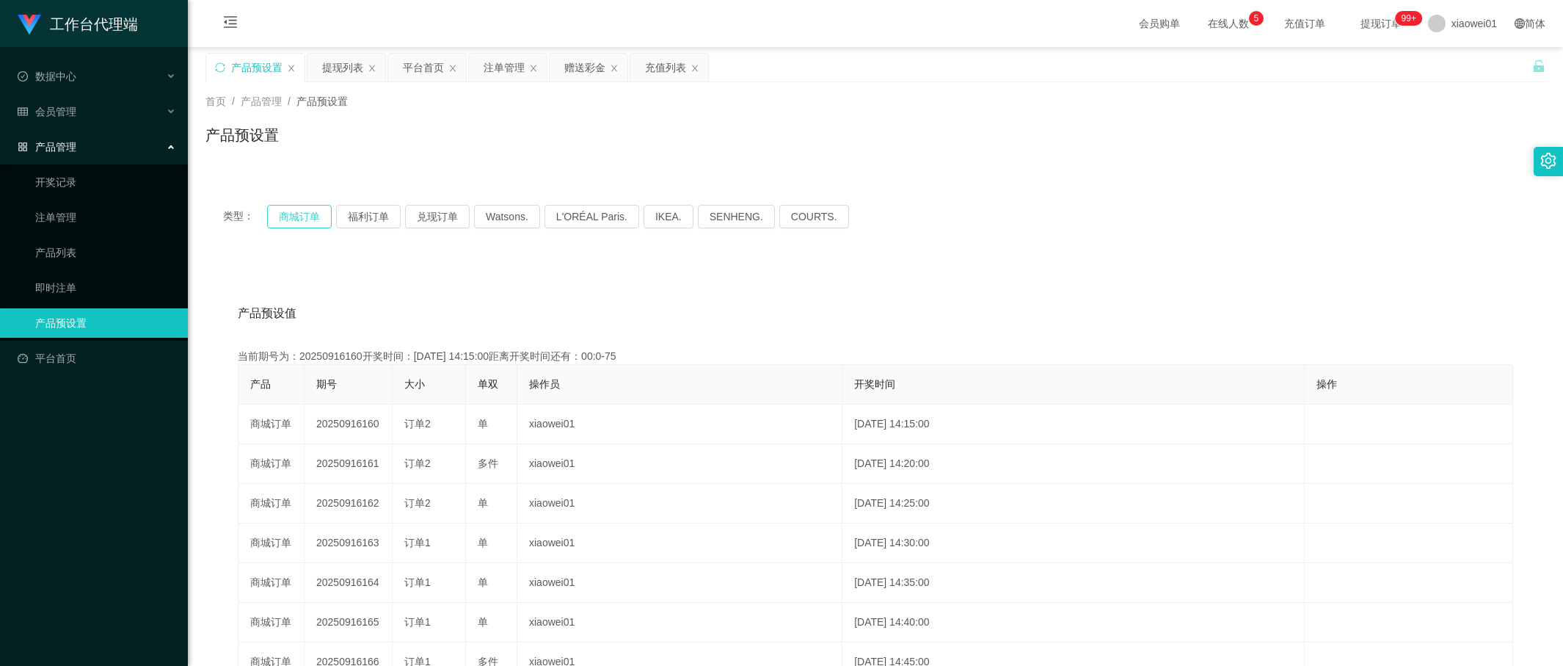
click at [302, 219] on button "商城订单" at bounding box center [299, 216] width 65 height 23
click at [344, 60] on div "提现列表" at bounding box center [342, 68] width 41 height 28
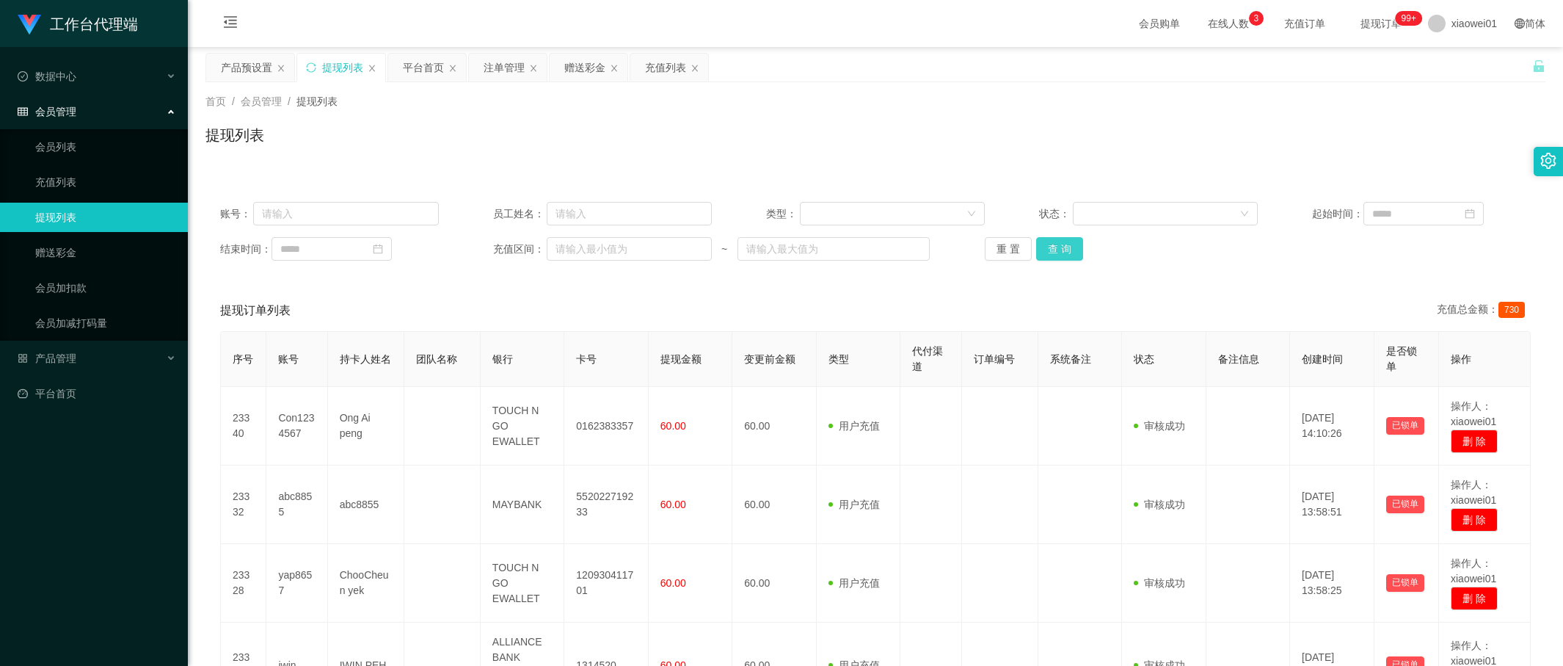
click at [1066, 247] on button "查 询" at bounding box center [1059, 248] width 47 height 23
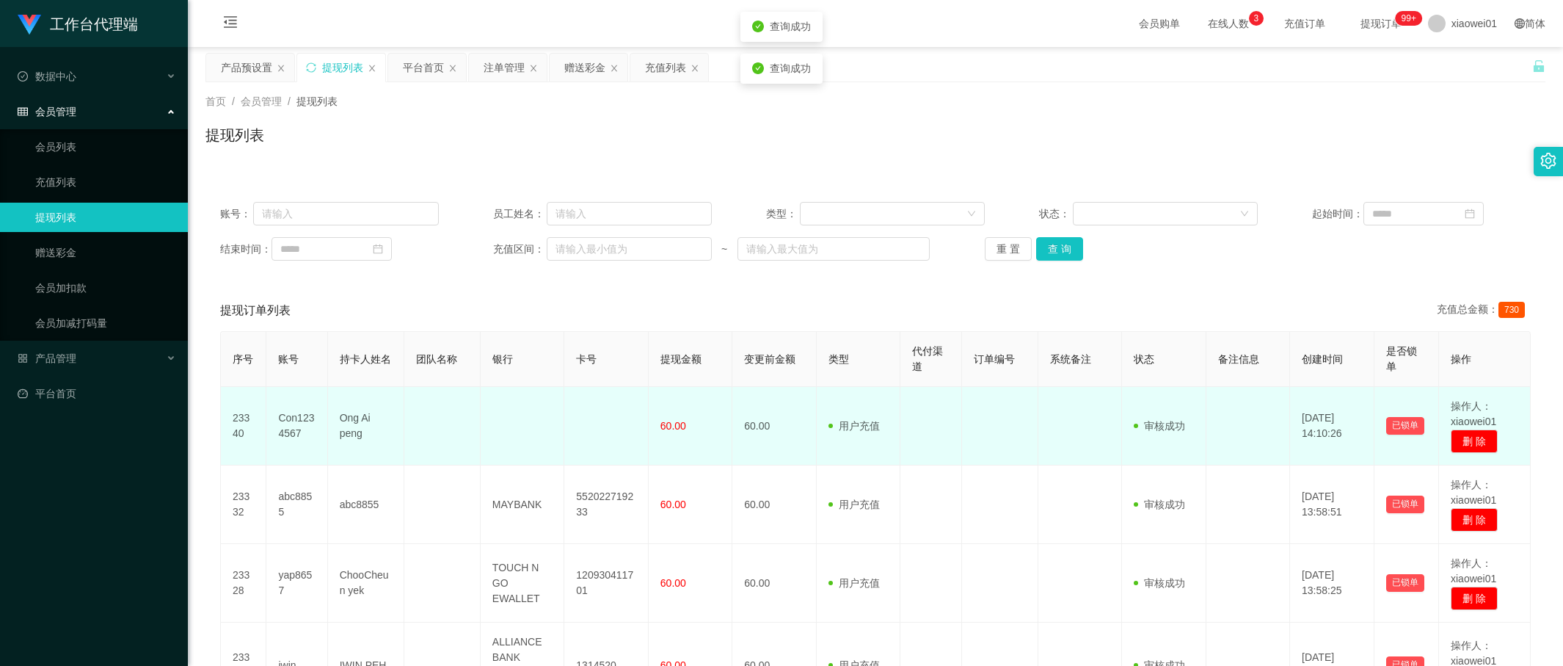
click at [302, 414] on td "Con1234567" at bounding box center [296, 426] width 61 height 79
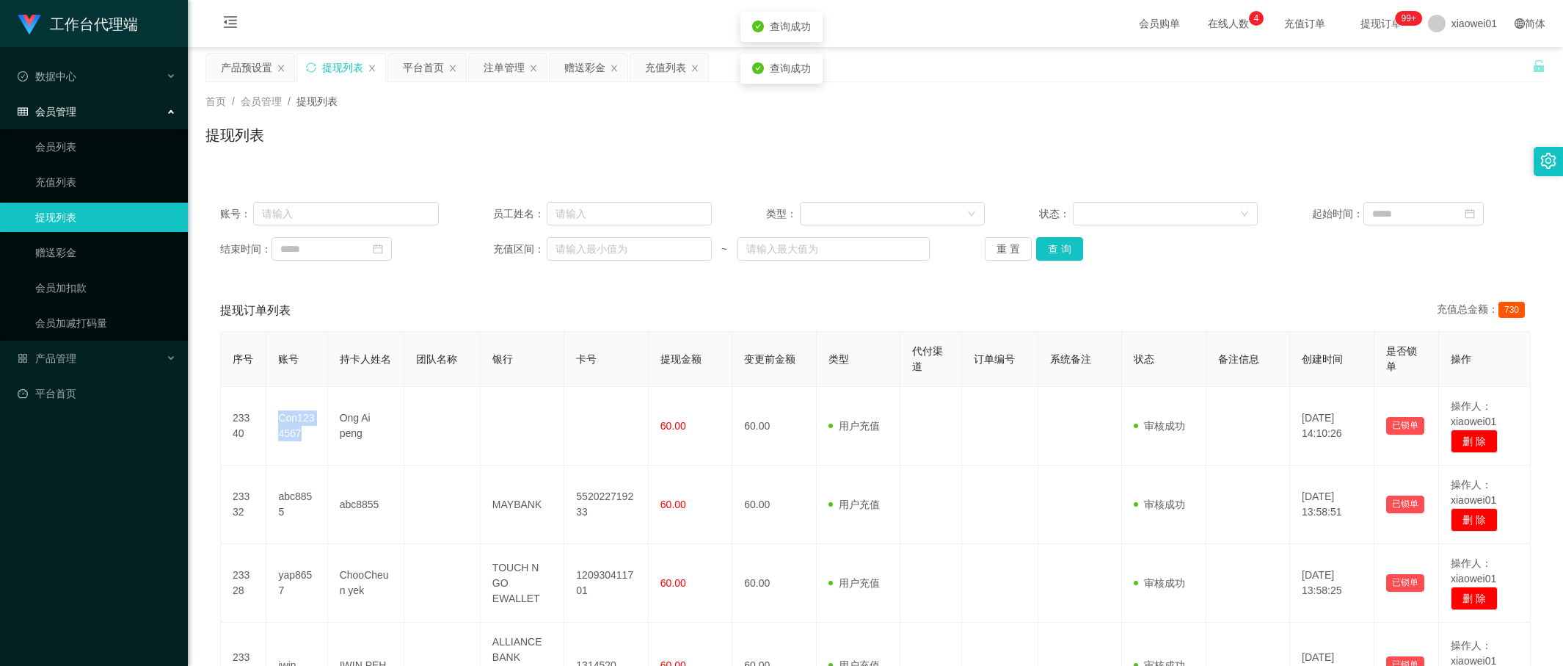
copy td "Con1234567"
click at [1036, 255] on button "查 询" at bounding box center [1059, 248] width 47 height 23
click at [1072, 266] on div "账号： 员工姓名： 类型： 状态： 起始时间： 结束时间： 充值区间： ~ 重 置 查 询" at bounding box center [875, 231] width 1340 height 88
click at [1066, 252] on button "查 询" at bounding box center [1059, 248] width 47 height 23
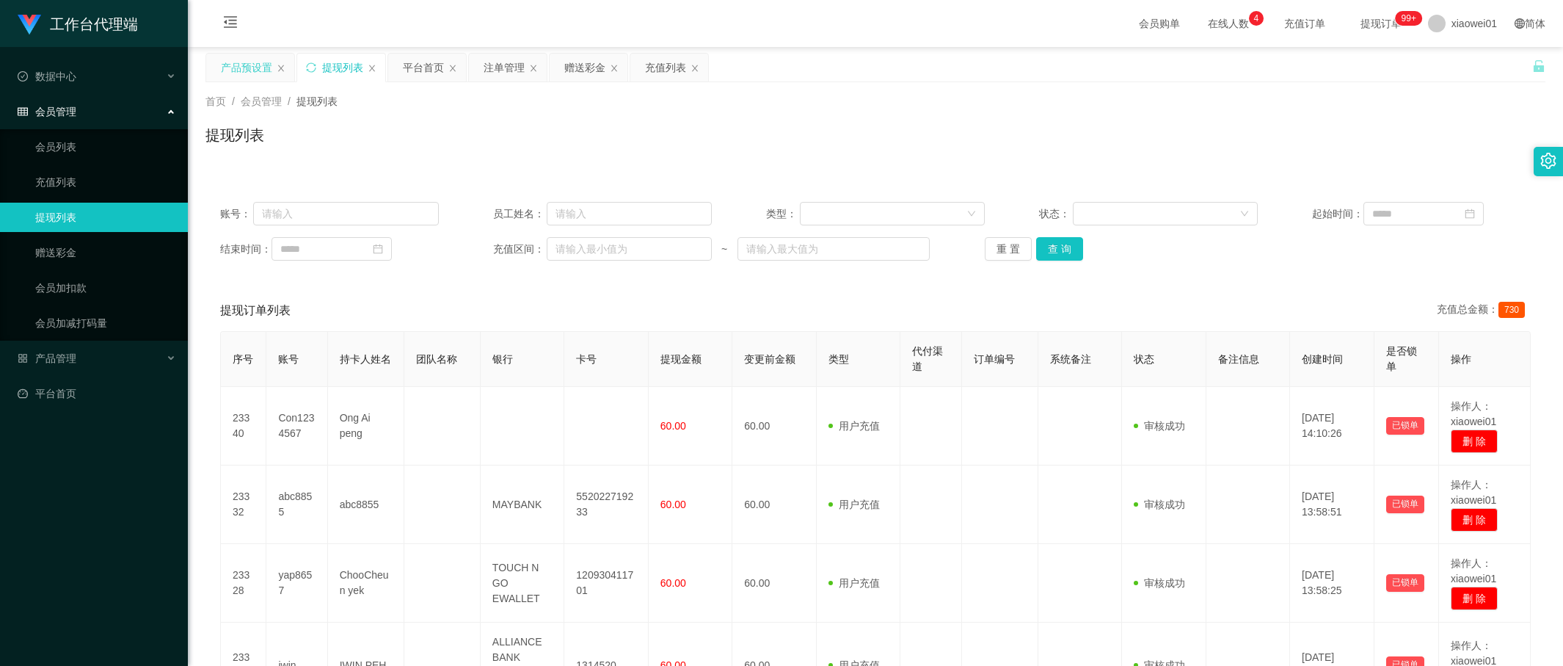
click at [244, 73] on div "产品预设置" at bounding box center [246, 68] width 51 height 28
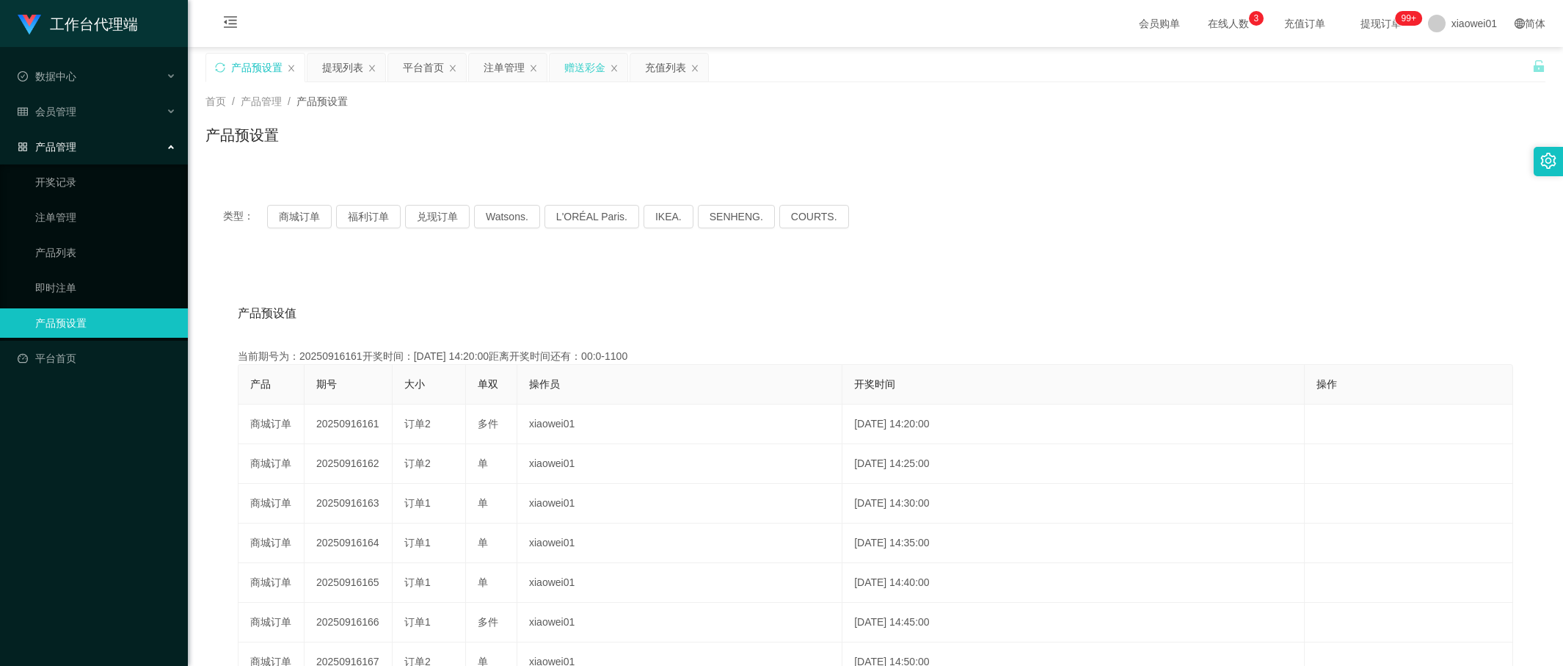
click at [593, 67] on div "赠送彩金" at bounding box center [584, 68] width 41 height 28
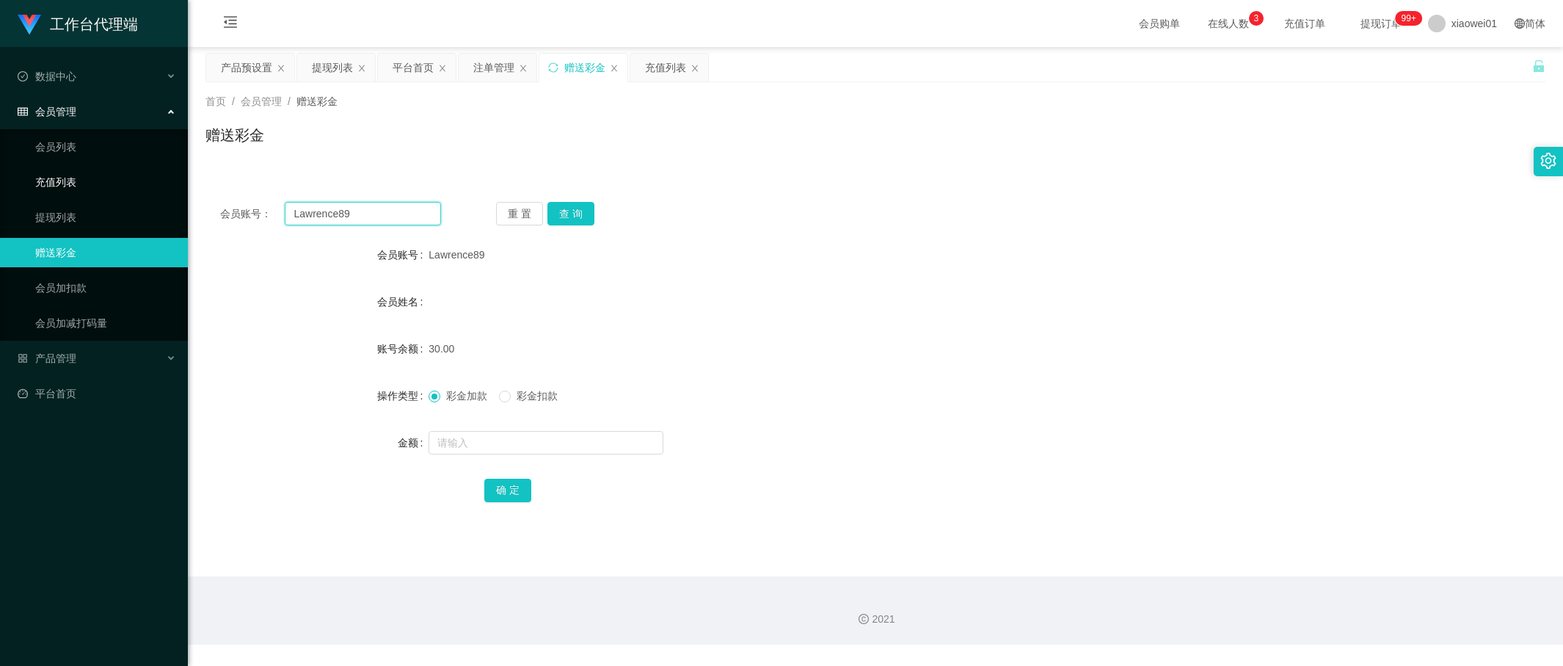
drag, startPoint x: 381, startPoint y: 216, endPoint x: 451, endPoint y: 231, distance: 72.0
click at [0, 185] on html "工作台代理端 数据中心 会员管理 会员列表 充值列表 提现列表 赠送彩金 会员加扣款 会员加减打码量 产品管理 开奖记录 注单管理 产品列表 即时注单 产品预…" at bounding box center [781, 333] width 1563 height 666
click at [549, 210] on button "查 询" at bounding box center [570, 213] width 47 height 23
click at [583, 208] on button "查 询" at bounding box center [570, 213] width 47 height 23
click at [408, 62] on div "平台首页" at bounding box center [413, 68] width 41 height 28
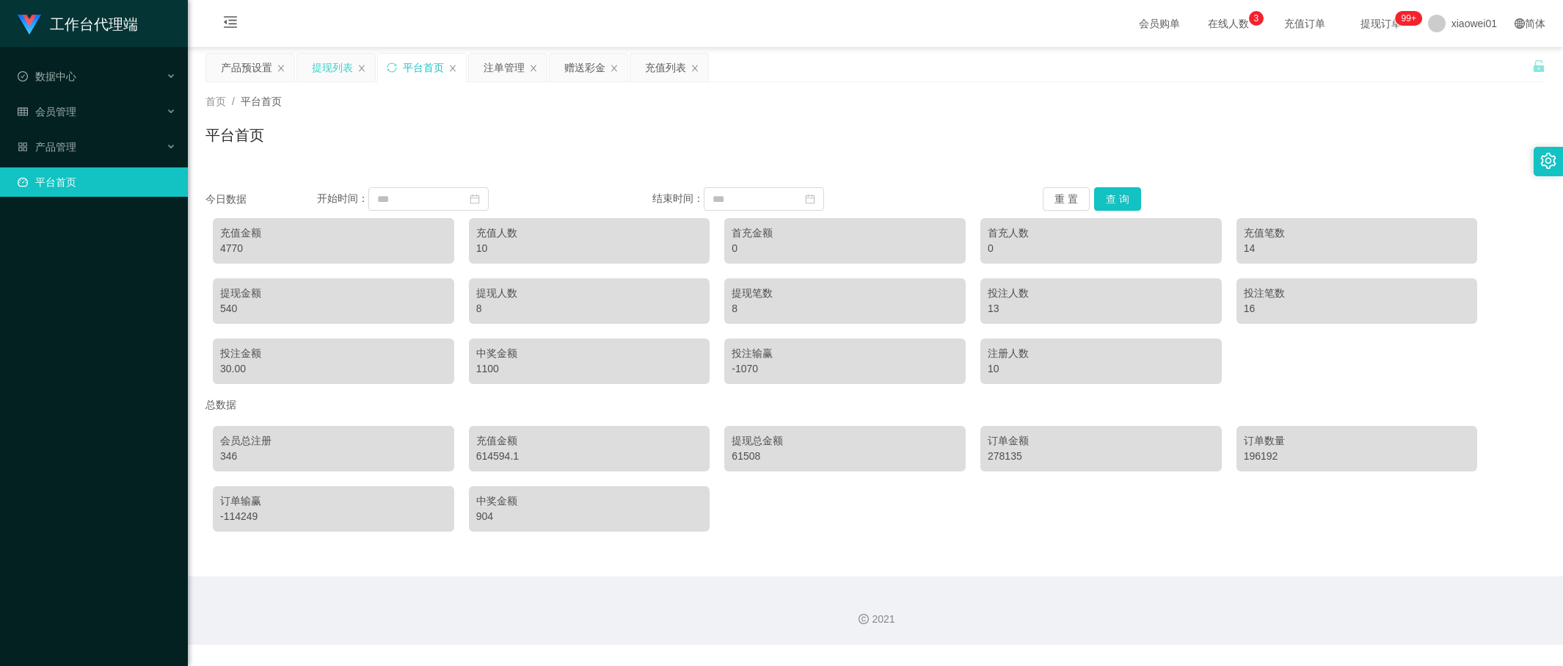
click at [329, 67] on div "提现列表" at bounding box center [332, 68] width 41 height 28
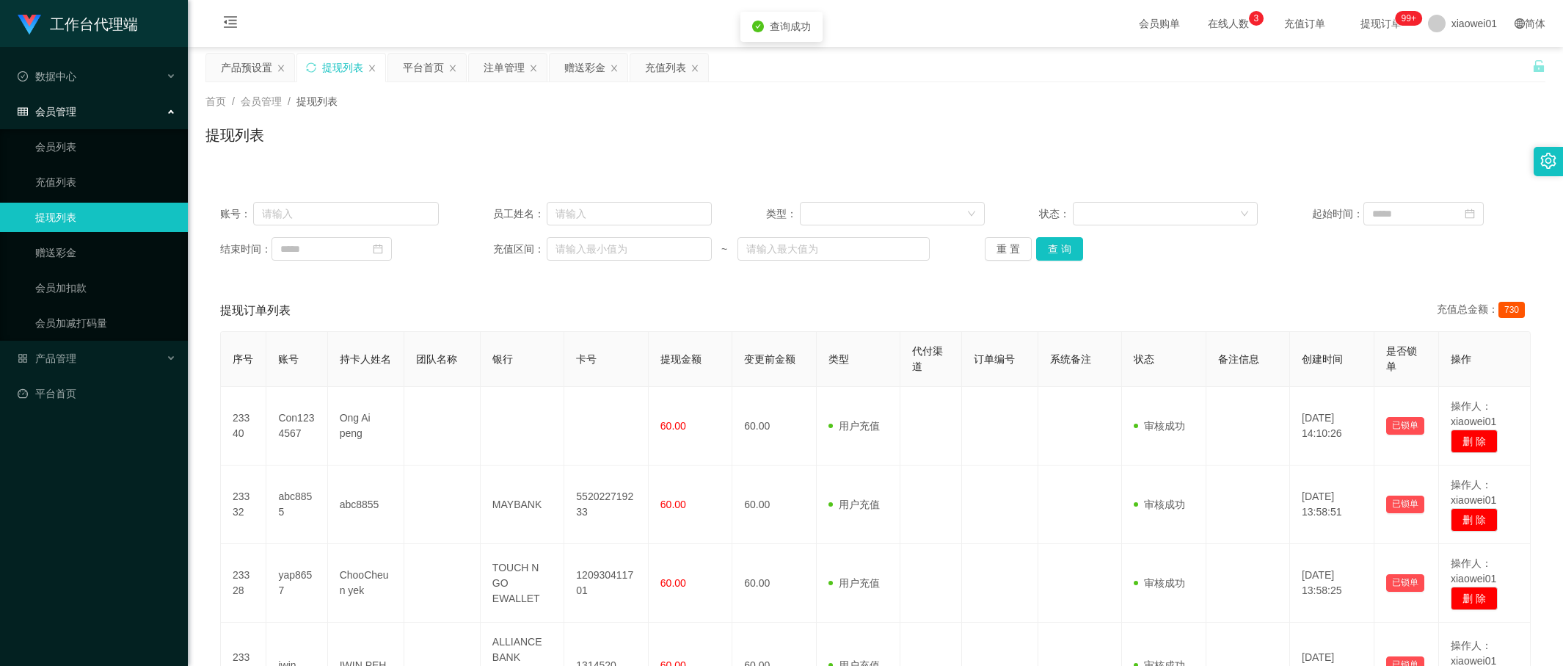
click at [1068, 261] on div "账号： 员工姓名： 类型： 状态： 起始时间： 结束时间： 充值区间： ~ 重 置 查 询" at bounding box center [875, 231] width 1340 height 88
click at [1064, 250] on button "查 询" at bounding box center [1059, 248] width 47 height 23
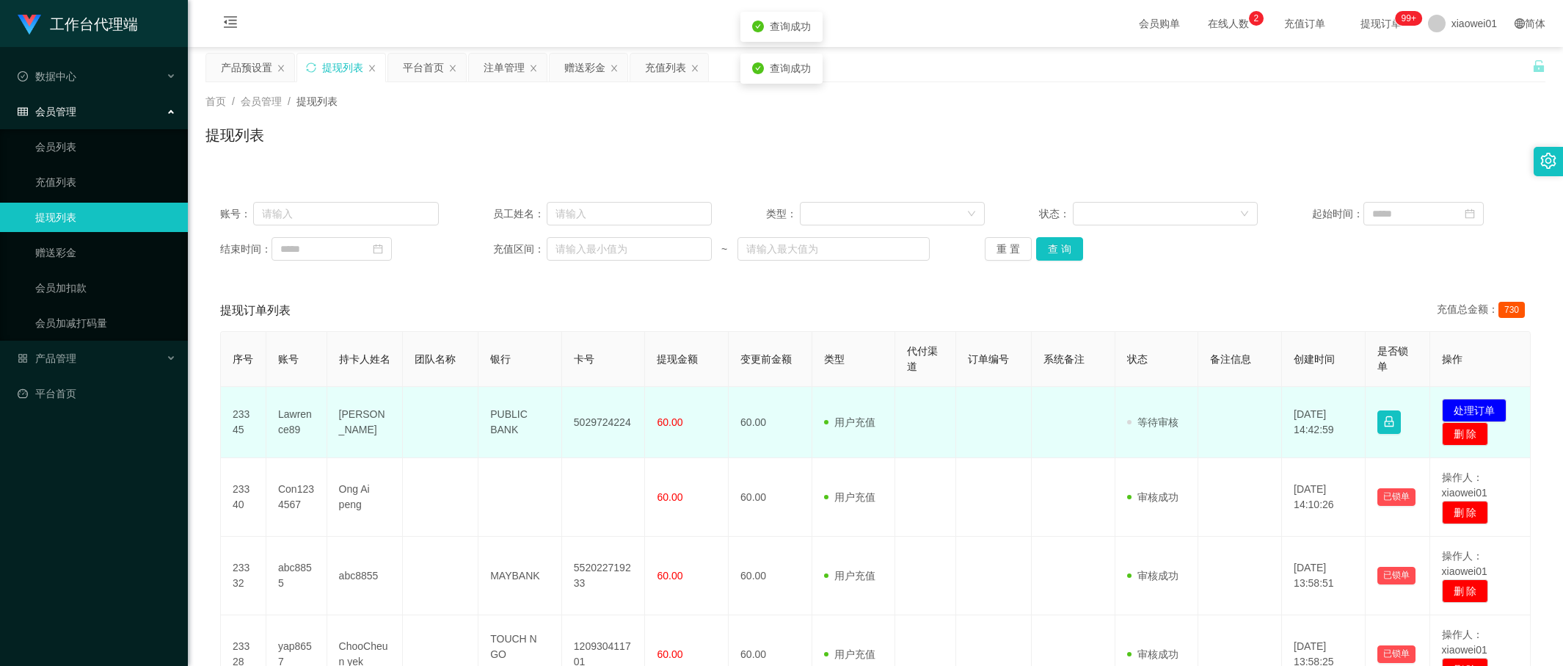
click at [600, 423] on td "5029724224" at bounding box center [604, 422] width 84 height 71
copy td "5029724224"
click at [1458, 405] on button "处理订单" at bounding box center [1474, 409] width 65 height 23
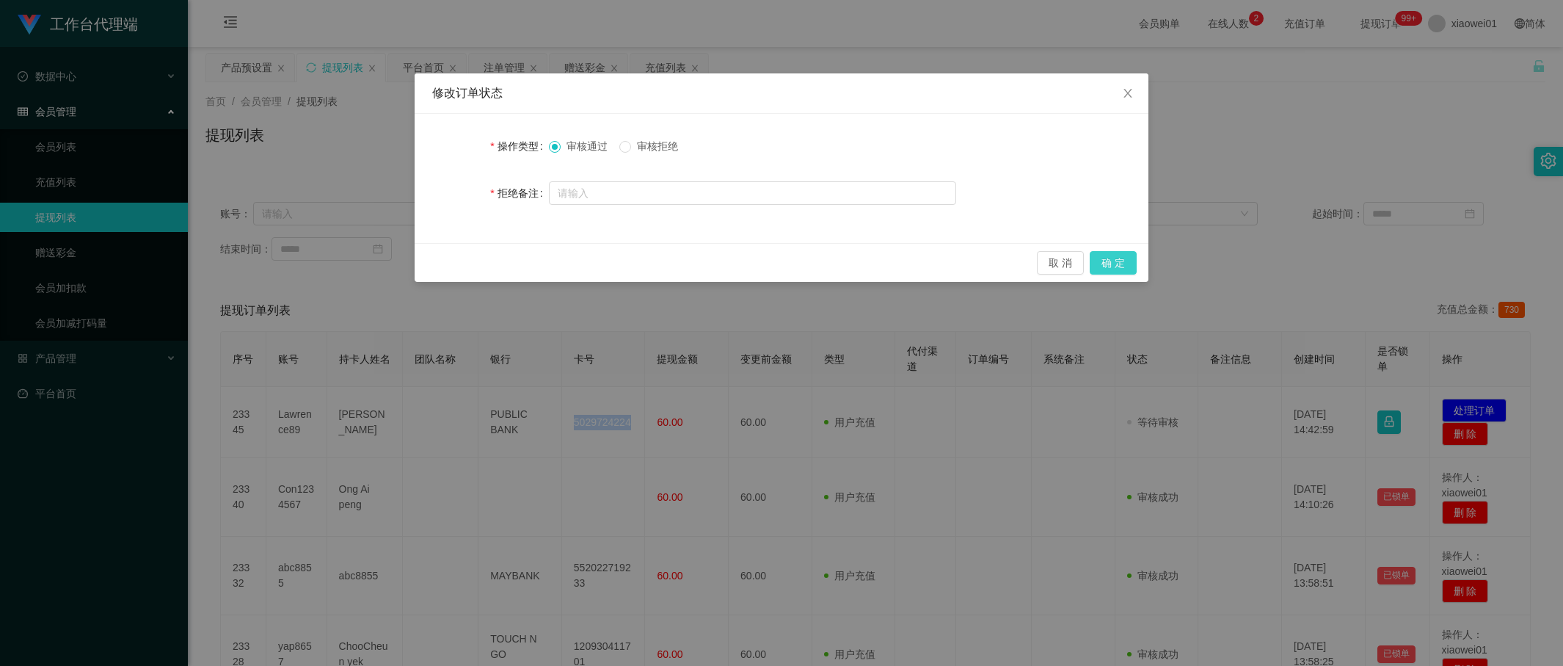
click at [1102, 254] on button "确 定" at bounding box center [1113, 262] width 47 height 23
